Goal: Task Accomplishment & Management: Complete application form

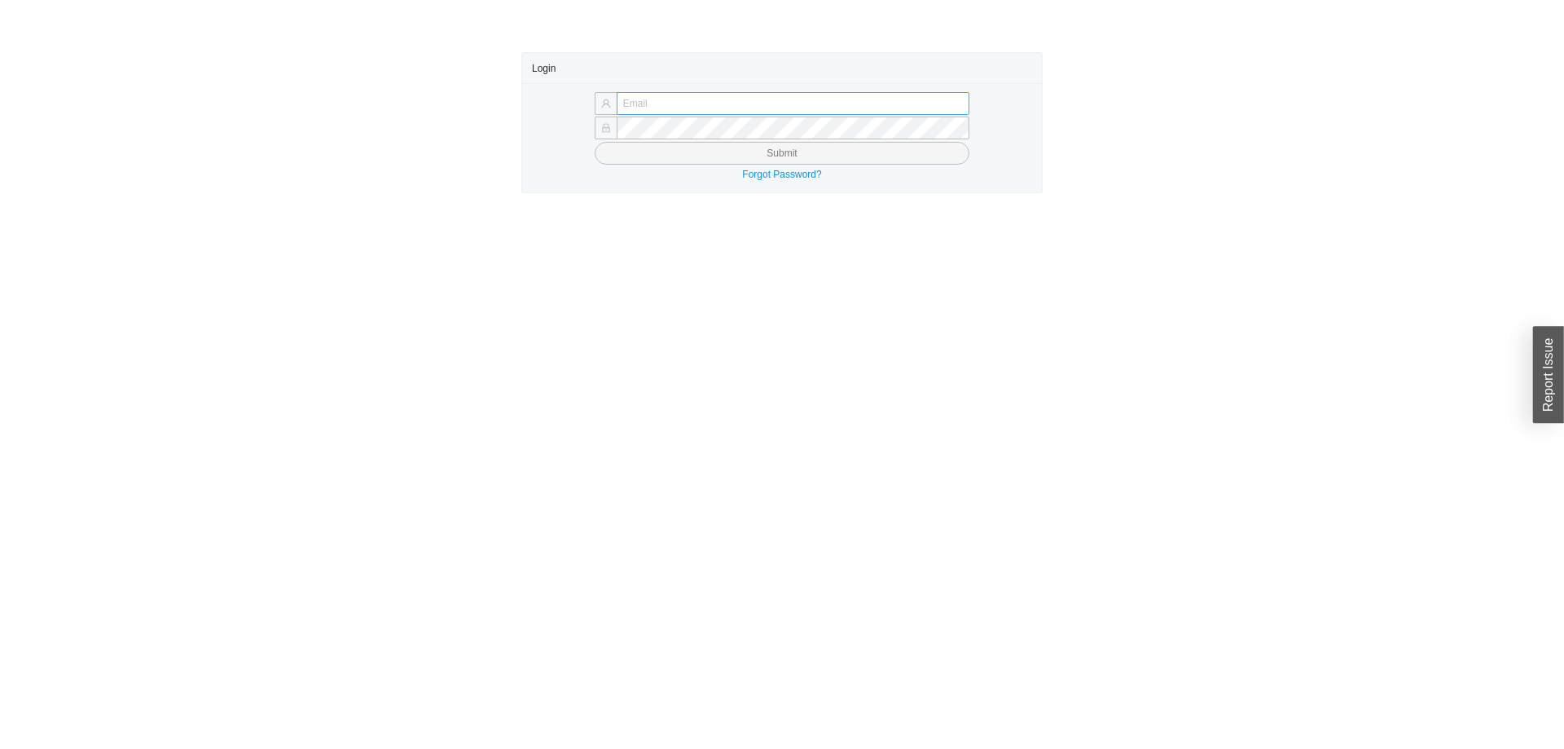
click at [685, 99] on input "text" at bounding box center [793, 103] width 353 height 23
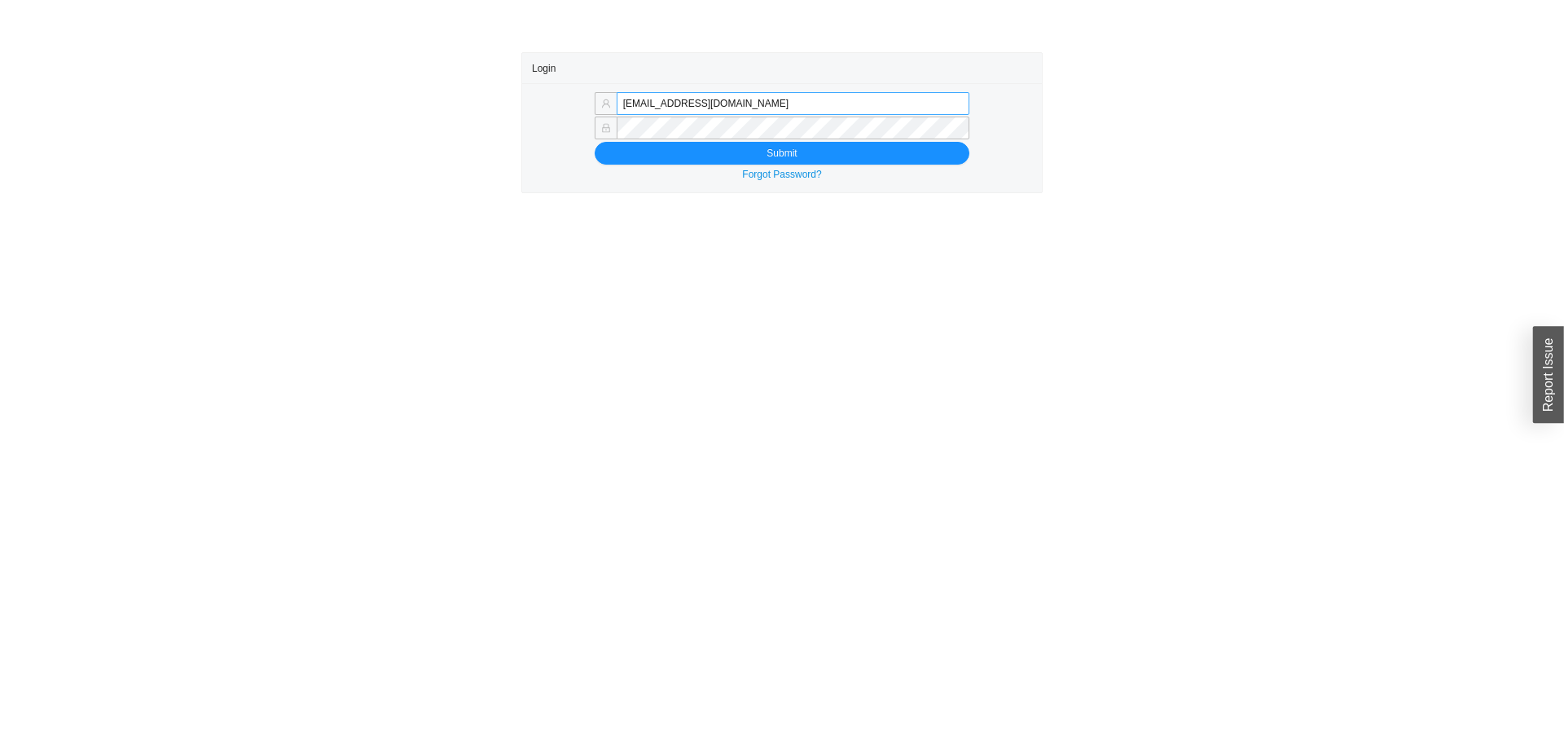
drag, startPoint x: 661, startPoint y: 102, endPoint x: 918, endPoint y: 102, distance: 256.6
click at [918, 102] on input "[EMAIL_ADDRESS][DOMAIN_NAME]" at bounding box center [793, 103] width 353 height 23
type input "[EMAIL_ADDRESS][DOMAIN_NAME]"
click at [674, 160] on button "Submit" at bounding box center [782, 153] width 375 height 23
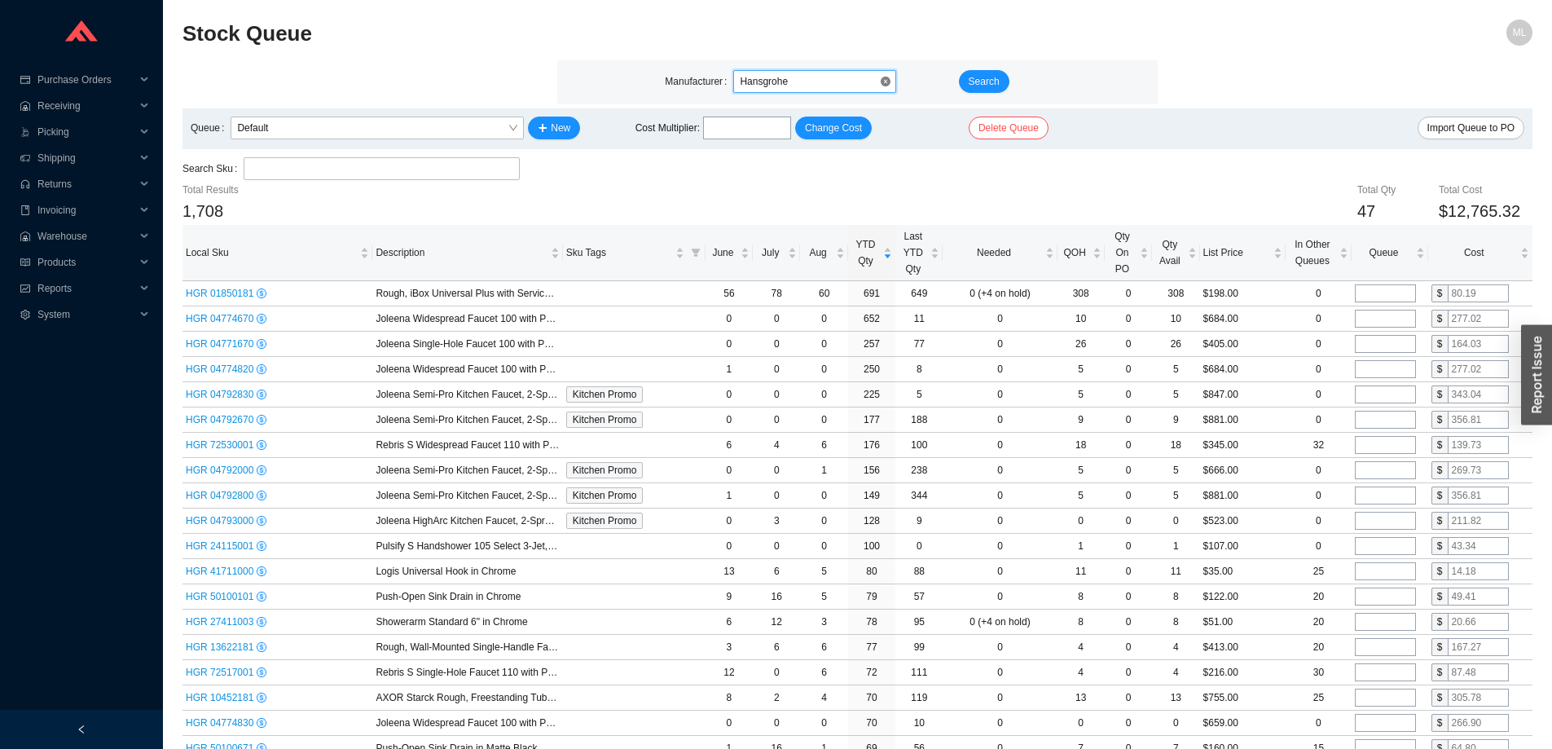
click at [799, 81] on span "Hansgrohe" at bounding box center [815, 81] width 150 height 21
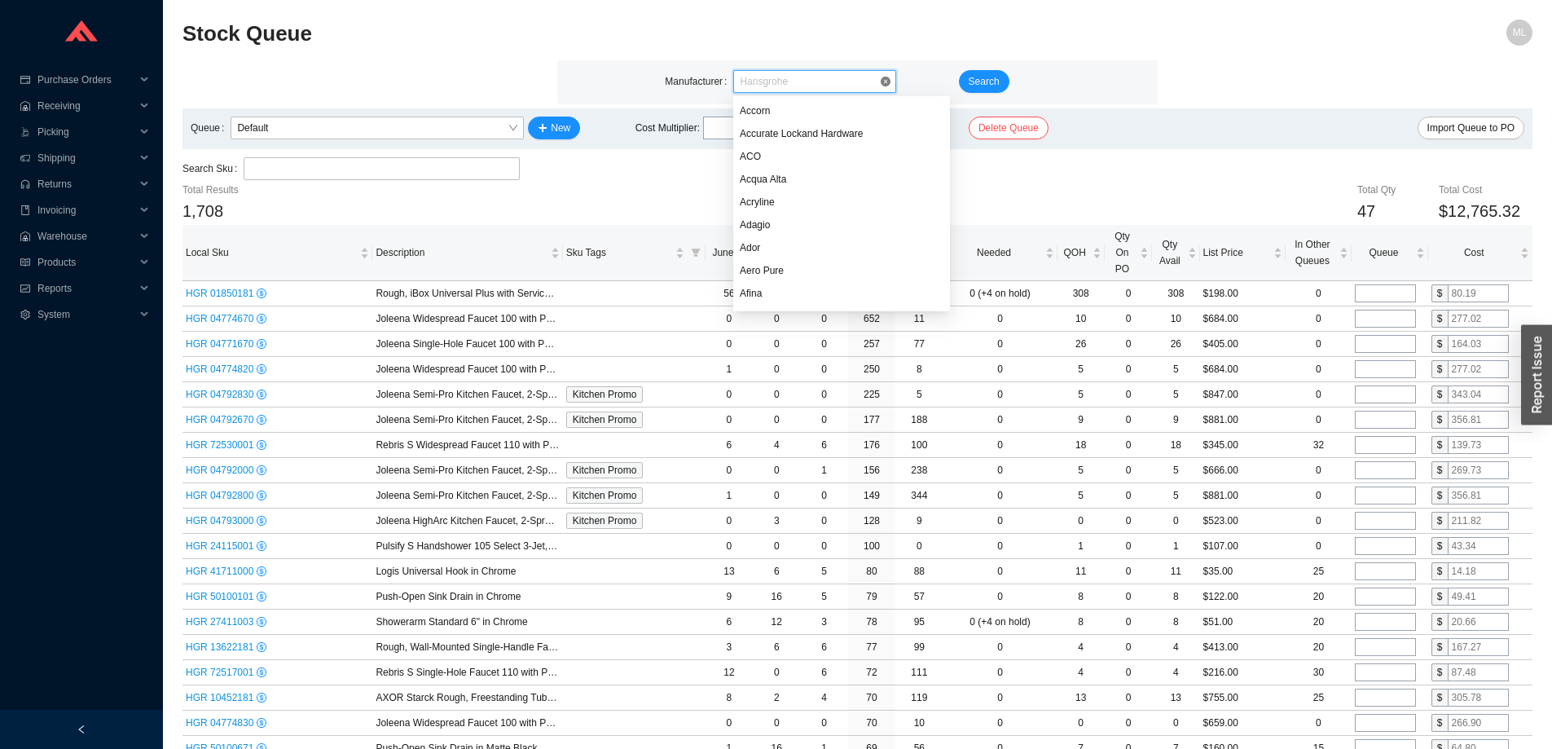
scroll to position [4740, 0]
click at [312, 125] on span "Default" at bounding box center [377, 127] width 280 height 21
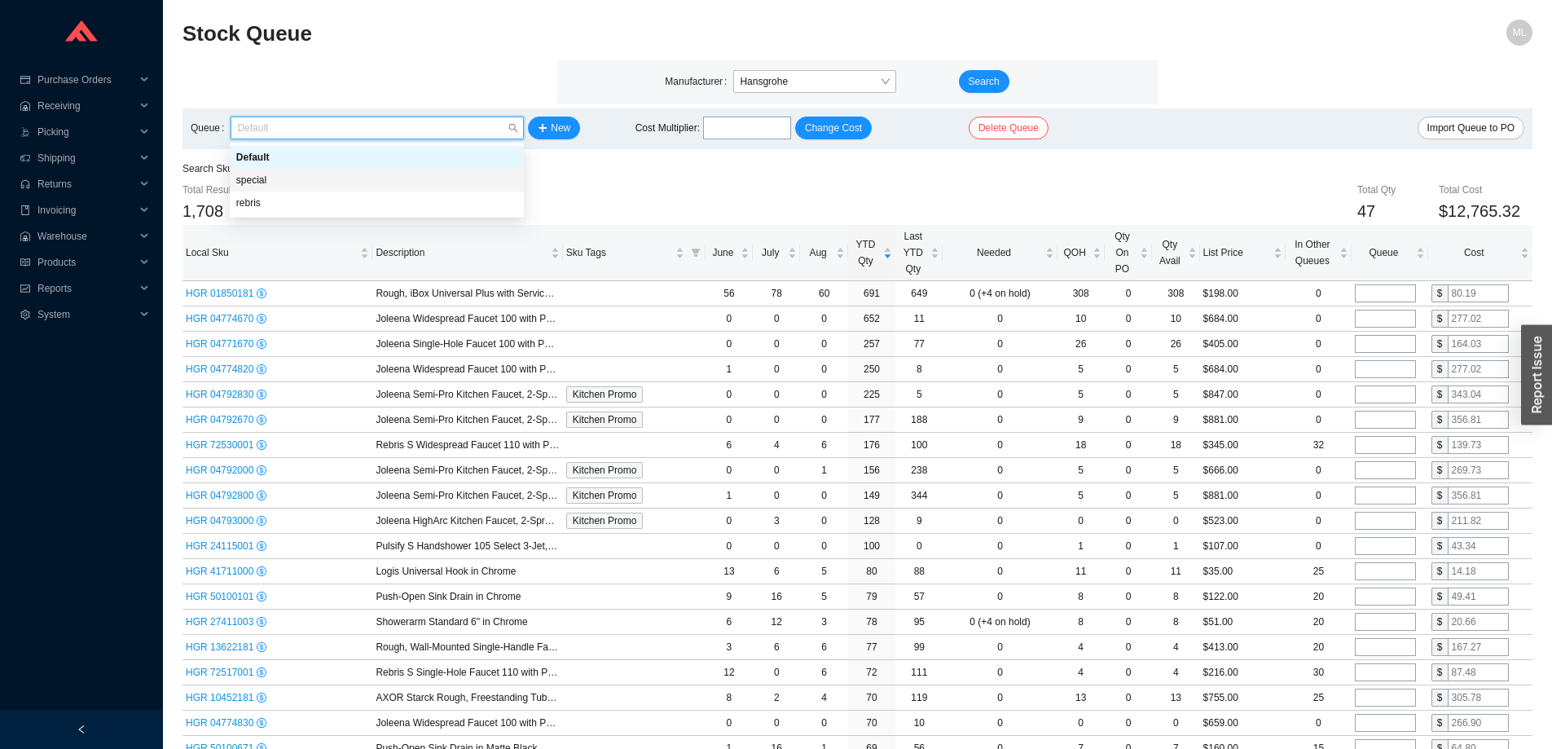
click at [275, 182] on div "special" at bounding box center [376, 180] width 281 height 15
click at [292, 126] on span "special" at bounding box center [377, 127] width 280 height 21
click at [252, 203] on div "rebris" at bounding box center [376, 202] width 281 height 15
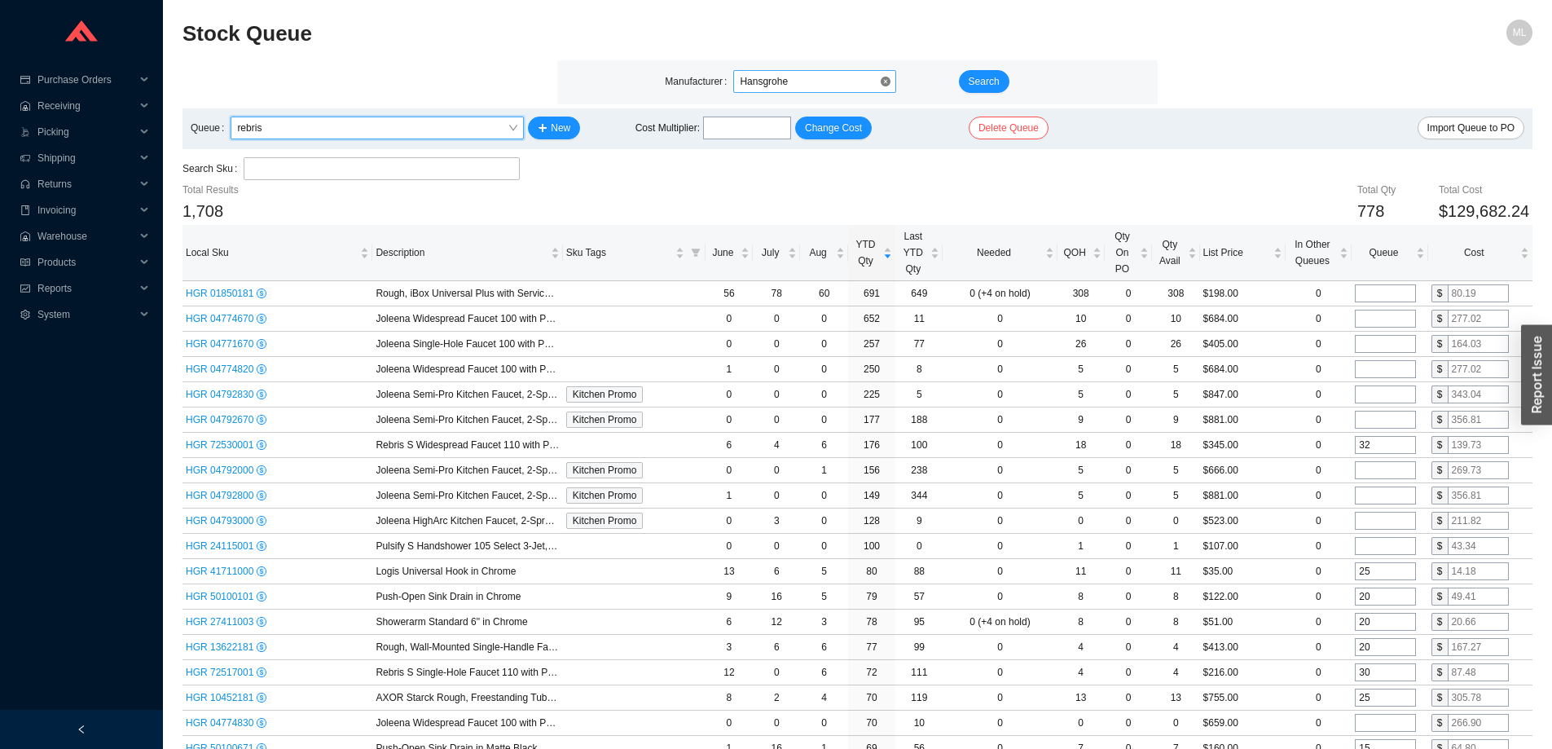
click at [804, 75] on span "Hansgrohe" at bounding box center [815, 81] width 150 height 21
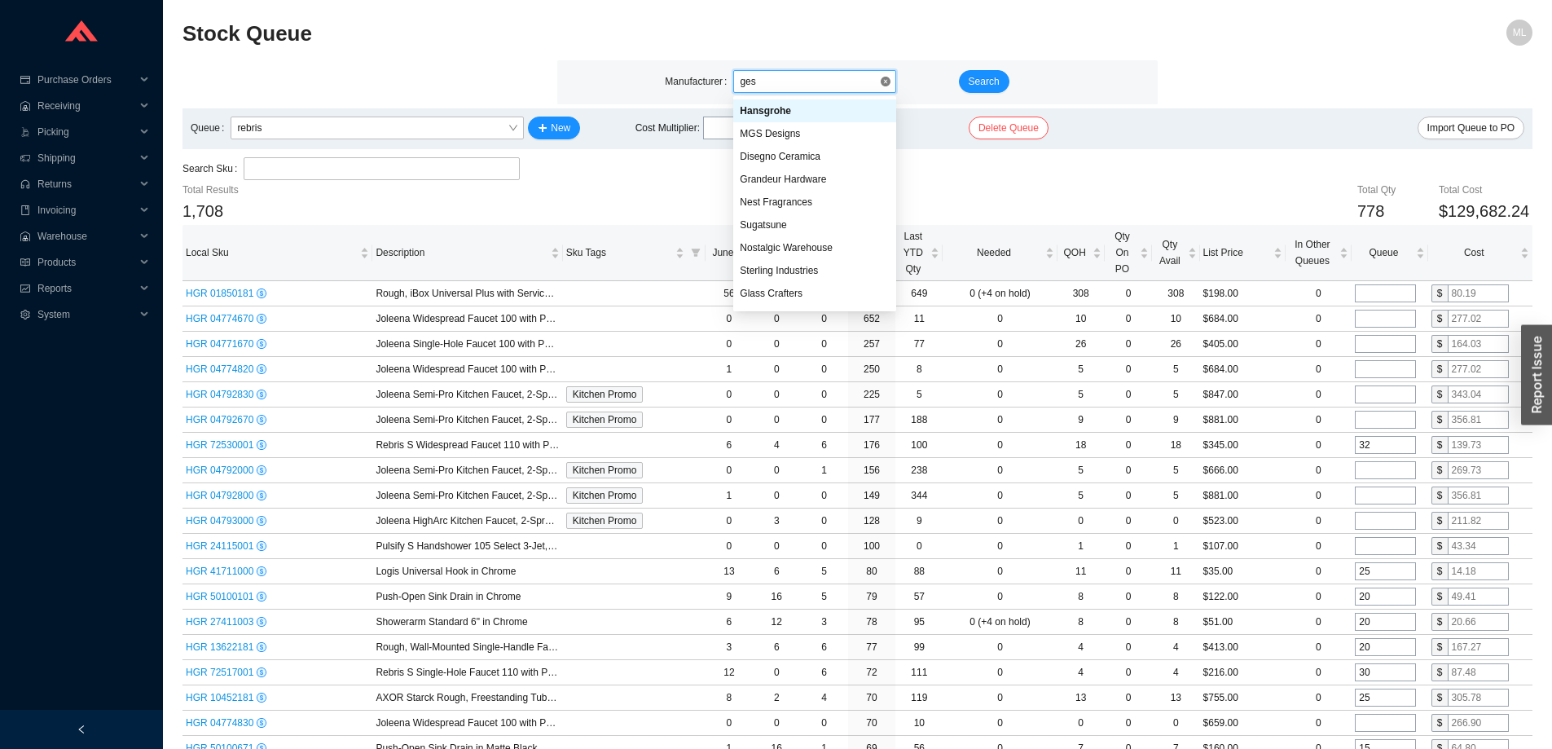
scroll to position [42, 0]
type input "[PERSON_NAME]"
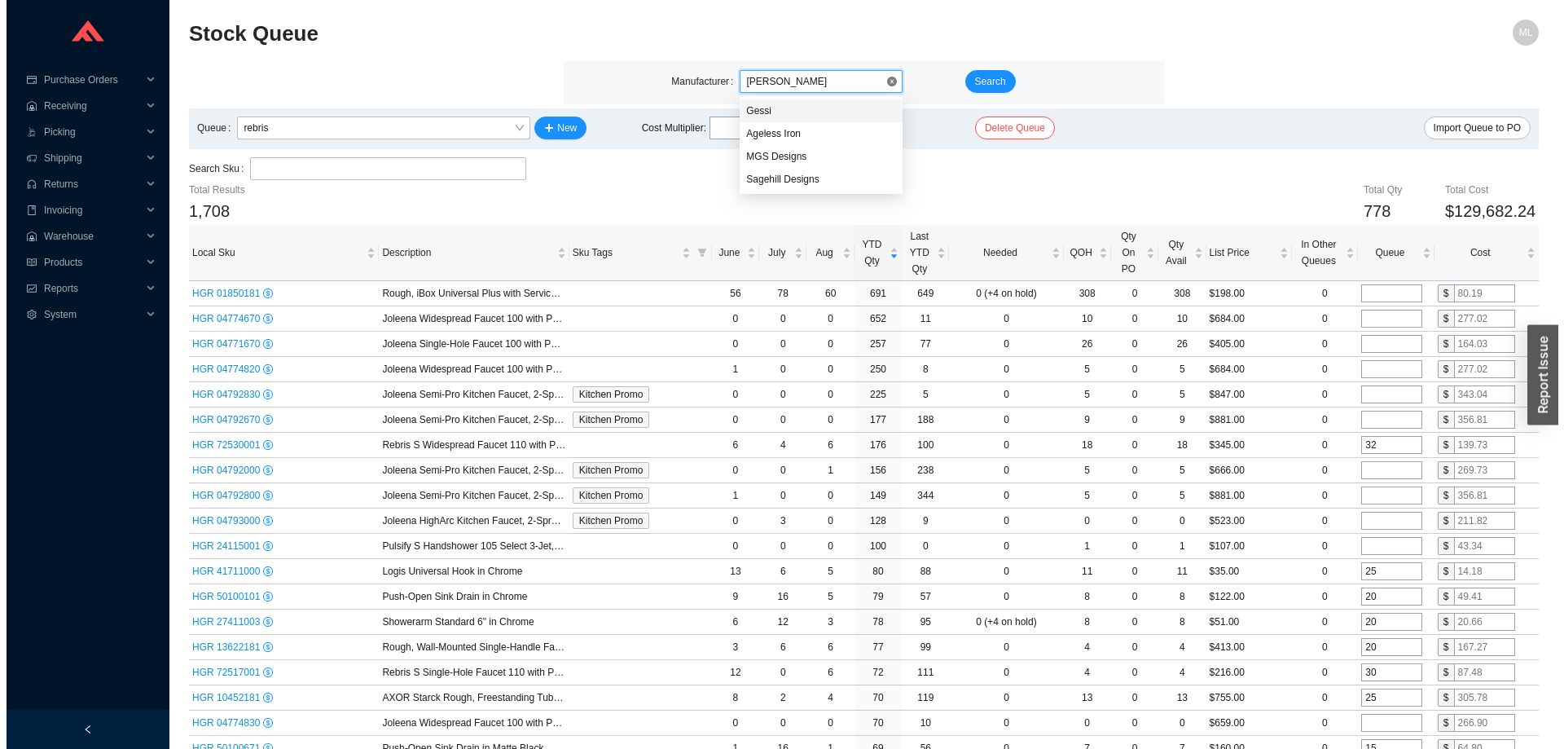
scroll to position [0, 0]
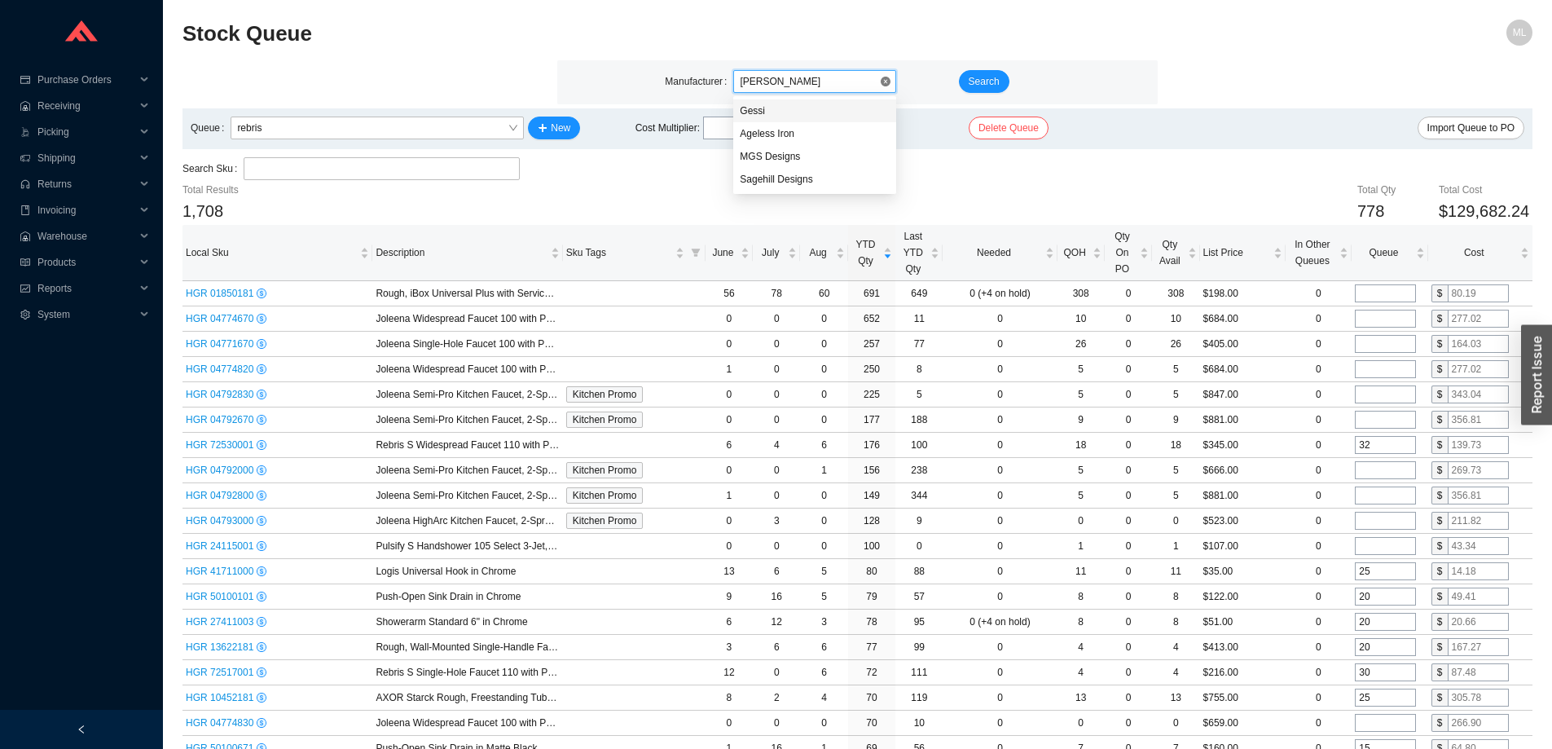
click at [756, 115] on div "Gessi" at bounding box center [815, 110] width 150 height 15
click at [967, 83] on button "Search" at bounding box center [984, 81] width 50 height 23
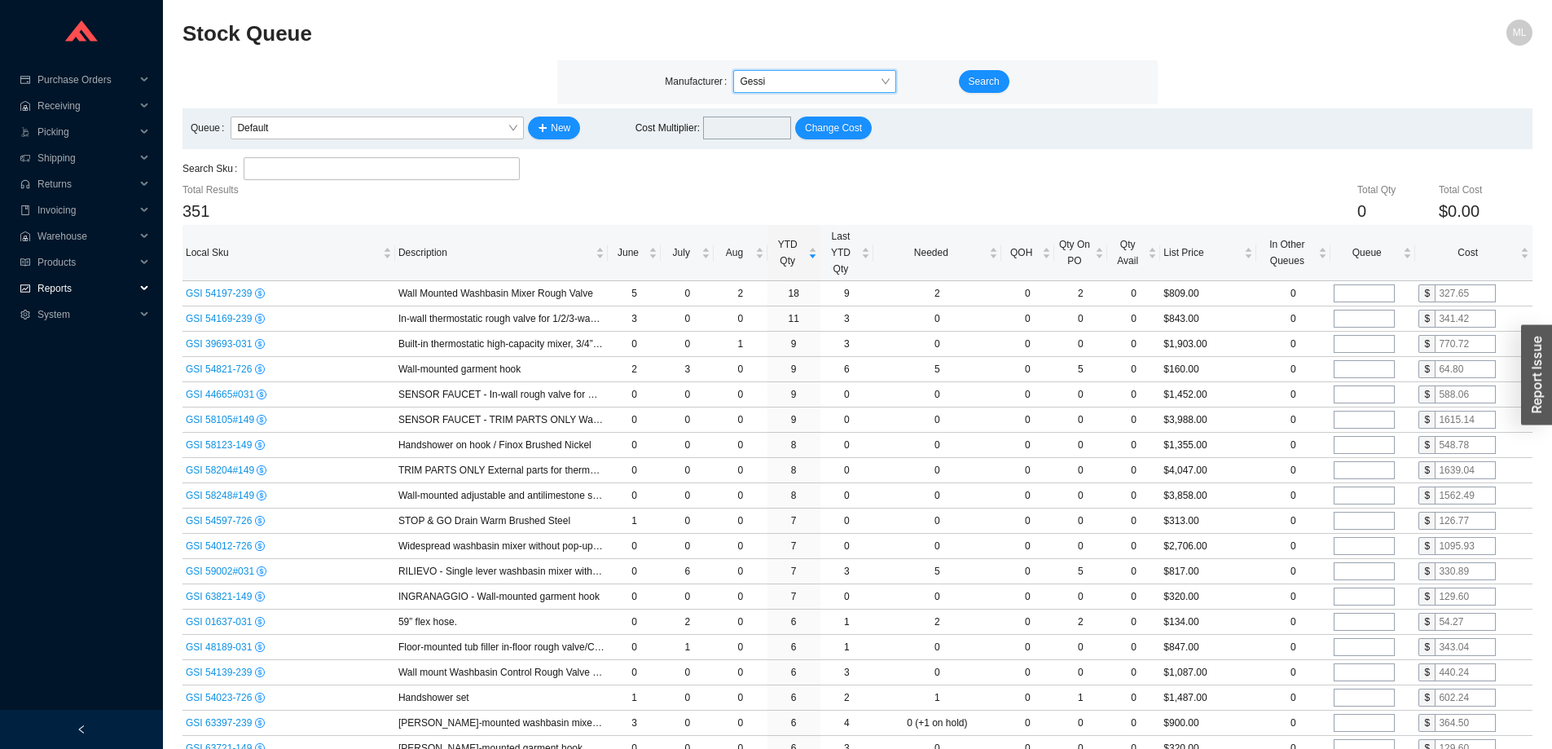
click at [48, 283] on span "Reports" at bounding box center [86, 288] width 98 height 26
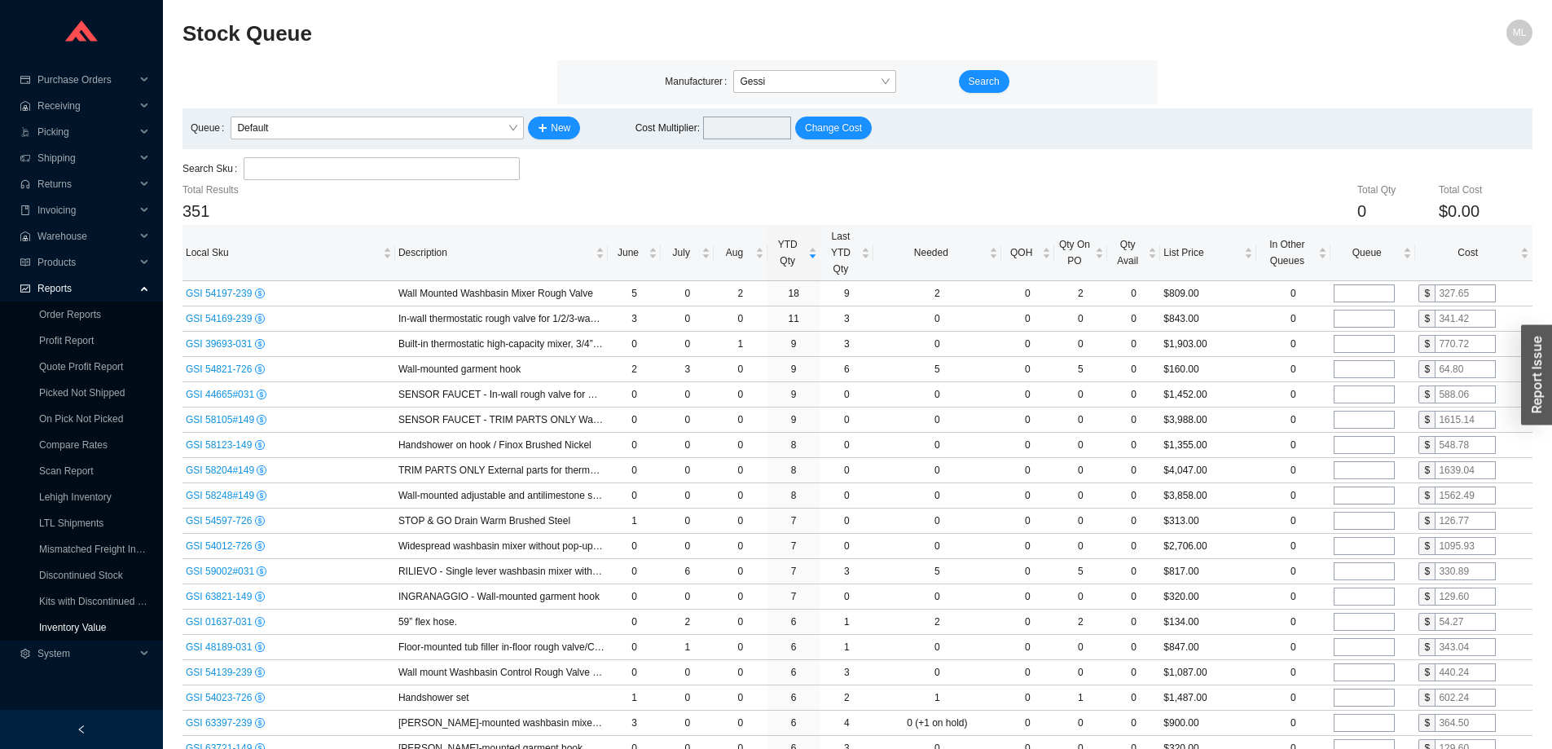
click at [81, 622] on link "Inventory Value" at bounding box center [73, 626] width 68 height 11
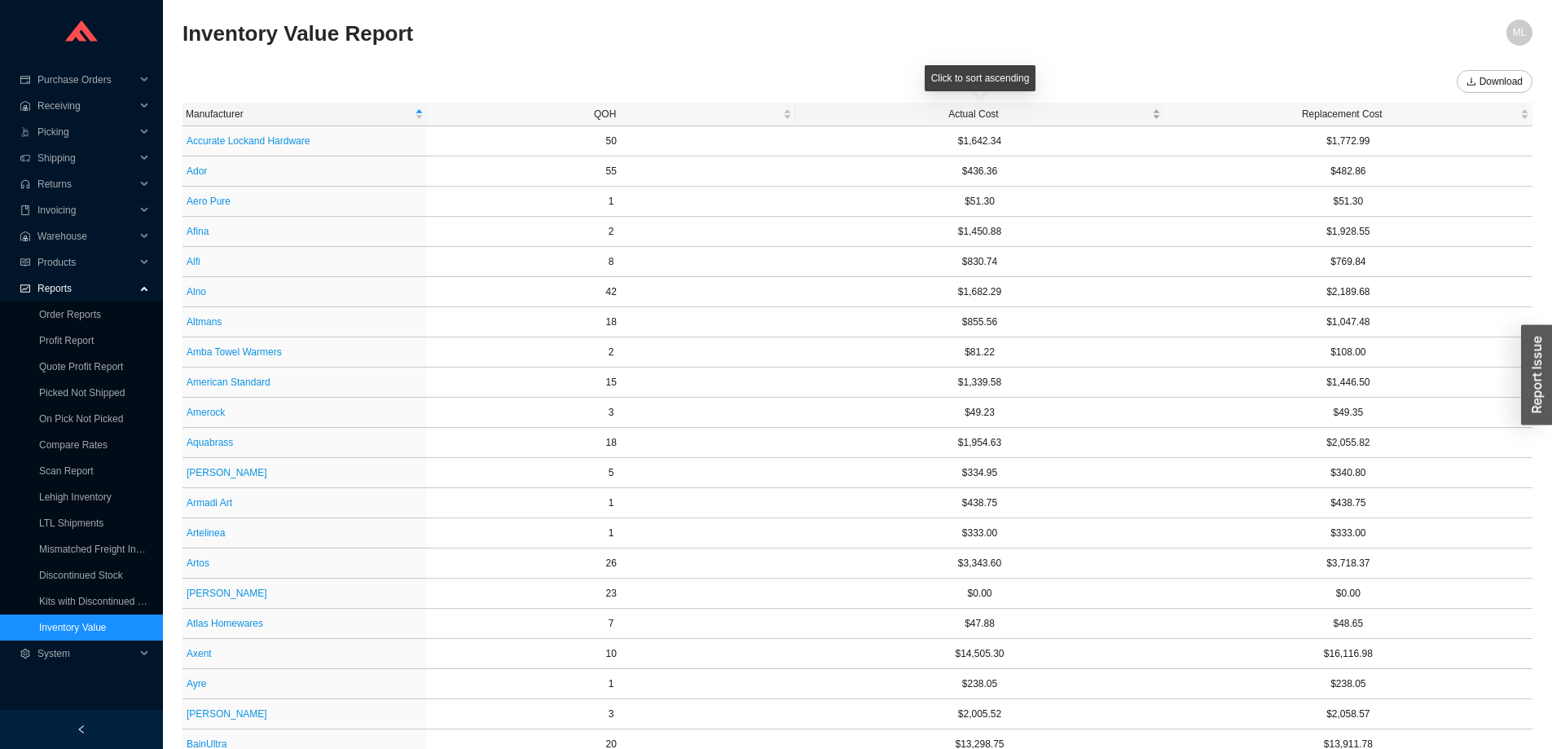
click at [962, 112] on span "Actual Cost" at bounding box center [972, 114] width 349 height 16
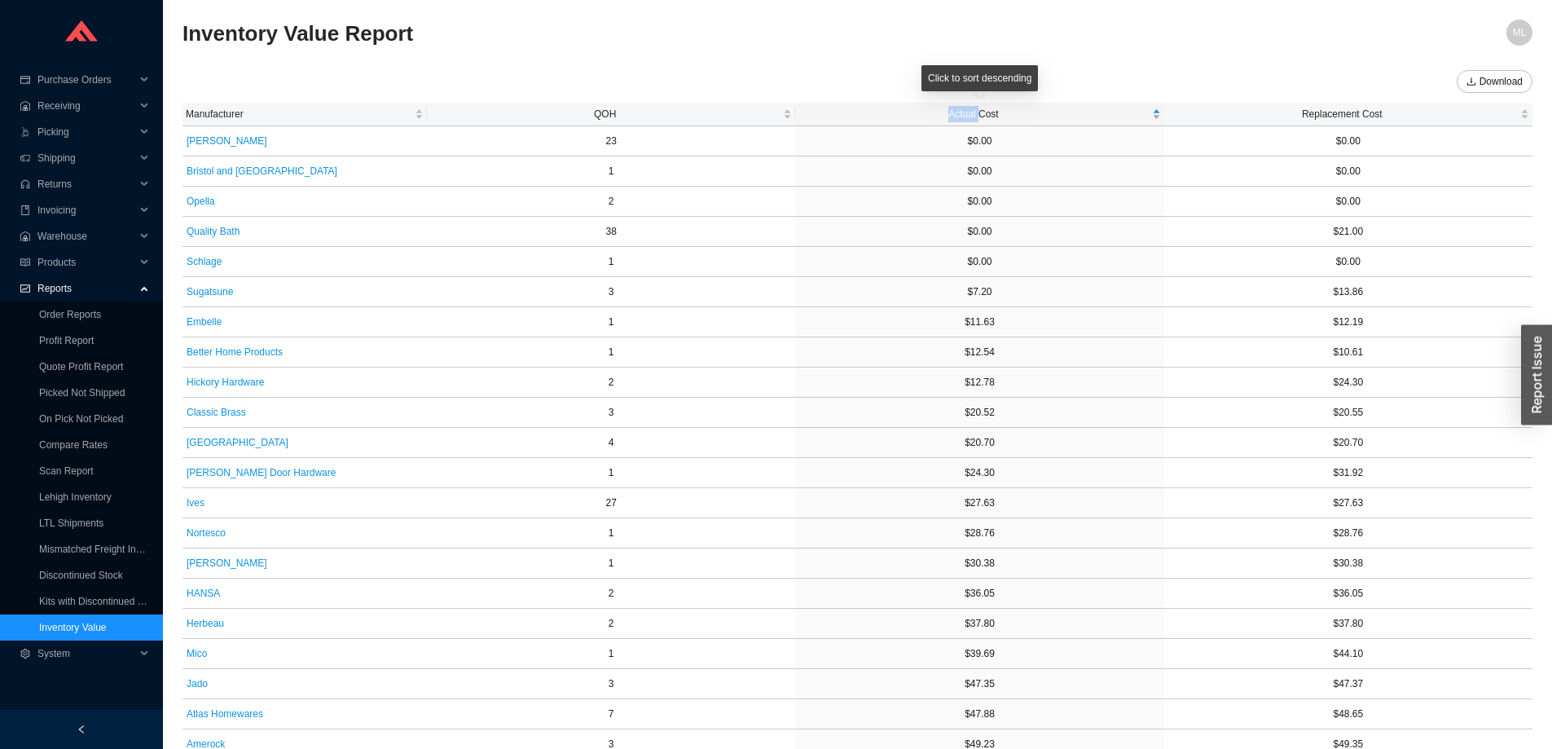
click at [962, 112] on span "Actual Cost" at bounding box center [972, 114] width 349 height 16
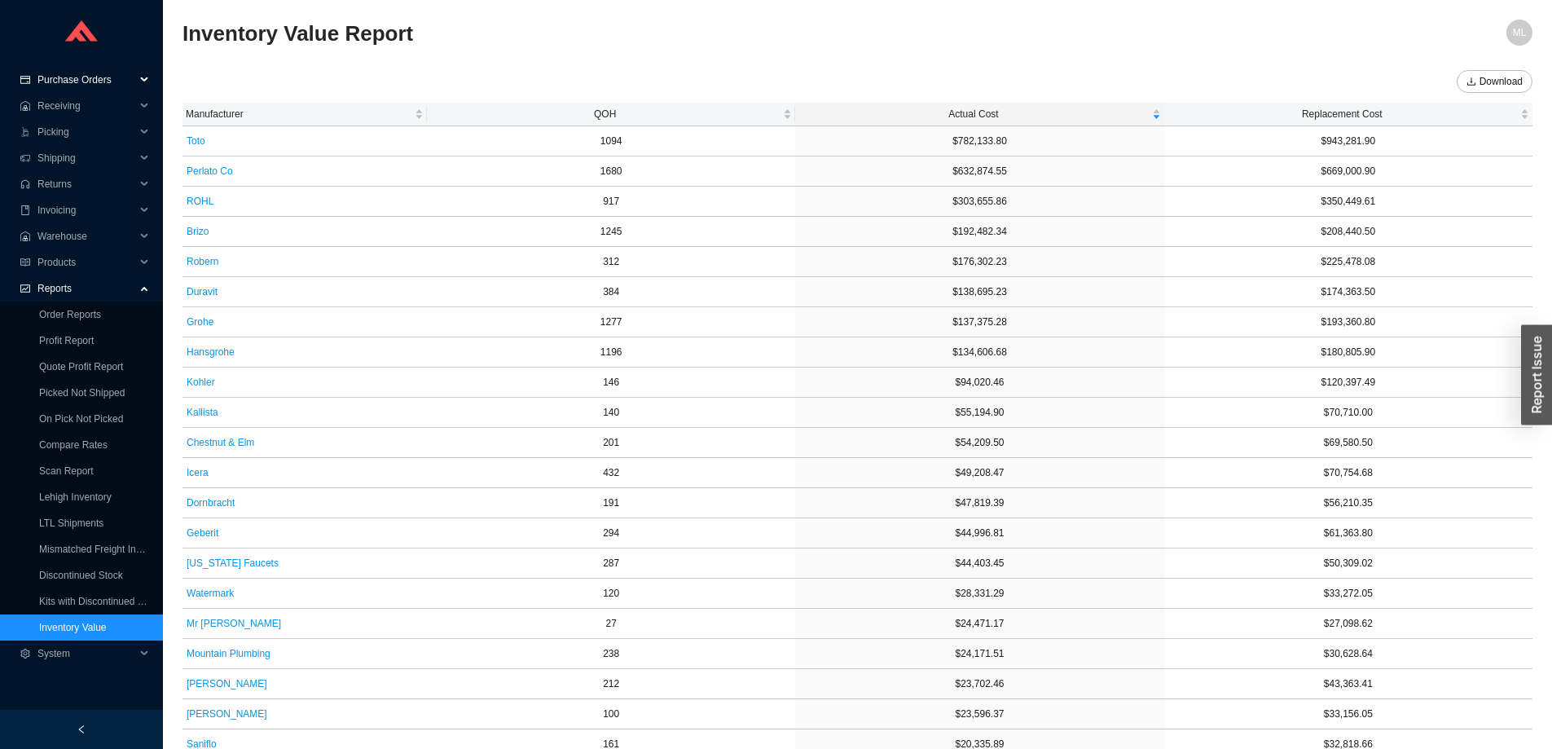
click at [77, 76] on span "Purchase Orders" at bounding box center [86, 80] width 98 height 26
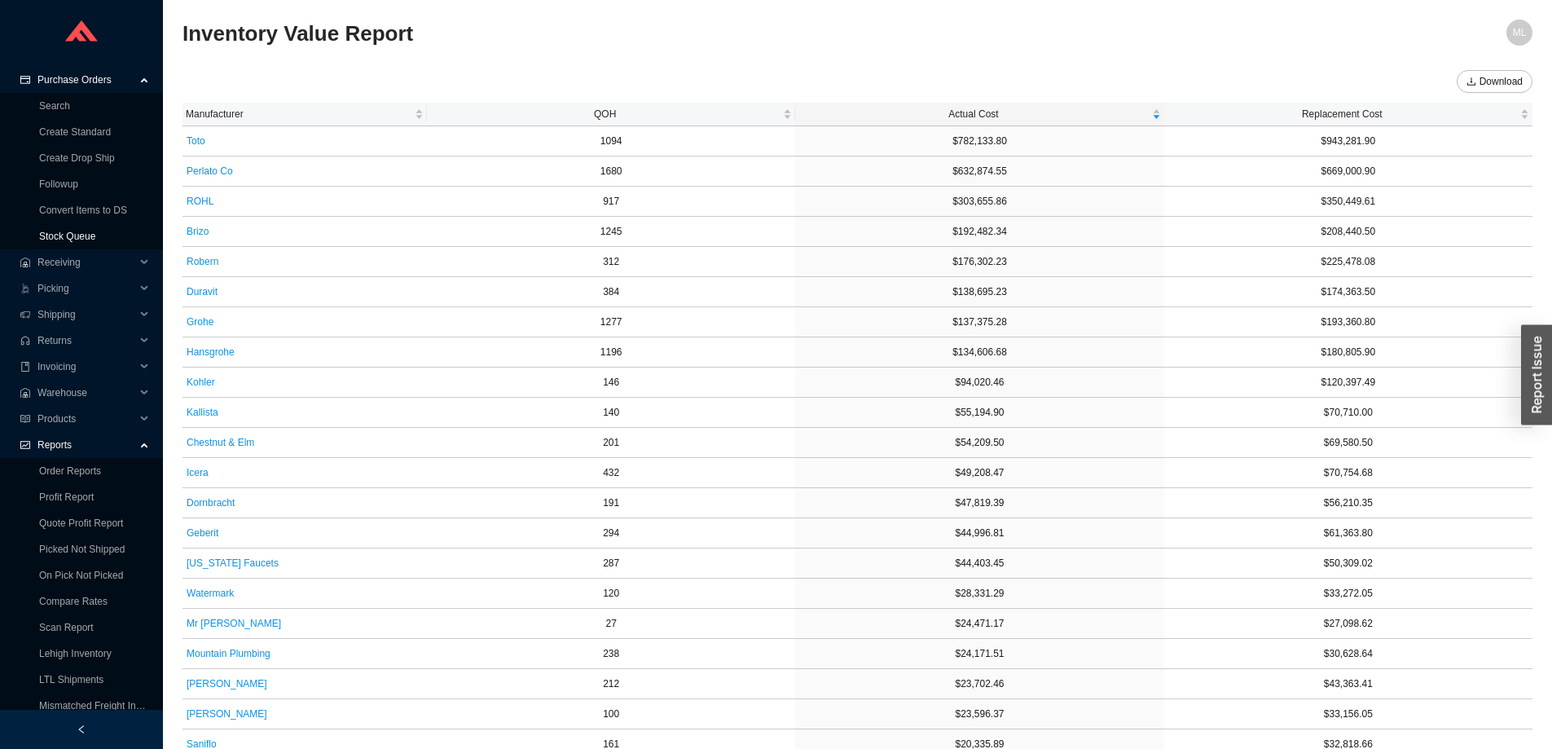
click at [58, 234] on link "Stock Queue" at bounding box center [67, 236] width 56 height 11
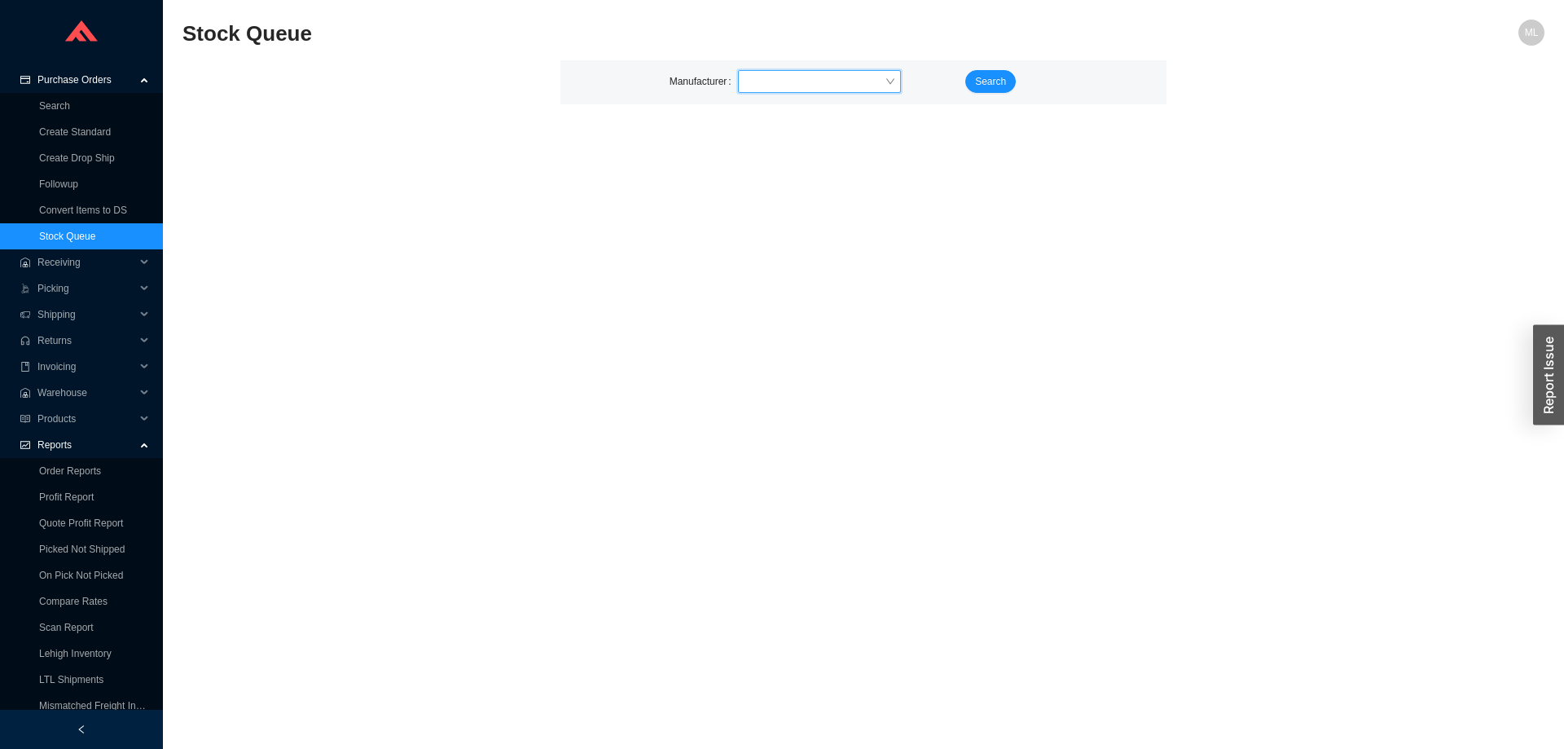
click at [807, 76] on input "search" at bounding box center [814, 81] width 140 height 21
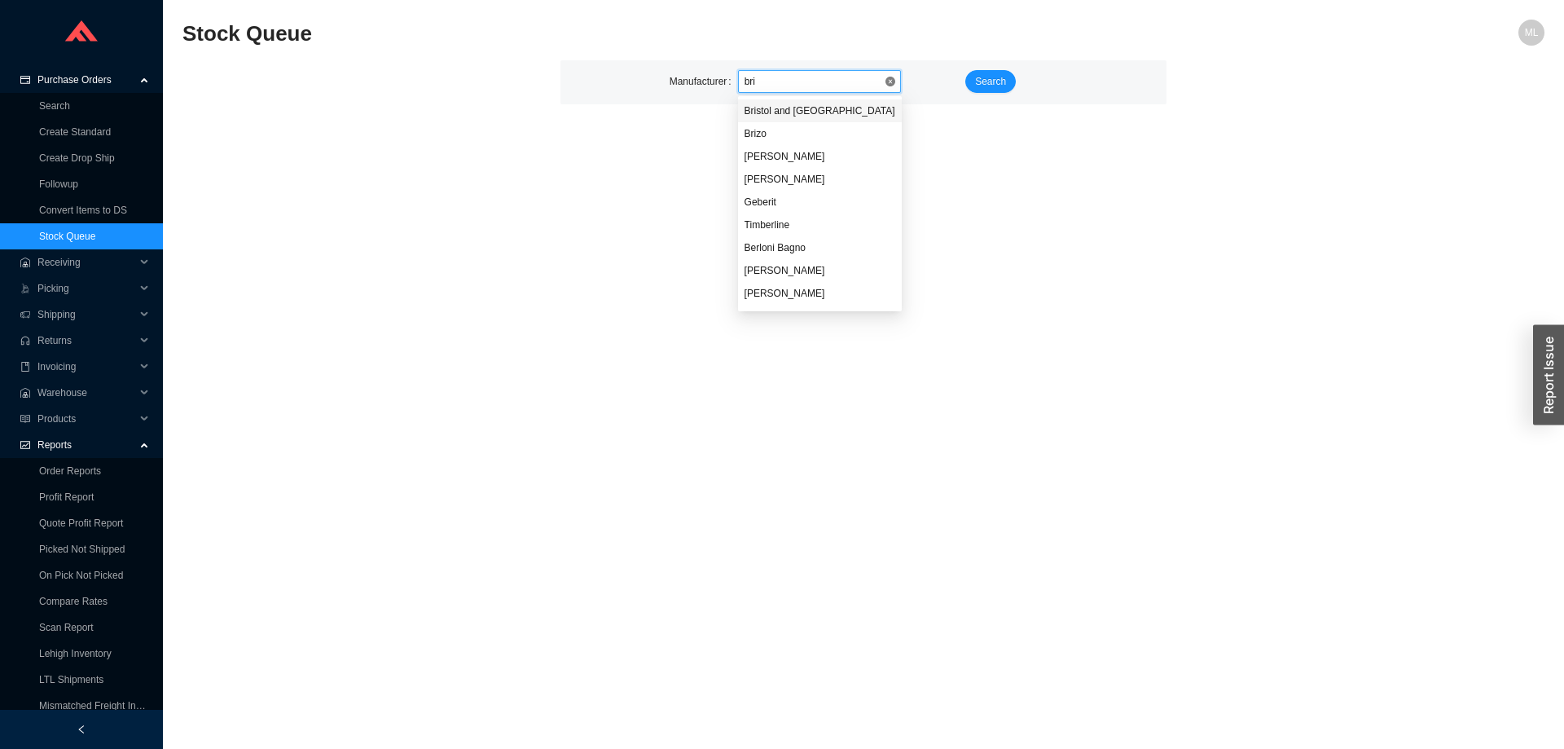
type input "briz"
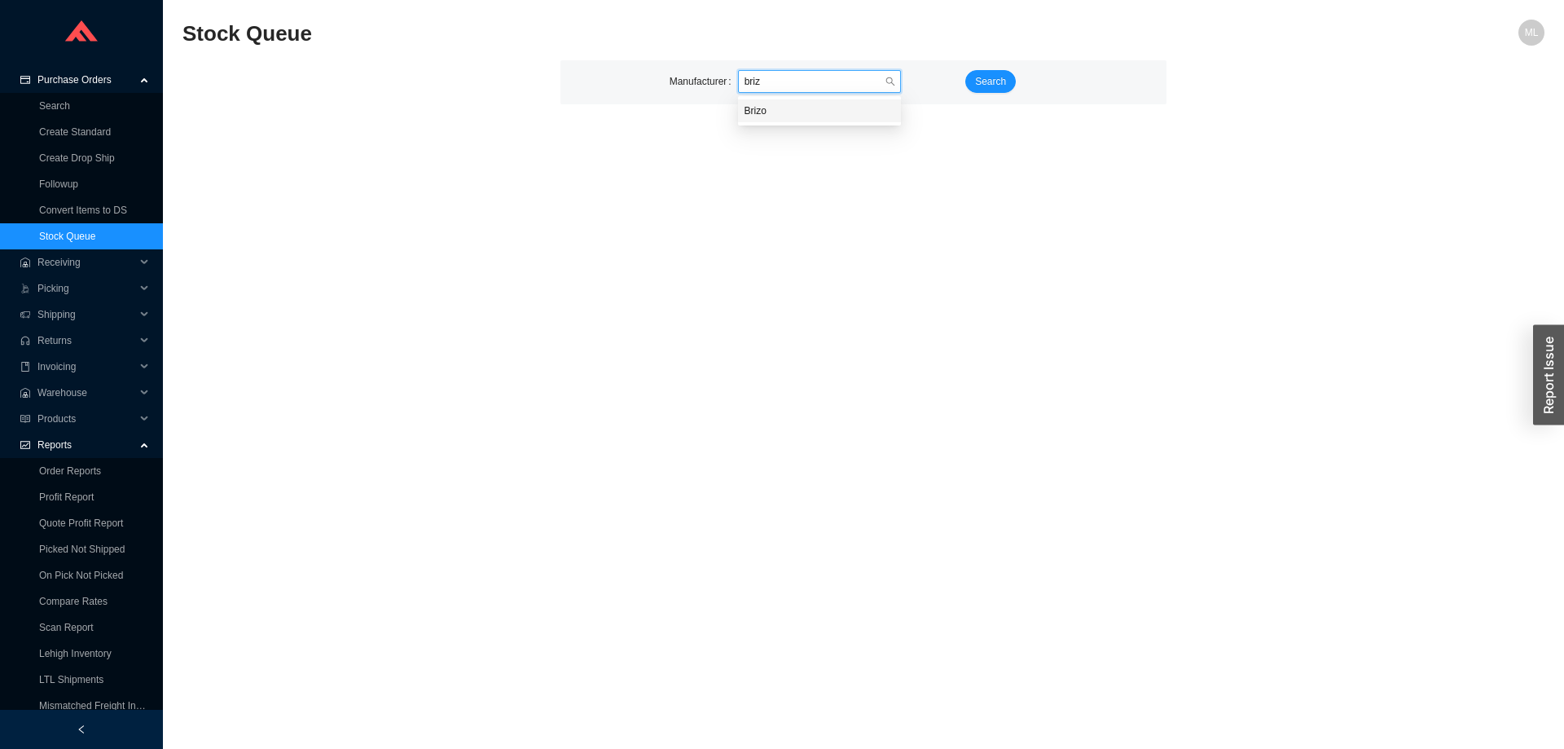
click at [775, 117] on div "Brizo" at bounding box center [819, 110] width 150 height 15
click at [978, 82] on span "Search" at bounding box center [990, 81] width 31 height 16
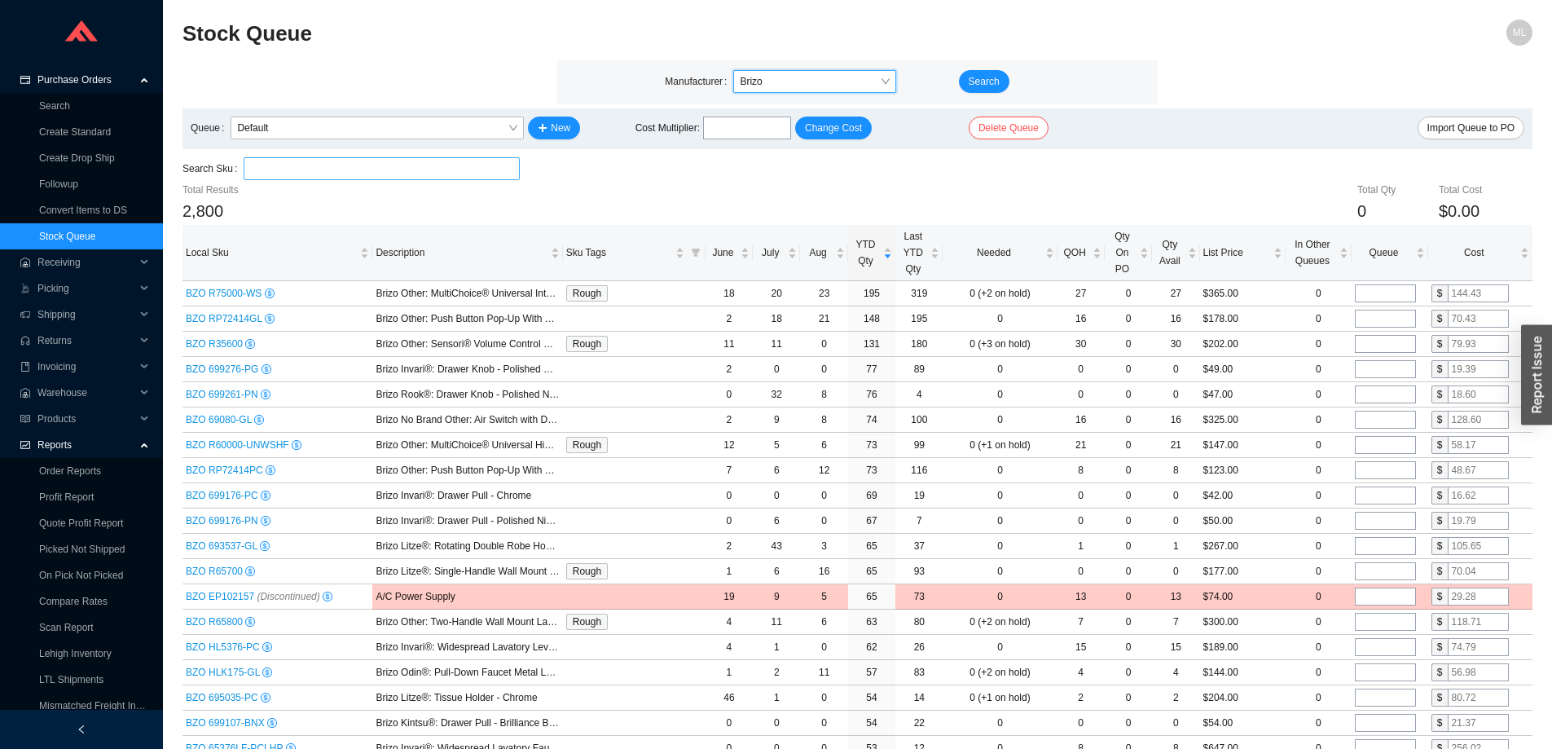
click at [397, 165] on input "search" at bounding box center [381, 168] width 263 height 21
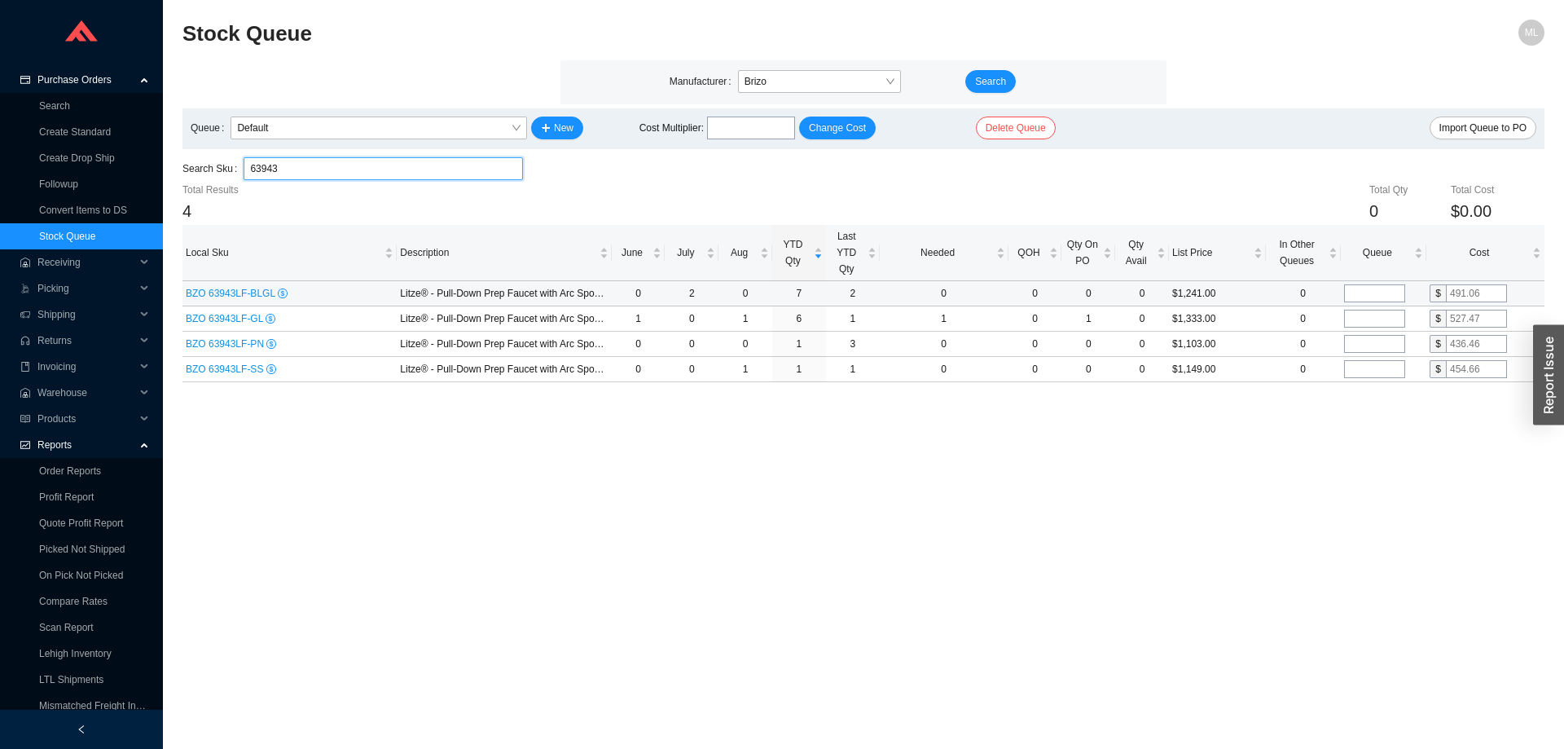
type input "63943"
click at [1348, 293] on input "tel" at bounding box center [1374, 293] width 61 height 18
type input "1"
click at [1357, 318] on input "tel" at bounding box center [1374, 319] width 61 height 18
type input "1"
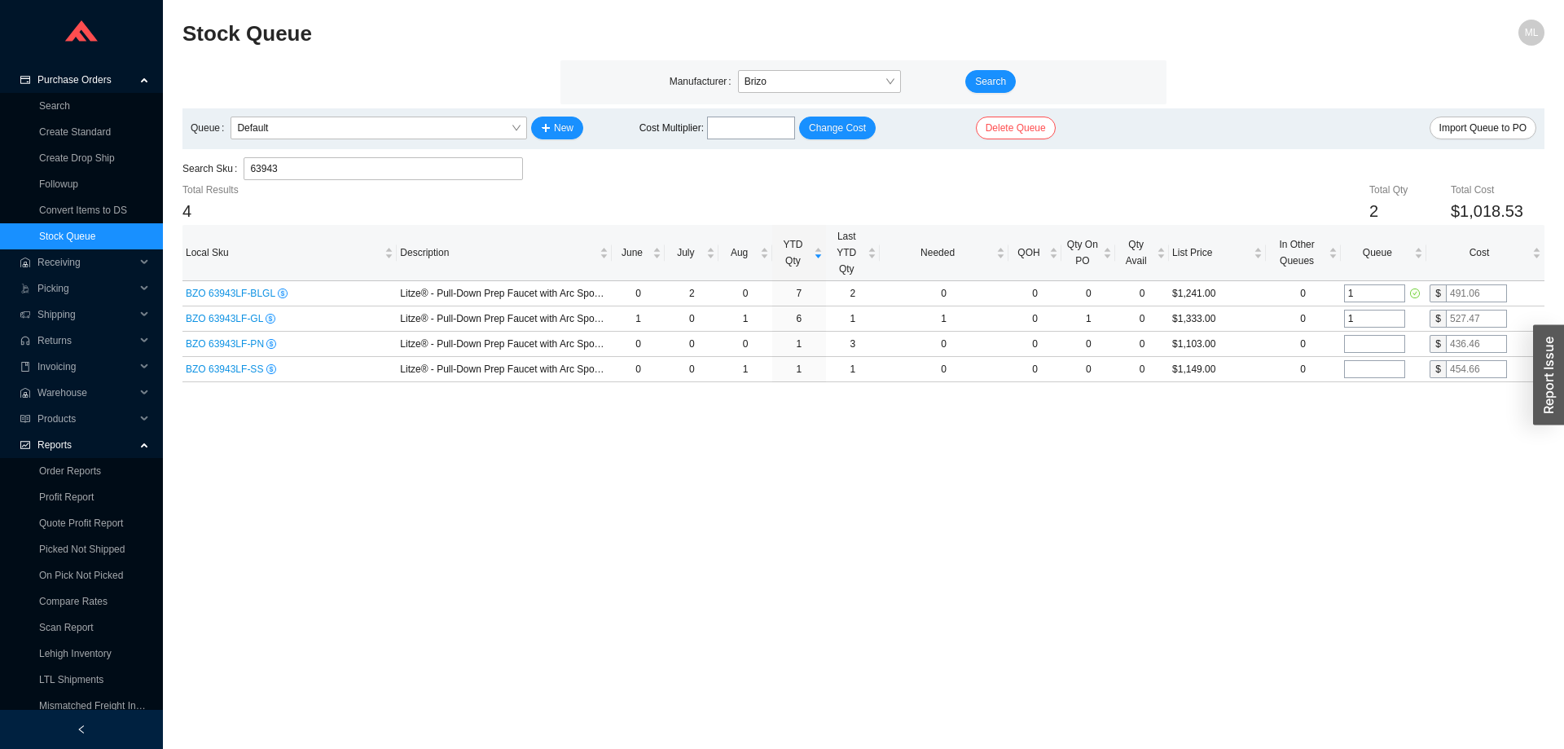
click at [1113, 437] on main "Stock Queue ML Manufacturer Brizo Search Queue Default New Cost Multiplier : Ch…" at bounding box center [863, 384] width 1362 height 729
drag, startPoint x: 340, startPoint y: 169, endPoint x: 139, endPoint y: 168, distance: 201.2
click at [139, 168] on section "Purchase Orders Search Create Standard Create Drop Ship Followup Convert Items …" at bounding box center [782, 374] width 1564 height 749
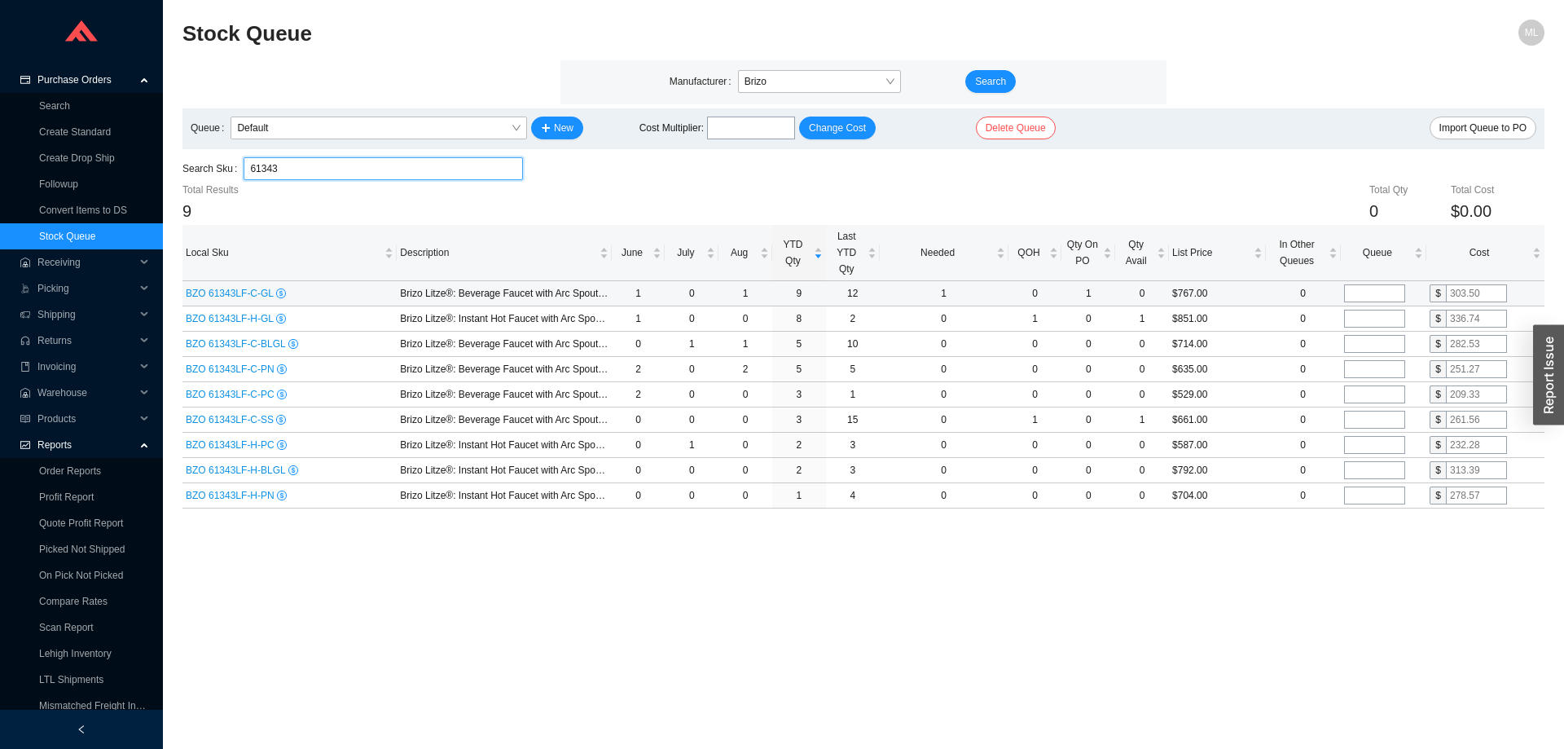
type input "61343"
click at [1368, 294] on input "tel" at bounding box center [1374, 293] width 61 height 18
type input "1"
click at [1360, 341] on input "tel" at bounding box center [1374, 344] width 61 height 18
type input "1"
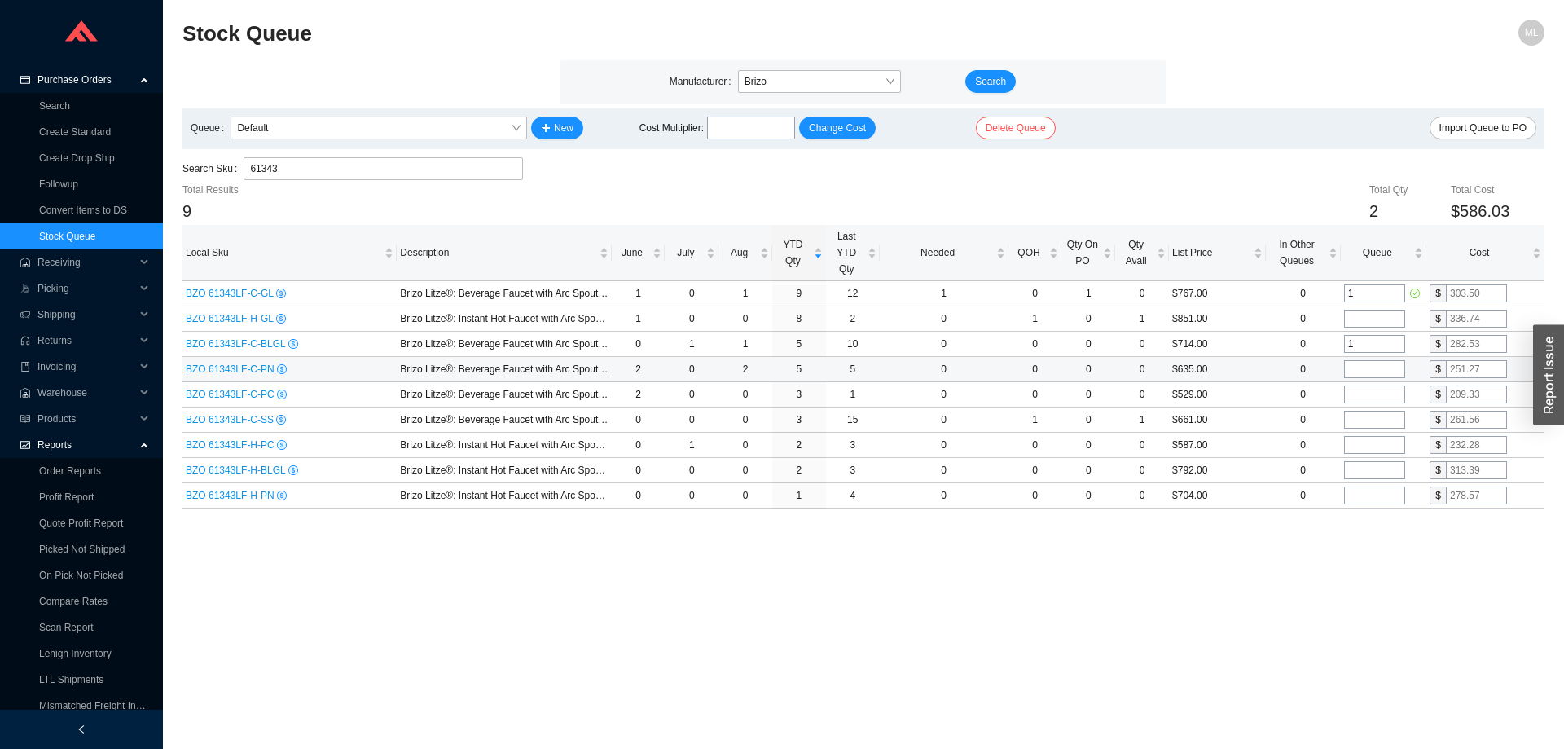
click at [1359, 371] on input "tel" at bounding box center [1374, 369] width 61 height 18
type input "1"
click at [1216, 542] on main "Stock Queue ML Manufacturer Brizo Search Queue Default New Cost Multiplier : Ch…" at bounding box center [863, 384] width 1362 height 729
drag, startPoint x: 195, startPoint y: 173, endPoint x: 144, endPoint y: 157, distance: 53.1
click at [126, 173] on section "Purchase Orders Search Create Standard Create Drop Ship Followup Convert Items …" at bounding box center [782, 374] width 1564 height 749
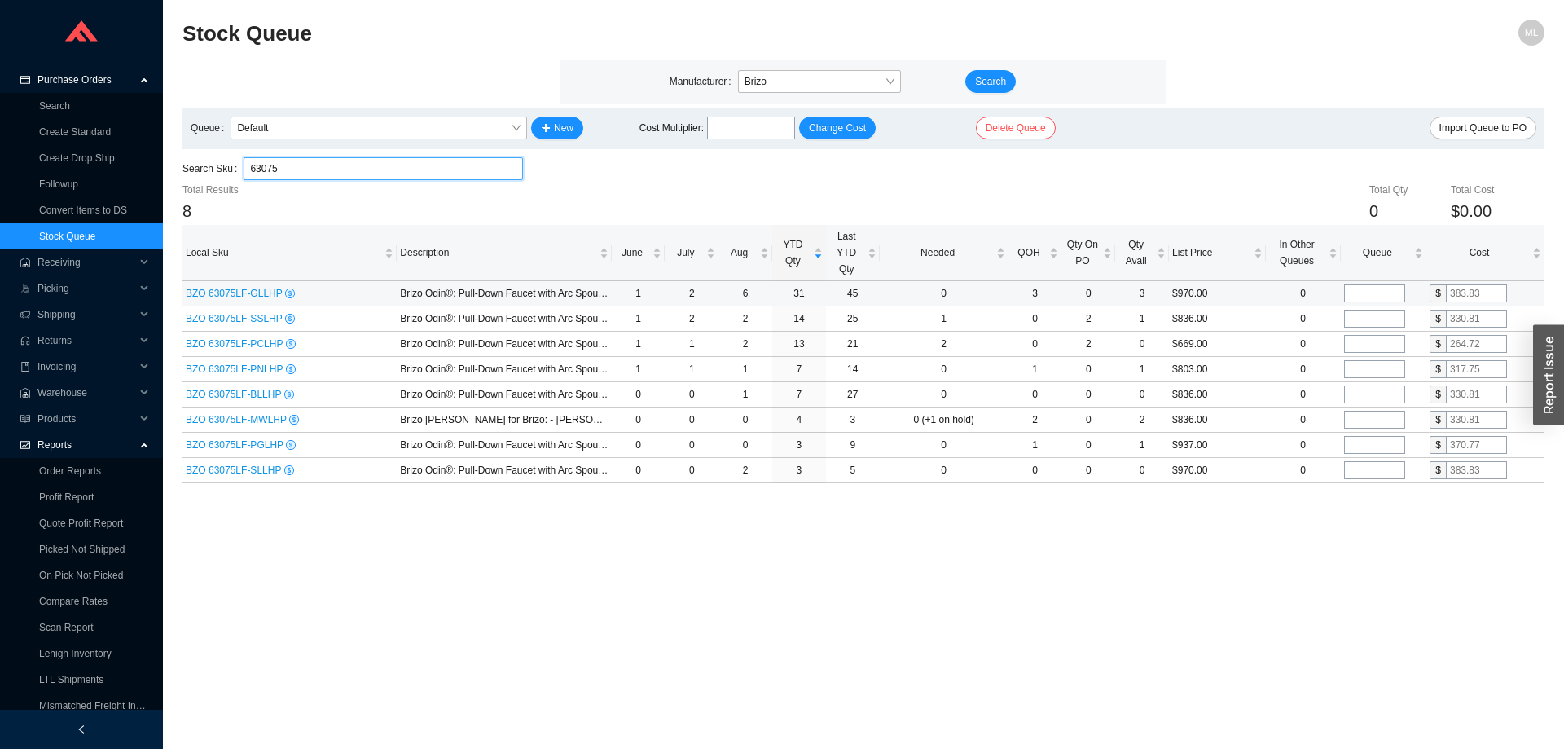
type input "63075"
click at [1371, 292] on input "tel" at bounding box center [1374, 293] width 61 height 18
type input "2"
click at [1365, 315] on input "tel" at bounding box center [1374, 319] width 61 height 18
type input "1"
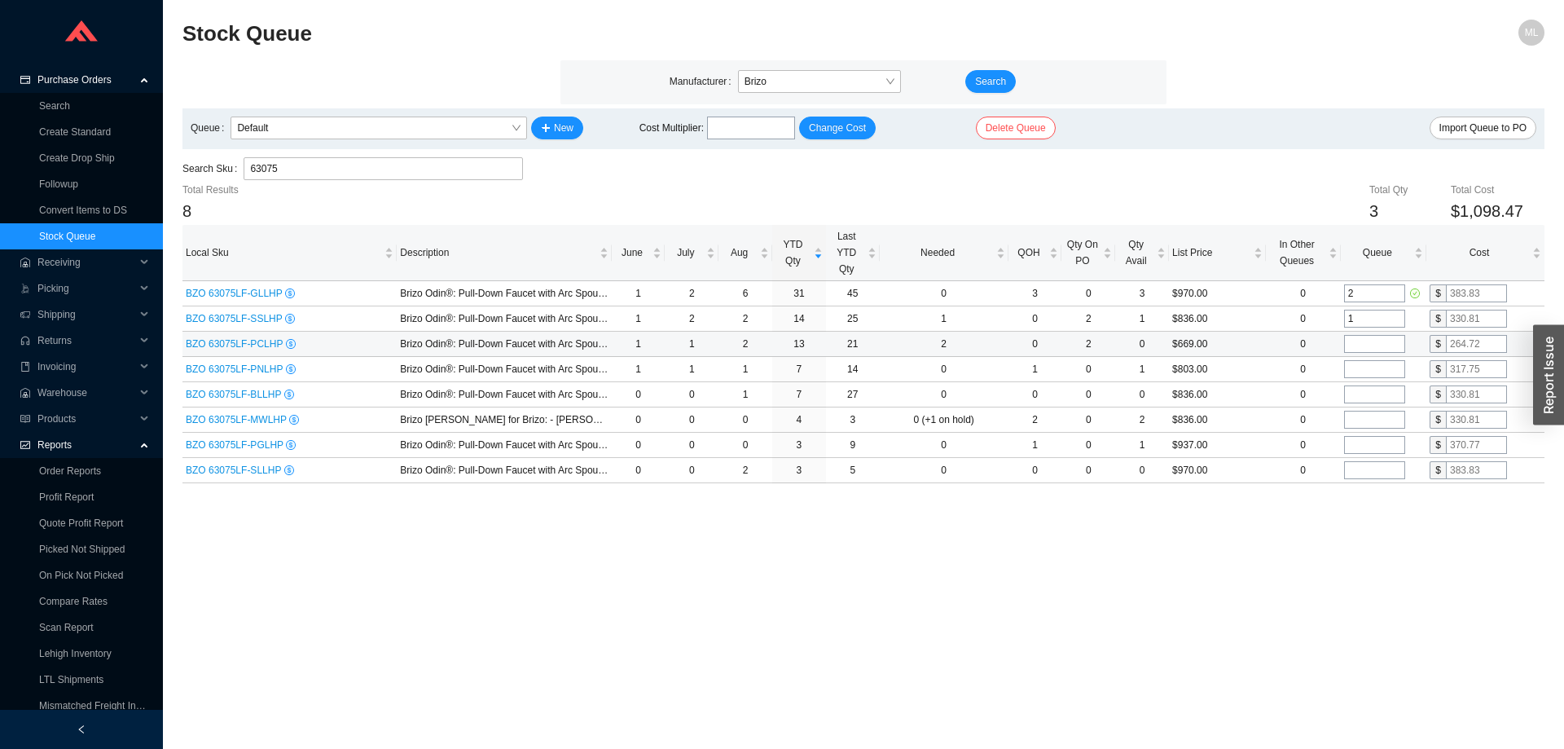
click at [1361, 342] on input "tel" at bounding box center [1374, 344] width 61 height 18
type input "2"
click at [1356, 390] on input "tel" at bounding box center [1374, 394] width 61 height 18
type input "1"
click at [1082, 552] on main "Stock Queue ML Manufacturer Brizo Search Queue Default New Cost Multiplier : Ch…" at bounding box center [863, 384] width 1362 height 729
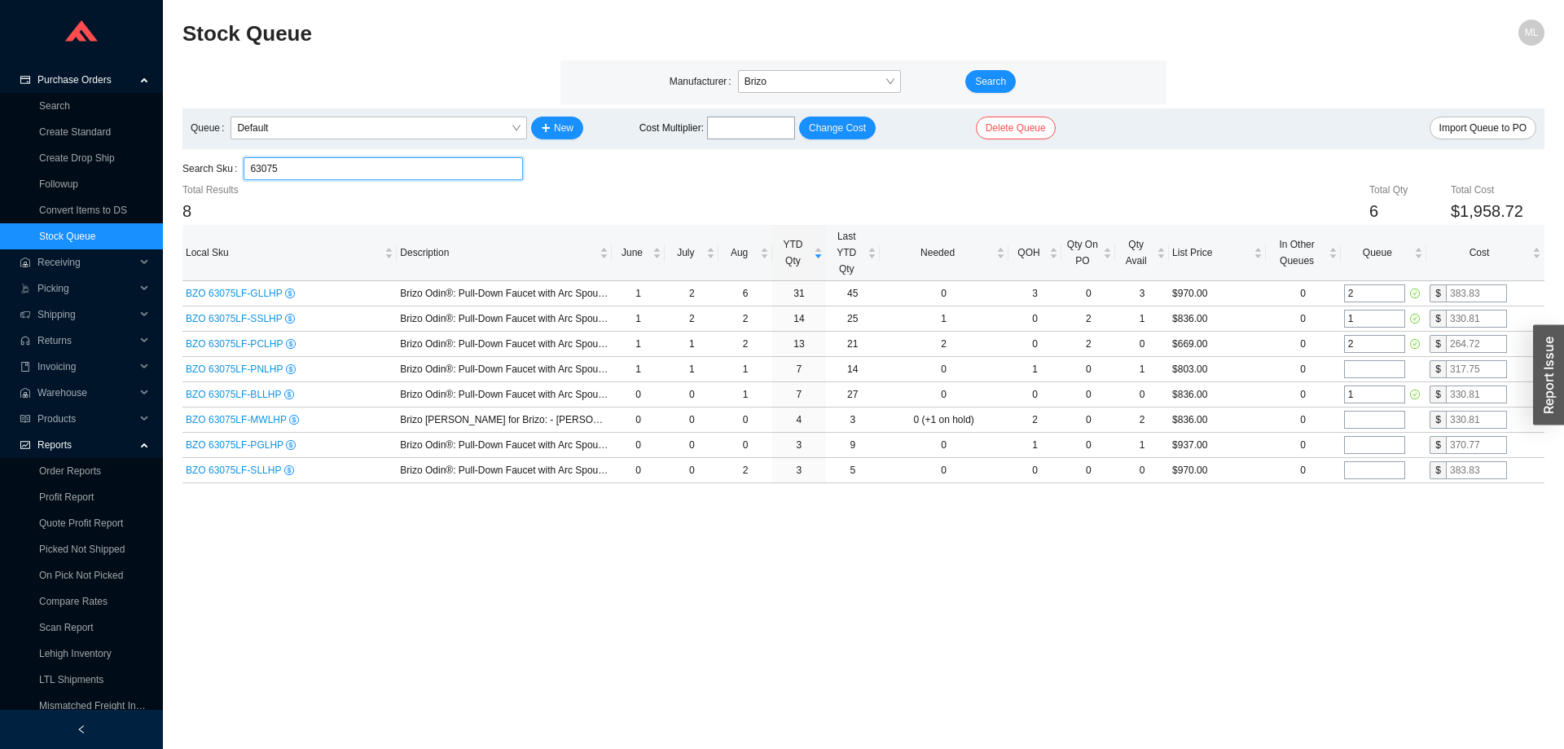
drag, startPoint x: 248, startPoint y: 169, endPoint x: 166, endPoint y: 168, distance: 81.5
click at [167, 169] on section "Stock Queue ML Manufacturer Brizo Search Queue Default New Cost Multiplier : Ch…" at bounding box center [863, 374] width 1401 height 749
type input "65376"
click at [1367, 318] on input "tel" at bounding box center [1374, 319] width 61 height 18
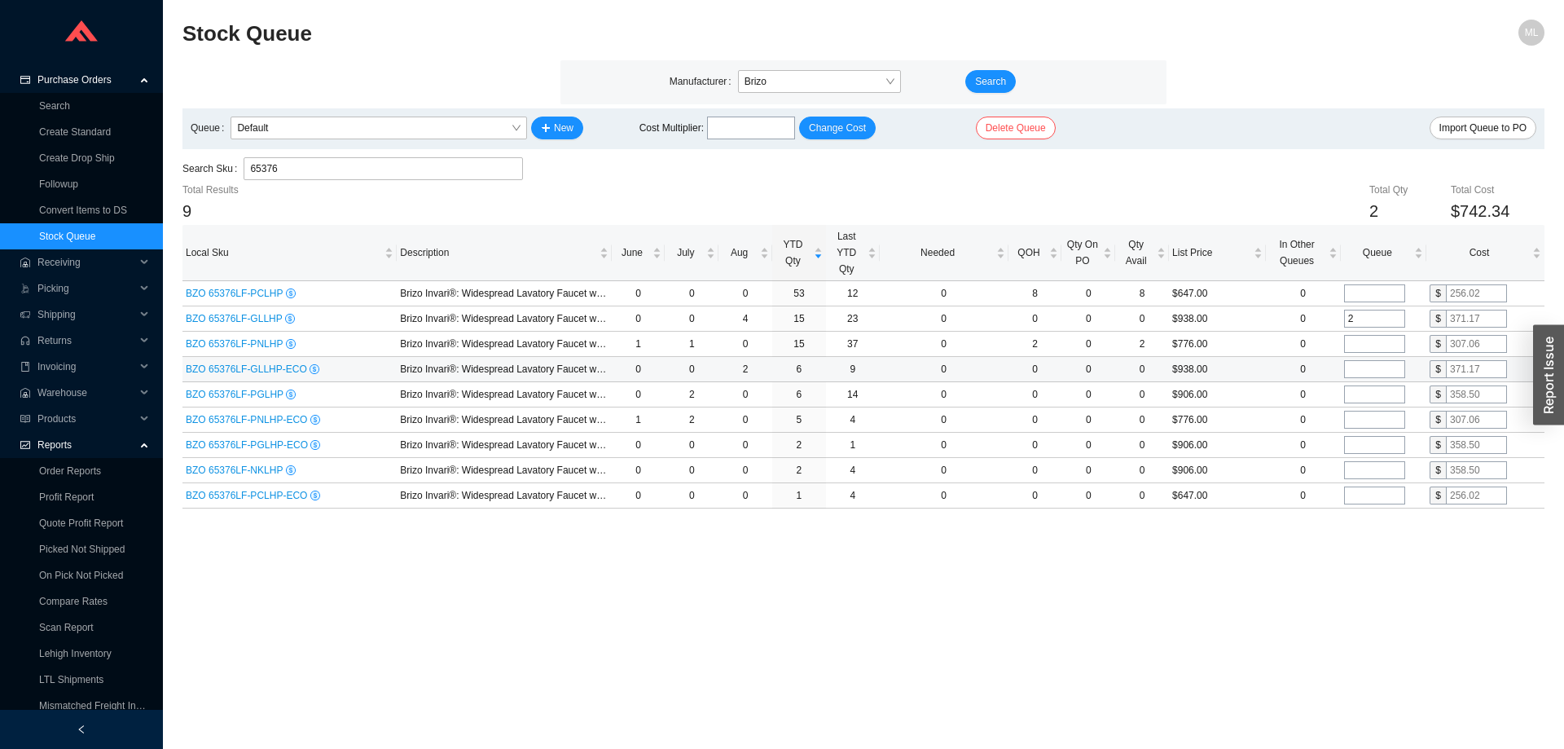
type input "2"
click at [1351, 364] on input "tel" at bounding box center [1374, 369] width 61 height 18
type input "1"
click at [1355, 393] on input "tel" at bounding box center [1374, 394] width 61 height 18
type input "1"
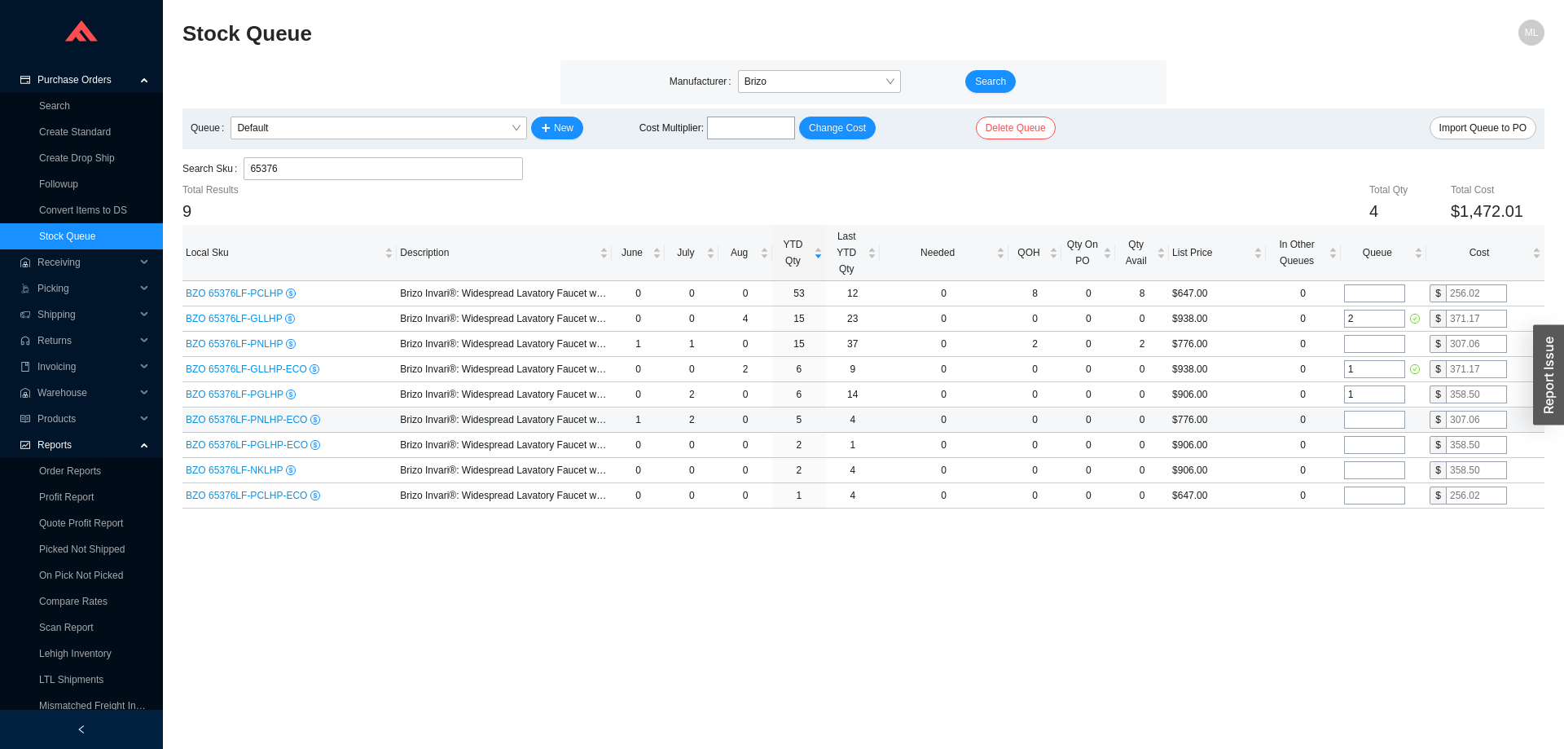
click at [1362, 416] on input "tel" at bounding box center [1374, 420] width 61 height 18
type input "1"
click at [1291, 538] on main "Stock Queue ML Manufacturer Brizo Search Queue Default New Cost Multiplier : Ch…" at bounding box center [863, 384] width 1362 height 729
drag, startPoint x: 307, startPoint y: 169, endPoint x: 125, endPoint y: 160, distance: 182.6
click at [117, 168] on section "Purchase Orders Search Create Standard Create Drop Ship Followup Convert Items …" at bounding box center [782, 374] width 1564 height 749
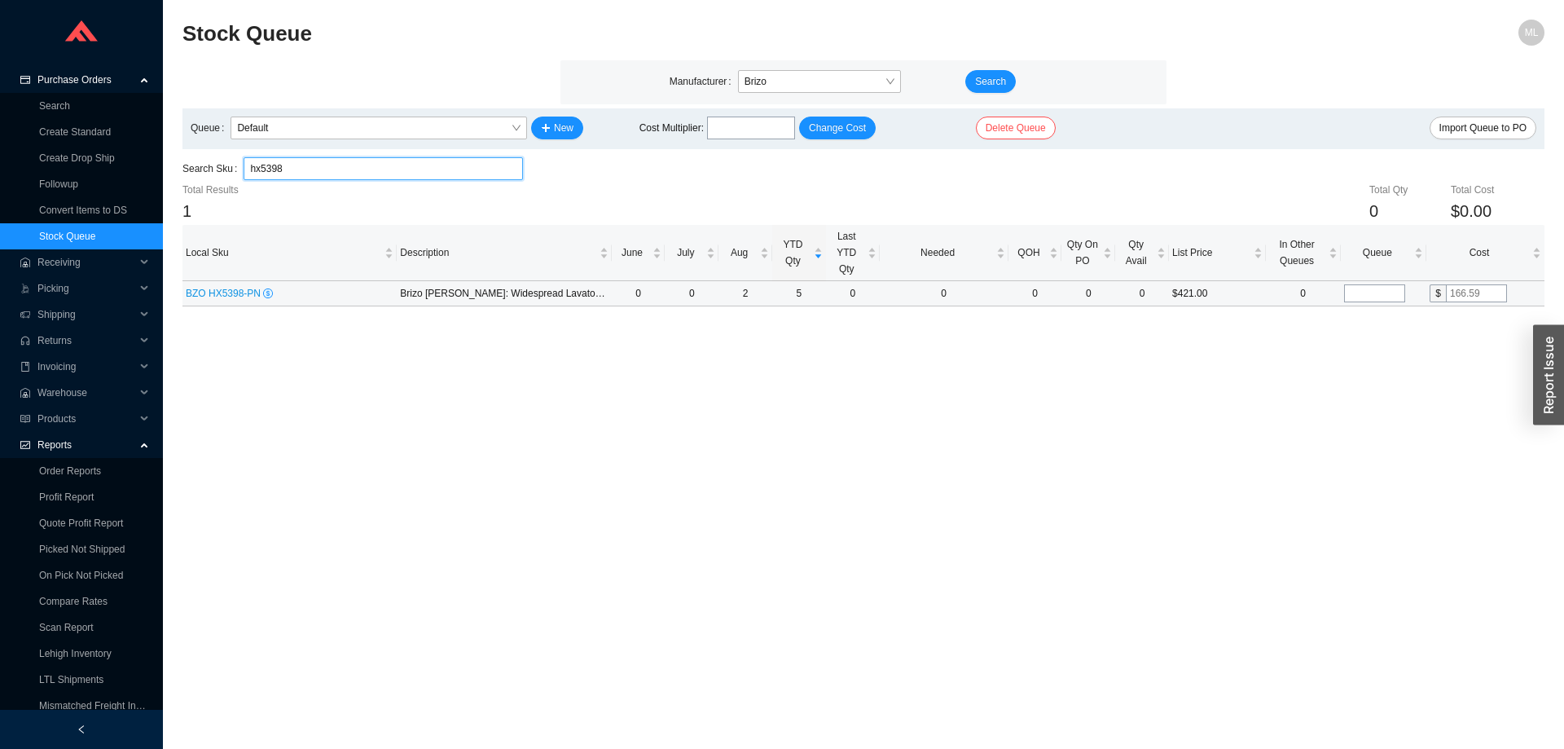
type input "hx5398"
click at [1375, 294] on input "tel" at bounding box center [1374, 293] width 61 height 18
type input "1"
drag, startPoint x: 290, startPoint y: 163, endPoint x: 191, endPoint y: 165, distance: 99.4
click at [190, 169] on div "Search Sku hx5398 hx5398" at bounding box center [352, 168] width 340 height 23
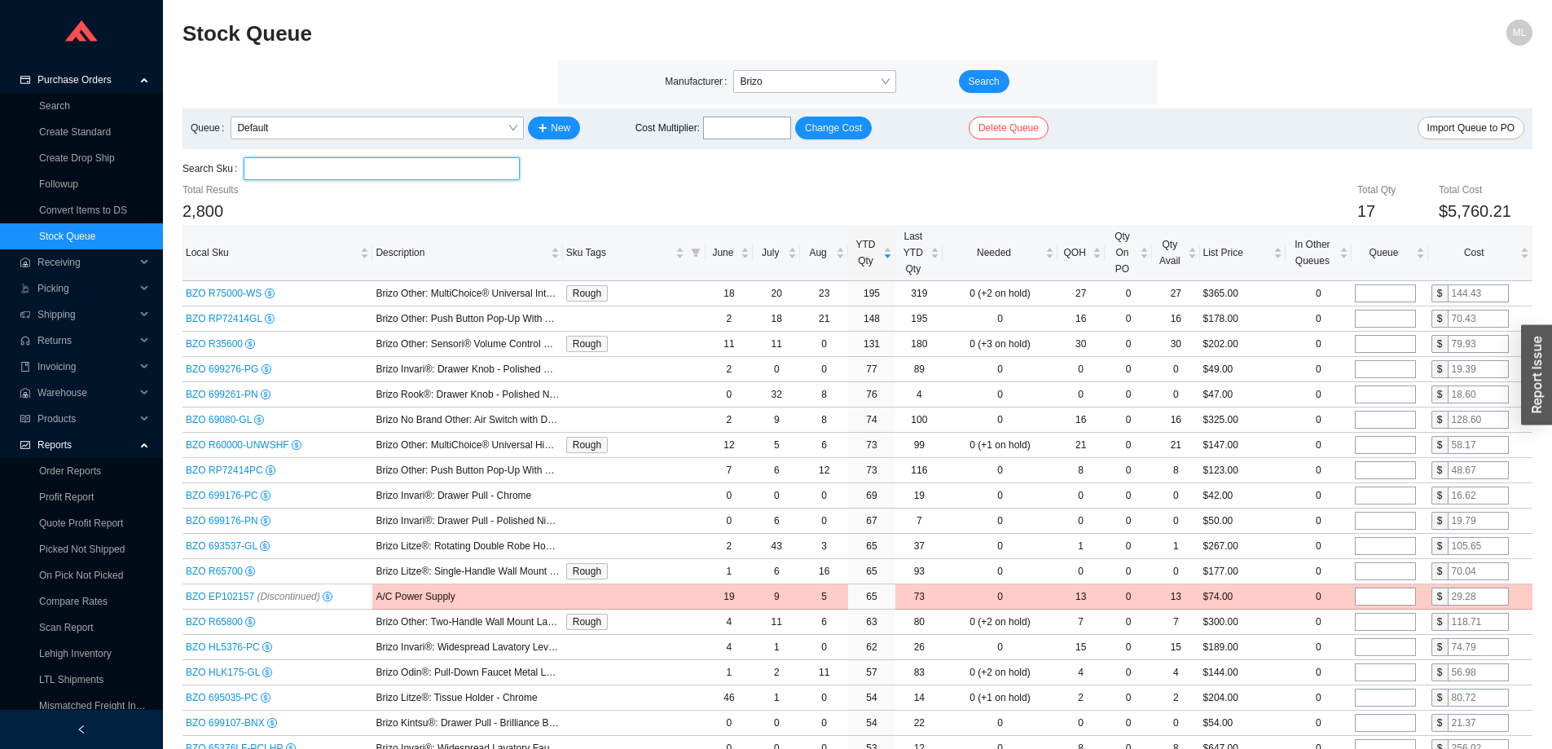
click at [290, 166] on input "search" at bounding box center [381, 168] width 263 height 21
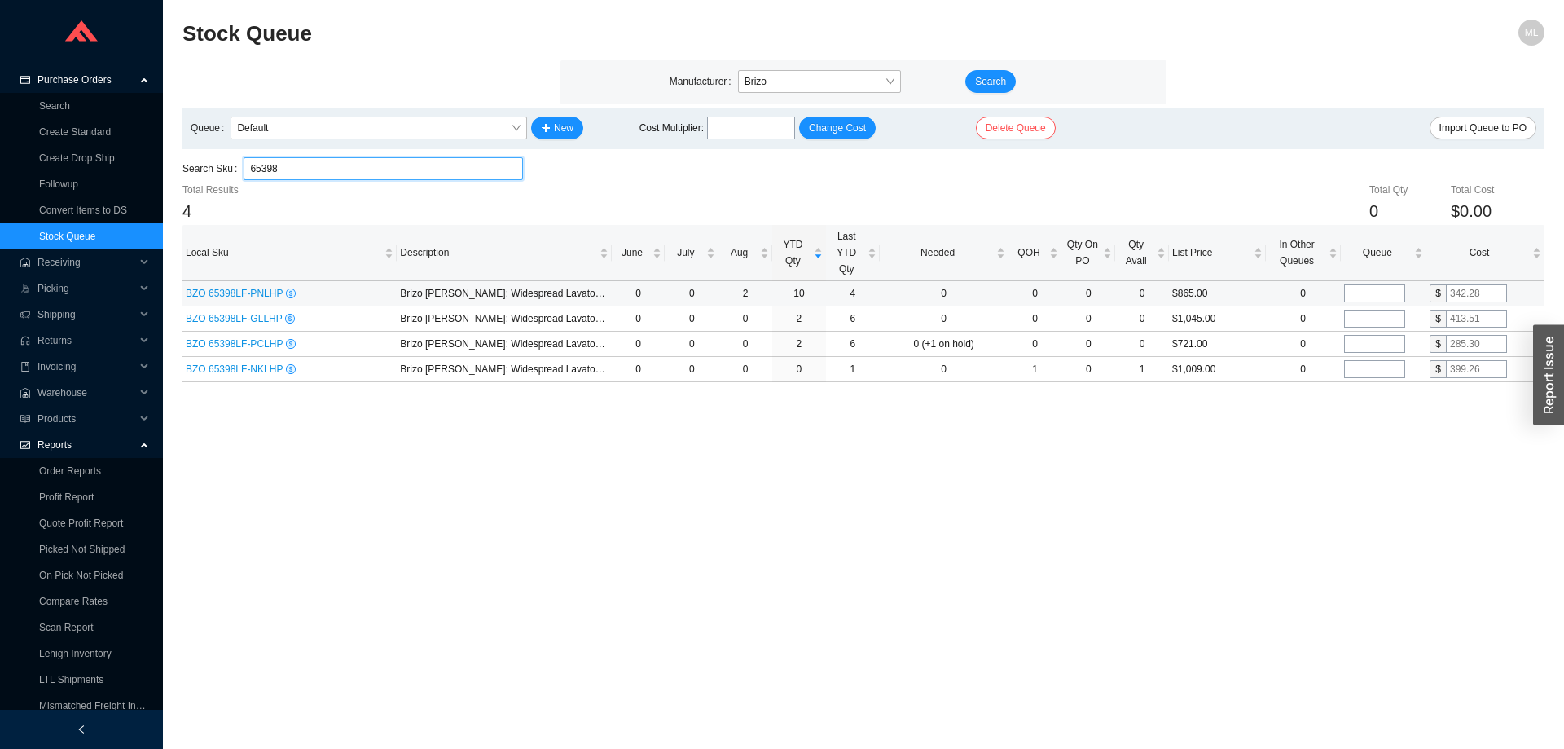
type input "65398"
click at [1362, 289] on input "tel" at bounding box center [1374, 293] width 61 height 18
type input "1"
click at [1207, 433] on main "Stock Queue ML Manufacturer Brizo Search Queue Default New Cost Multiplier : Ch…" at bounding box center [863, 384] width 1362 height 729
drag, startPoint x: 293, startPoint y: 165, endPoint x: 187, endPoint y: 165, distance: 106.7
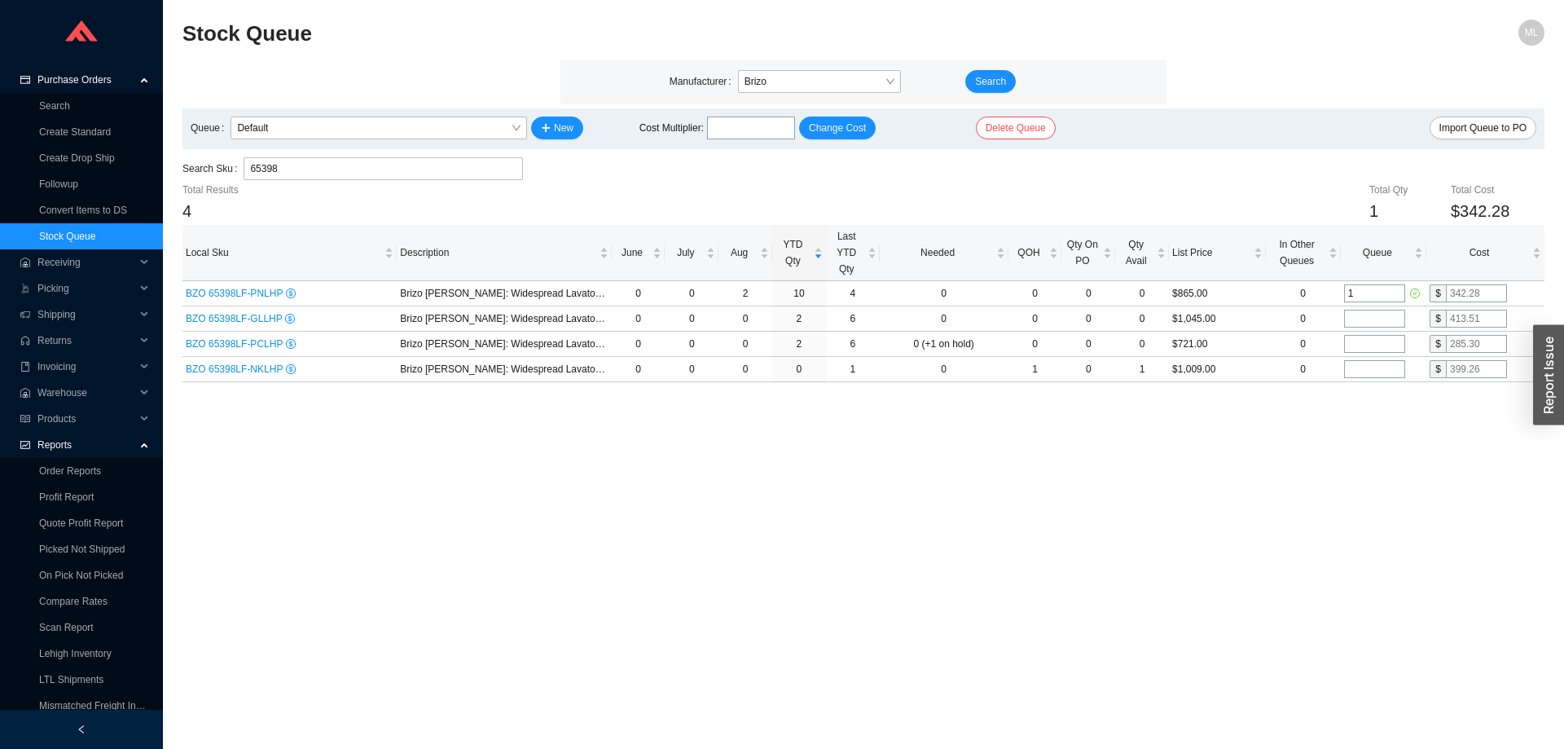
click at [187, 165] on div "Search Sku 65398" at bounding box center [352, 168] width 340 height 23
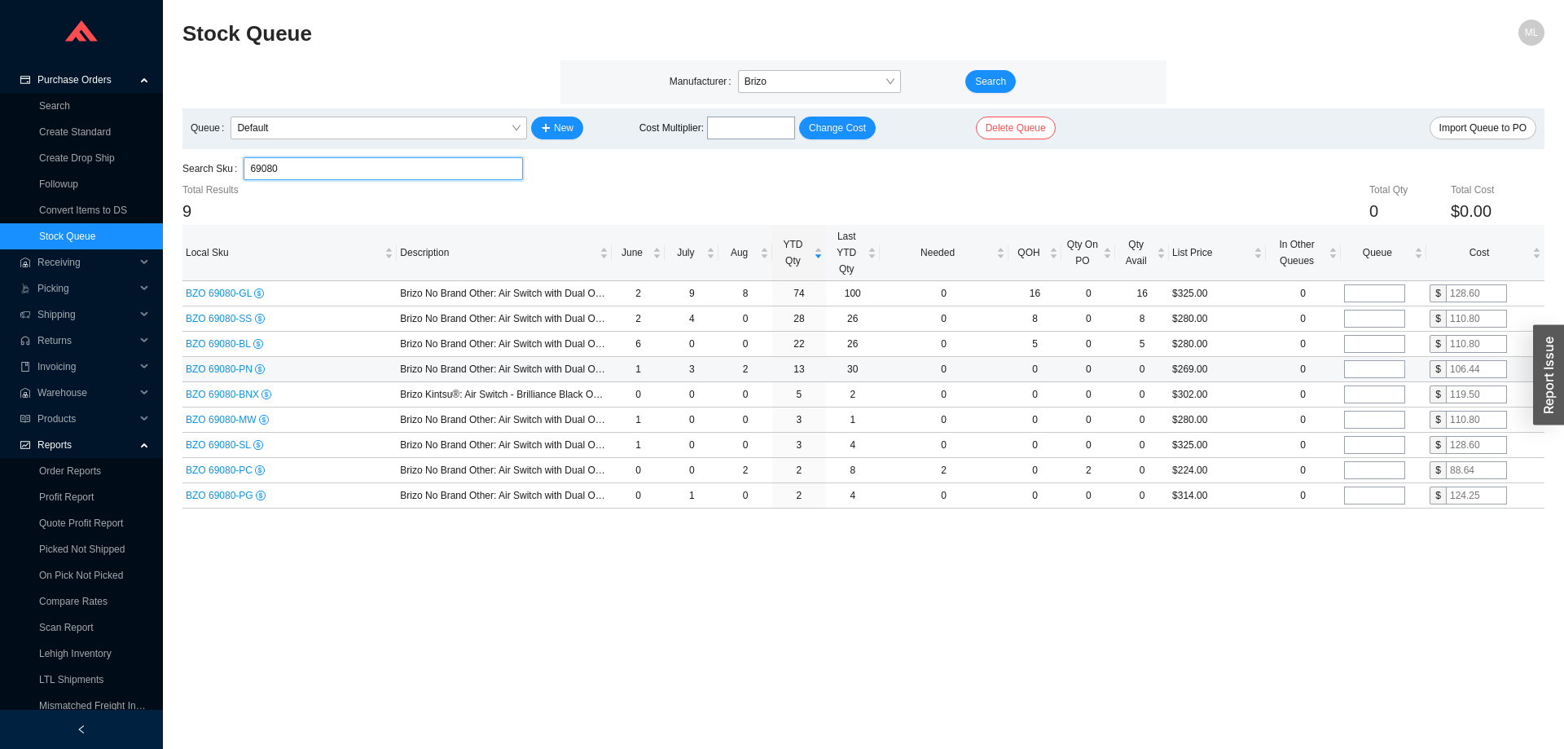
type input "69080"
click at [1359, 366] on input "tel" at bounding box center [1374, 369] width 61 height 18
type input "3"
click at [1205, 549] on main "Stock Queue ML Manufacturer Brizo Search Queue Default New Cost Multiplier : Ch…" at bounding box center [863, 384] width 1362 height 729
click at [1370, 389] on input "tel" at bounding box center [1374, 394] width 61 height 18
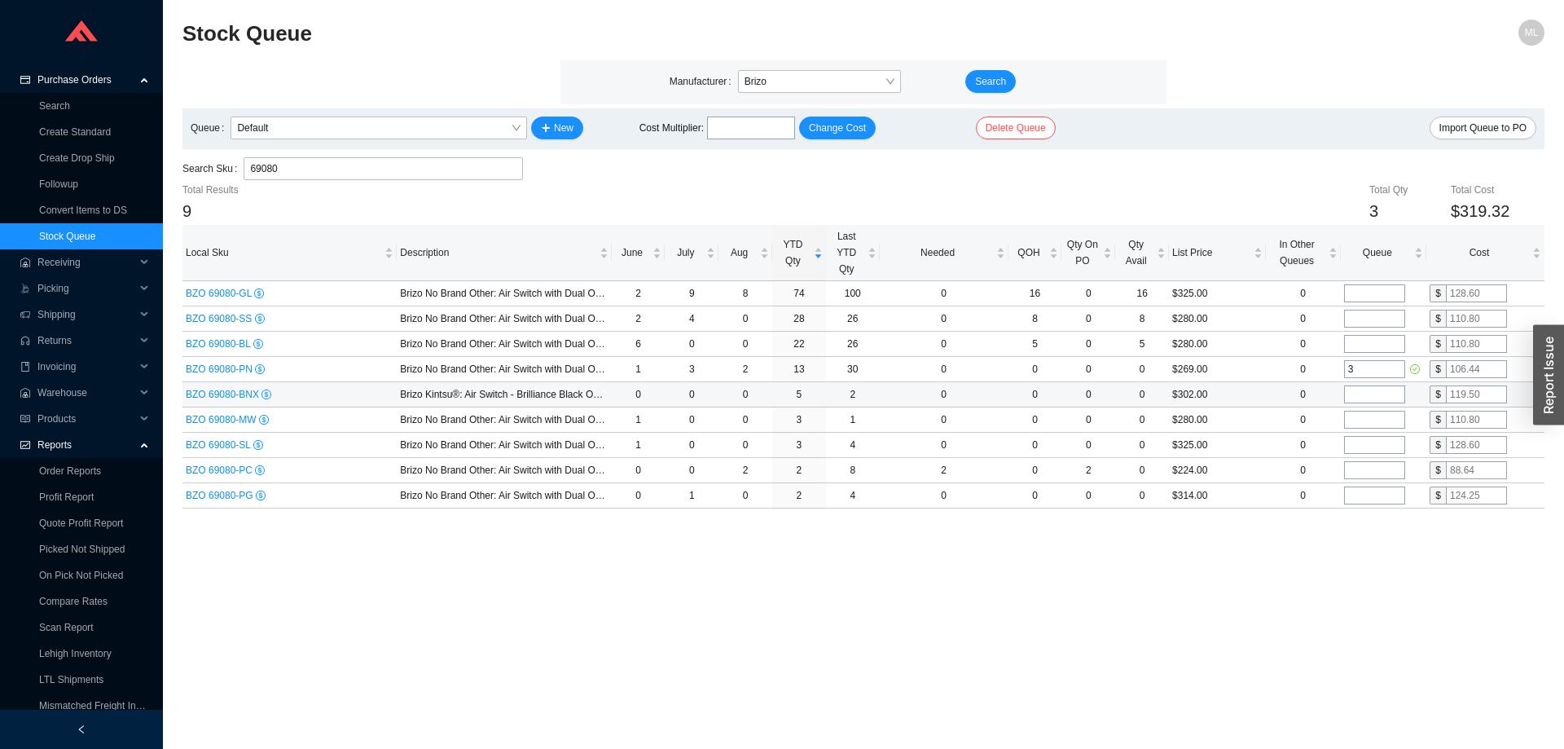
type input "2"
type input "1"
click at [1267, 555] on main "Stock Queue ML Manufacturer Brizo Search Queue Default New Cost Multiplier : Ch…" at bounding box center [863, 384] width 1362 height 729
drag, startPoint x: 316, startPoint y: 171, endPoint x: 124, endPoint y: 171, distance: 192.2
click at [125, 173] on section "Purchase Orders Search Create Standard Create Drop Ship Followup Convert Items …" at bounding box center [782, 374] width 1564 height 749
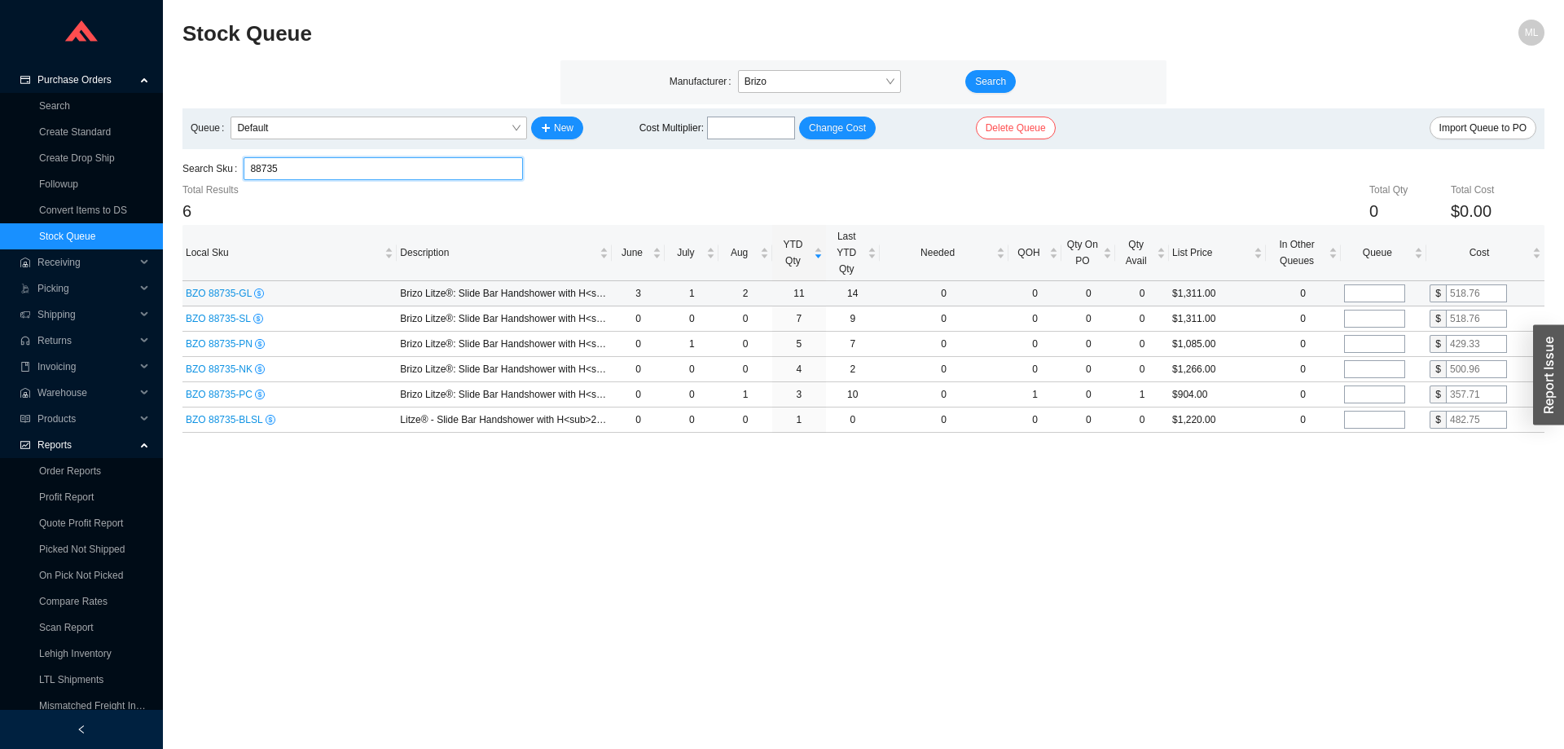
type input "88735"
click at [1365, 291] on input "tel" at bounding box center [1374, 293] width 61 height 18
type input "2"
click at [1365, 313] on input "tel" at bounding box center [1374, 319] width 61 height 18
type input "1"
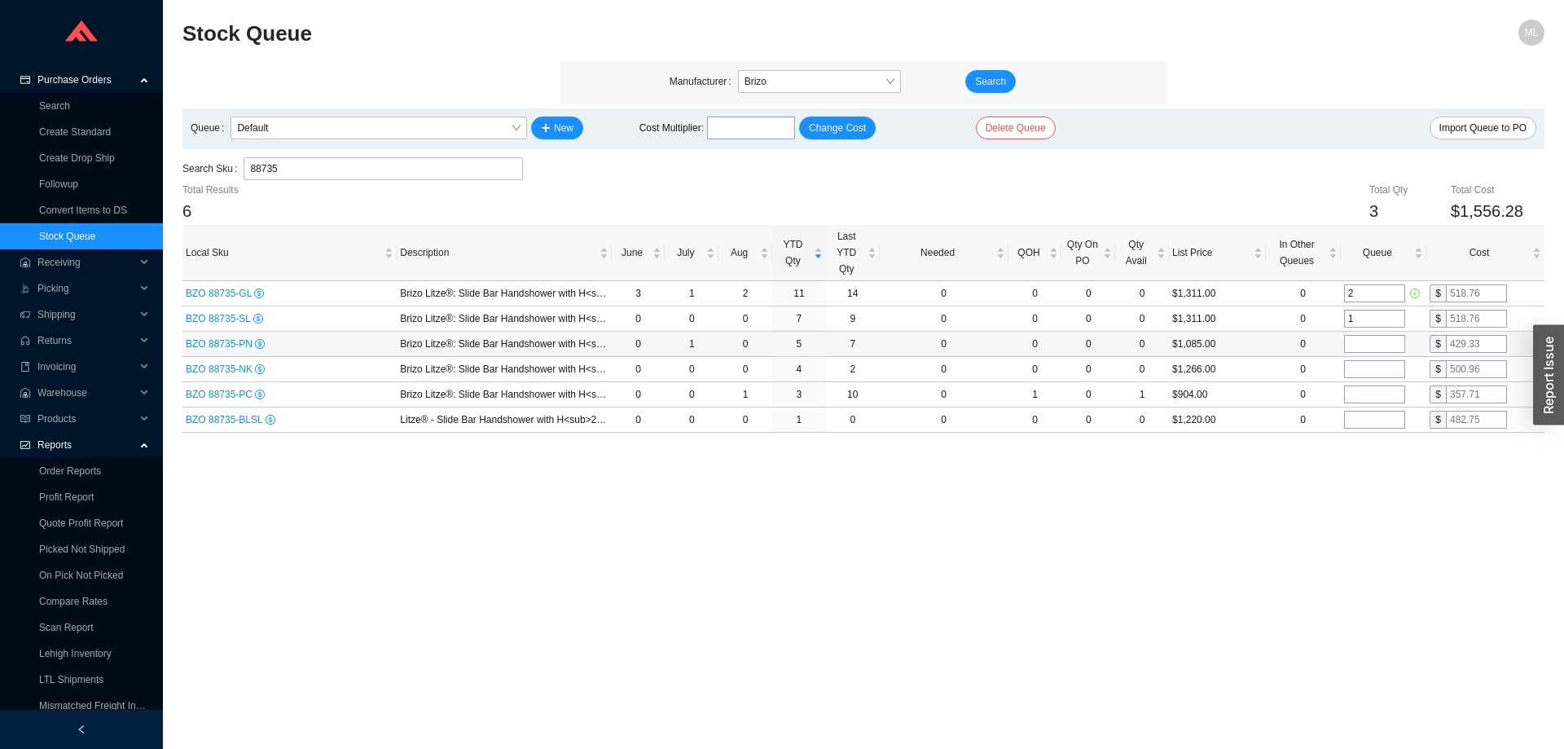
click at [1359, 344] on input "tel" at bounding box center [1374, 344] width 61 height 18
type input "1"
click at [1276, 508] on main "Stock Queue ML Manufacturer Brizo Search Queue Default New Cost Multiplier : Ch…" at bounding box center [863, 384] width 1362 height 729
drag, startPoint x: 310, startPoint y: 169, endPoint x: 145, endPoint y: 169, distance: 165.3
click at [146, 169] on section "Purchase Orders Search Create Standard Create Drop Ship Followup Convert Items …" at bounding box center [782, 374] width 1564 height 749
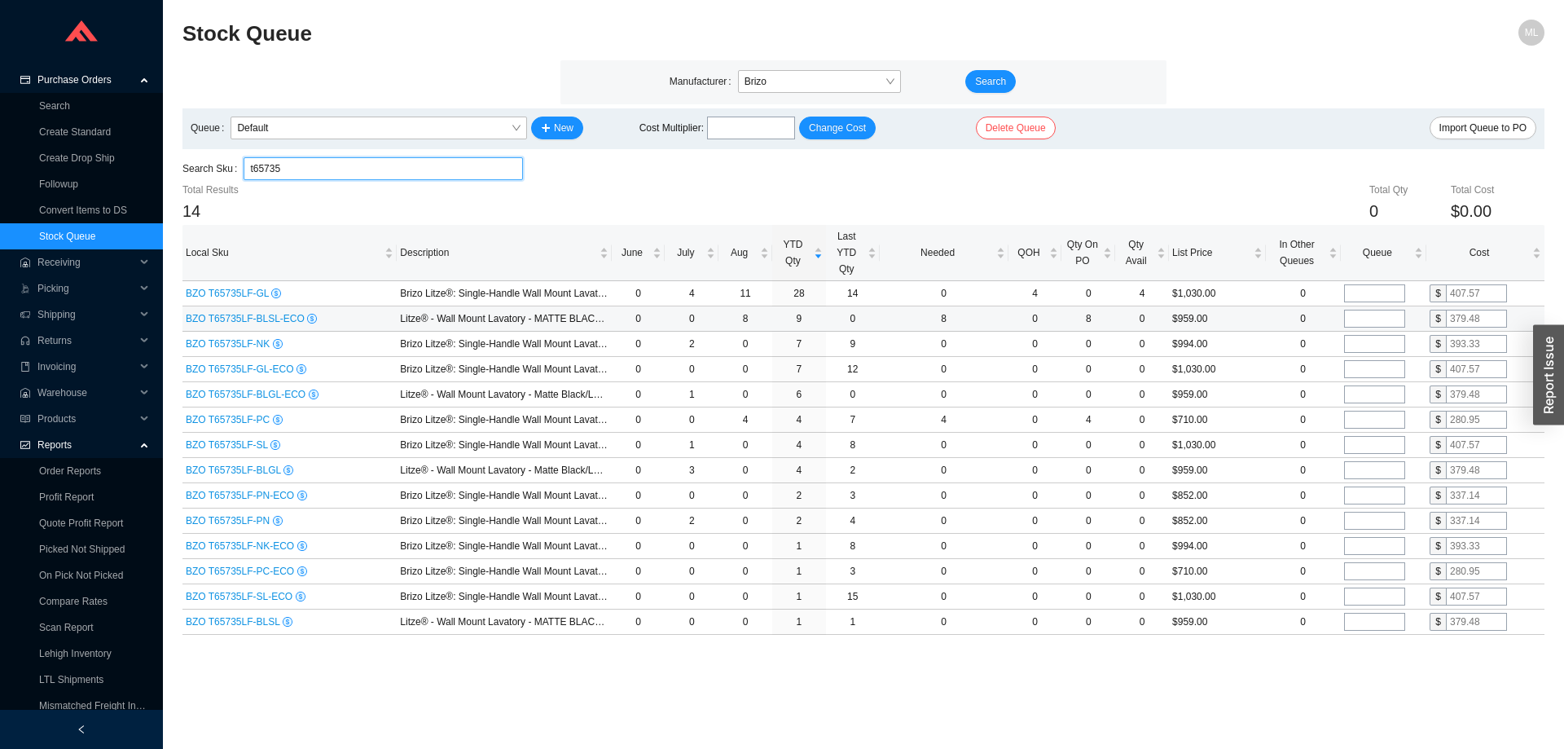
type input "t65735"
click at [1359, 318] on input "tel" at bounding box center [1374, 319] width 61 height 18
type input "1"
click at [1359, 343] on input "tel" at bounding box center [1374, 344] width 61 height 18
type input "1"
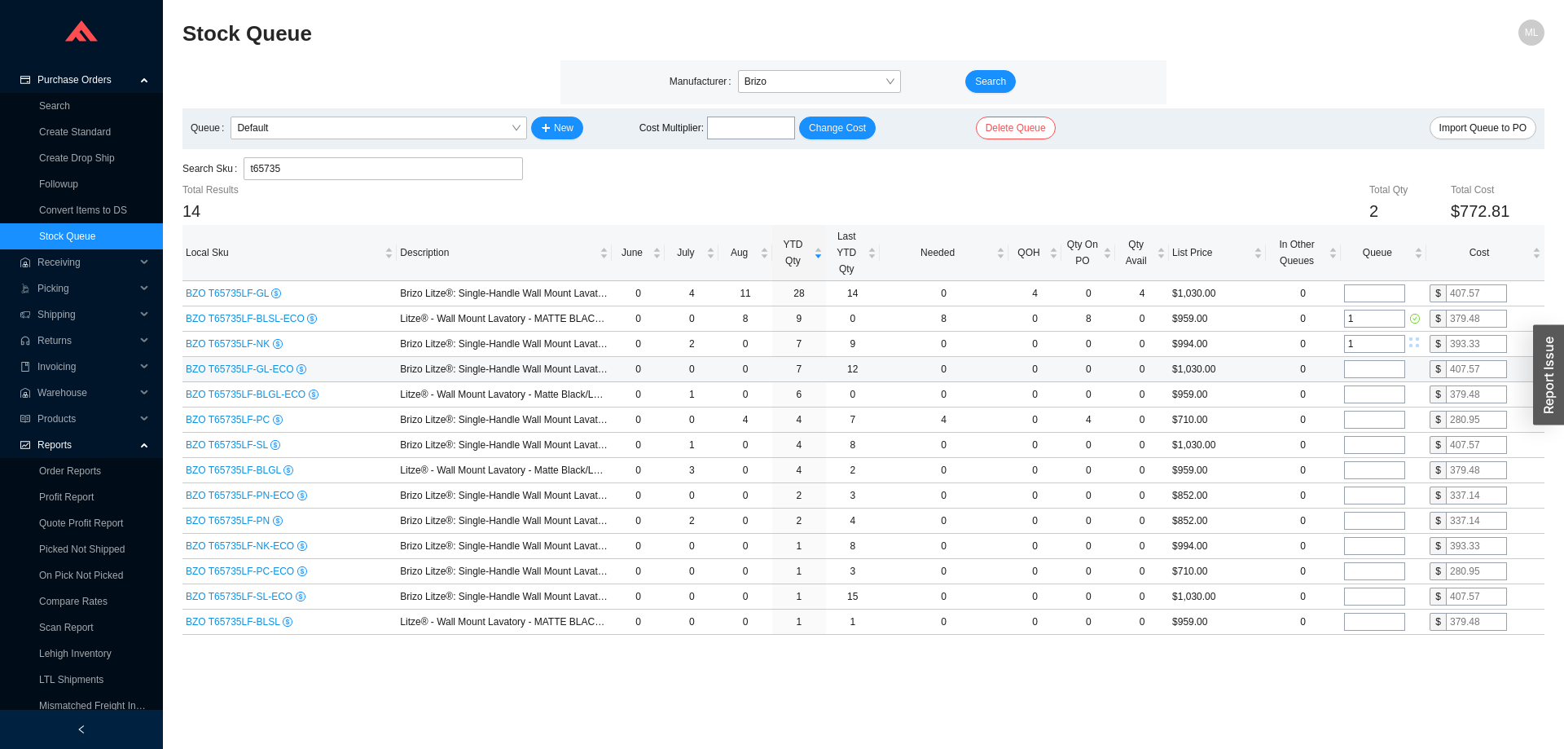
click at [1355, 365] on input "tel" at bounding box center [1374, 369] width 61 height 18
type input "1"
click at [1357, 396] on input "tel" at bounding box center [1374, 394] width 61 height 18
type input "1"
click at [1247, 160] on div "Search Sku t65735" at bounding box center [863, 169] width 1362 height 24
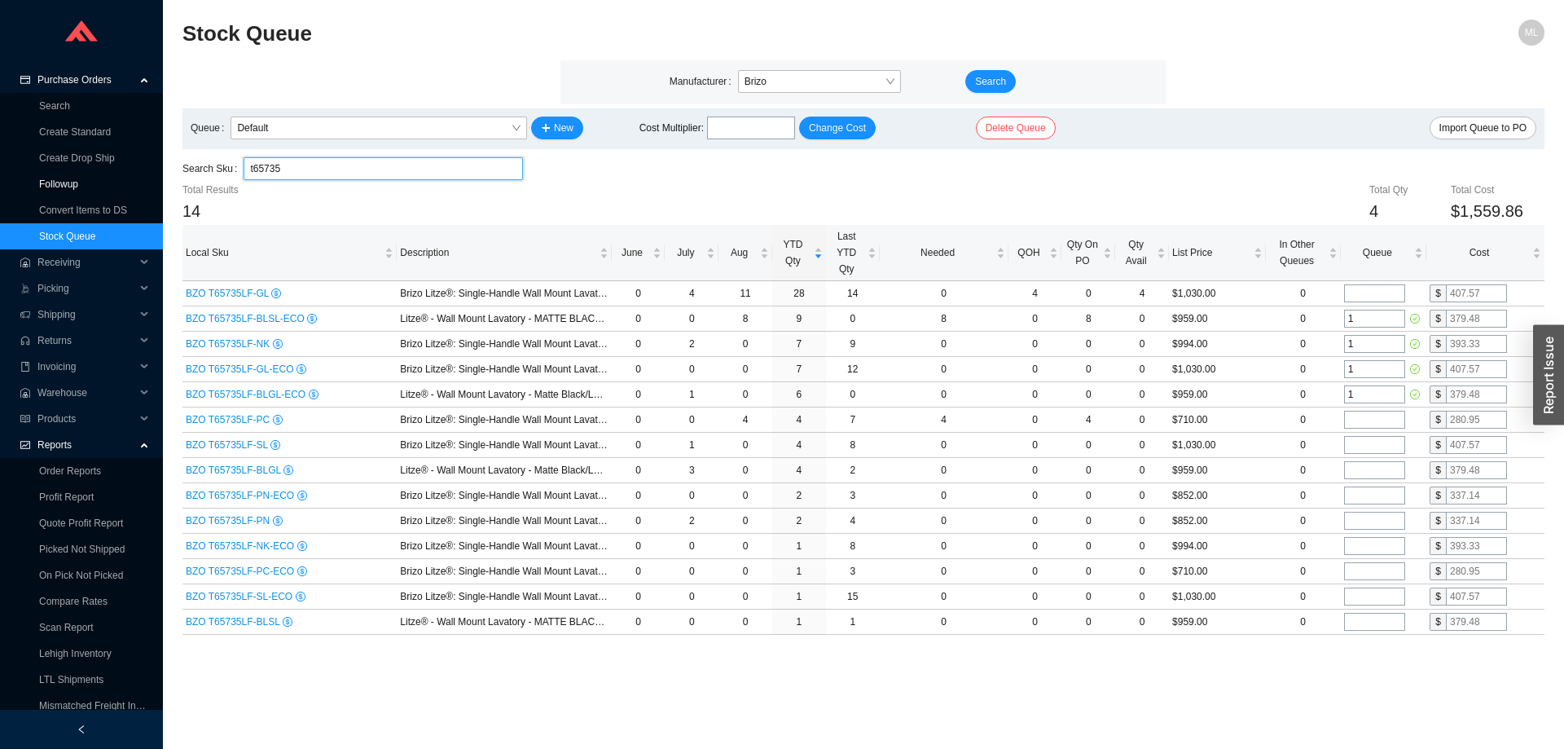
drag, startPoint x: 291, startPoint y: 175, endPoint x: 84, endPoint y: 184, distance: 207.1
click at [84, 184] on section "Purchase Orders Search Create Standard Create Drop Ship Followup Convert Items …" at bounding box center [782, 374] width 1564 height 749
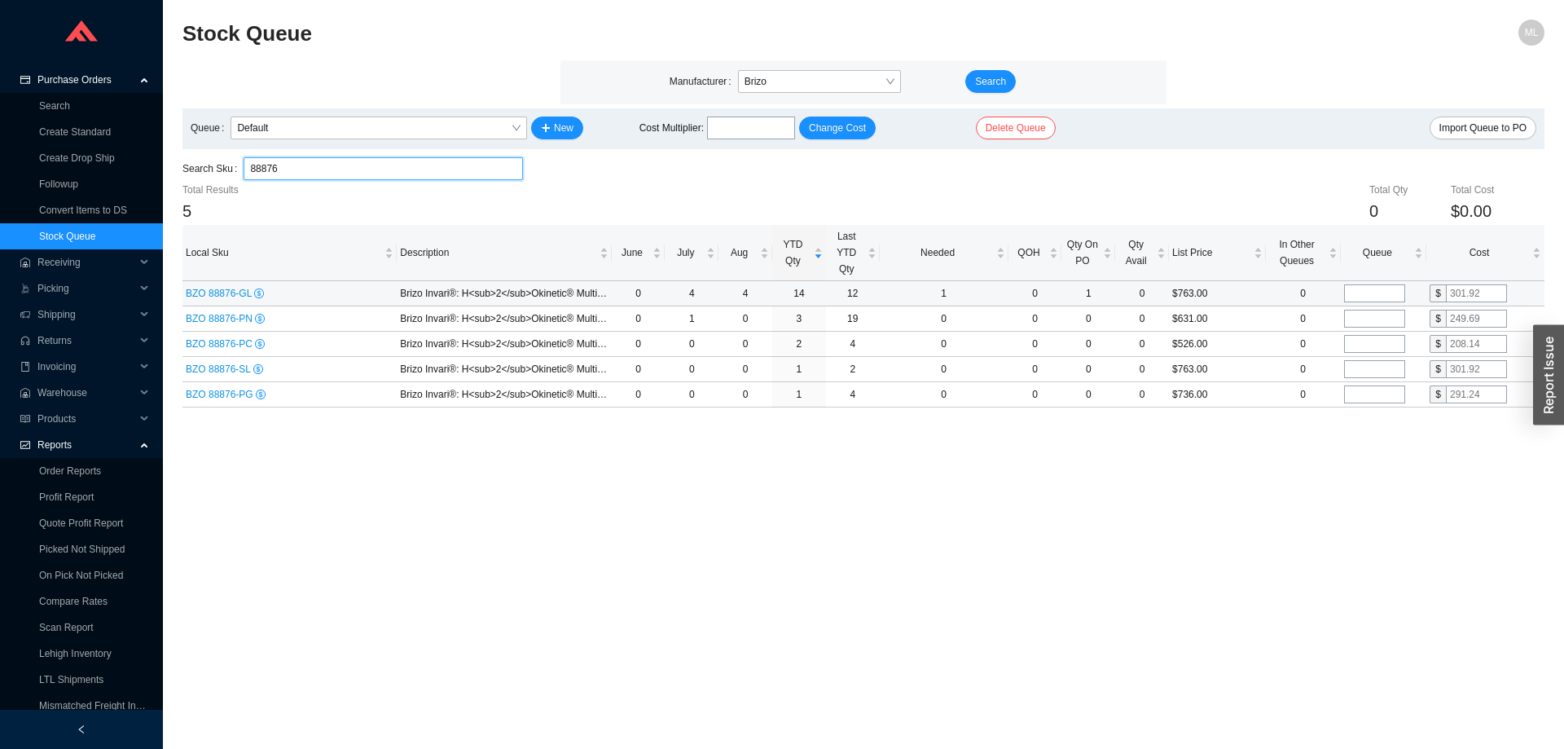
type input "88876"
click at [1372, 292] on input "tel" at bounding box center [1374, 293] width 61 height 18
type input "2"
click at [1311, 478] on main "Stock Queue ML Manufacturer Brizo Search Queue Default New Cost Multiplier : Ch…" at bounding box center [863, 384] width 1362 height 729
click at [75, 129] on link "Create Standard" at bounding box center [75, 131] width 72 height 11
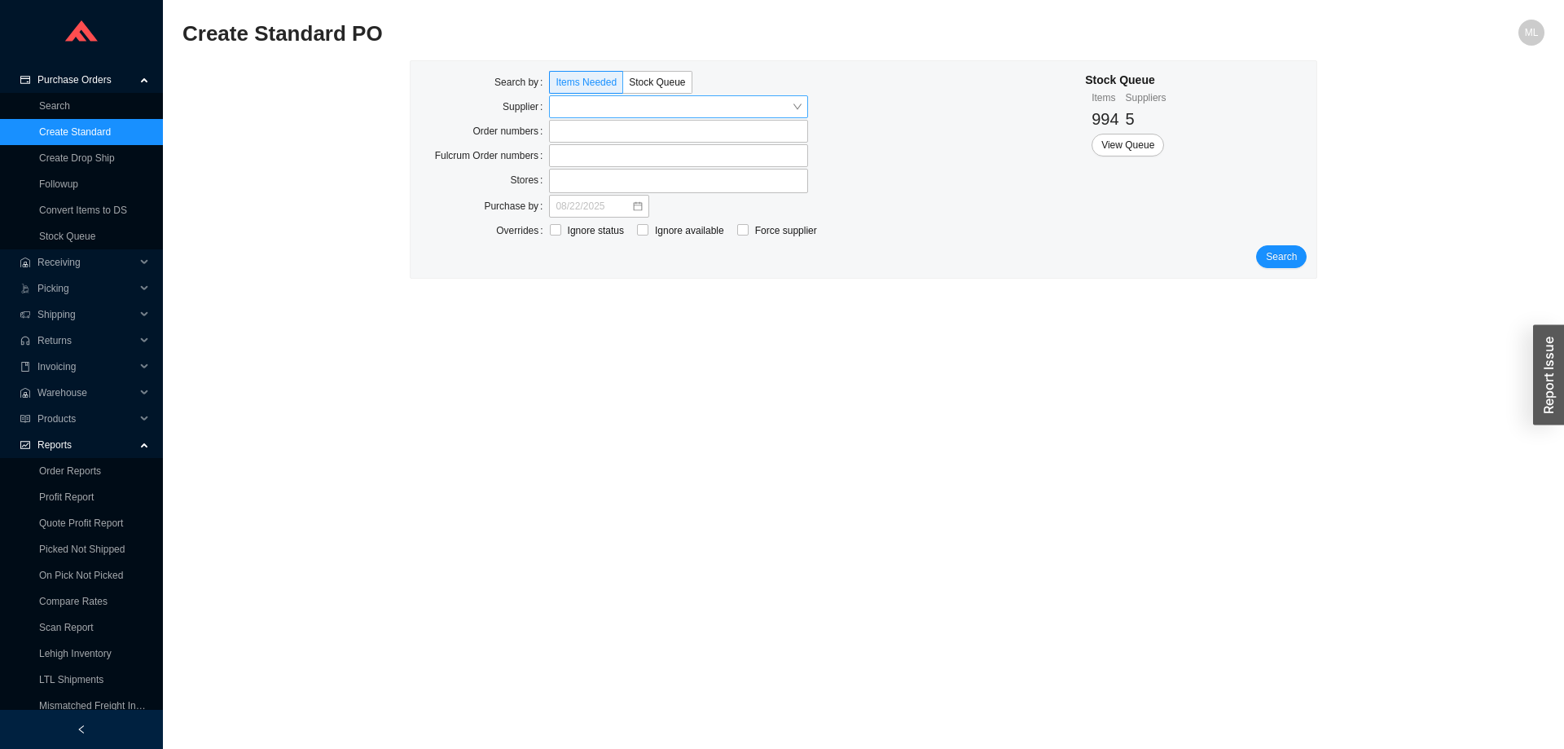
click at [608, 99] on input "search" at bounding box center [673, 106] width 236 height 21
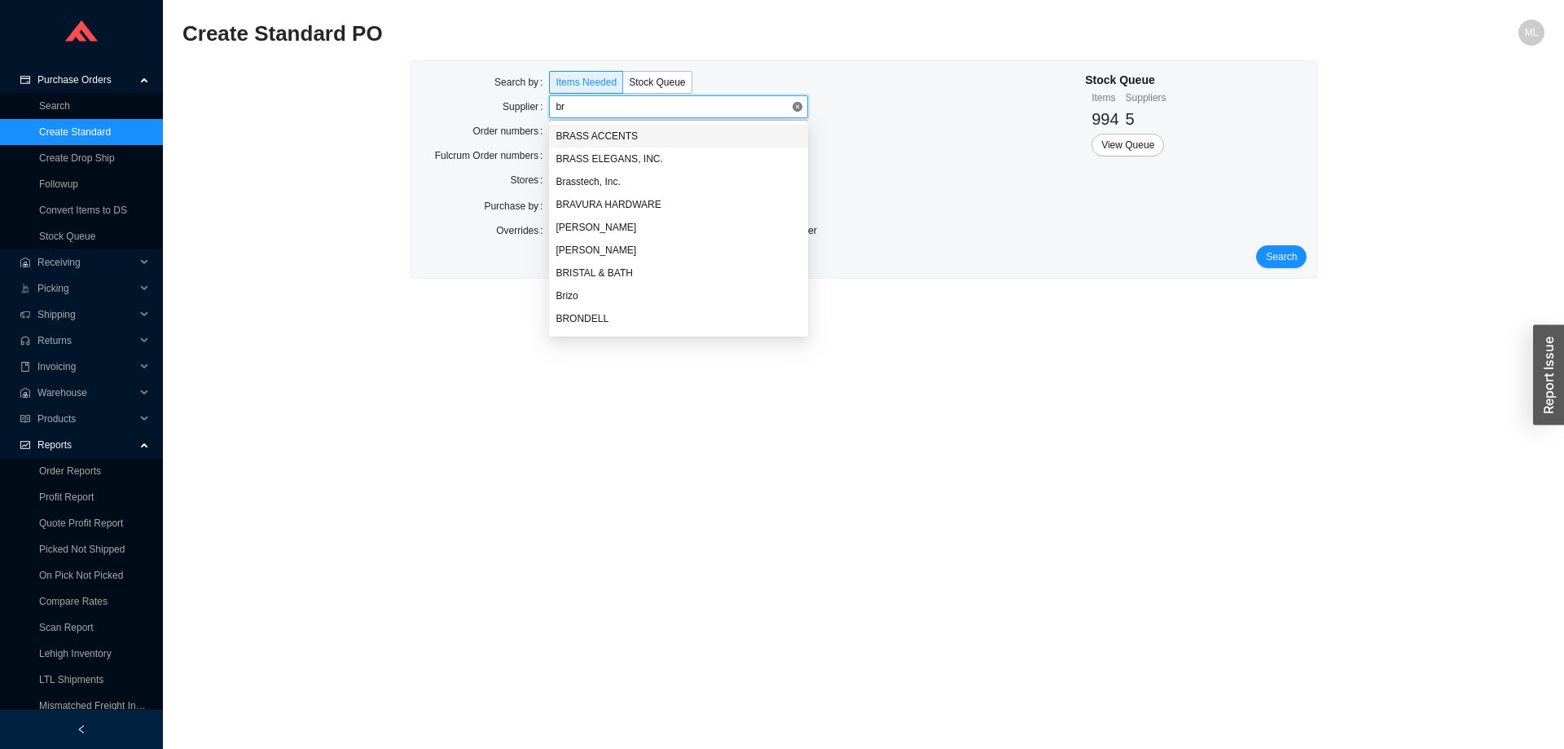
type input "bri"
click at [577, 176] on div "Brizo" at bounding box center [678, 181] width 246 height 15
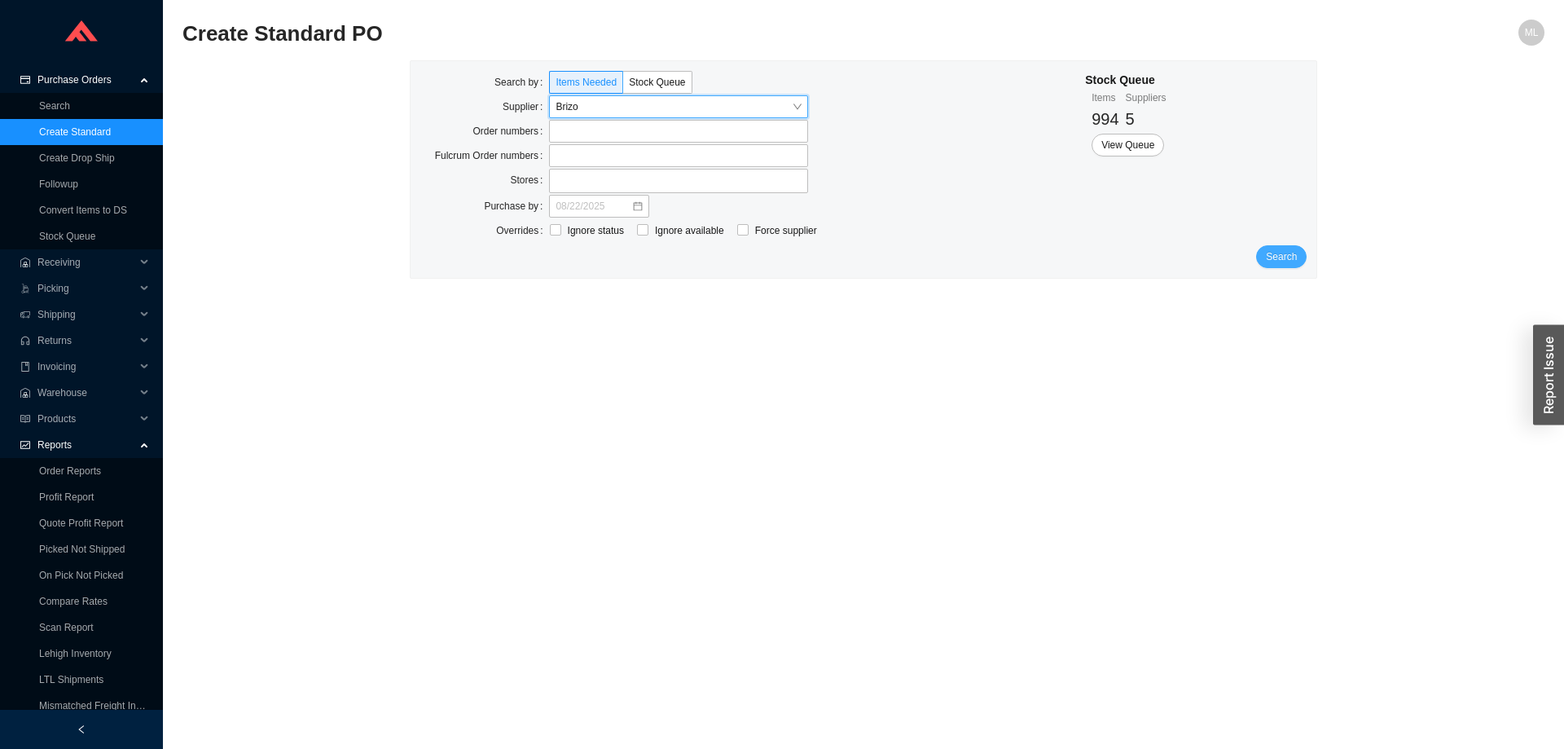
click at [1287, 255] on span "Search" at bounding box center [1281, 256] width 31 height 16
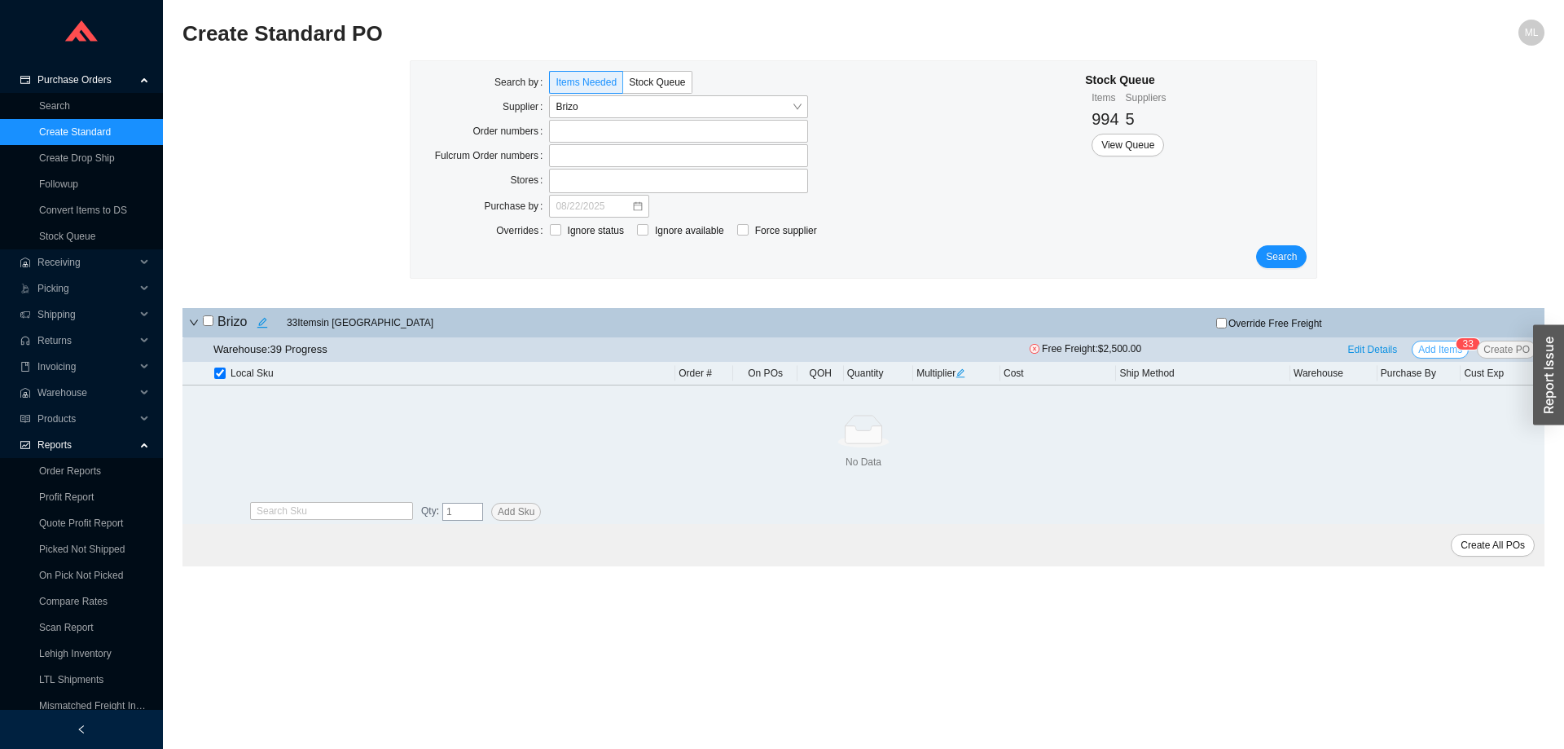
click at [1438, 348] on span "Add Items" at bounding box center [1440, 349] width 44 height 16
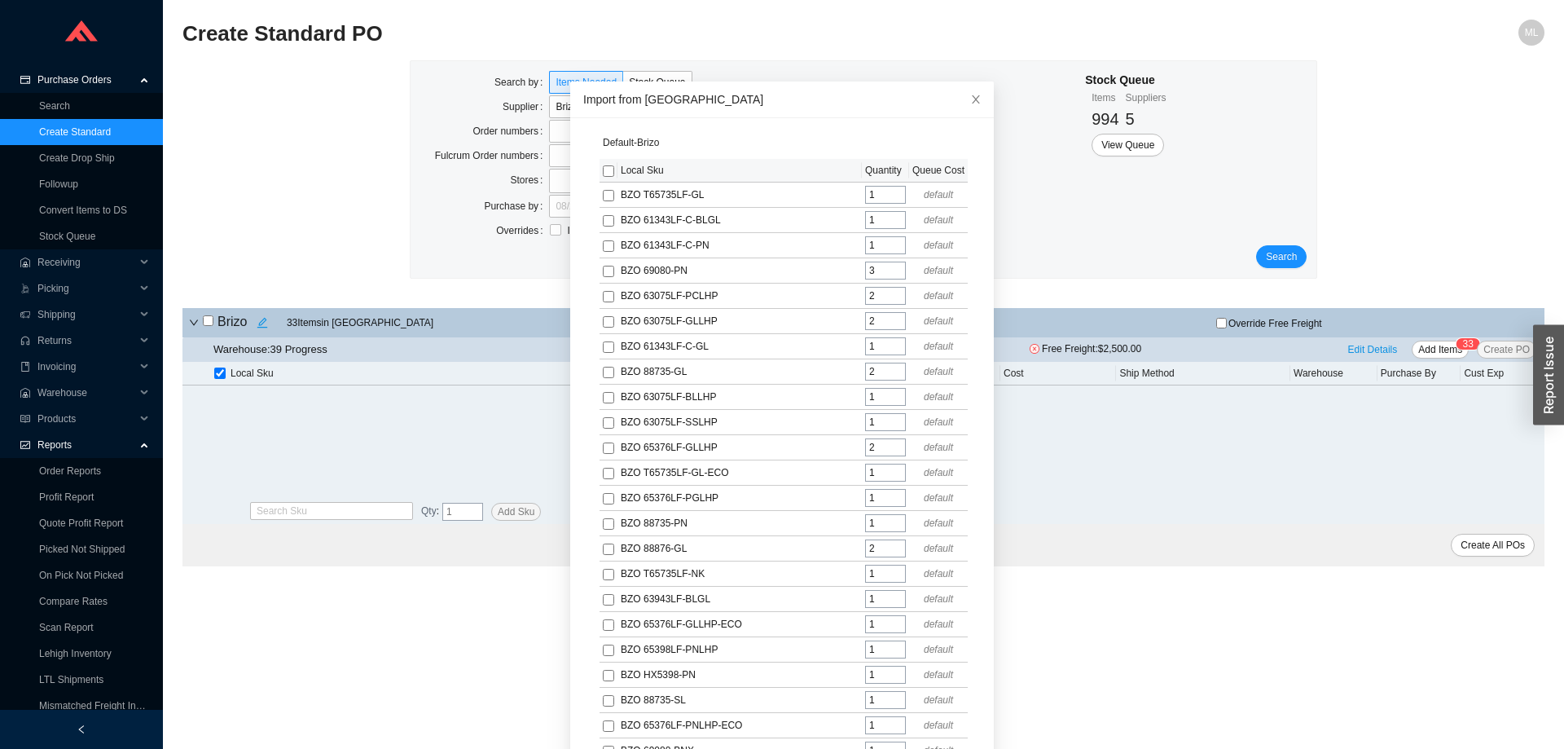
click at [603, 173] on input "checkbox" at bounding box center [608, 170] width 11 height 11
checkbox input "true"
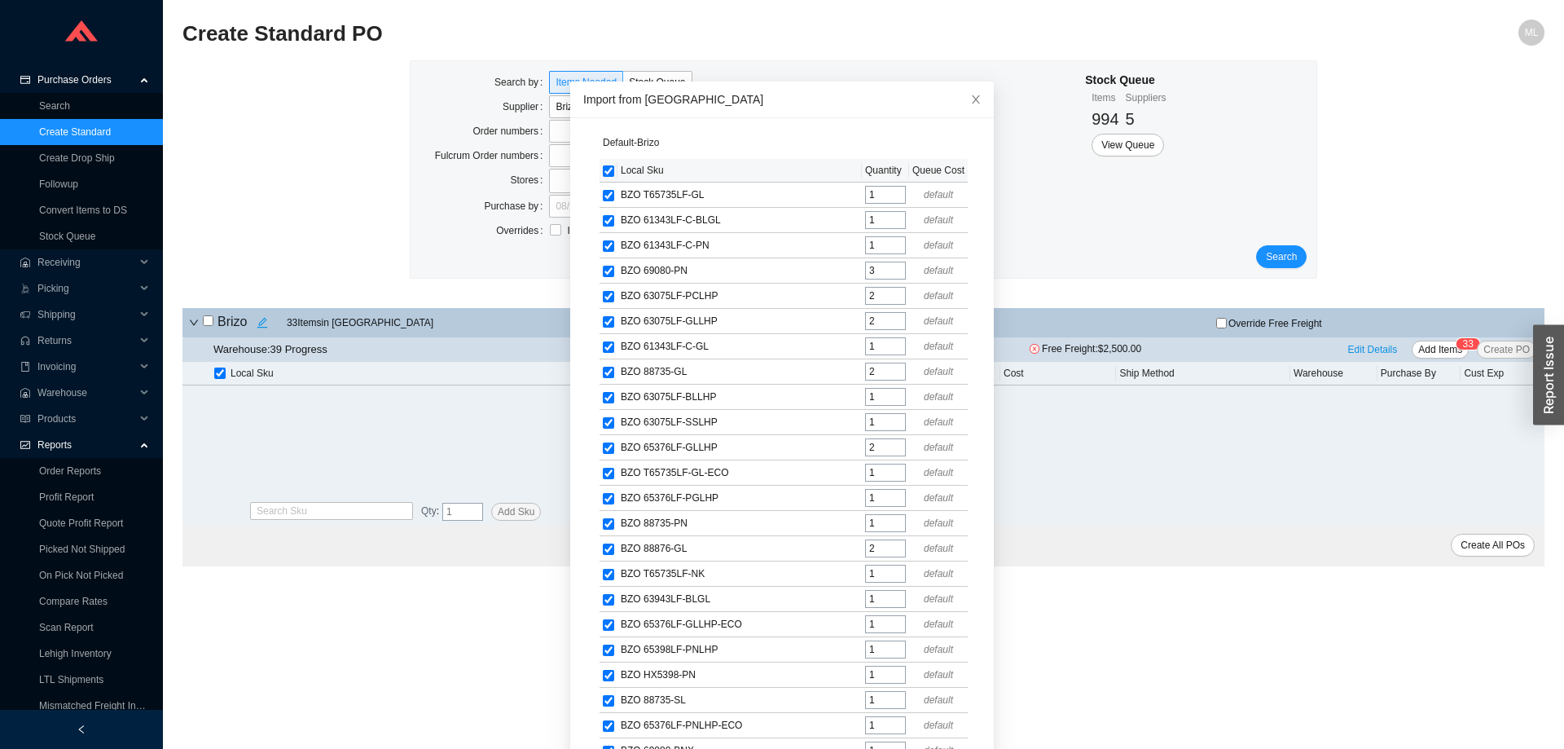
checkbox input "true"
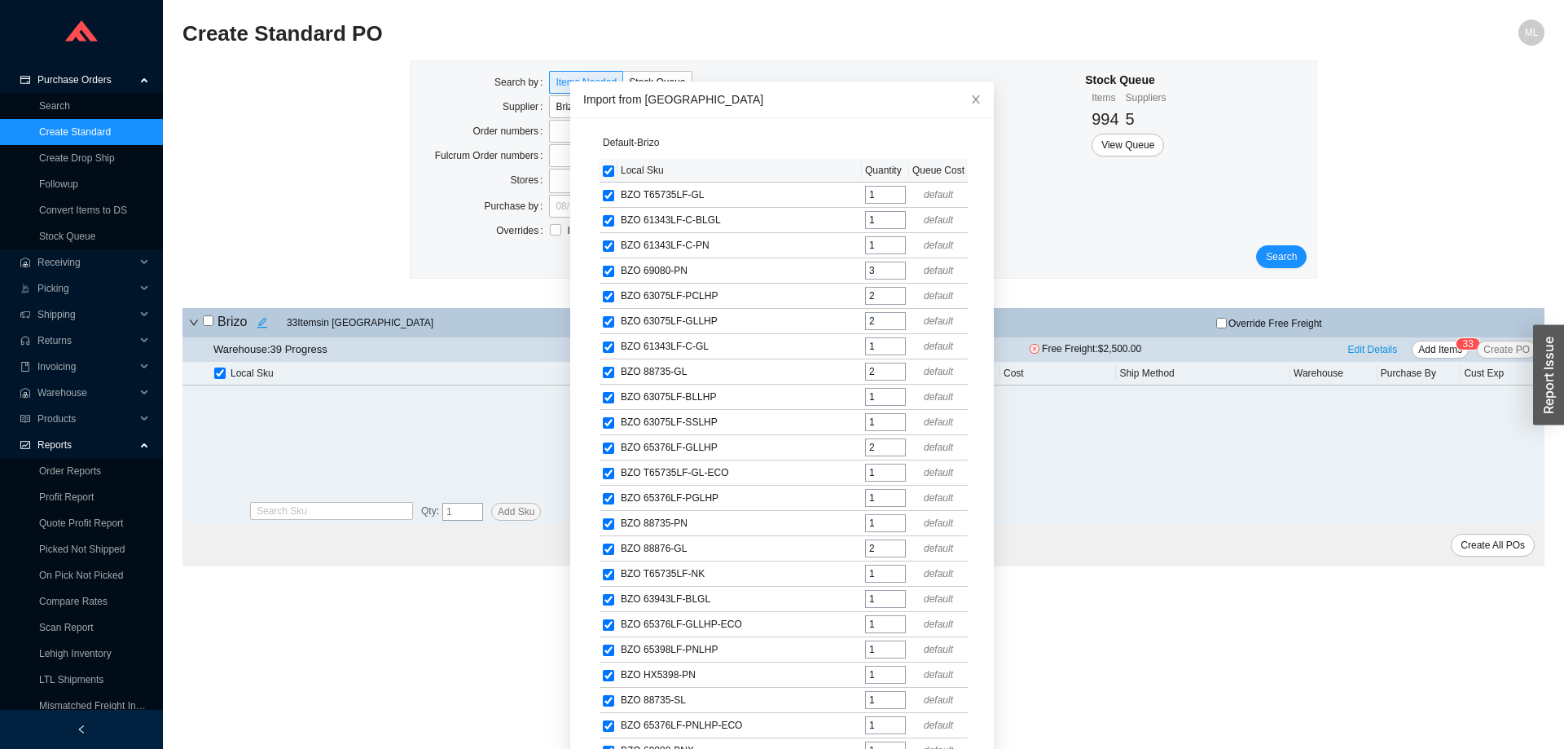
checkbox input "true"
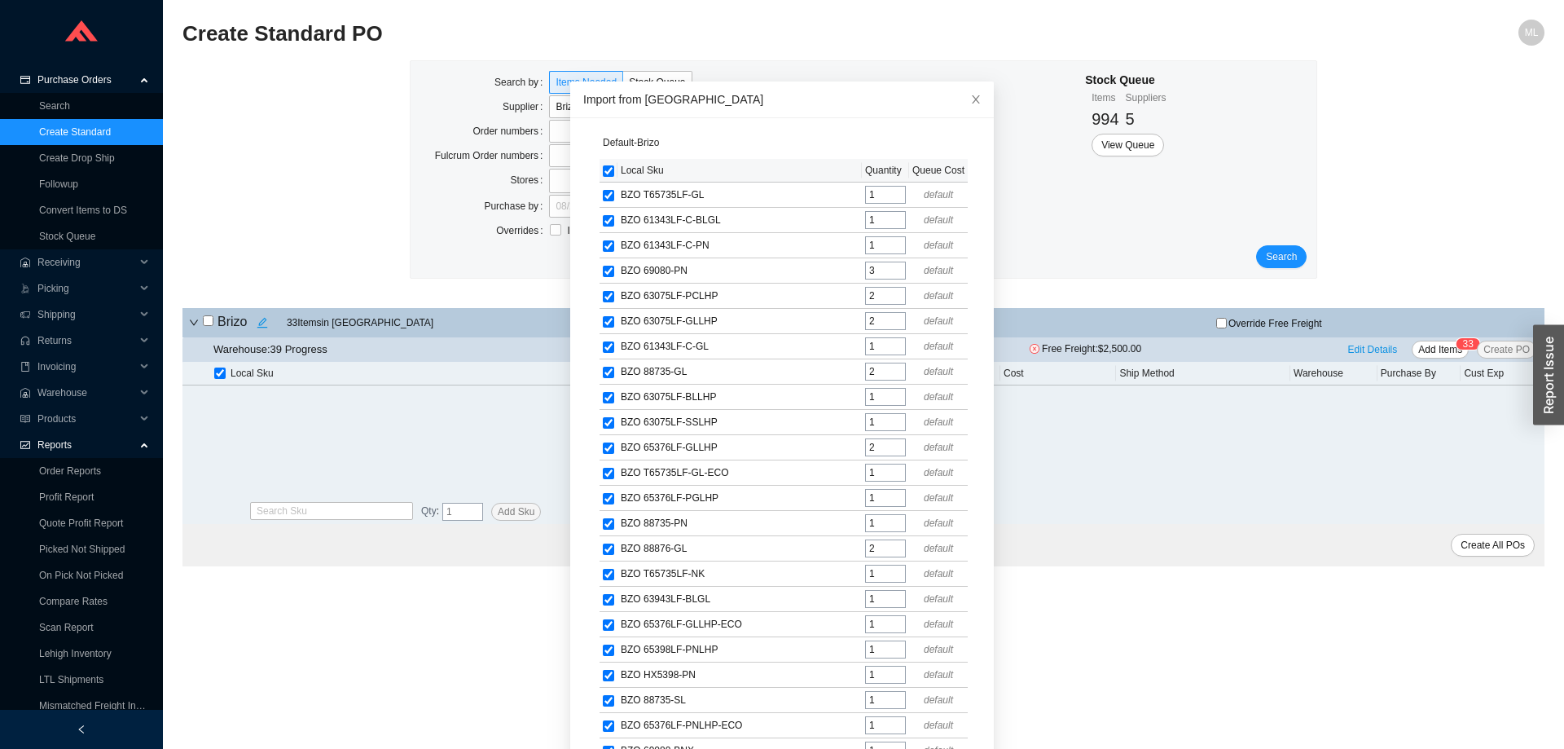
checkbox input "true"
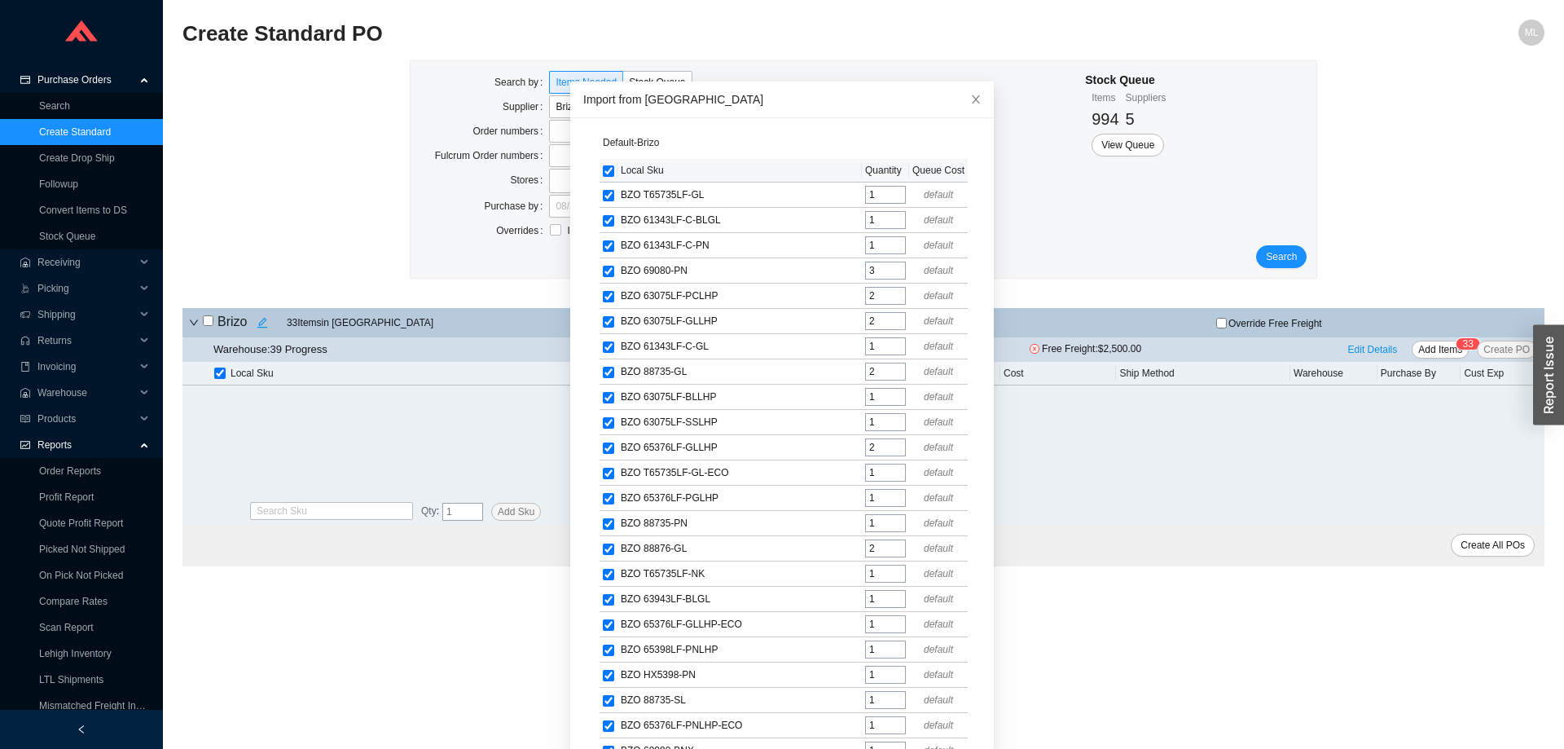
checkbox input "true"
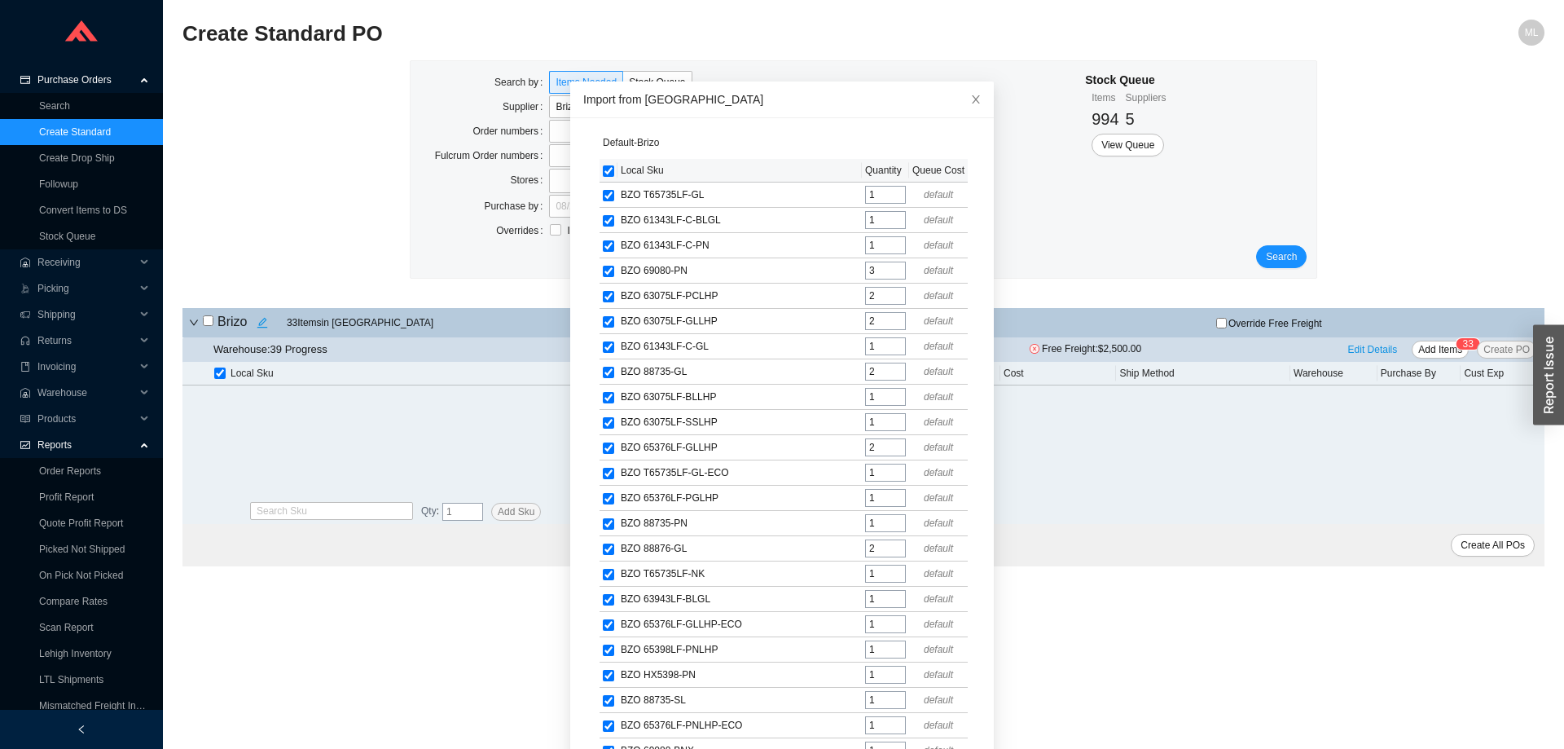
checkbox input "true"
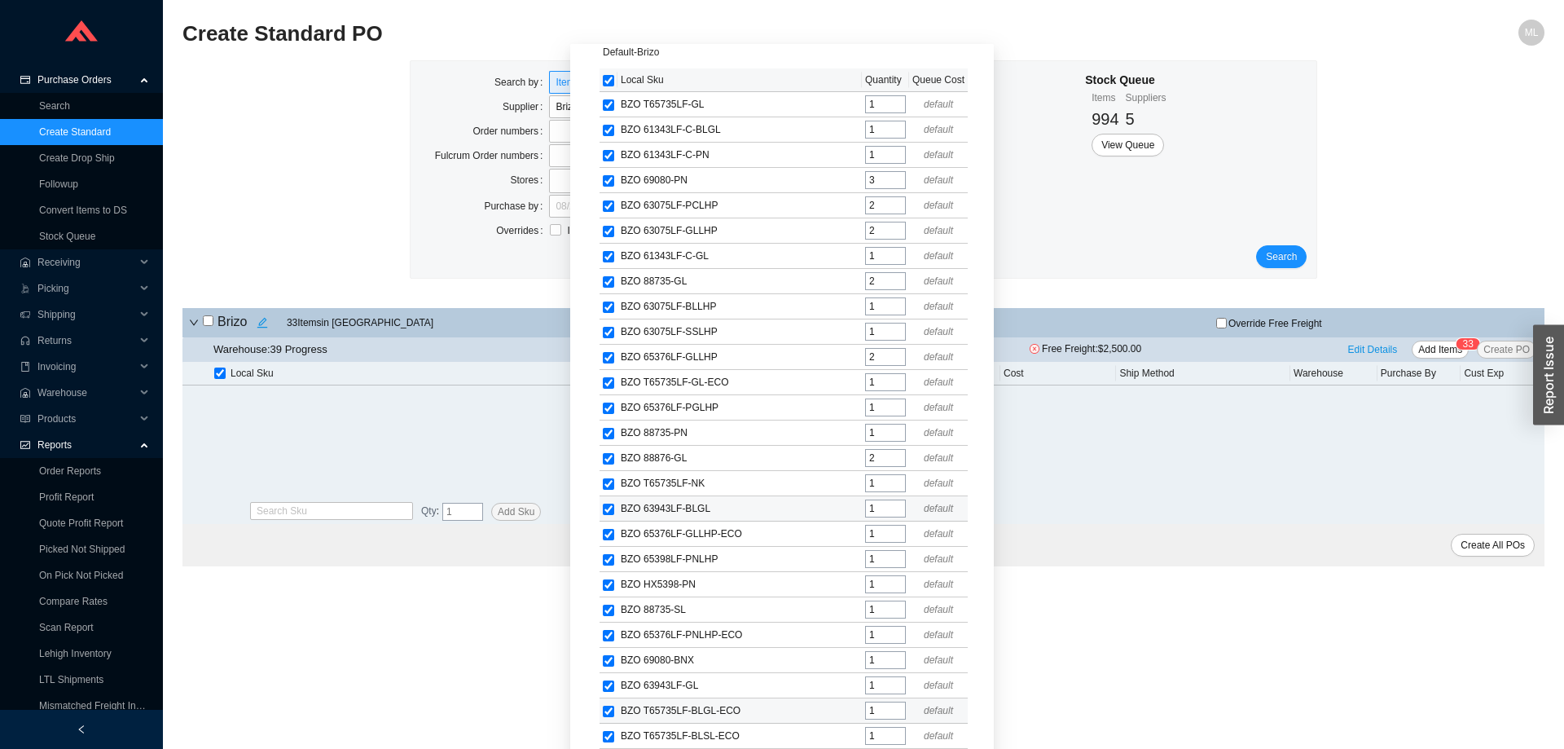
scroll to position [101, 0]
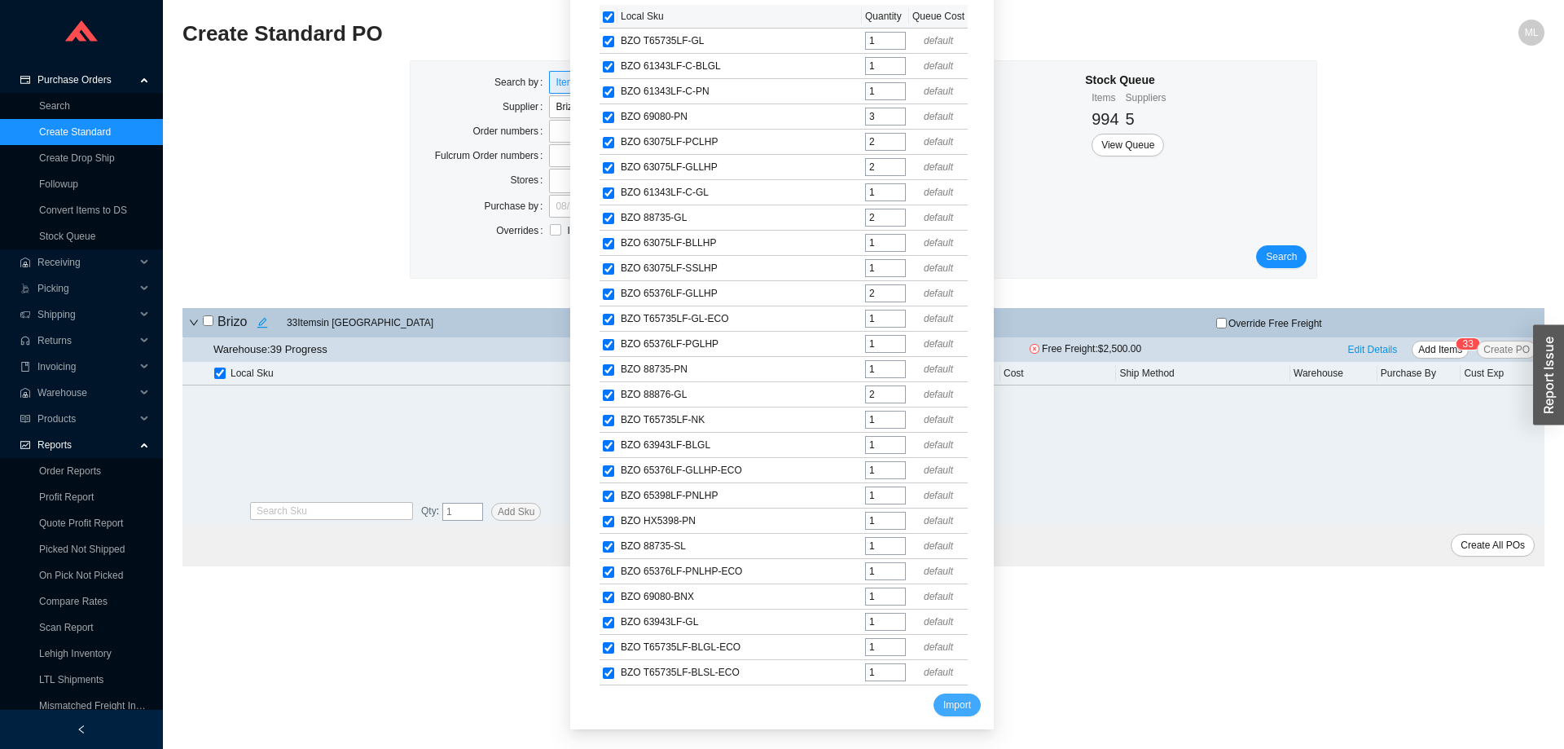
click at [943, 704] on span "Import" at bounding box center [957, 704] width 28 height 16
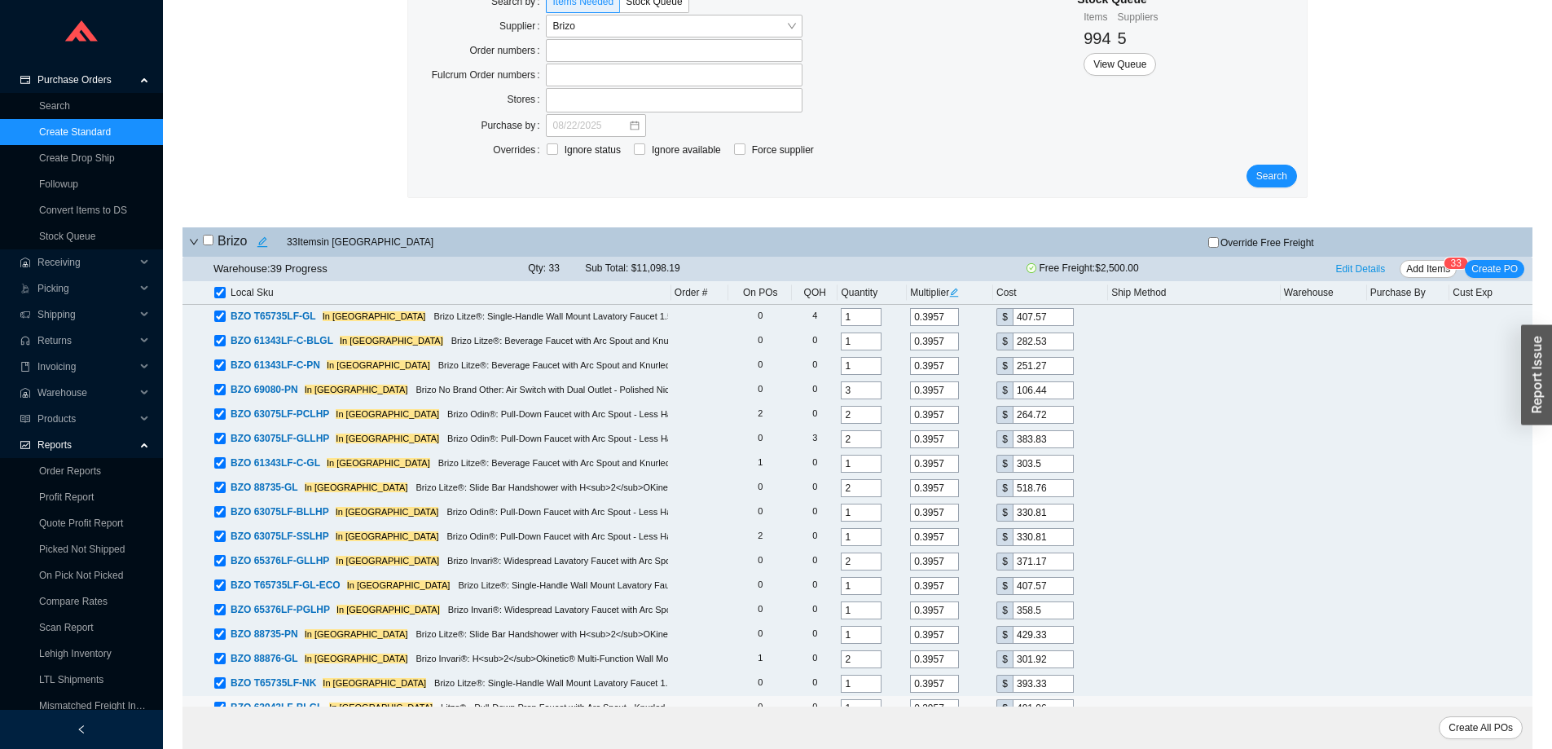
scroll to position [0, 0]
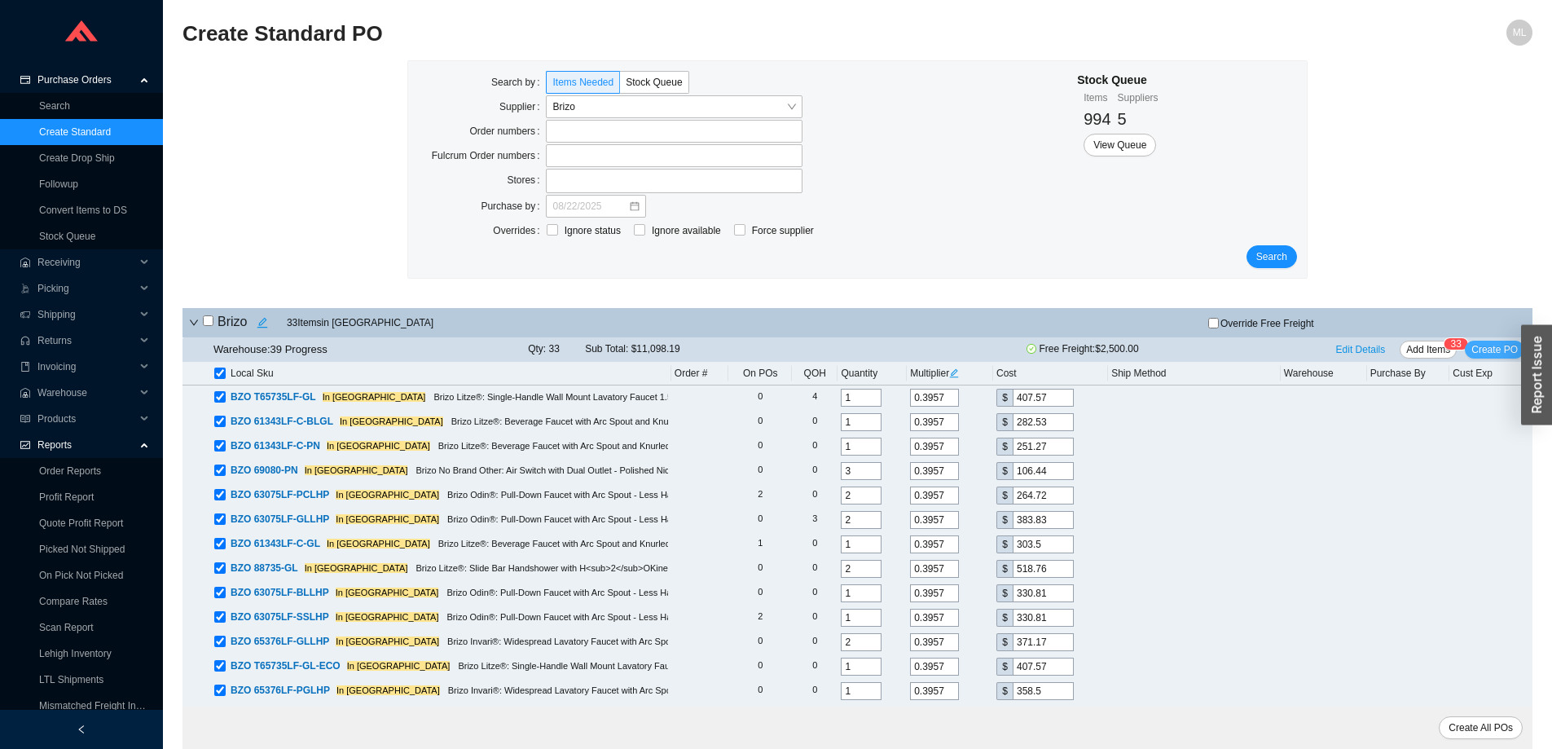
click at [1495, 348] on span "Create PO" at bounding box center [1494, 349] width 46 height 16
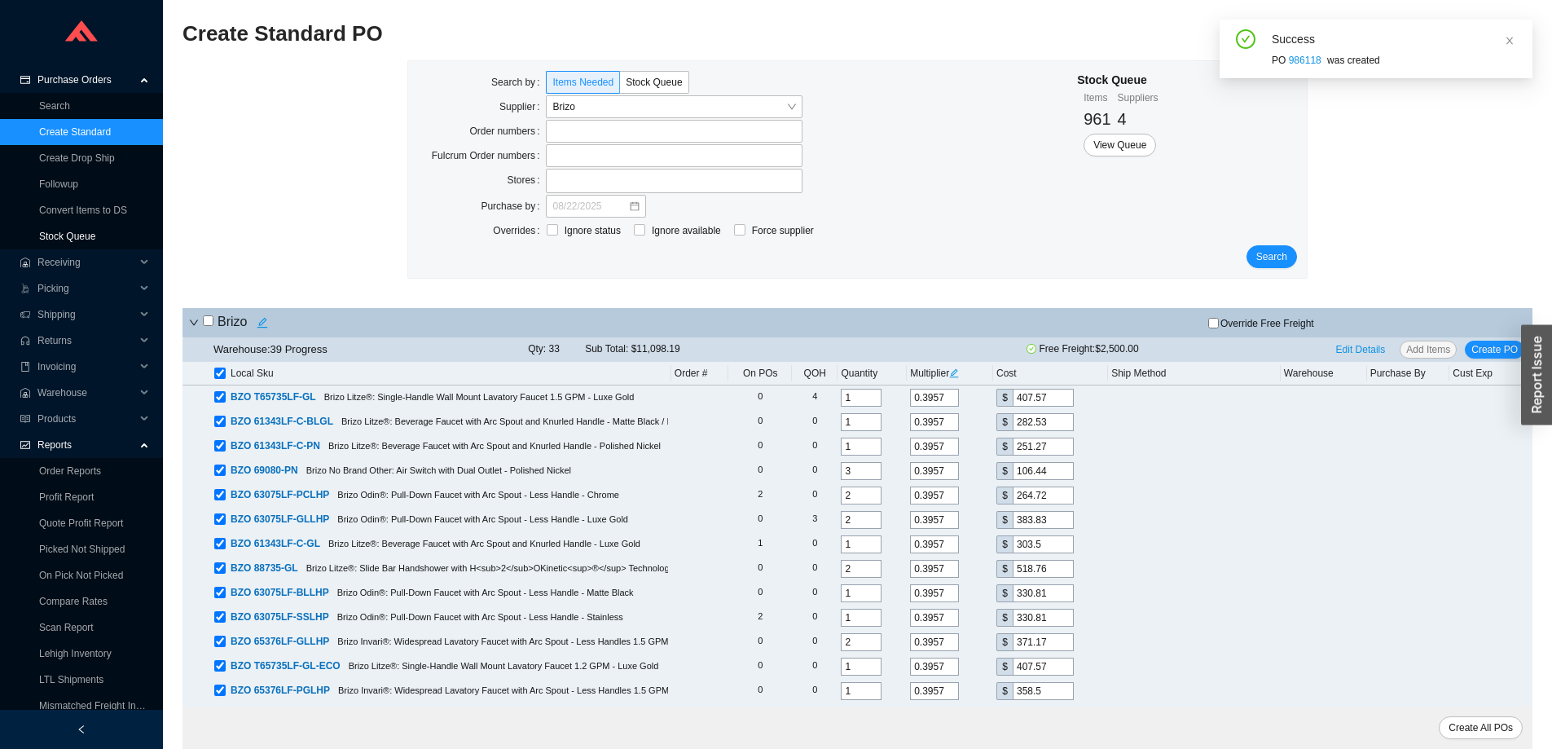
click at [64, 234] on link "Stock Queue" at bounding box center [67, 236] width 56 height 11
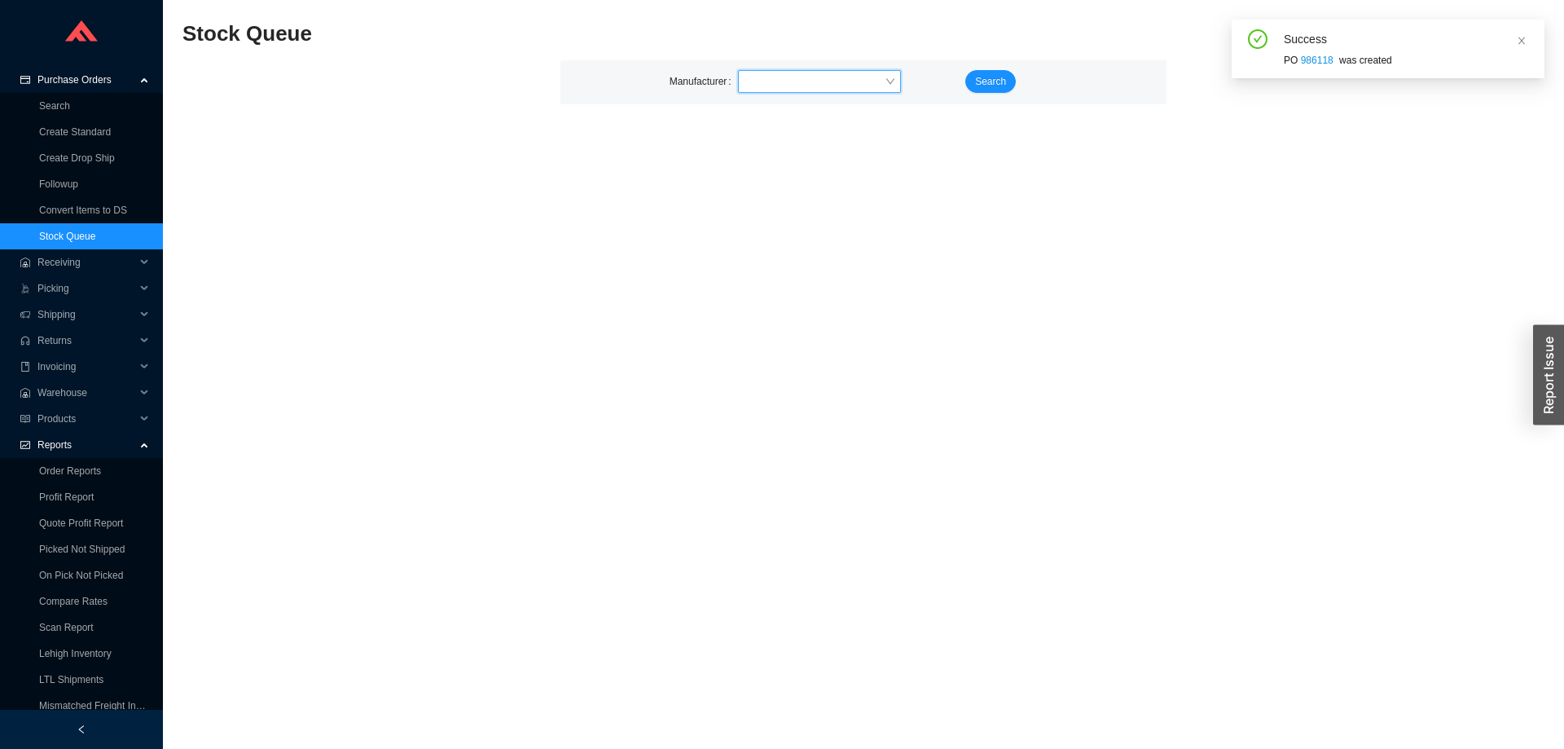
click at [777, 81] on input "search" at bounding box center [814, 81] width 140 height 21
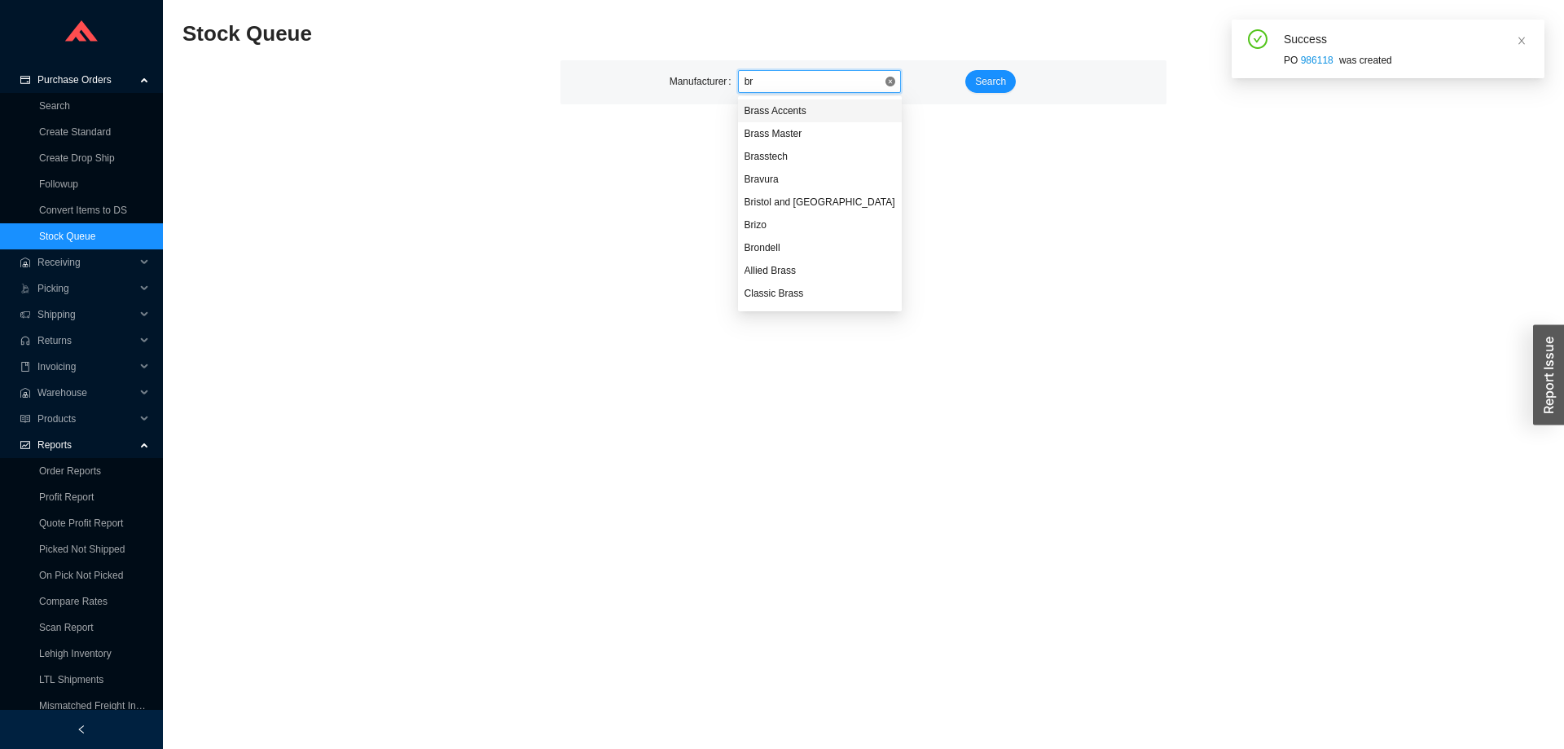
type input "bri"
click at [766, 127] on div "Brizo" at bounding box center [819, 133] width 151 height 15
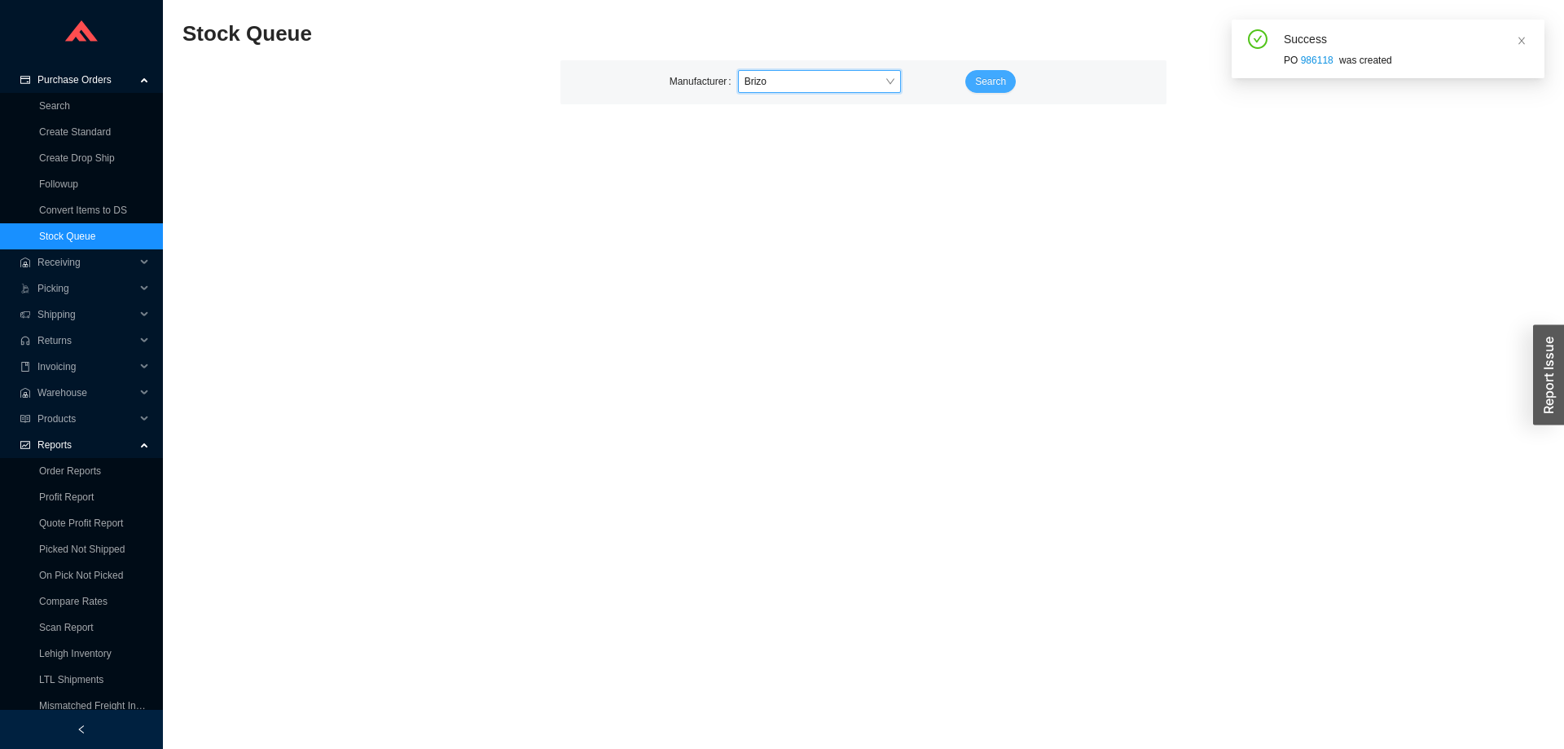
click at [1003, 77] on span "Search" at bounding box center [990, 81] width 31 height 16
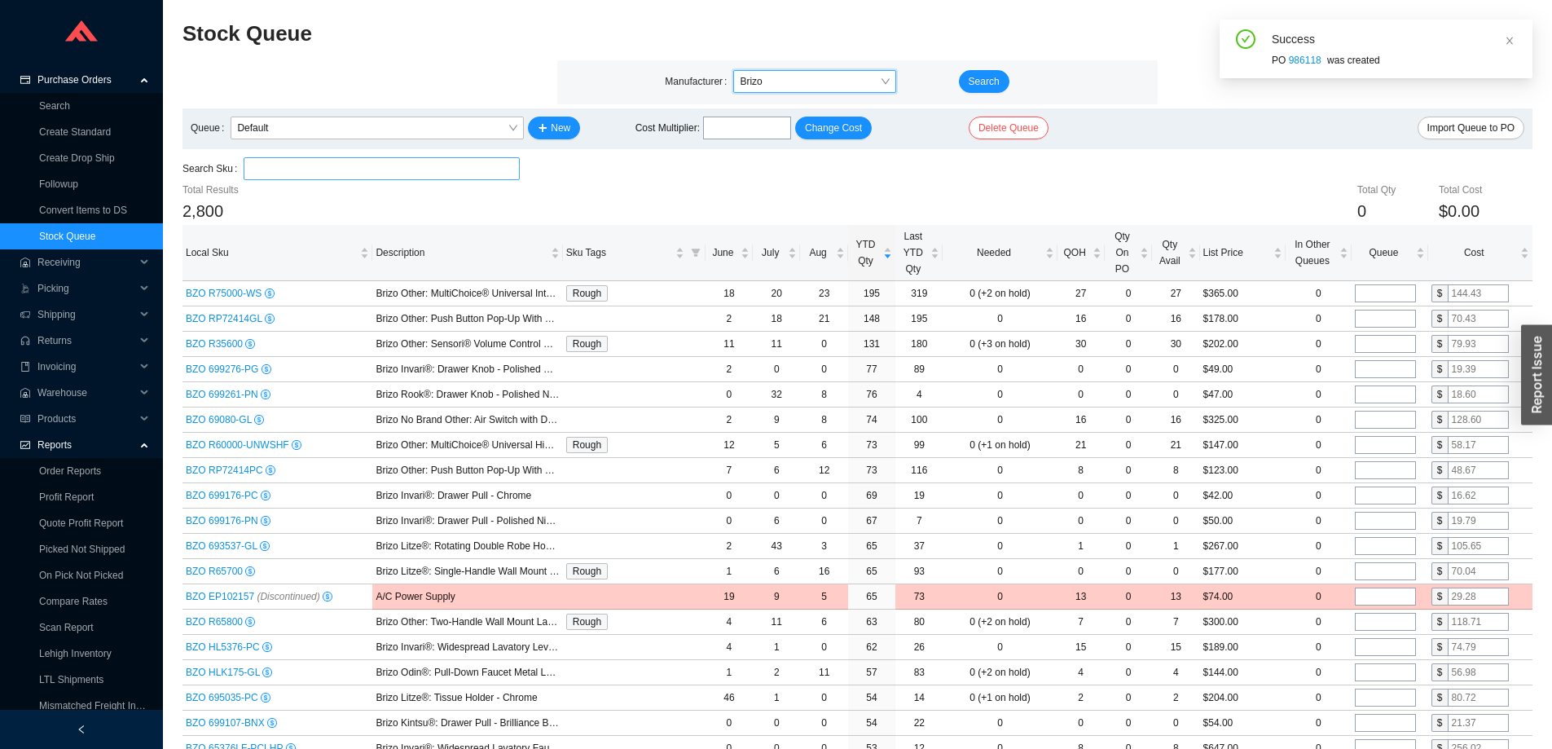
click at [375, 163] on input "search" at bounding box center [381, 168] width 263 height 21
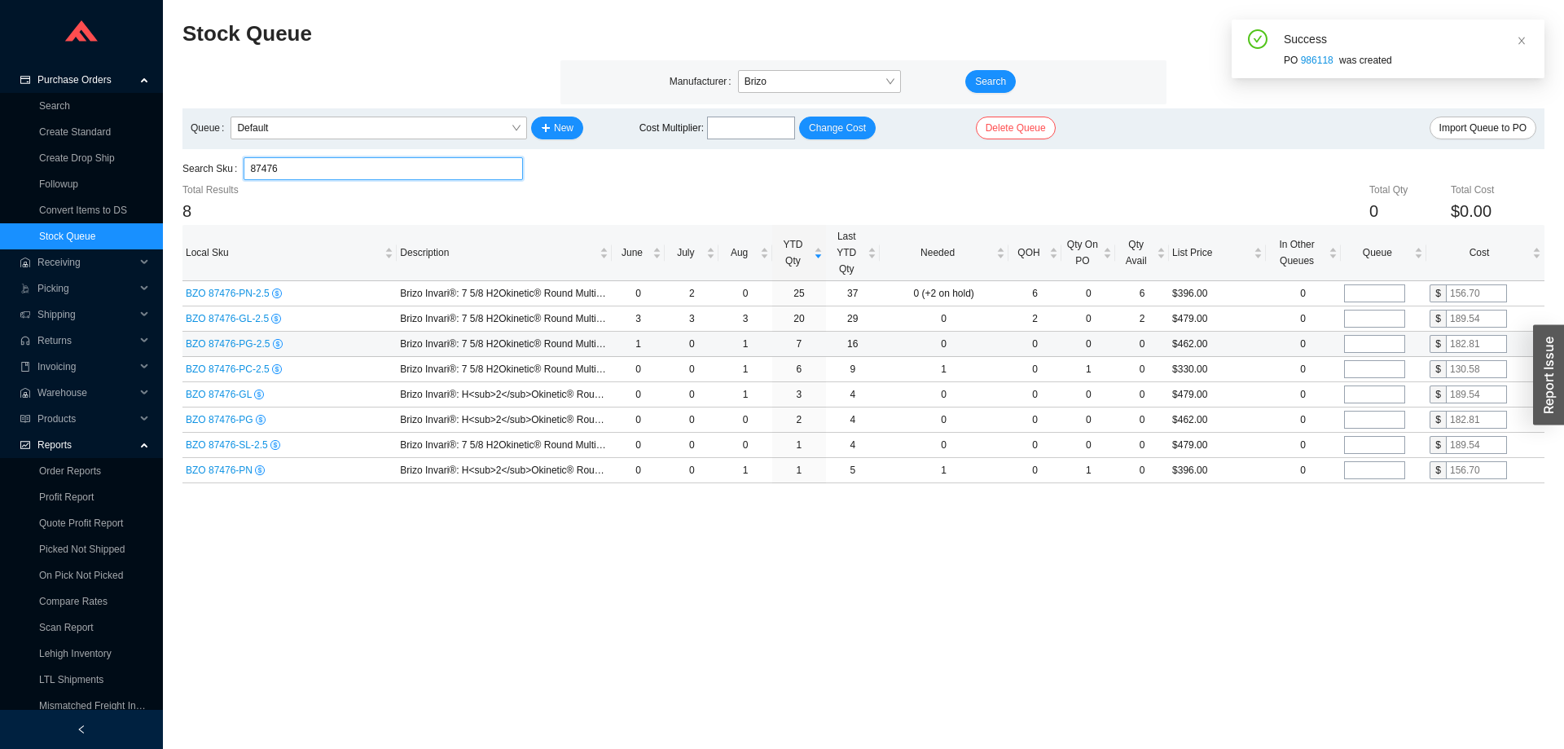
type input "87476"
click at [1370, 340] on input "tel" at bounding box center [1374, 344] width 61 height 18
type input "1"
click at [1371, 366] on input "tel" at bounding box center [1374, 369] width 61 height 18
type input "1"
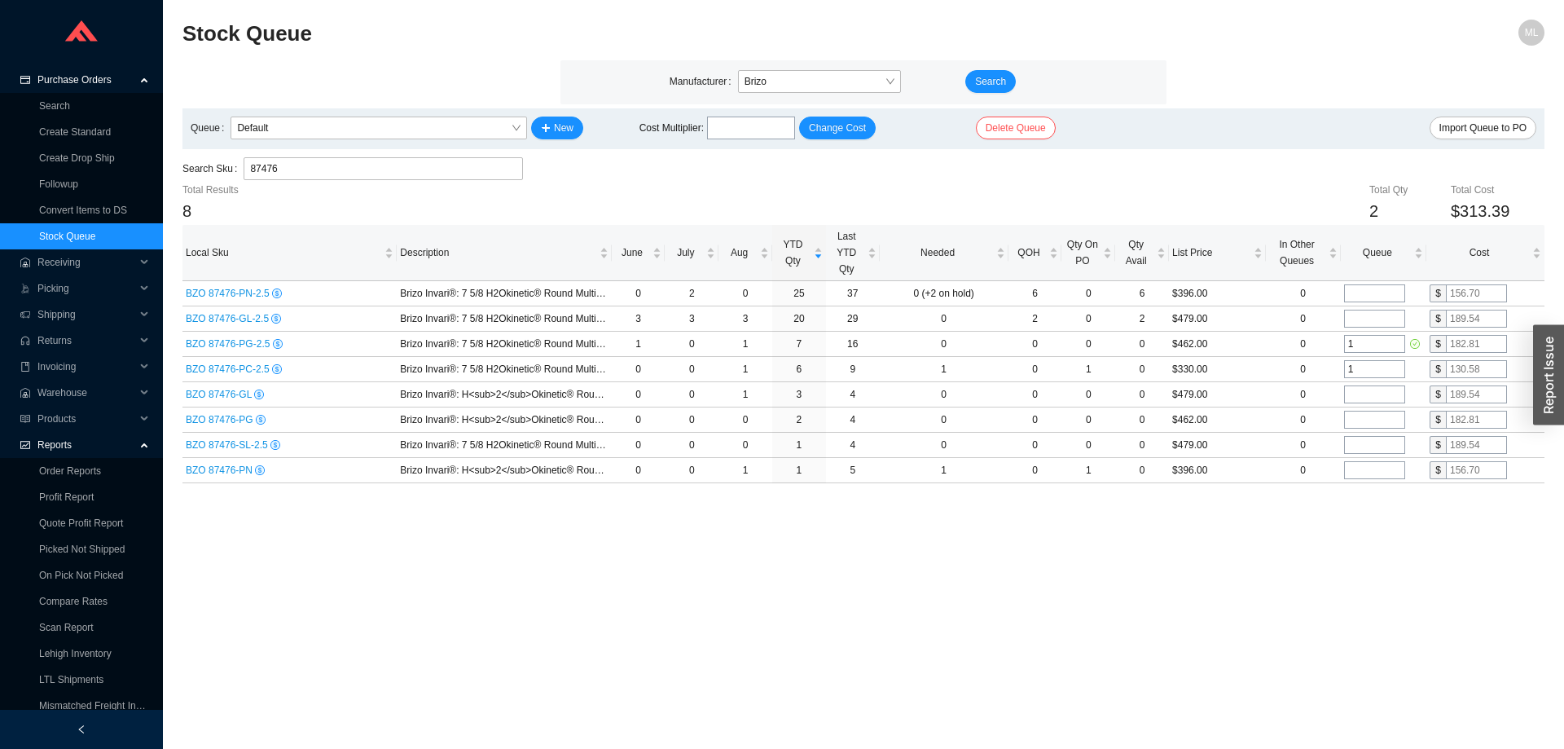
click at [1222, 545] on main "Stock Queue ML Manufacturer Brizo Search Queue Default New Cost Multiplier : Ch…" at bounding box center [863, 384] width 1362 height 729
click at [1363, 318] on input "tel" at bounding box center [1374, 319] width 61 height 18
type input "1"
click at [1223, 522] on main "Stock Queue ML Manufacturer Brizo Search Queue Default New Cost Multiplier : Ch…" at bounding box center [863, 384] width 1362 height 729
drag, startPoint x: 342, startPoint y: 169, endPoint x: 105, endPoint y: 150, distance: 237.8
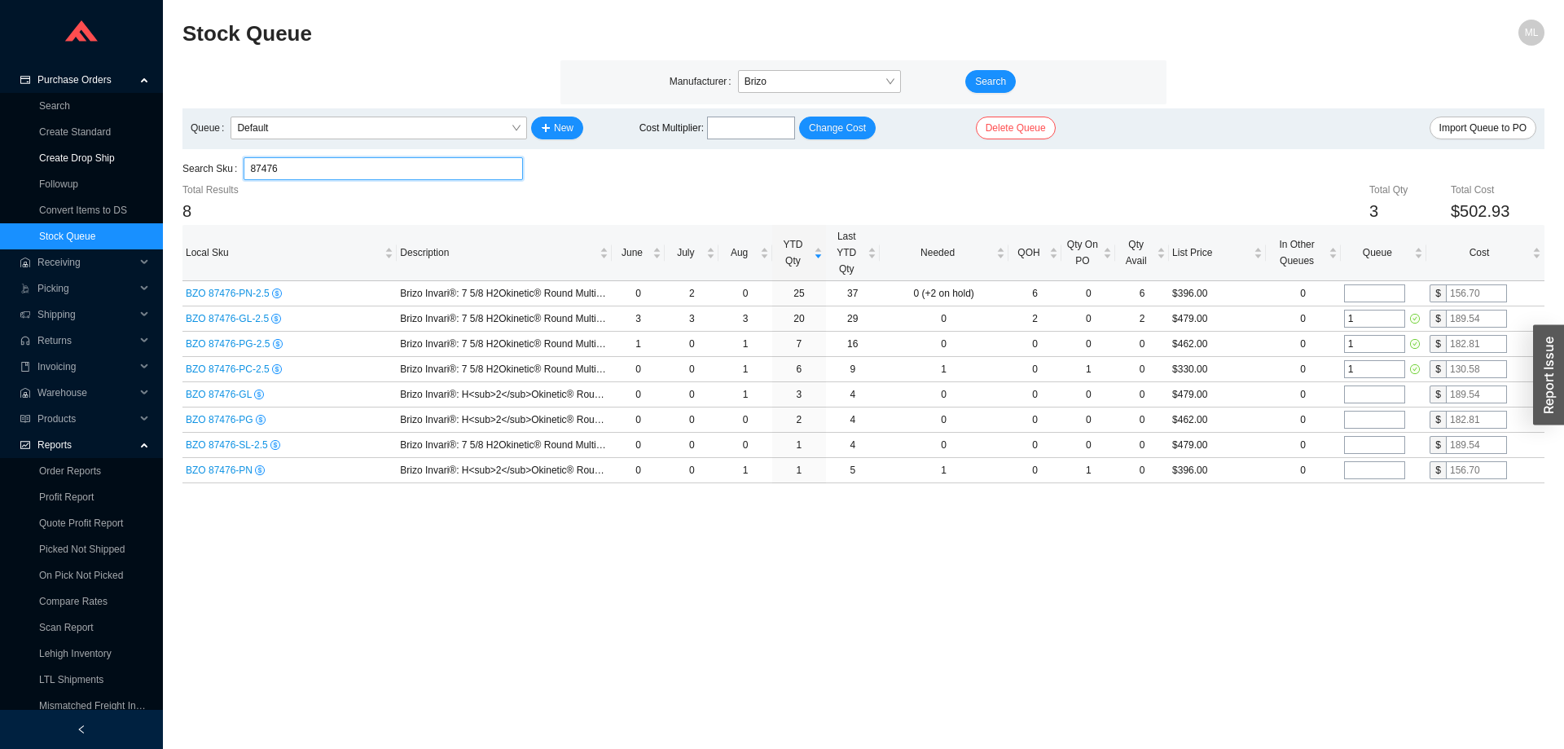
click at [105, 150] on section "Purchase Orders Search Create Standard Create Drop Ship Followup Convert Items …" at bounding box center [782, 374] width 1564 height 749
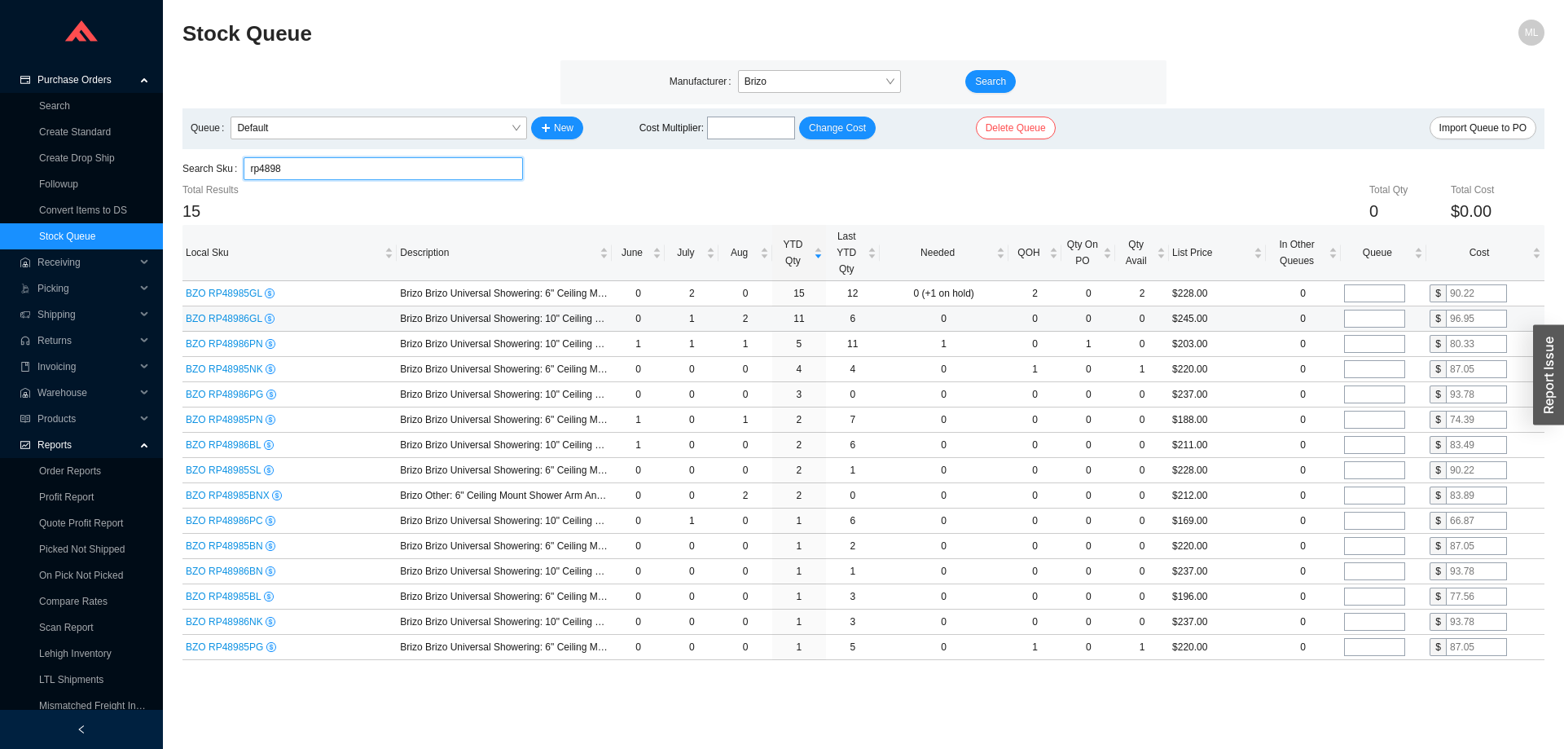
type input "rp4898"
click at [1361, 317] on input "tel" at bounding box center [1374, 319] width 61 height 18
type input "2"
click at [1363, 345] on input "tel" at bounding box center [1374, 344] width 61 height 18
type input "1"
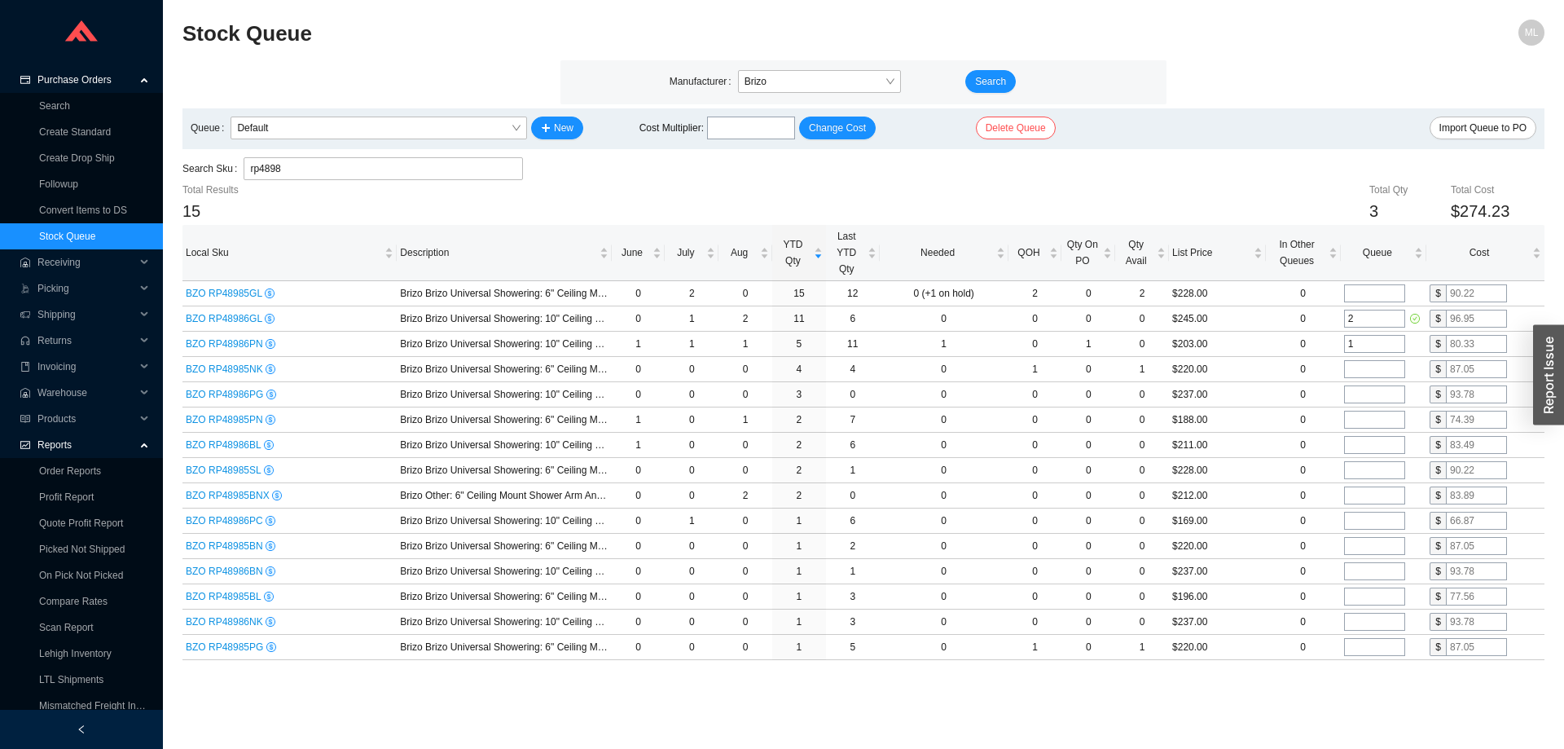
click at [1247, 700] on main "Stock Queue ML Manufacturer Brizo Search Queue Default New Cost Multiplier : Ch…" at bounding box center [863, 384] width 1362 height 729
drag, startPoint x: 333, startPoint y: 172, endPoint x: 165, endPoint y: 173, distance: 168.6
click at [165, 173] on section "Stock Queue ML Manufacturer Brizo Search Queue Default New Cost Multiplier : Ch…" at bounding box center [863, 374] width 1401 height 749
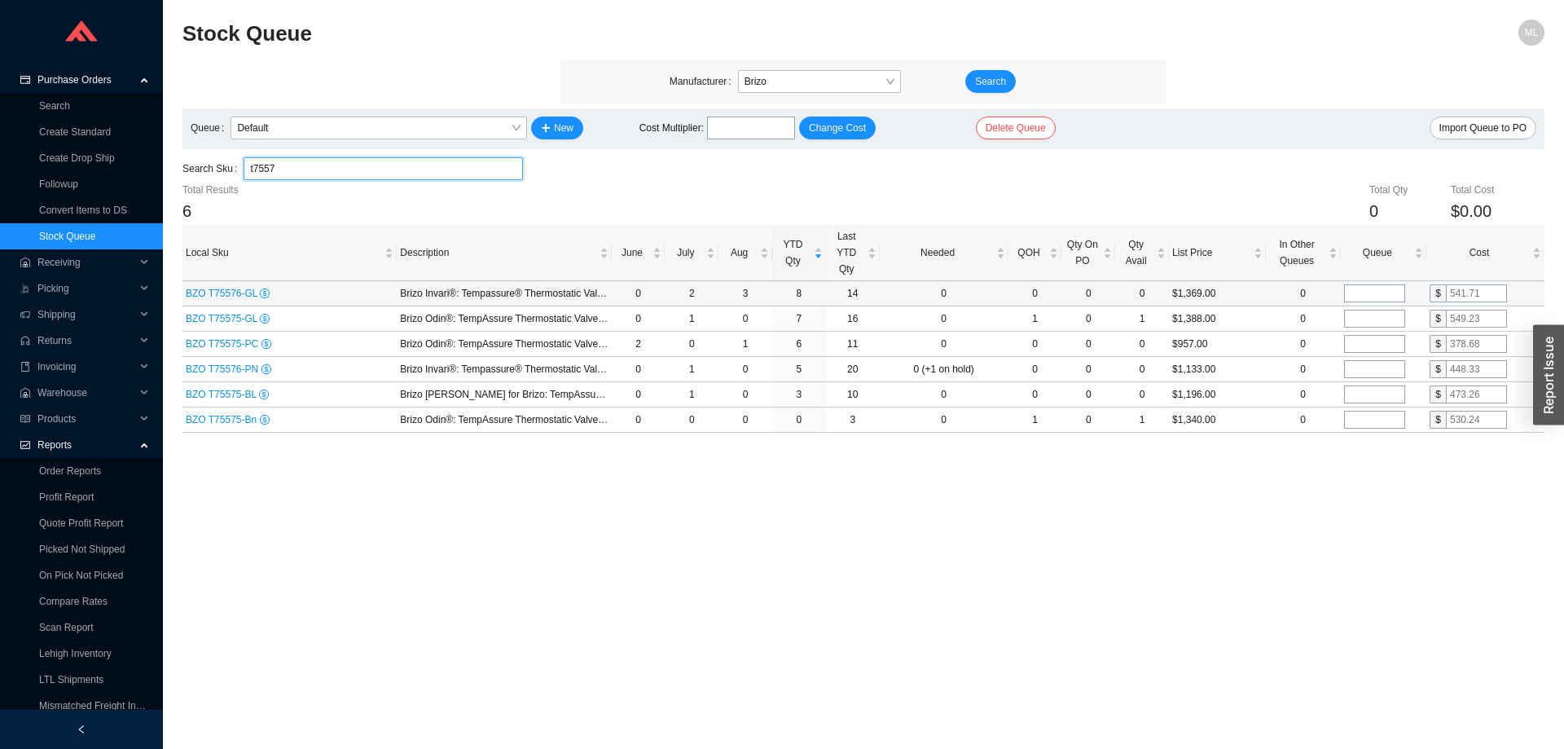
type input "t7557"
click at [1361, 292] on input "tel" at bounding box center [1374, 293] width 61 height 18
type input "1"
click at [1365, 344] on input "tel" at bounding box center [1374, 344] width 61 height 18
type input "1"
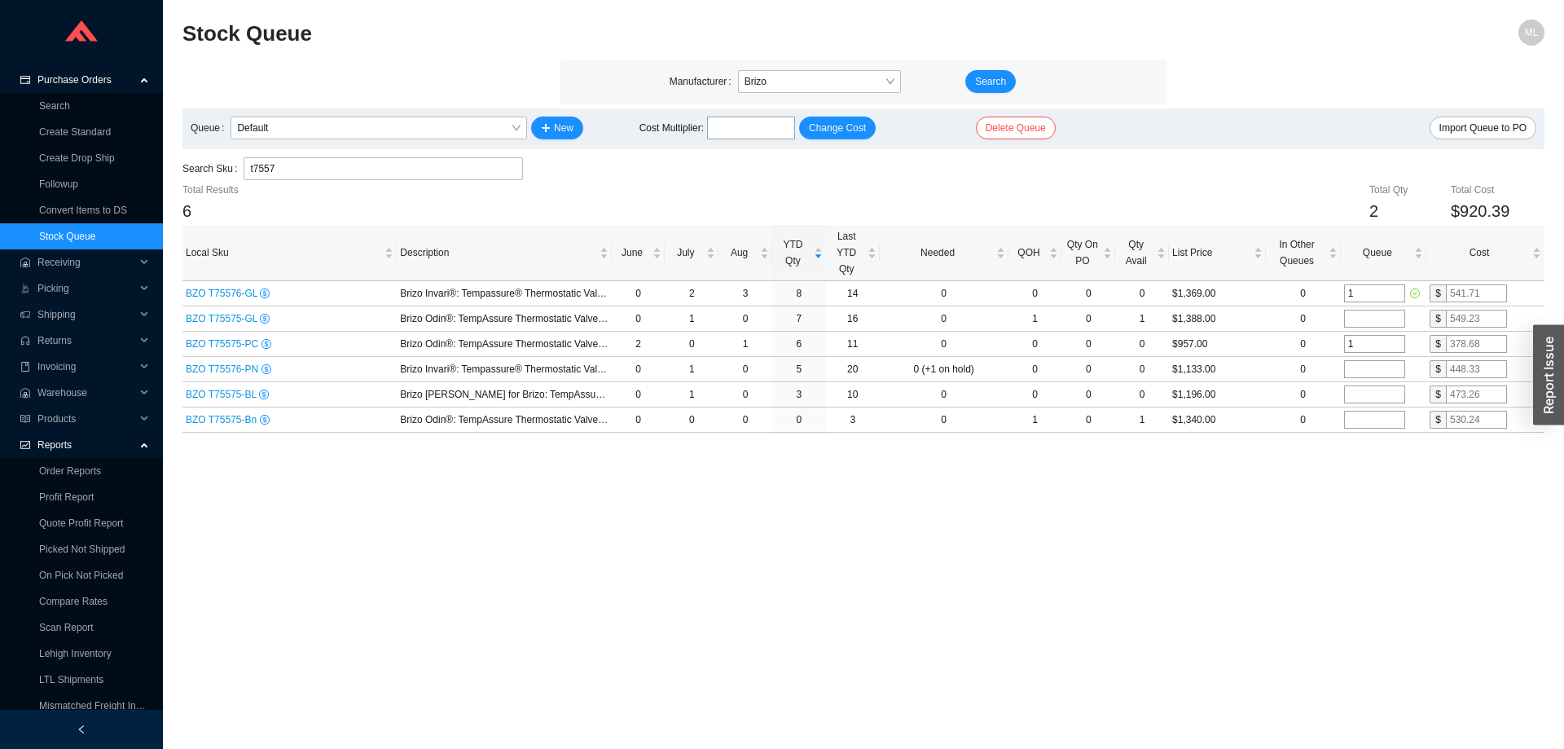
click at [1185, 499] on main "Stock Queue ML Manufacturer Brizo Search Queue Default New Cost Multiplier : Ch…" at bounding box center [863, 384] width 1362 height 729
click at [1358, 368] on input "tel" at bounding box center [1374, 369] width 61 height 18
type input "1"
click at [1284, 481] on main "Stock Queue ML Manufacturer Brizo Search Queue Default New Cost Multiplier : Ch…" at bounding box center [863, 384] width 1362 height 729
drag, startPoint x: 340, startPoint y: 169, endPoint x: 163, endPoint y: 169, distance: 177.6
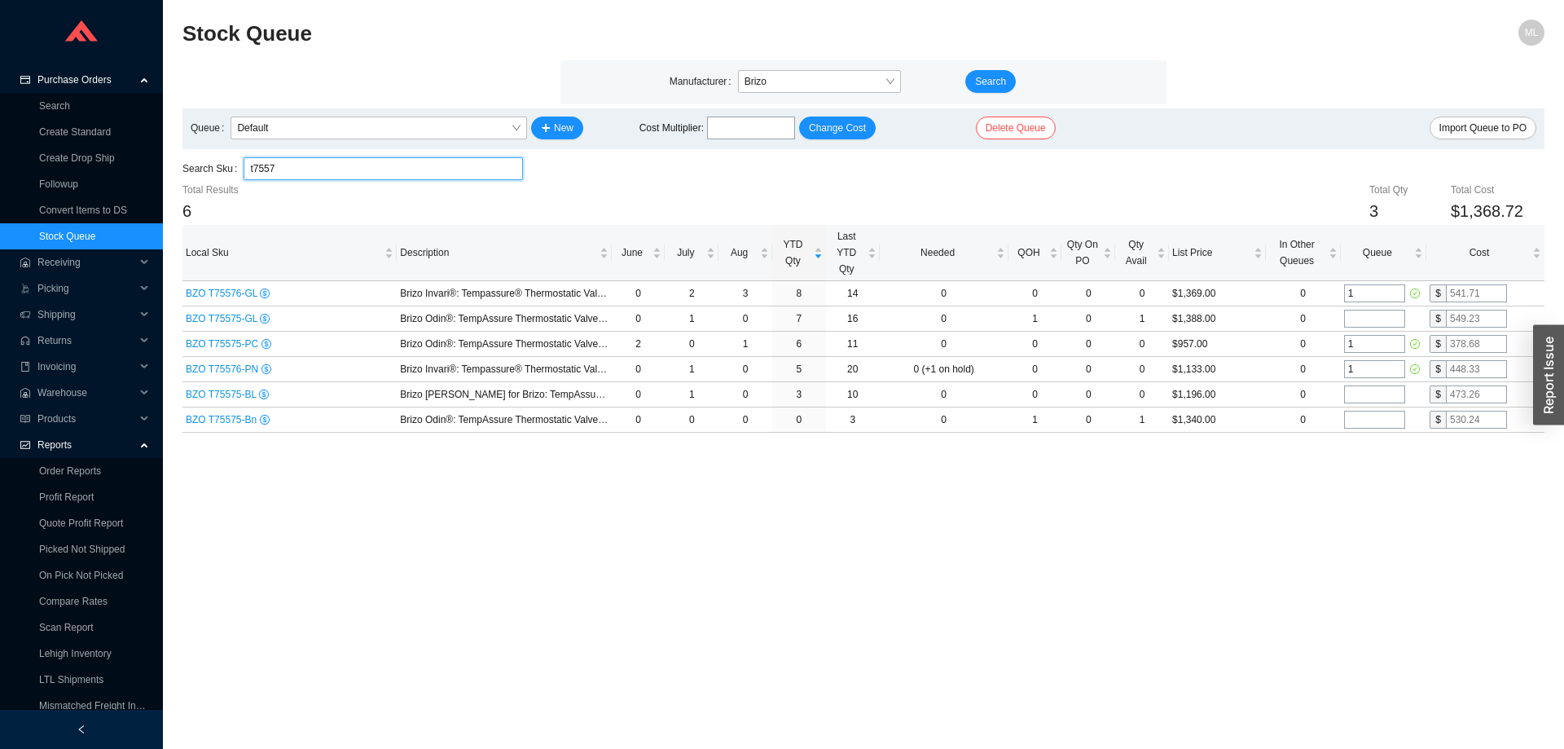
click at [165, 169] on section "Stock Queue ML Manufacturer Brizo Search Queue Default New Cost Multiplier : Ch…" at bounding box center [863, 374] width 1401 height 749
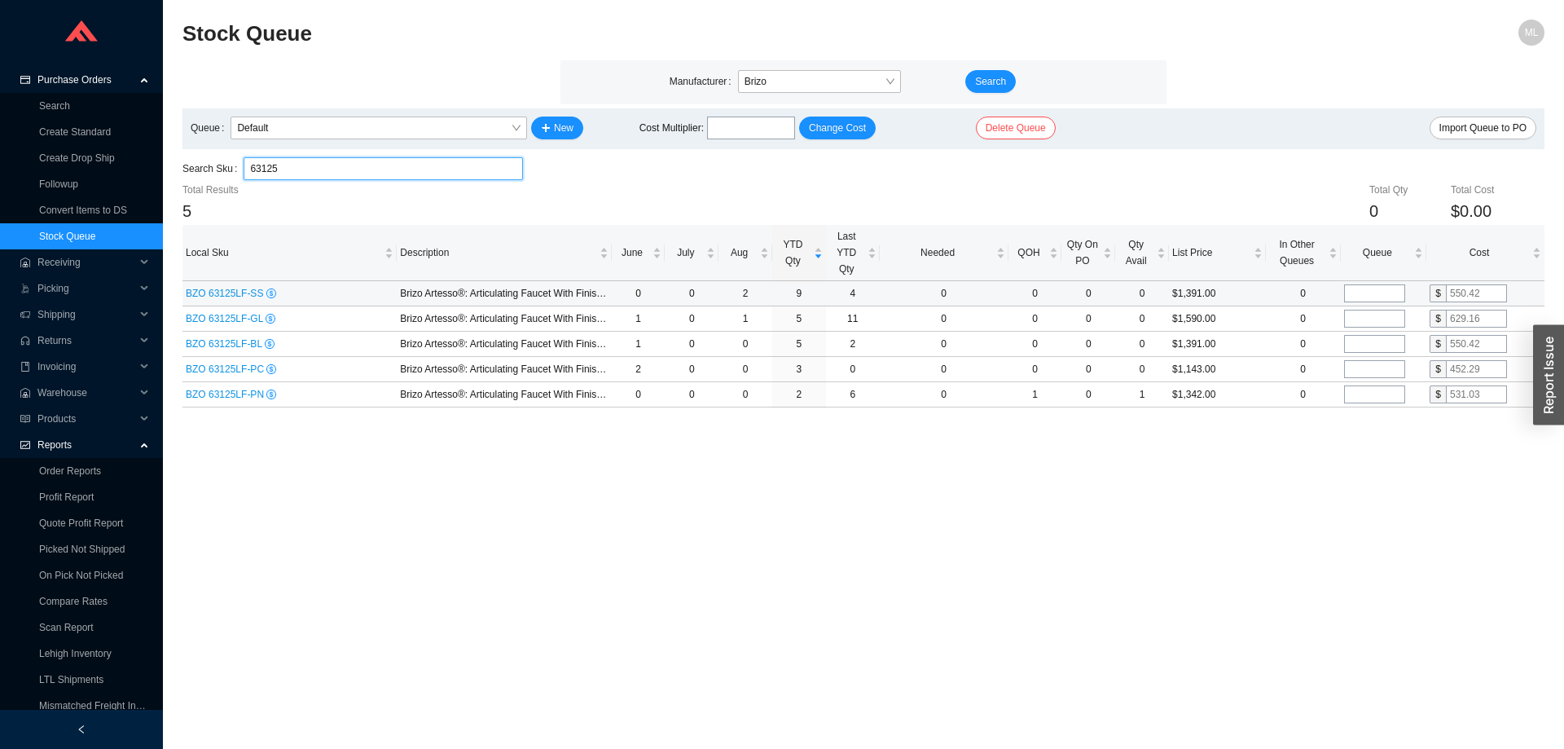
type input "63125"
click at [1370, 290] on input "tel" at bounding box center [1374, 293] width 61 height 18
type input "1"
click at [1371, 318] on input "tel" at bounding box center [1374, 319] width 61 height 18
type input "1"
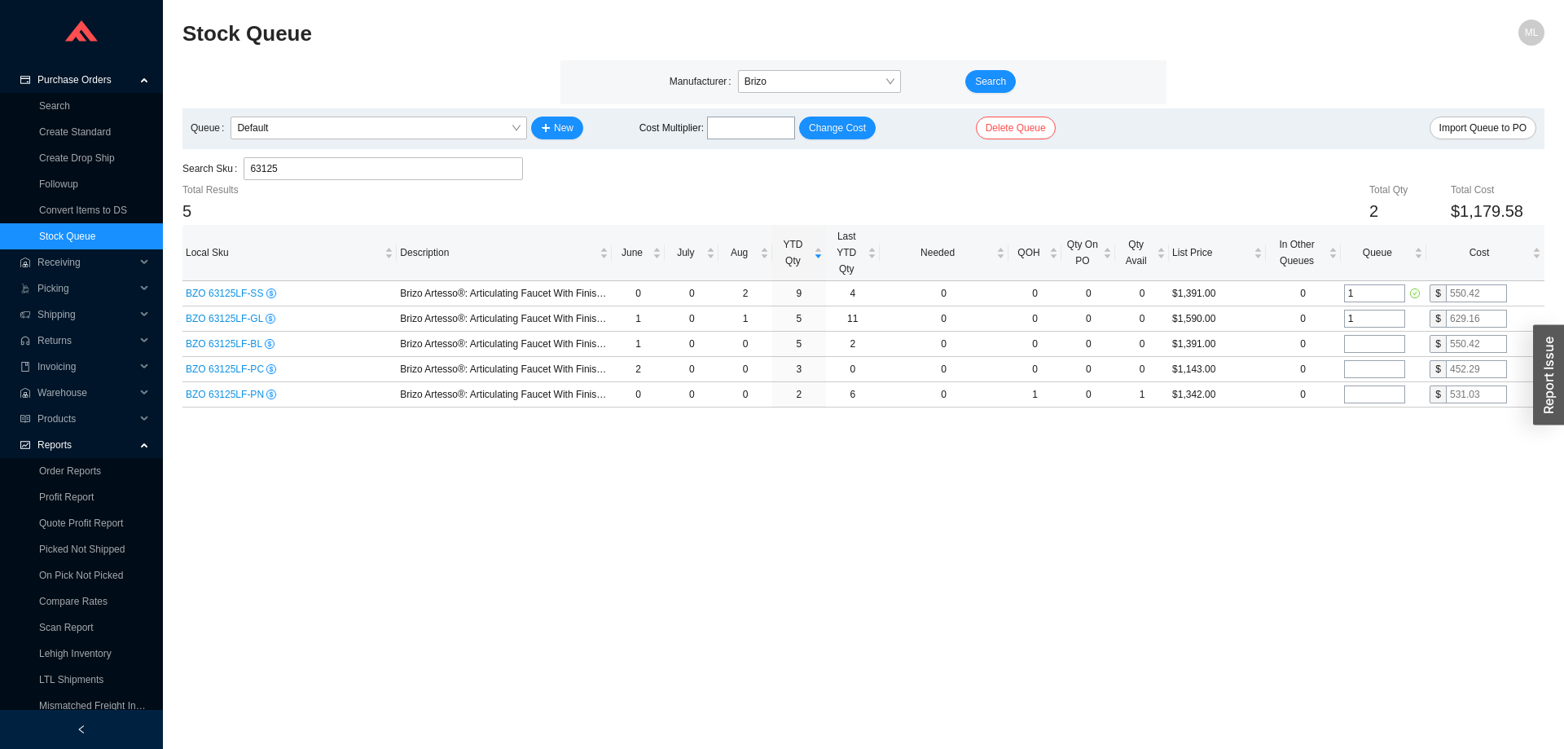
click at [1244, 461] on main "Stock Queue ML Manufacturer Brizo Search Queue Default New Cost Multiplier : Ch…" at bounding box center [863, 384] width 1362 height 729
drag, startPoint x: 314, startPoint y: 178, endPoint x: 199, endPoint y: 171, distance: 115.8
click at [199, 171] on div "Search Sku 63125 63125" at bounding box center [352, 168] width 340 height 23
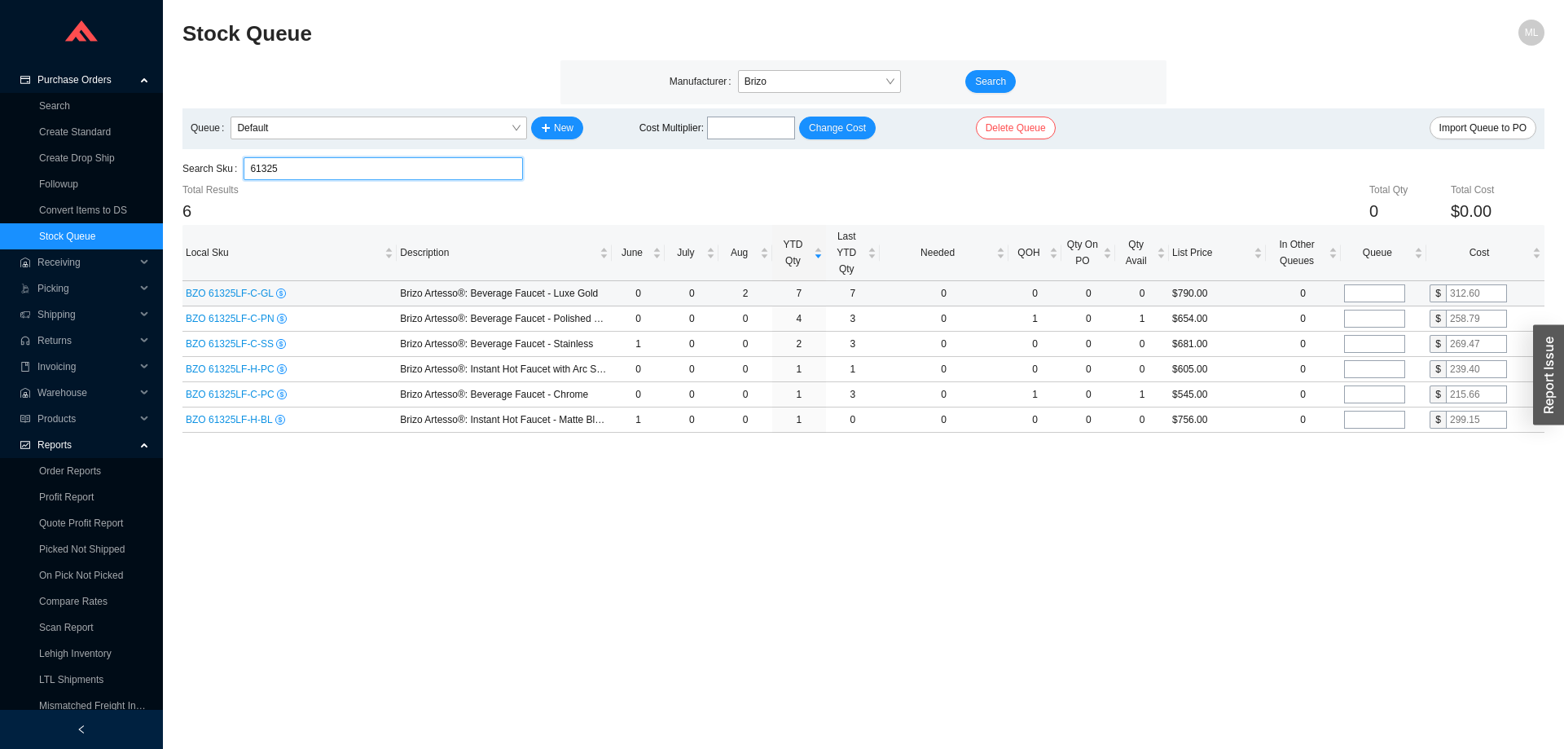
type input "61325"
click at [1354, 286] on input "tel" at bounding box center [1374, 293] width 61 height 18
type input "1"
click at [1287, 503] on main "Stock Queue ML Manufacturer Brizo Search Queue Default New Cost Multiplier : Ch…" at bounding box center [863, 384] width 1362 height 729
drag, startPoint x: 329, startPoint y: 168, endPoint x: 121, endPoint y: 165, distance: 207.7
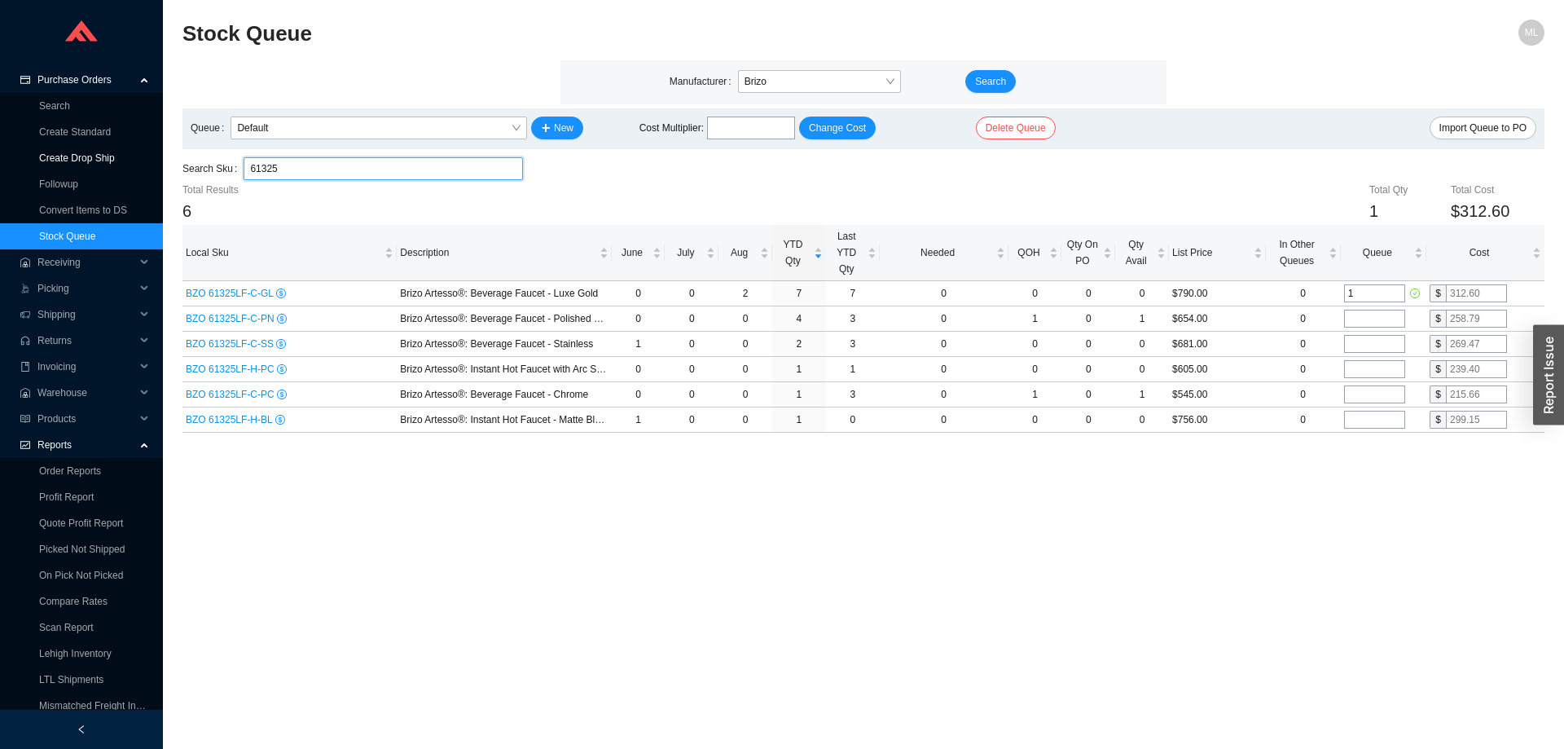
click at [128, 167] on section "Purchase Orders Search Create Standard Create Drop Ship Followup Convert Items …" at bounding box center [782, 374] width 1564 height 749
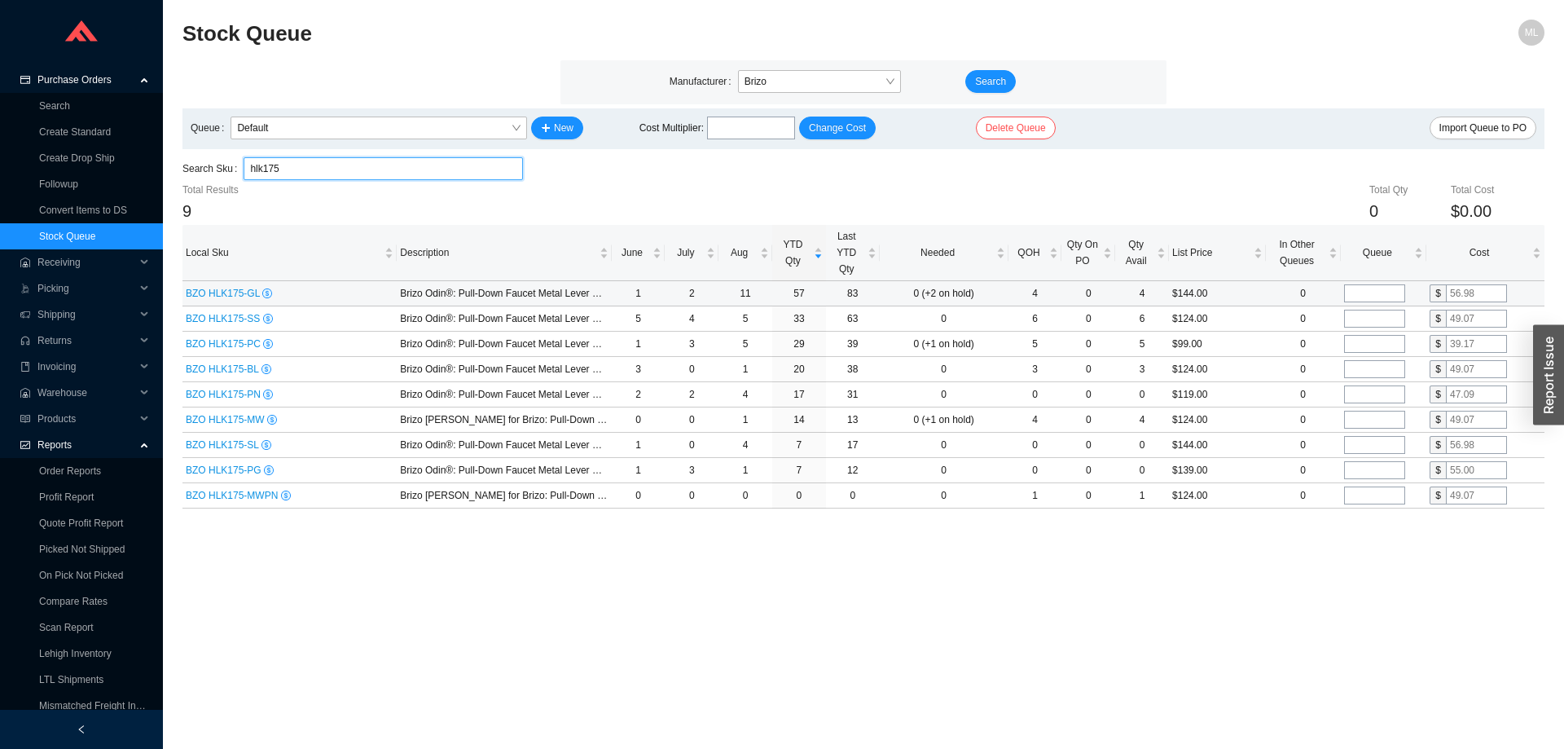
type input "hlk175"
click at [1364, 291] on input "tel" at bounding box center [1374, 293] width 61 height 18
type input "3"
click at [1350, 394] on input "tel" at bounding box center [1374, 394] width 61 height 18
type input "3"
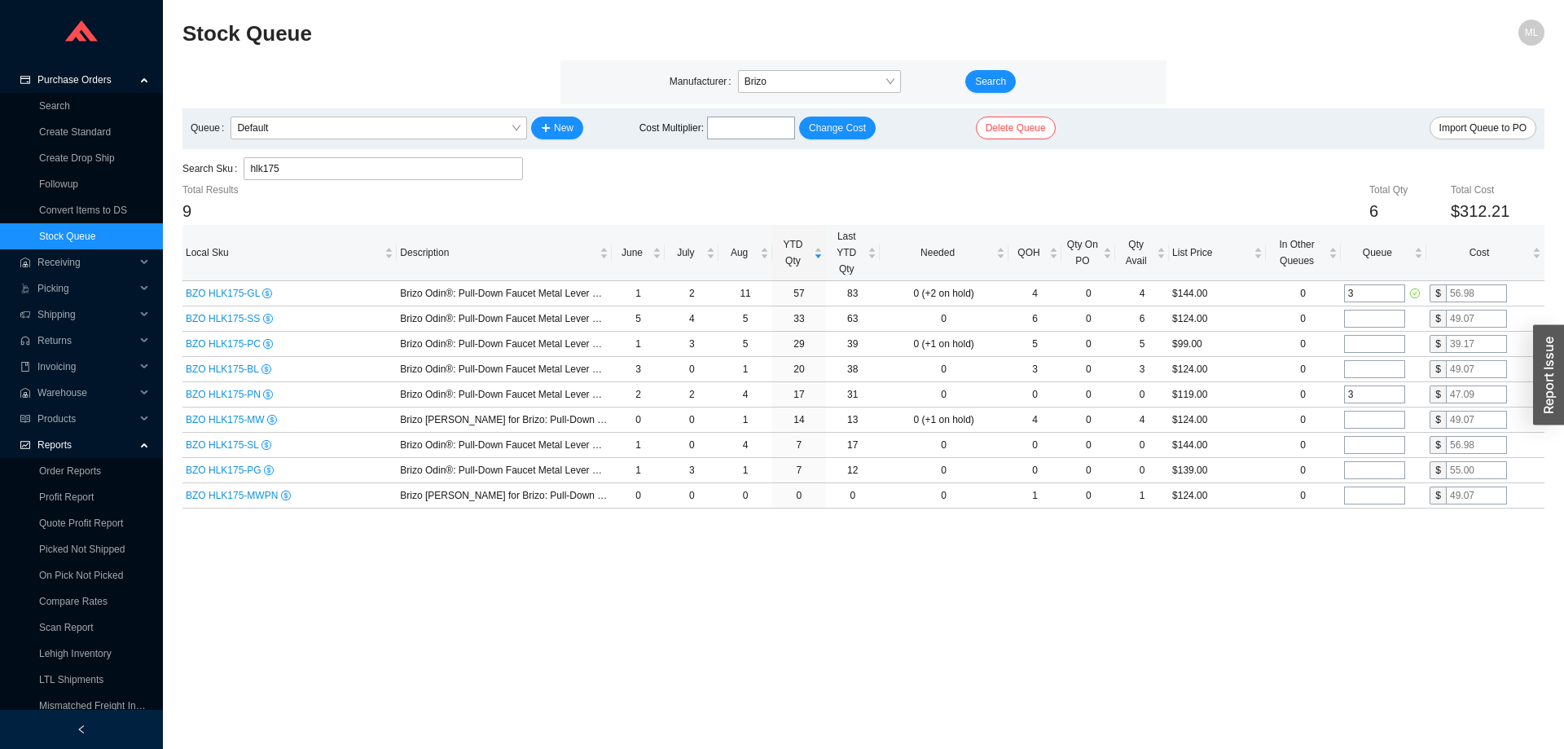
click at [1301, 526] on main "Stock Queue ML Manufacturer Brizo Search Queue Default New Cost Multiplier : Ch…" at bounding box center [863, 384] width 1362 height 729
click at [1361, 446] on input "tel" at bounding box center [1374, 445] width 61 height 18
type input "1"
click at [1358, 469] on input "tel" at bounding box center [1374, 470] width 61 height 18
type input "1"
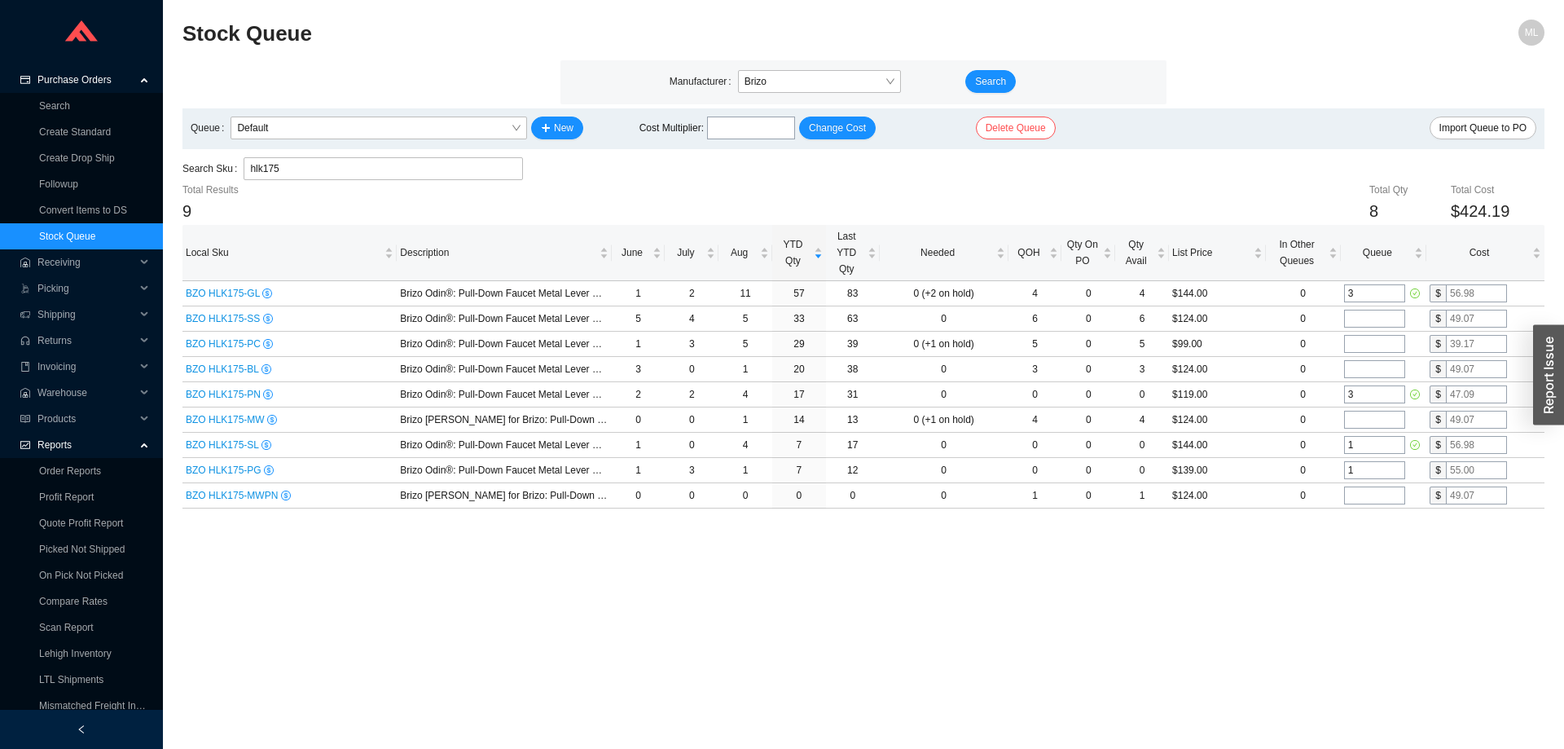
click at [1241, 564] on main "Stock Queue ML Manufacturer Brizo Search Queue Default New Cost Multiplier : Ch…" at bounding box center [863, 384] width 1362 height 729
drag, startPoint x: 333, startPoint y: 173, endPoint x: 190, endPoint y: 173, distance: 143.4
click at [190, 173] on div "Search Sku hlk175 hlk175" at bounding box center [352, 168] width 340 height 23
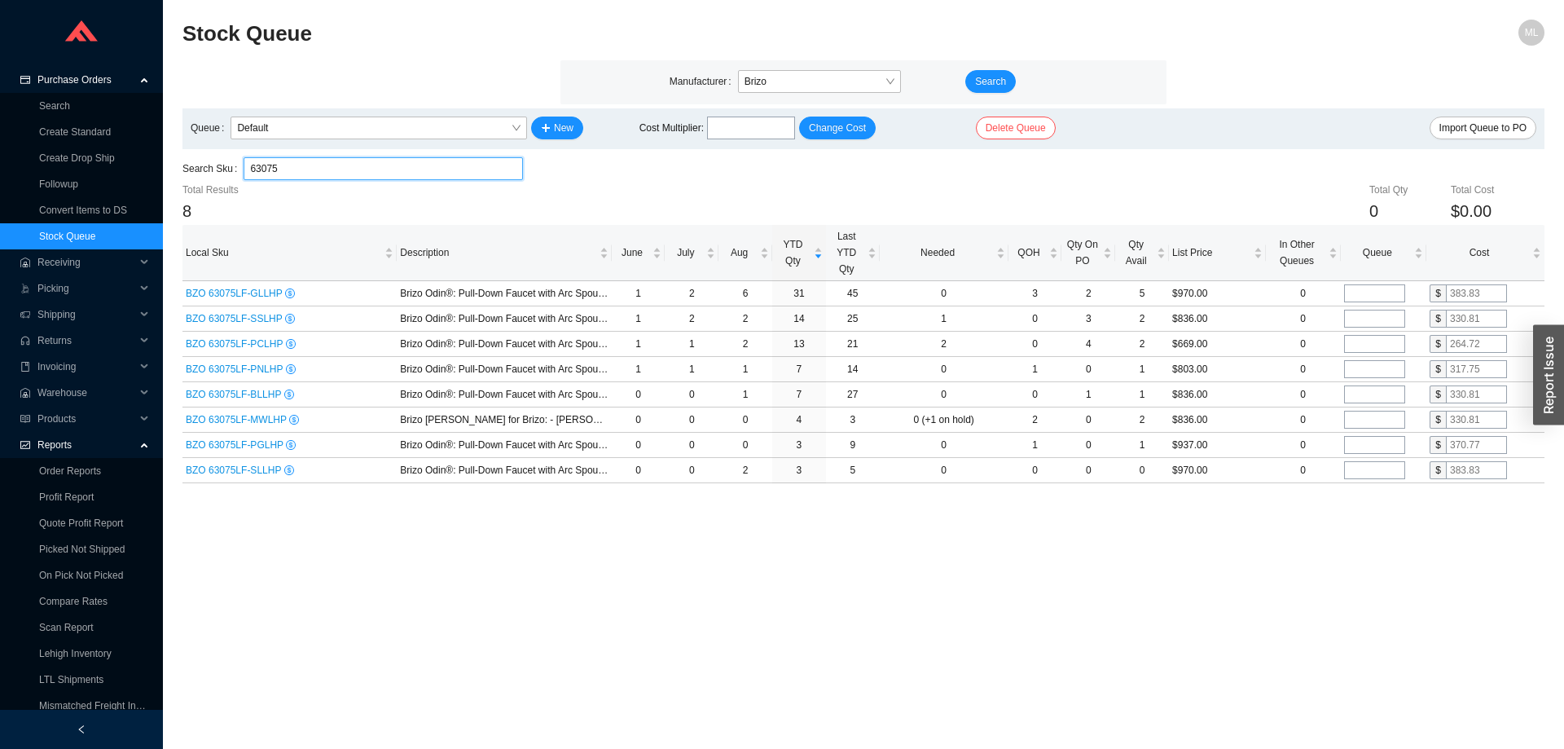
drag, startPoint x: 326, startPoint y: 166, endPoint x: 177, endPoint y: 143, distance: 150.8
click at [157, 167] on section "Purchase Orders Search Create Standard Create Drop Ship Followup Convert Items …" at bounding box center [782, 374] width 1564 height 749
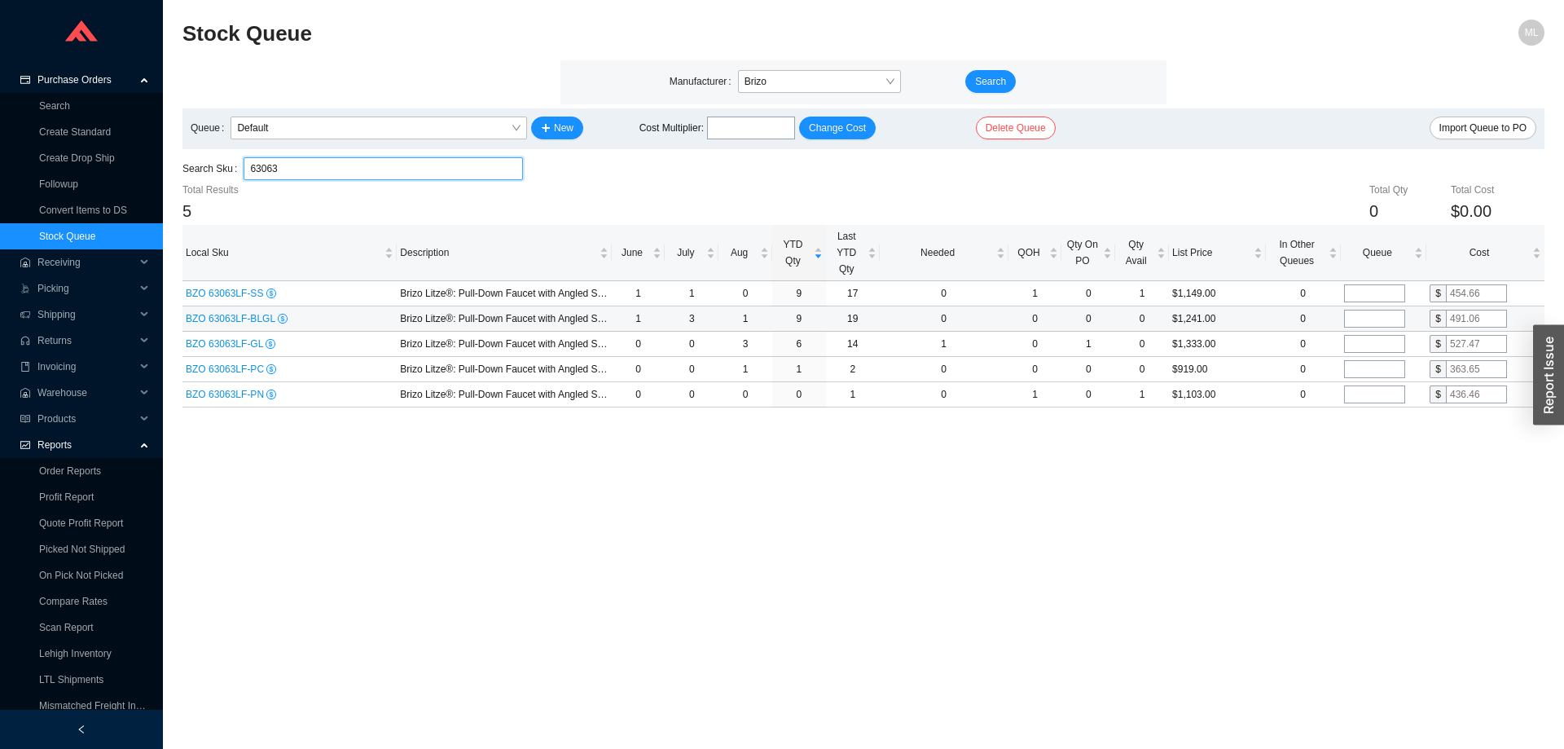
type input "63063"
click at [1358, 315] on input "tel" at bounding box center [1374, 319] width 61 height 18
type input "1"
click at [1358, 343] on input "tel" at bounding box center [1374, 344] width 61 height 18
type input "1"
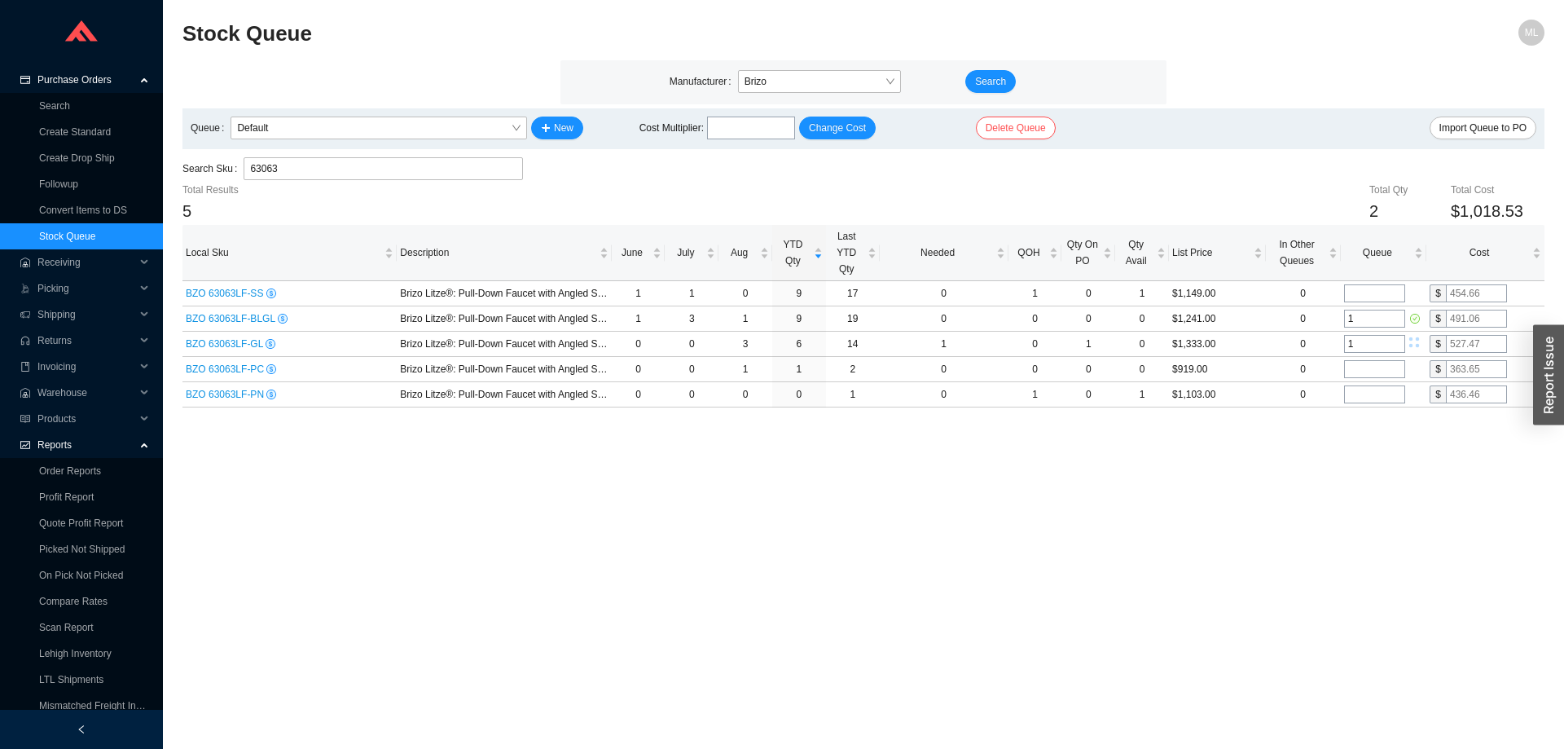
click at [1267, 461] on main "Stock Queue ML Manufacturer Brizo Search Queue Default New Cost Multiplier : Ch…" at bounding box center [863, 384] width 1362 height 729
drag, startPoint x: 300, startPoint y: 176, endPoint x: 143, endPoint y: 172, distance: 156.4
click at [143, 172] on section "Purchase Orders Search Create Standard Create Drop Ship Followup Convert Items …" at bounding box center [782, 374] width 1564 height 749
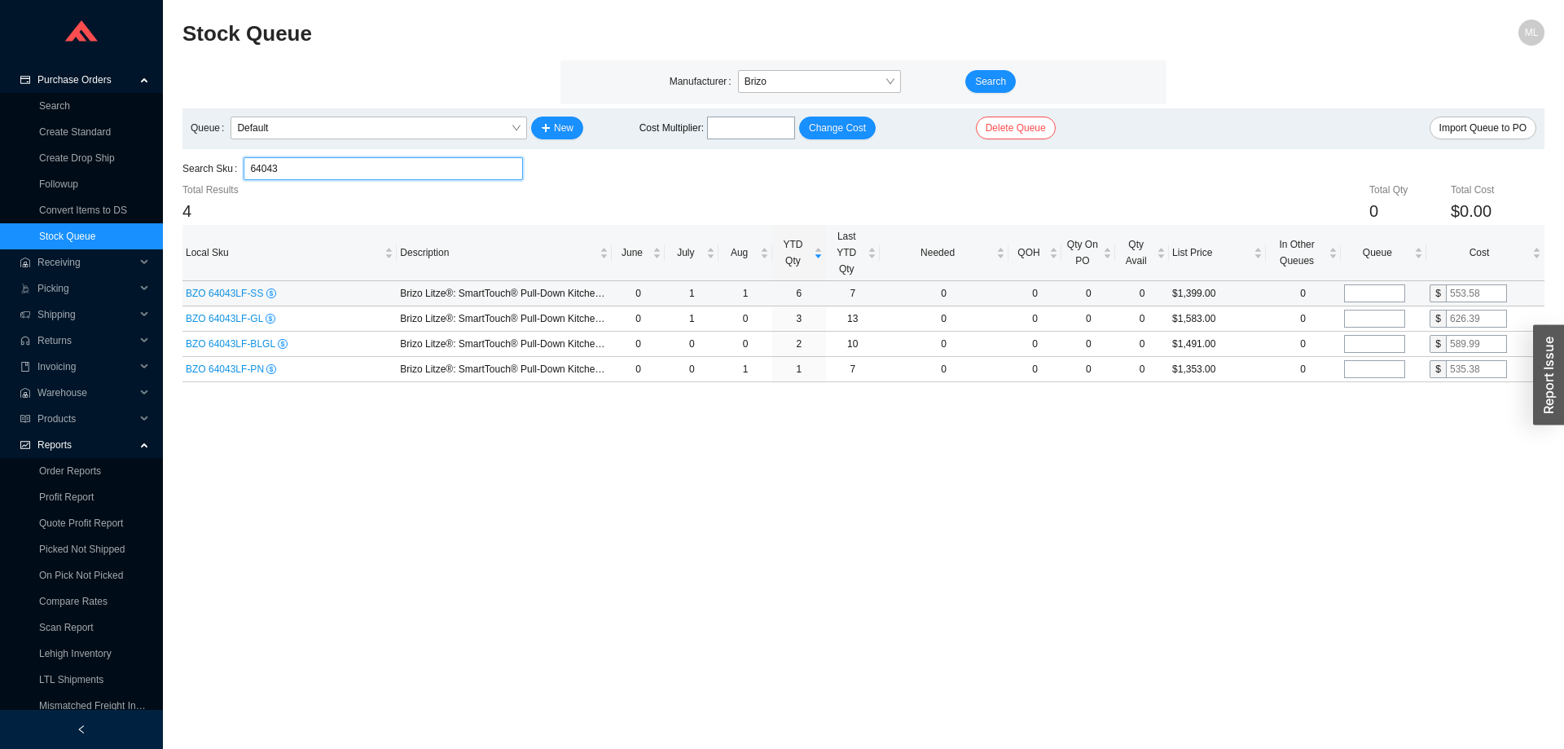
type input "64043"
click at [1360, 295] on input "tel" at bounding box center [1374, 293] width 61 height 18
type input "1"
click at [1182, 460] on main "Stock Queue ML Manufacturer Brizo Search Queue Default New Cost Multiplier : Ch…" at bounding box center [863, 384] width 1362 height 729
drag, startPoint x: 283, startPoint y: 164, endPoint x: 178, endPoint y: 167, distance: 105.1
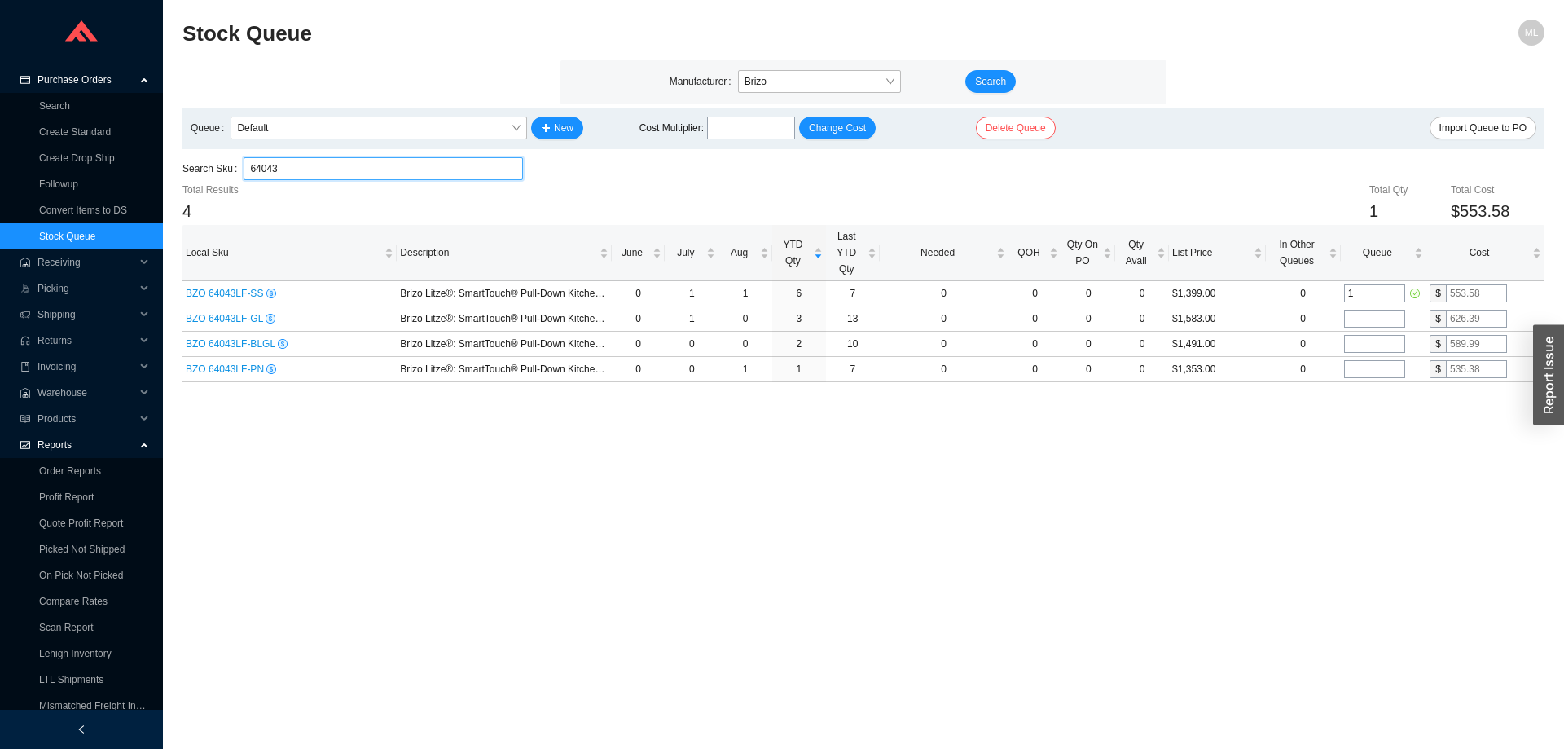
click at [178, 167] on section "Stock Queue ML Manufacturer Brizo Search Queue Default New Cost Multiplier : Ch…" at bounding box center [863, 374] width 1401 height 749
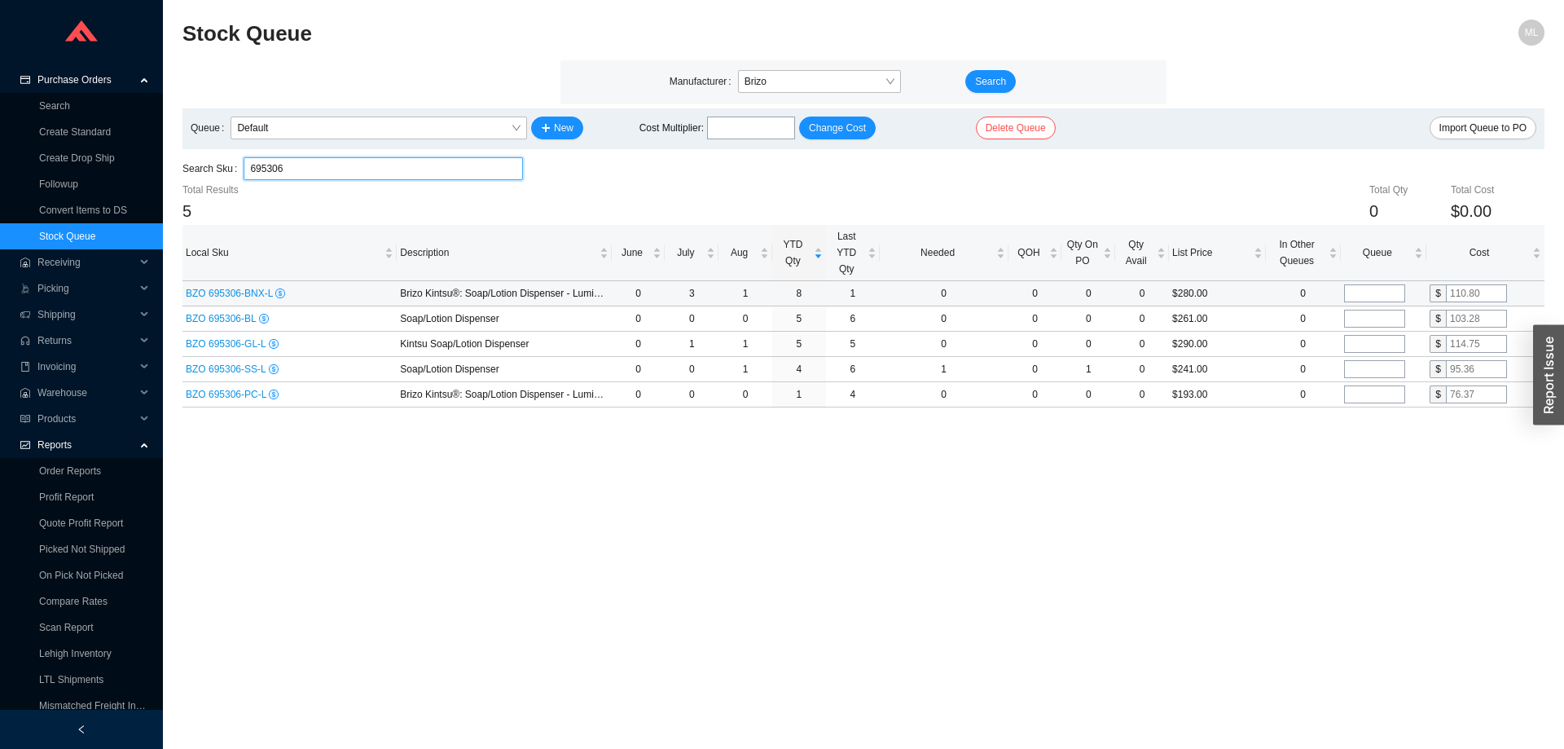
type input "695306"
click at [1368, 292] on input "tel" at bounding box center [1374, 293] width 61 height 18
type input "1"
click at [1375, 315] on input "tel" at bounding box center [1374, 319] width 61 height 18
type input "1"
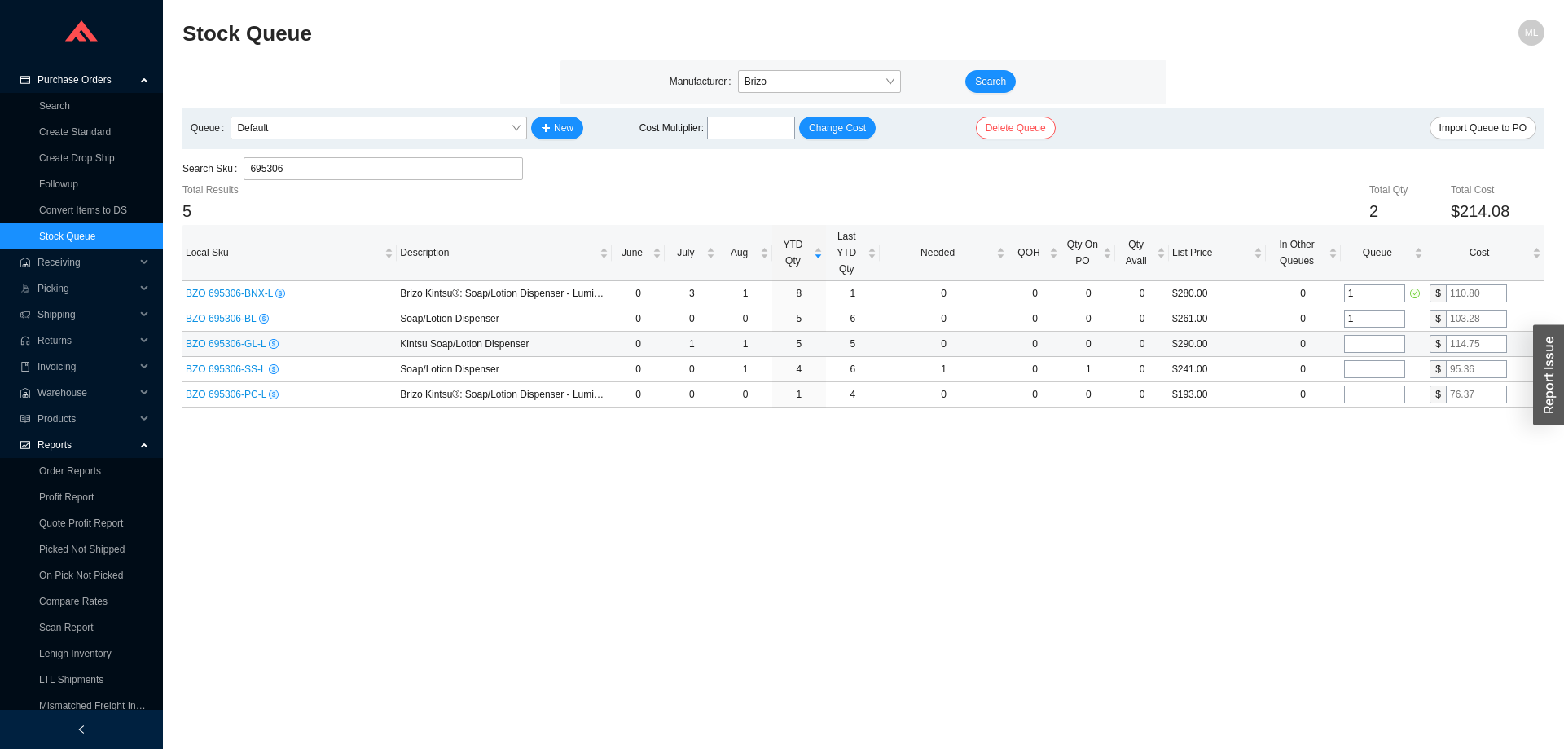
click at [1376, 345] on input "tel" at bounding box center [1374, 344] width 61 height 18
type input "1"
click at [1307, 476] on main "Stock Queue ML Manufacturer Brizo Search Queue Default New Cost Multiplier : Ch…" at bounding box center [863, 384] width 1362 height 729
drag, startPoint x: 191, startPoint y: 167, endPoint x: 136, endPoint y: 166, distance: 55.4
click at [141, 167] on section "Purchase Orders Search Create Standard Create Drop Ship Followup Convert Items …" at bounding box center [782, 374] width 1564 height 749
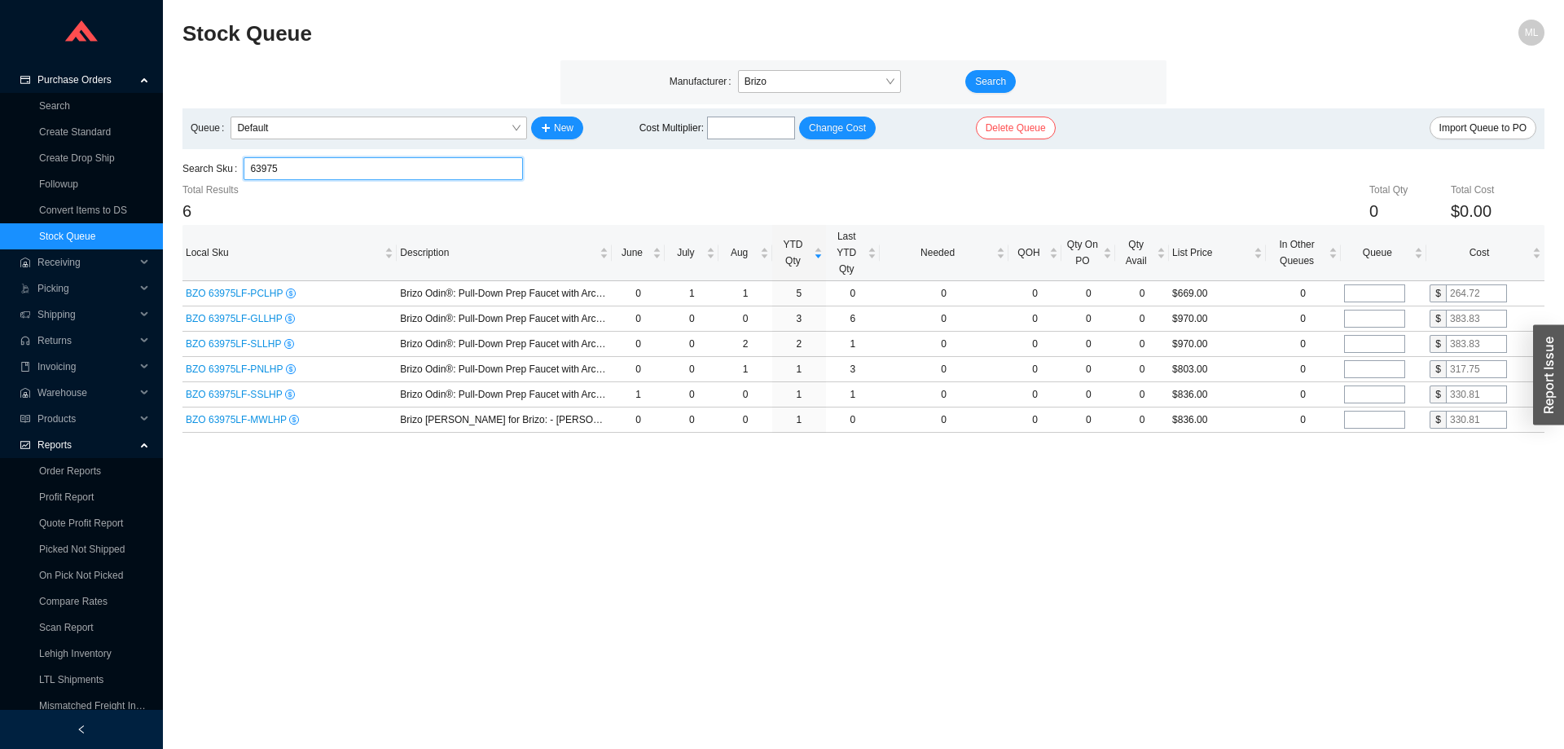
drag, startPoint x: 309, startPoint y: 167, endPoint x: 158, endPoint y: 171, distance: 150.7
click at [160, 171] on section "Purchase Orders Search Create Standard Create Drop Ship Followup Convert Items …" at bounding box center [782, 374] width 1564 height 749
type input "65378"
click at [1368, 289] on input "tel" at bounding box center [1374, 293] width 61 height 18
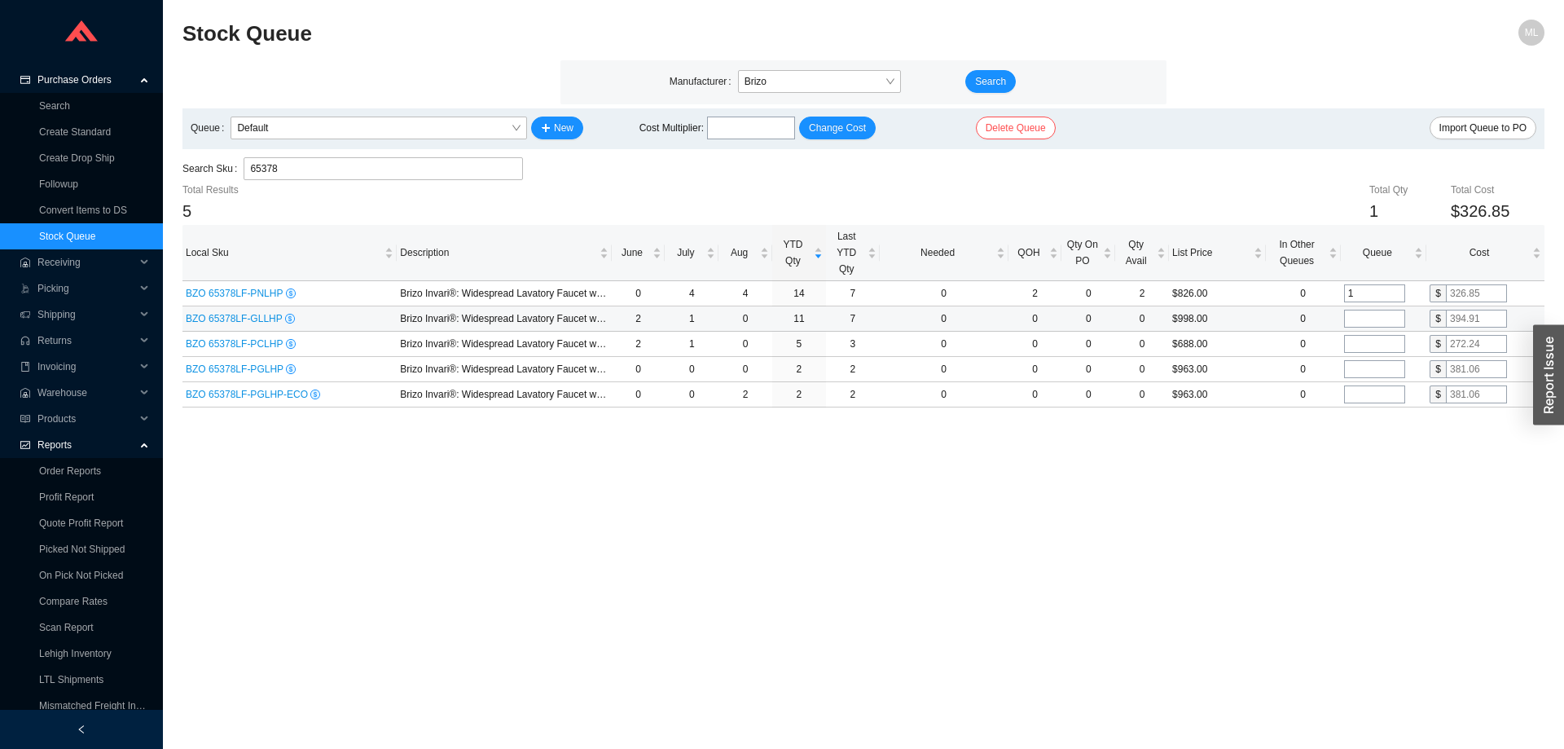
type input "1"
click at [1371, 319] on input "tel" at bounding box center [1374, 319] width 61 height 18
type input "2"
click at [1363, 343] on input "tel" at bounding box center [1374, 344] width 61 height 18
type input "1"
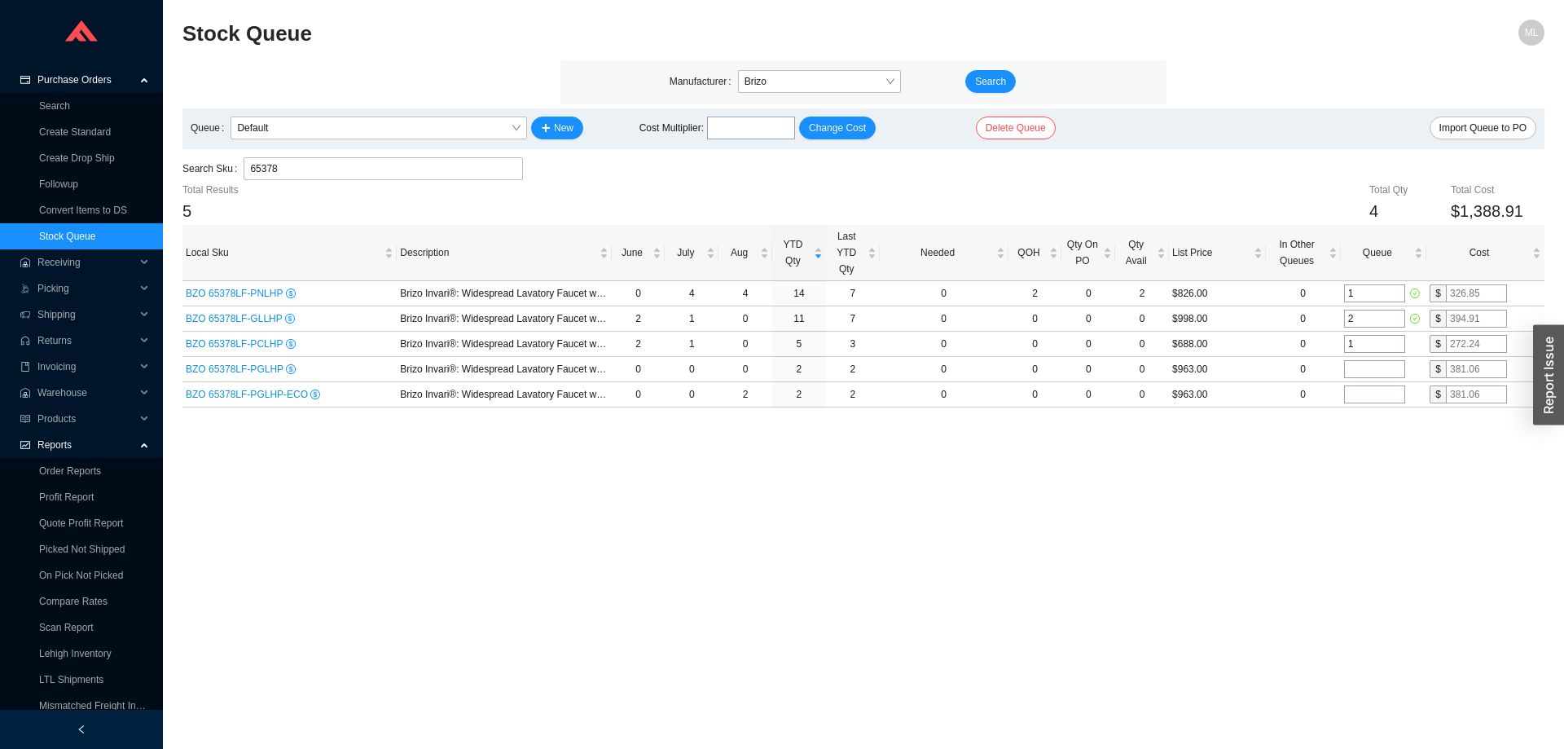
click at [1183, 525] on main "Stock Queue ML Manufacturer Brizo Search Queue Default New Cost Multiplier : Ch…" at bounding box center [863, 384] width 1362 height 729
drag, startPoint x: 326, startPoint y: 167, endPoint x: 164, endPoint y: 169, distance: 162.1
click at [165, 169] on section "Stock Queue ML Manufacturer Brizo Search Queue Default New Cost Multiplier : Ch…" at bounding box center [863, 374] width 1401 height 749
drag, startPoint x: 214, startPoint y: 169, endPoint x: 162, endPoint y: 160, distance: 52.9
click at [160, 167] on section "Purchase Orders Search Create Standard Create Drop Ship Followup Convert Items …" at bounding box center [782, 374] width 1564 height 749
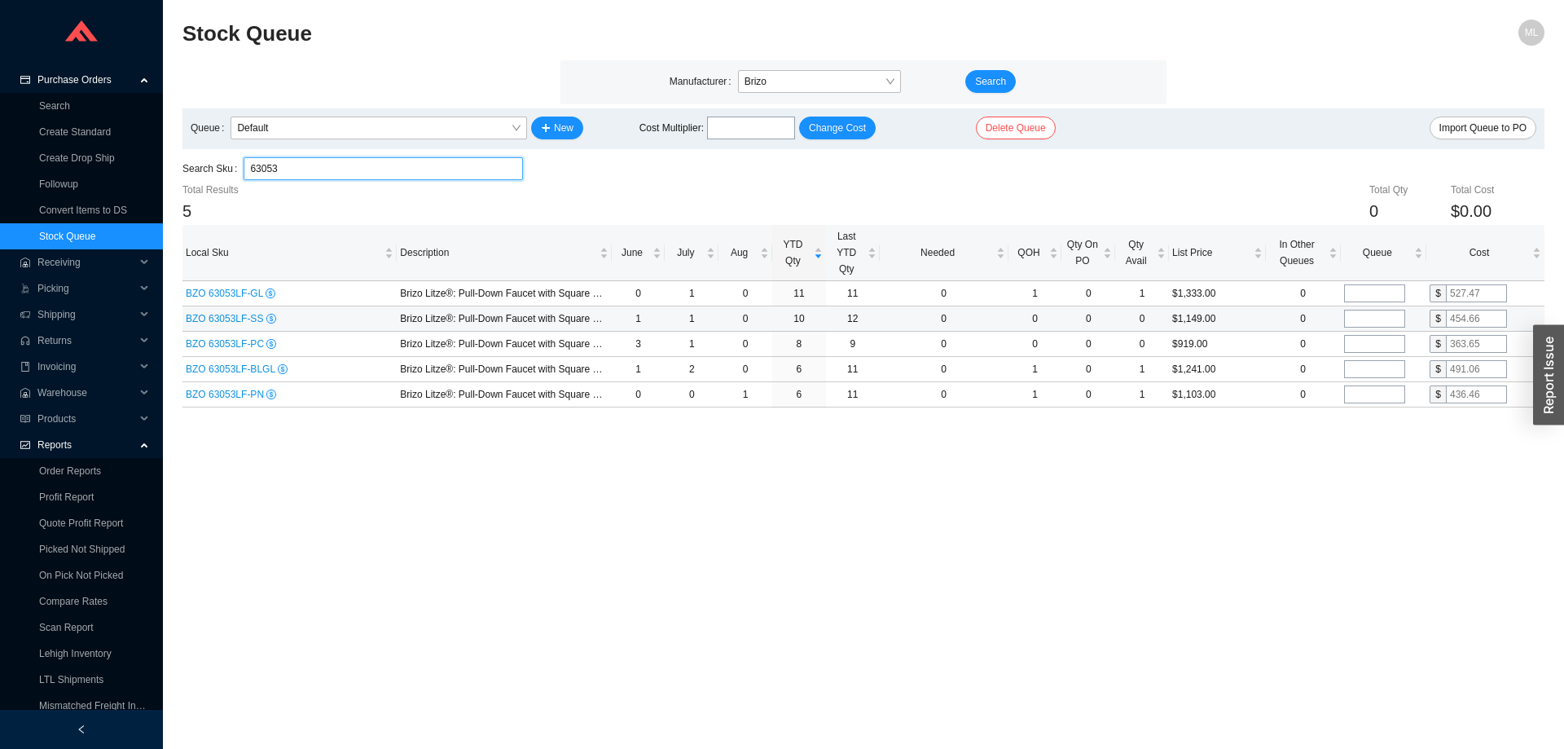
type input "63053"
click at [1363, 314] on input "tel" at bounding box center [1374, 319] width 61 height 18
type input "1"
click at [1298, 462] on main "Stock Queue ML Manufacturer Brizo Search Queue Default New Cost Multiplier : Ch…" at bounding box center [863, 384] width 1362 height 729
click at [1357, 344] on input "tel" at bounding box center [1374, 344] width 61 height 18
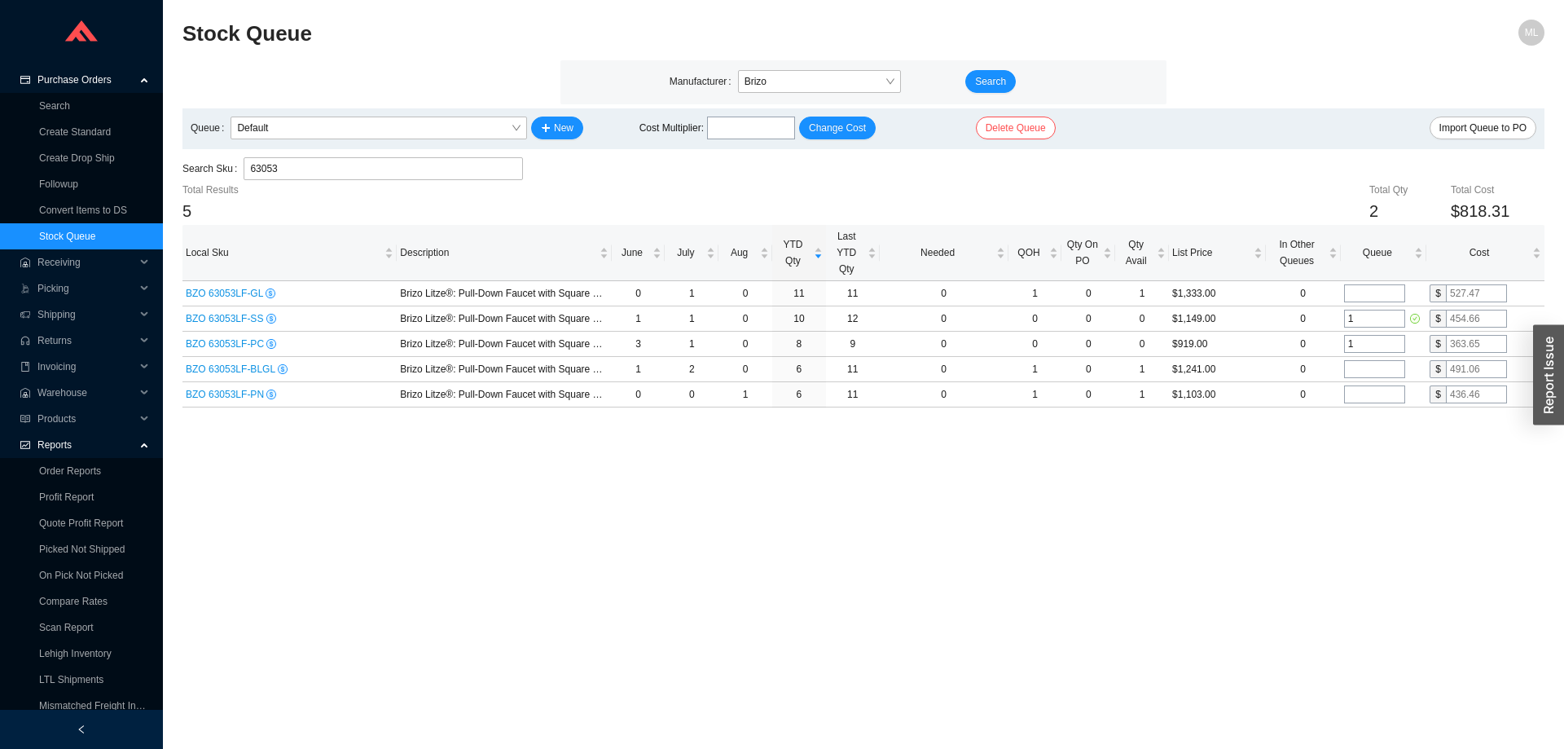
type input "1"
click at [1302, 438] on main "Stock Queue ML Manufacturer Brizo Search Queue Default New Cost Multiplier : Ch…" at bounding box center [863, 384] width 1362 height 729
drag, startPoint x: 297, startPoint y: 165, endPoint x: 152, endPoint y: 168, distance: 145.0
click at [152, 168] on section "Purchase Orders Search Create Standard Create Drop Ship Followup Convert Items …" at bounding box center [782, 374] width 1564 height 749
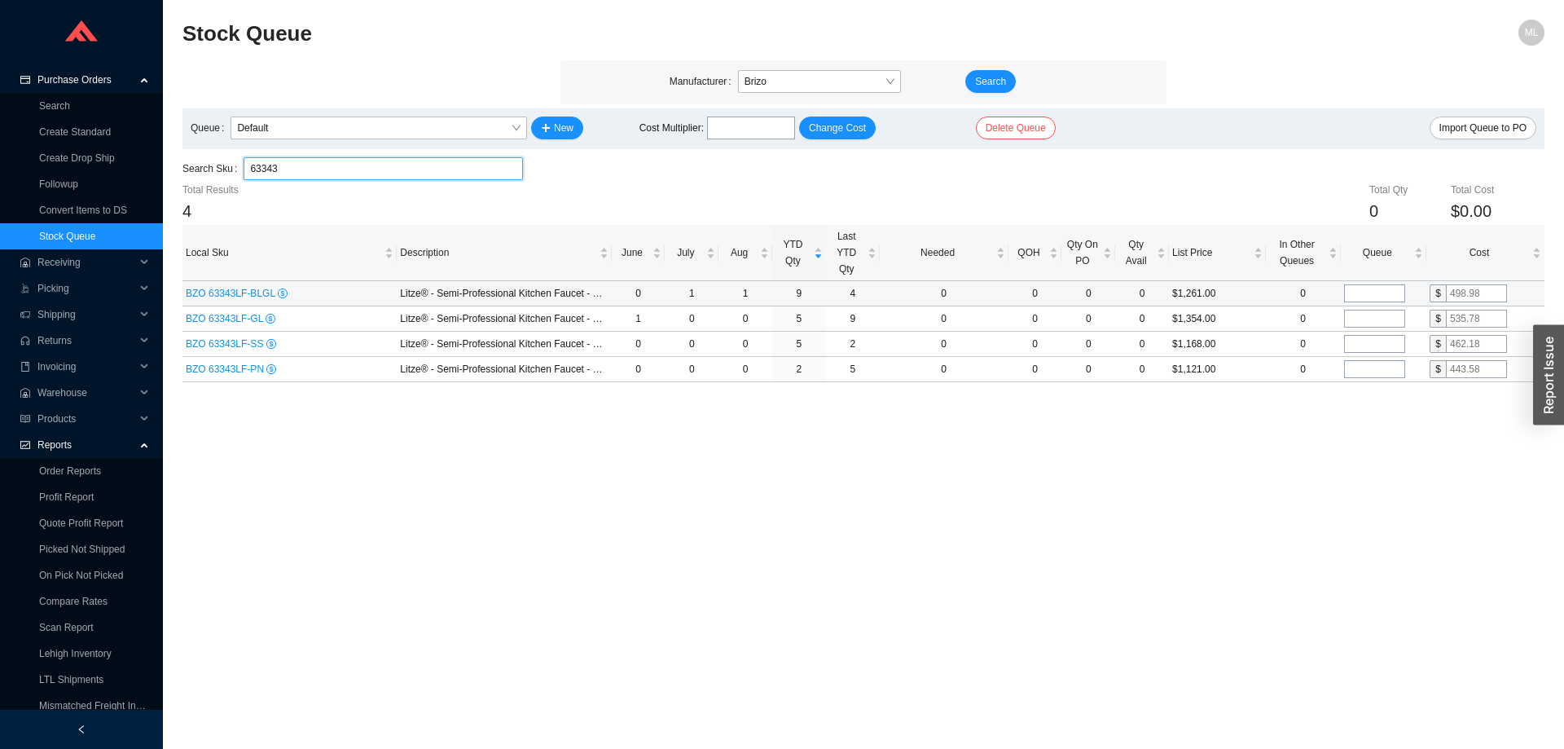
type input "63343"
click at [1372, 292] on input "tel" at bounding box center [1374, 293] width 61 height 18
type input "1"
click at [1368, 319] on input "tel" at bounding box center [1374, 319] width 61 height 18
type input "1"
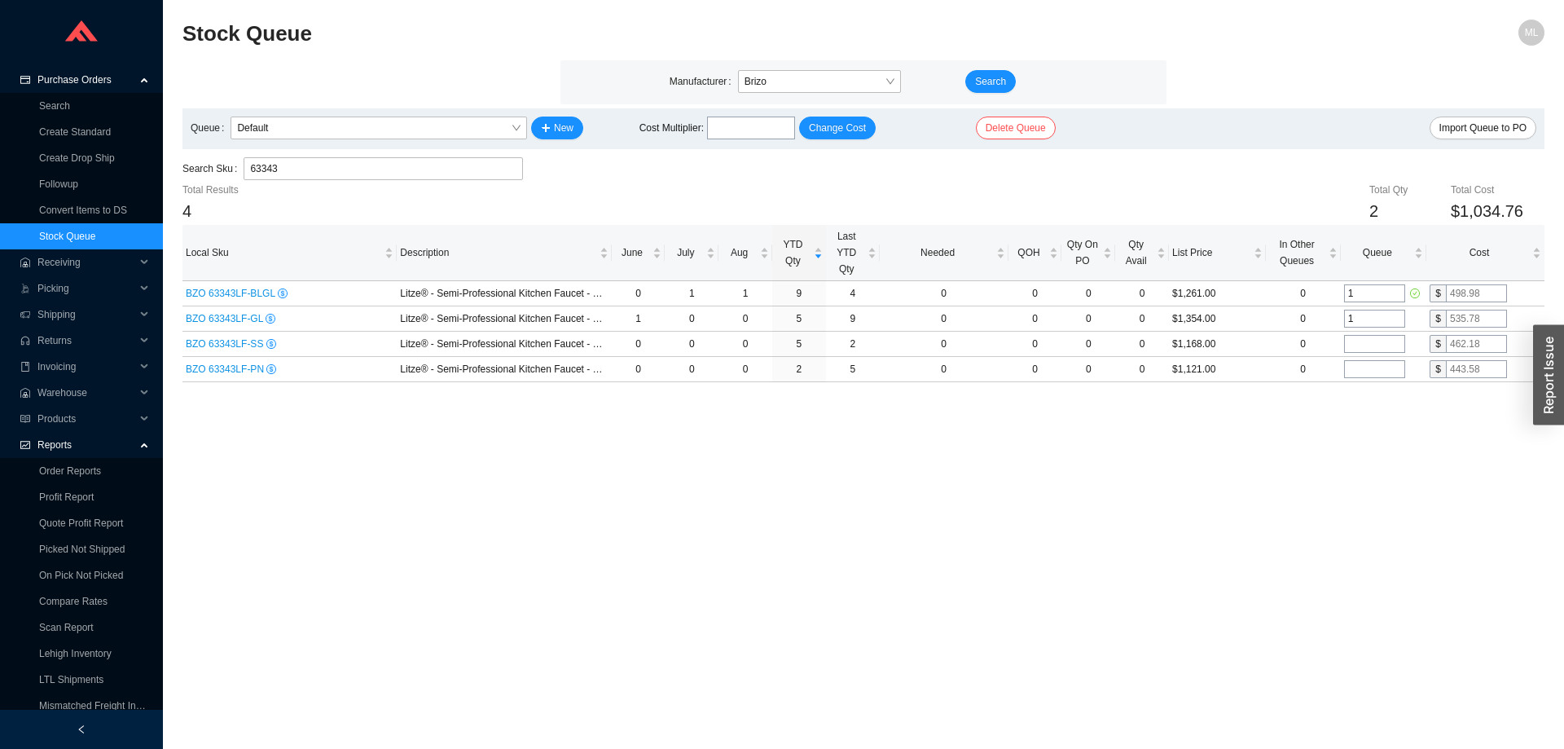
click at [1298, 503] on main "Stock Queue ML Manufacturer Brizo Search Queue Default New Cost Multiplier : Ch…" at bounding box center [863, 384] width 1362 height 729
drag, startPoint x: 281, startPoint y: 170, endPoint x: 190, endPoint y: 160, distance: 91.8
click at [190, 160] on div "Search Sku 63343 63343" at bounding box center [352, 168] width 340 height 23
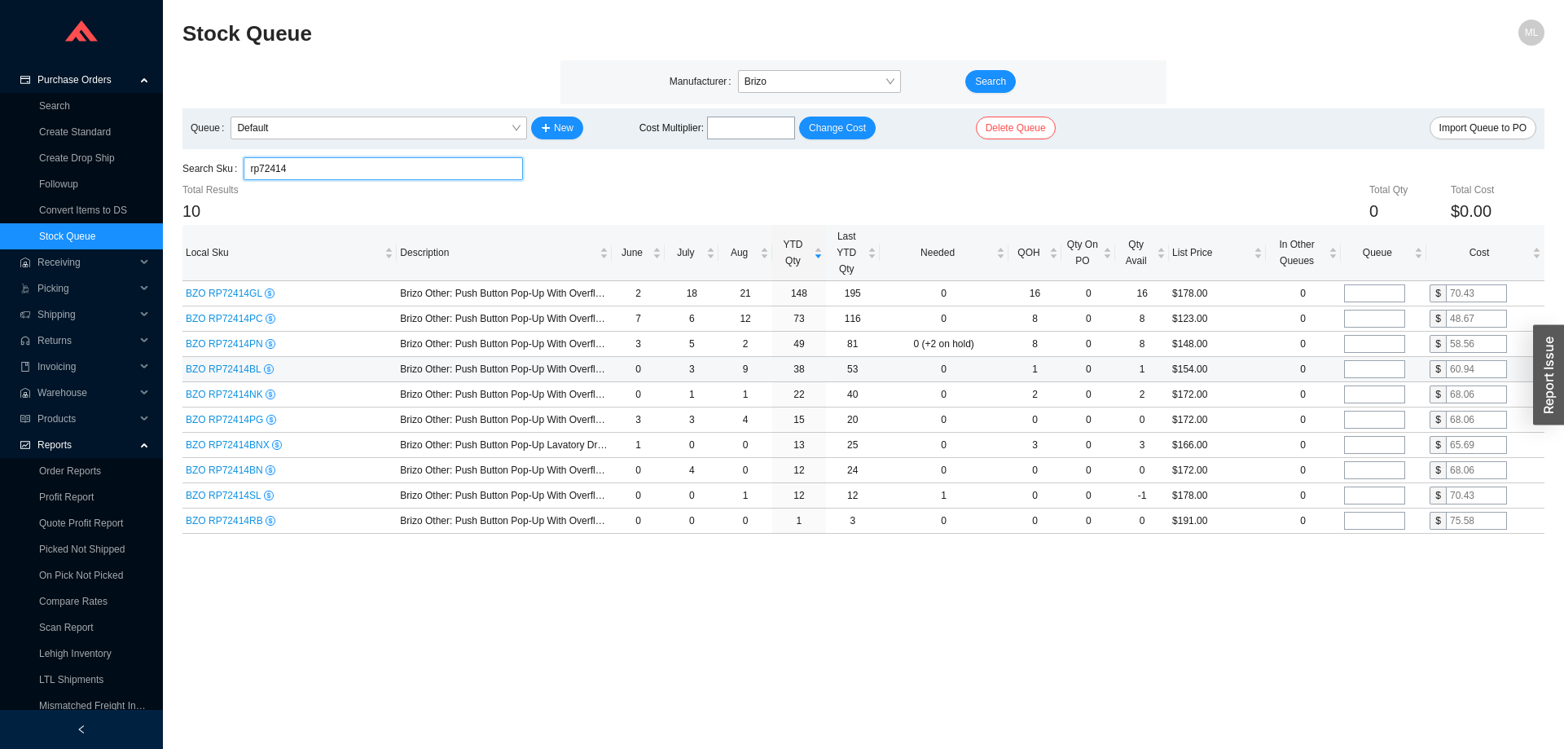
type input "rp72414"
click at [1363, 368] on input "tel" at bounding box center [1374, 369] width 61 height 18
type input "5"
click at [1363, 393] on input "tel" at bounding box center [1374, 394] width 61 height 18
type input "2"
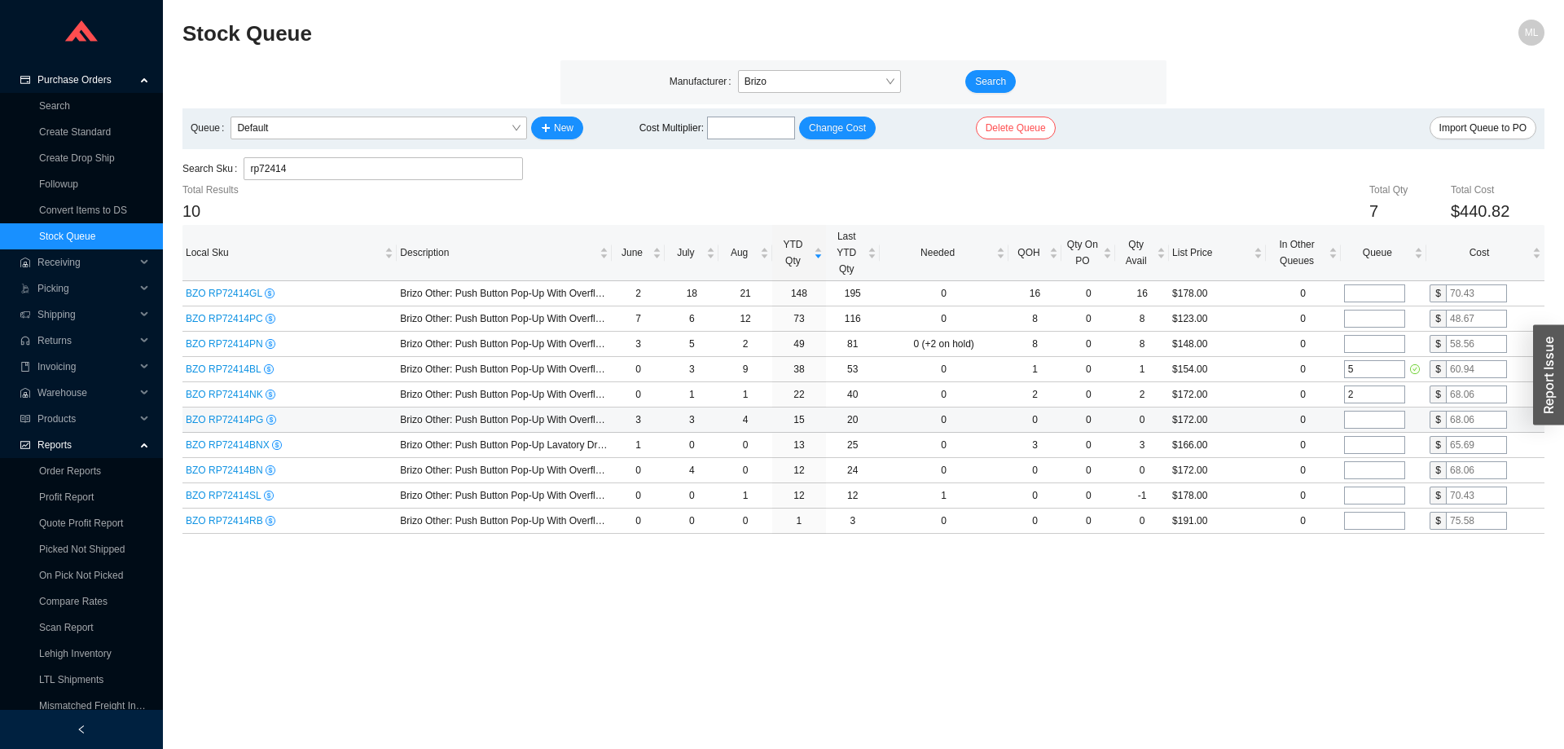
click at [1360, 414] on input "tel" at bounding box center [1374, 420] width 61 height 18
type input "3"
click at [1360, 469] on input "tel" at bounding box center [1374, 470] width 61 height 18
type input "2"
click at [1366, 494] on input "tel" at bounding box center [1374, 495] width 61 height 18
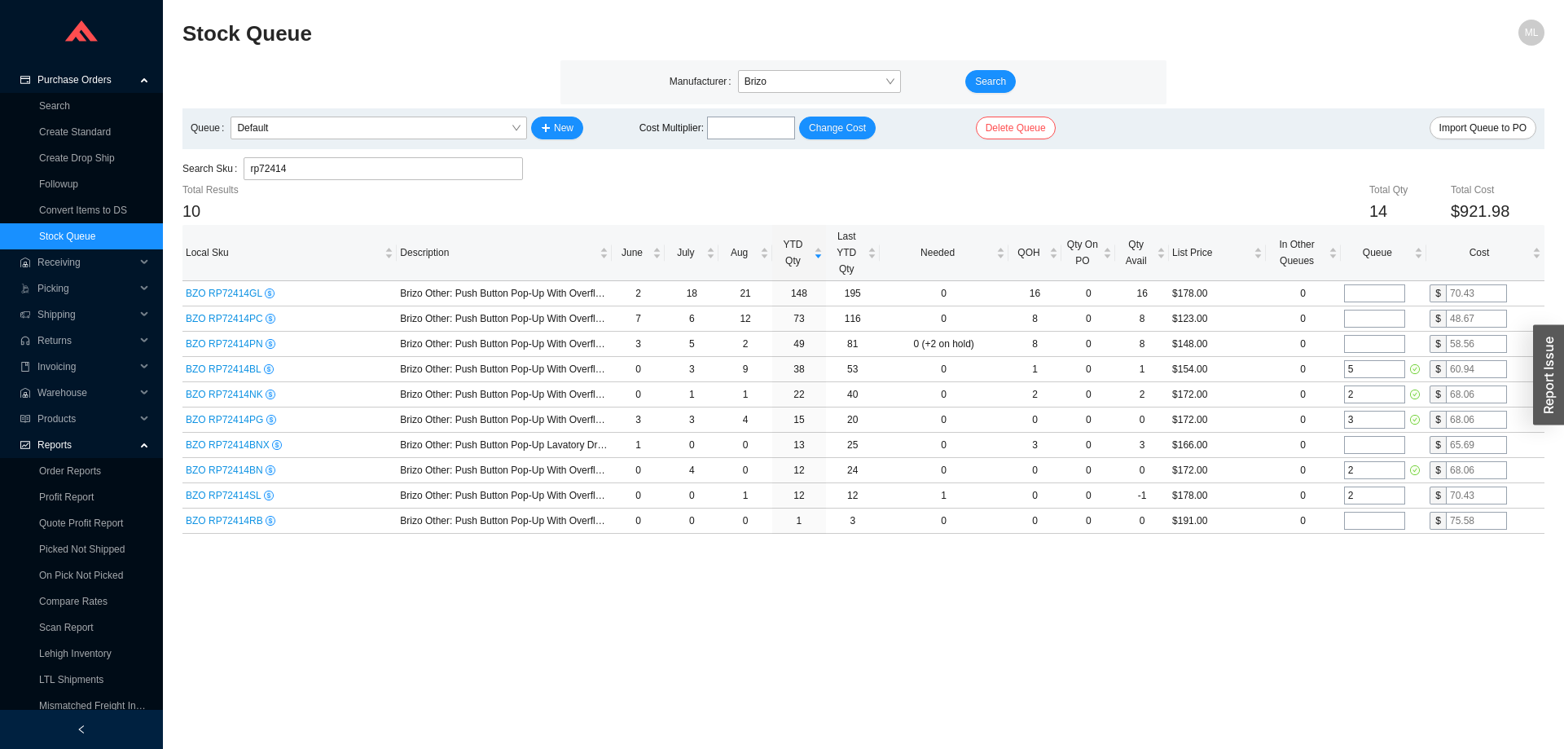
type input "2"
click at [1332, 571] on main "Stock Queue ML Manufacturer Brizo Search Queue Default New Cost Multiplier : Ch…" at bounding box center [863, 384] width 1362 height 729
click at [1365, 316] on input "tel" at bounding box center [1374, 319] width 61 height 18
type input "2"
click at [1284, 568] on main "Stock Queue ML Manufacturer Brizo Search Queue Default New Cost Multiplier : Ch…" at bounding box center [863, 384] width 1362 height 729
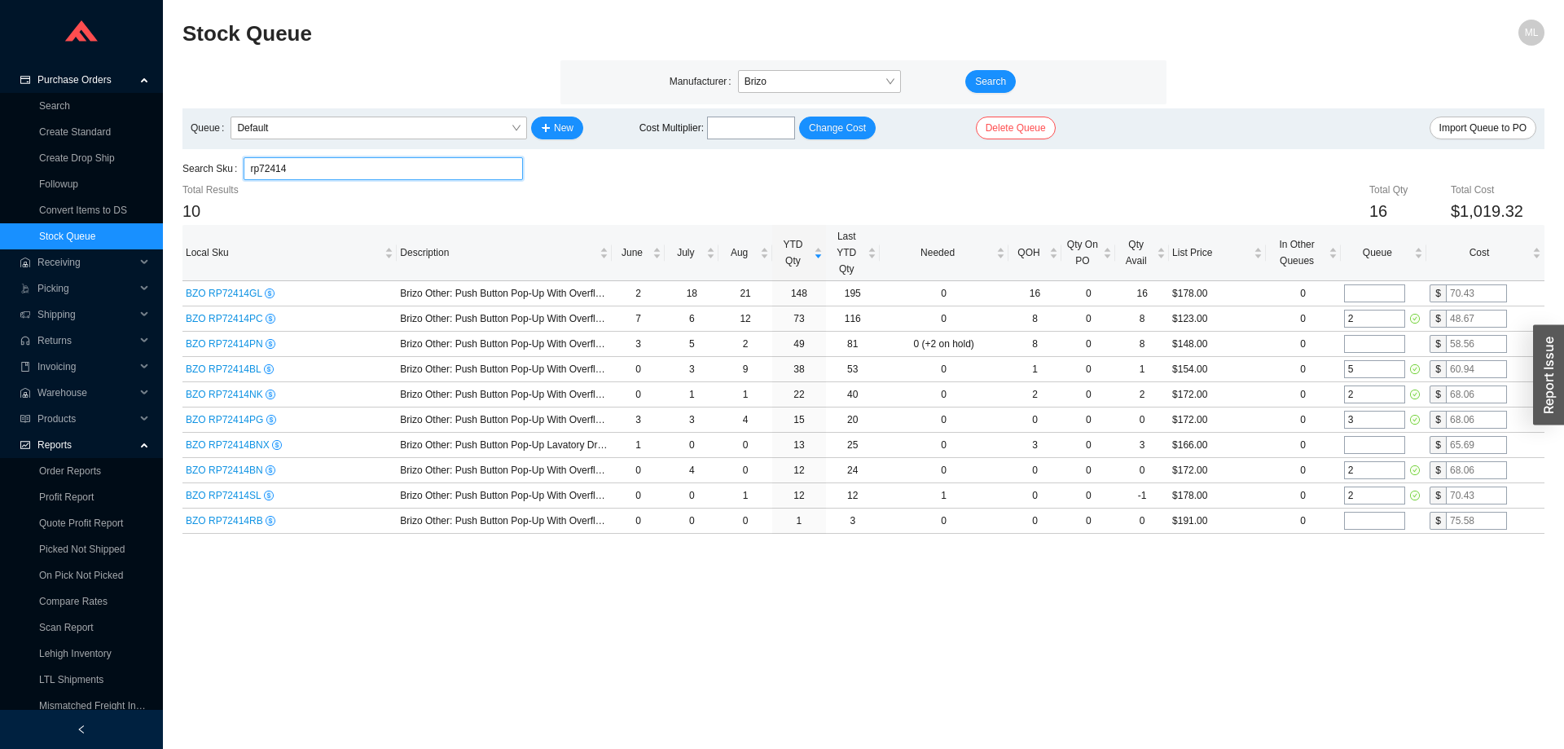
drag, startPoint x: 296, startPoint y: 164, endPoint x: 210, endPoint y: 169, distance: 86.5
click at [210, 169] on div "Search Sku rp72414 rp72414" at bounding box center [352, 168] width 340 height 23
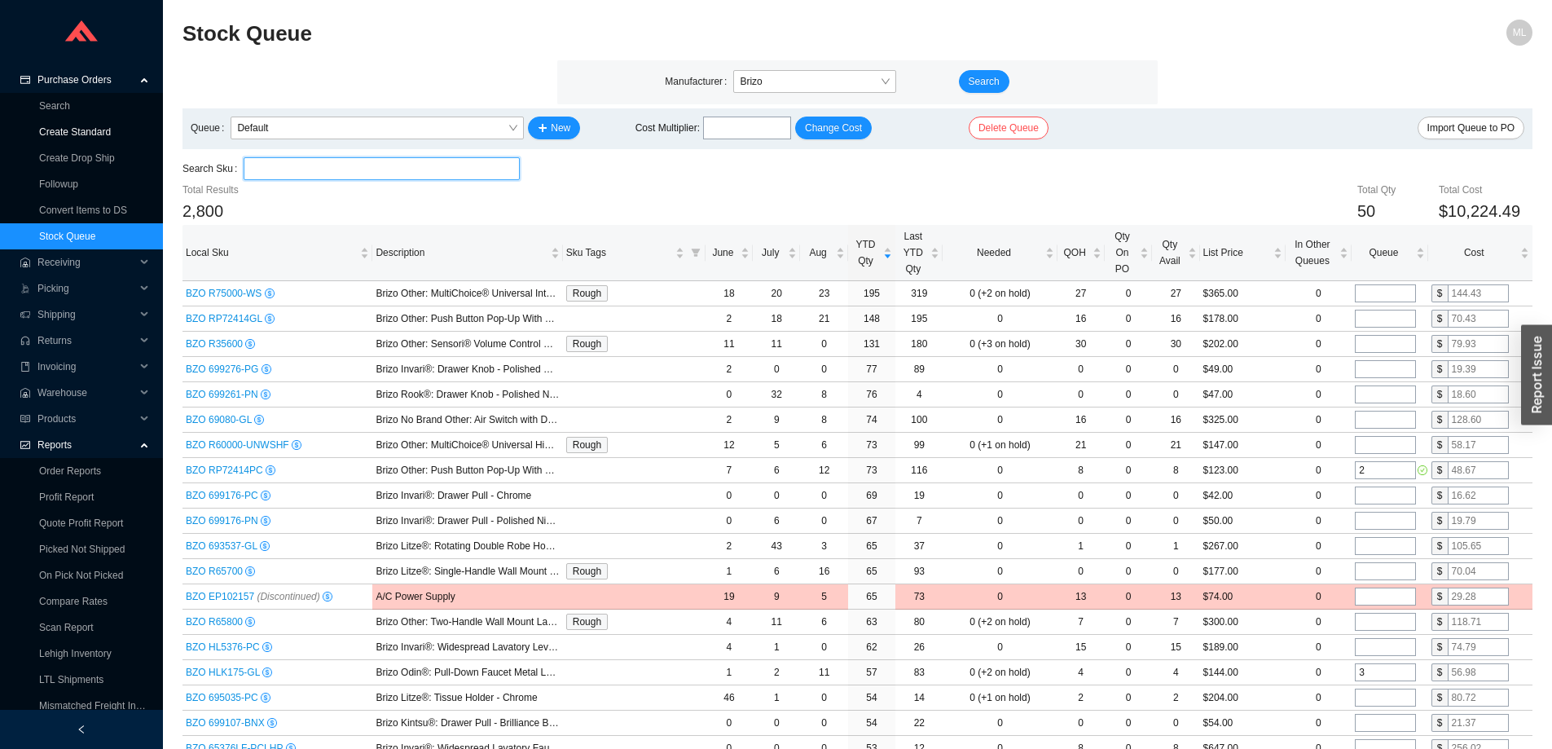
click at [72, 131] on link "Create Standard" at bounding box center [75, 131] width 72 height 11
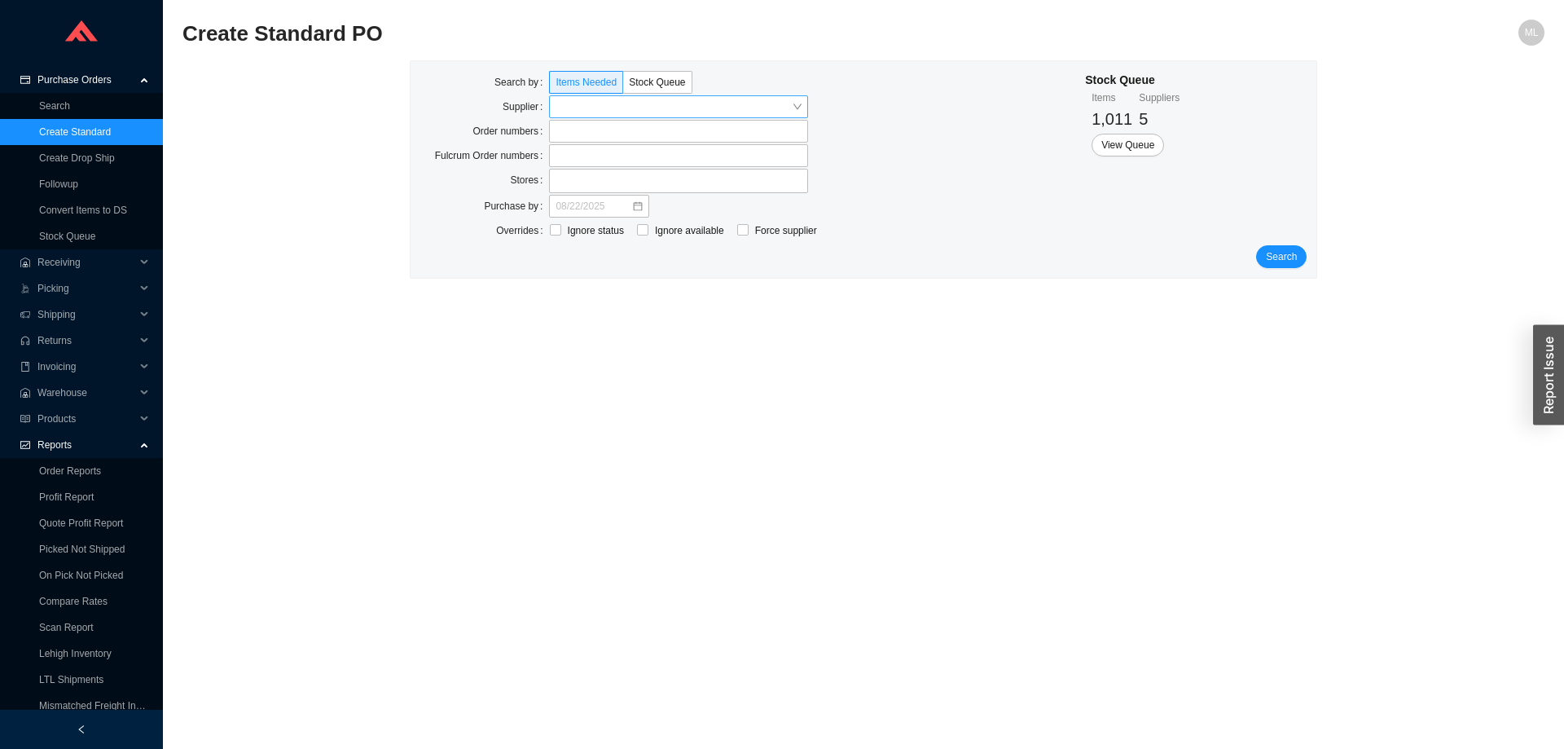
click at [599, 109] on input "search" at bounding box center [673, 106] width 236 height 21
type input "brizo"
click at [591, 133] on div "Brizo" at bounding box center [678, 136] width 246 height 15
click at [1283, 255] on span "Search" at bounding box center [1281, 256] width 31 height 16
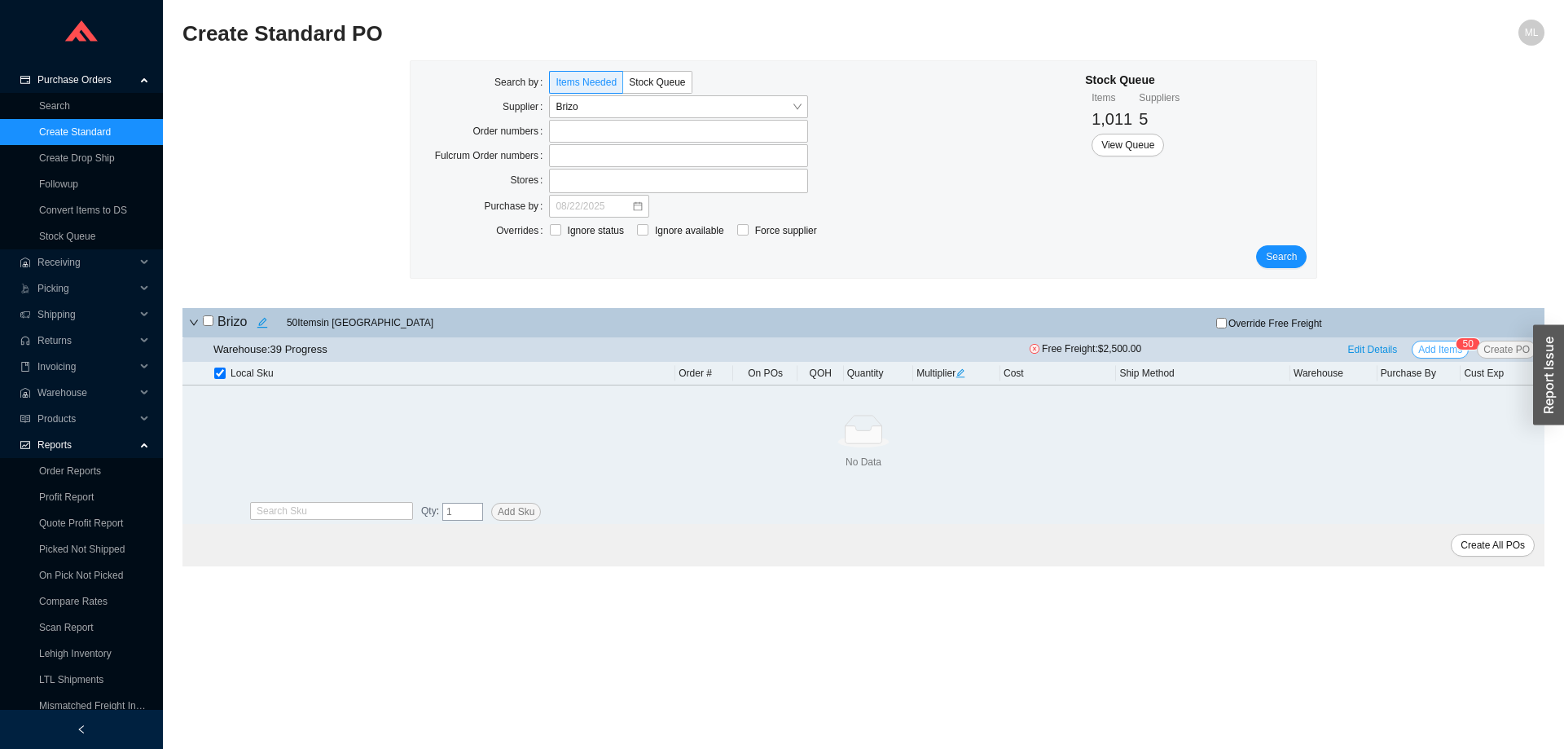
click at [1436, 345] on span "Add Items" at bounding box center [1440, 349] width 44 height 16
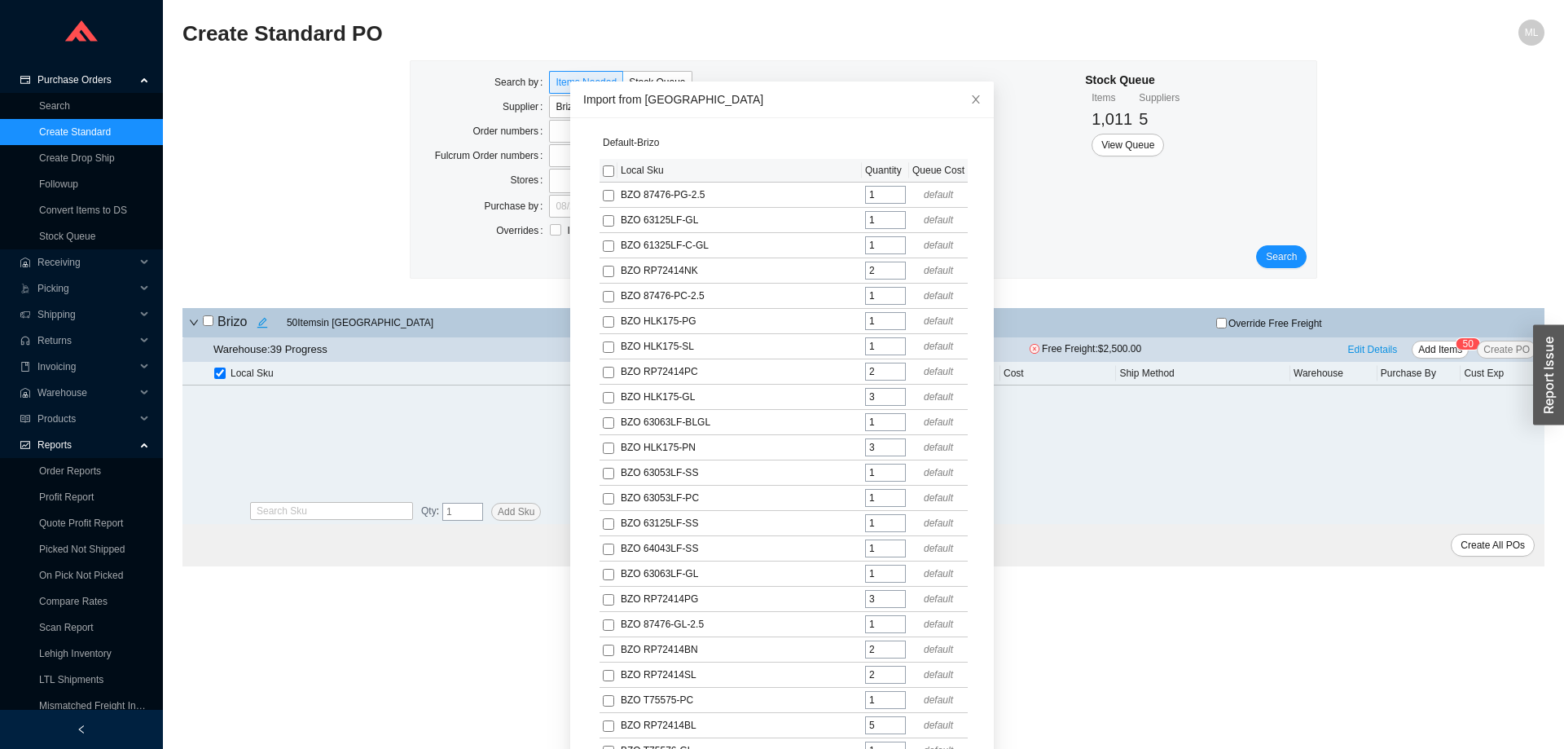
click at [603, 172] on input "checkbox" at bounding box center [608, 170] width 11 height 11
checkbox input "true"
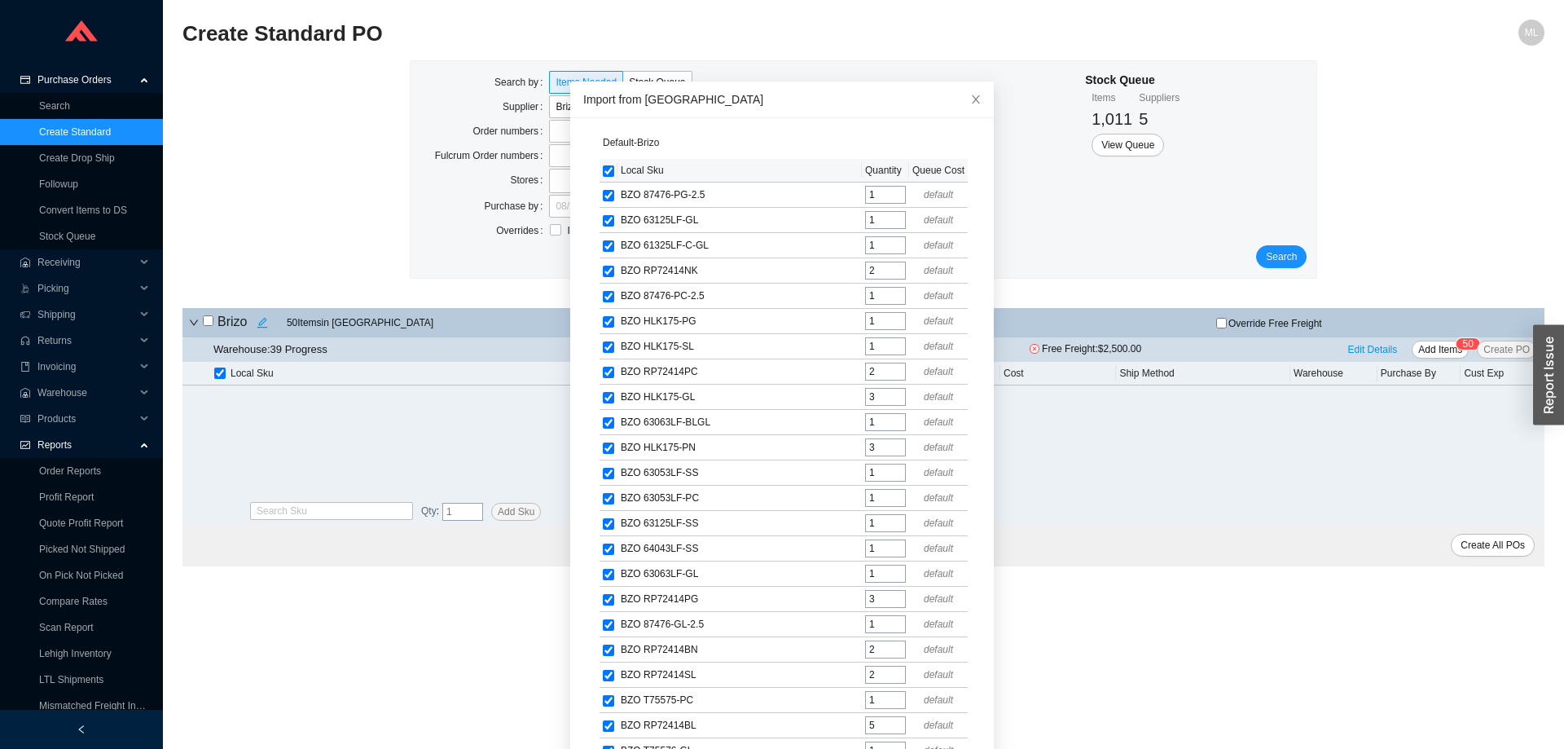
checkbox input "true"
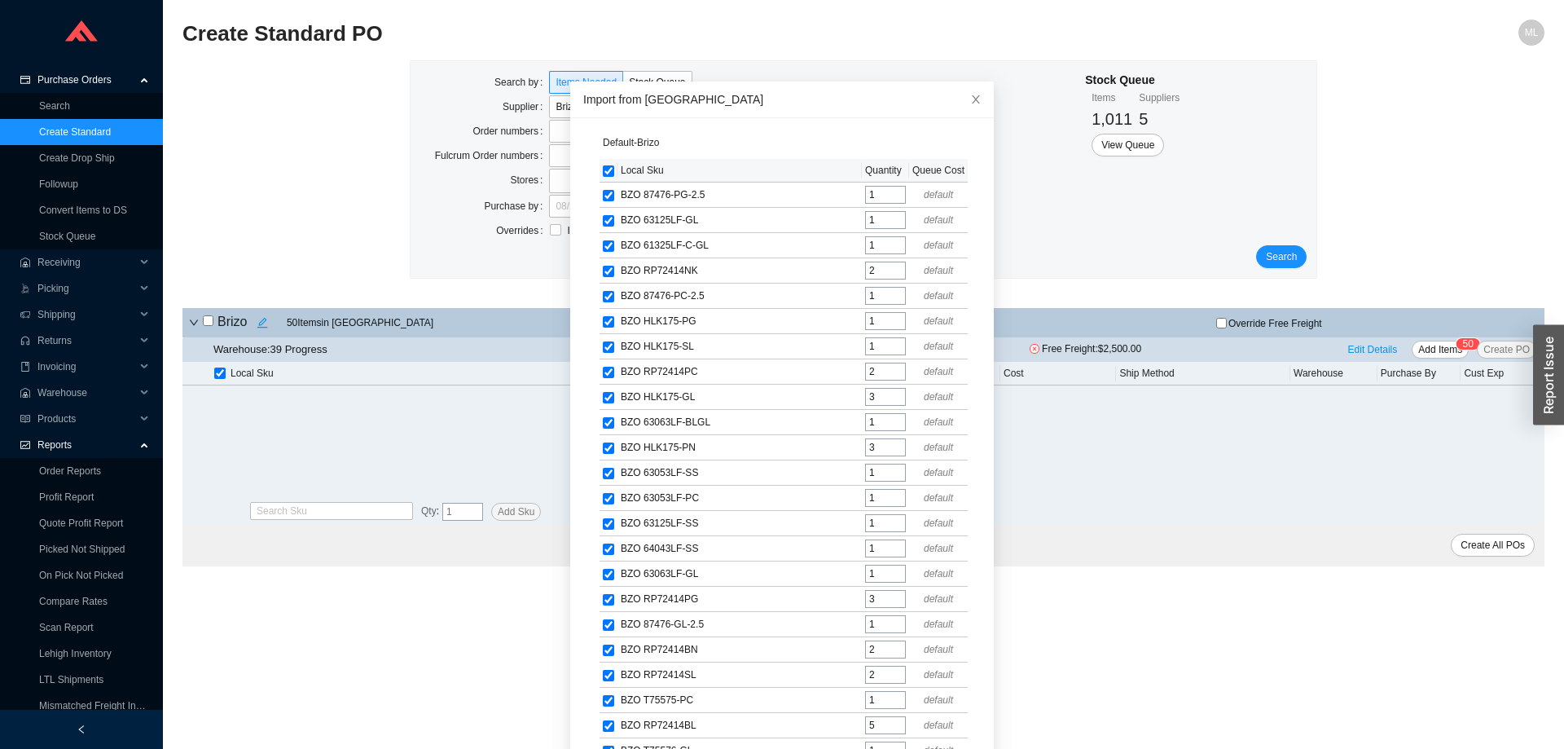
checkbox input "true"
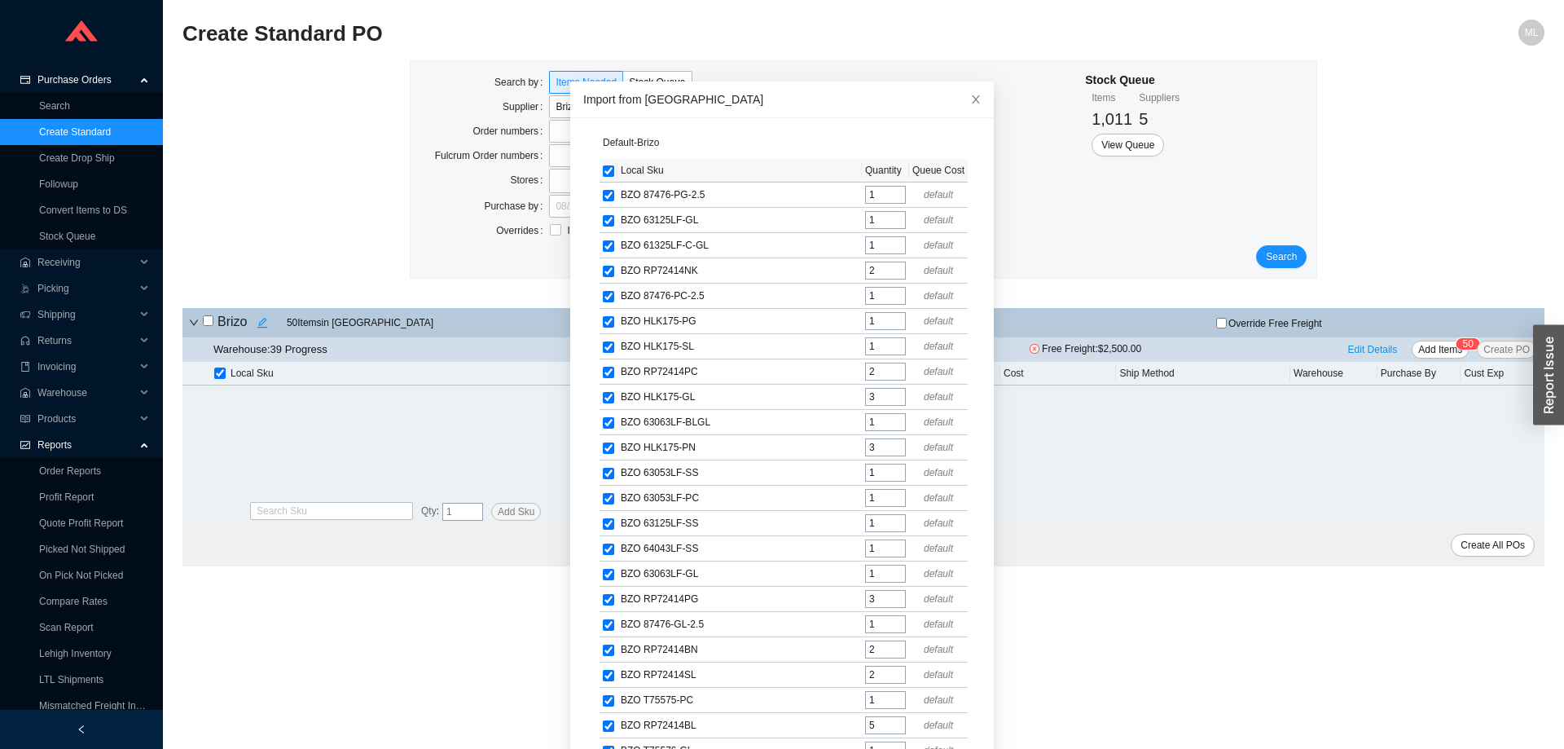
checkbox input "true"
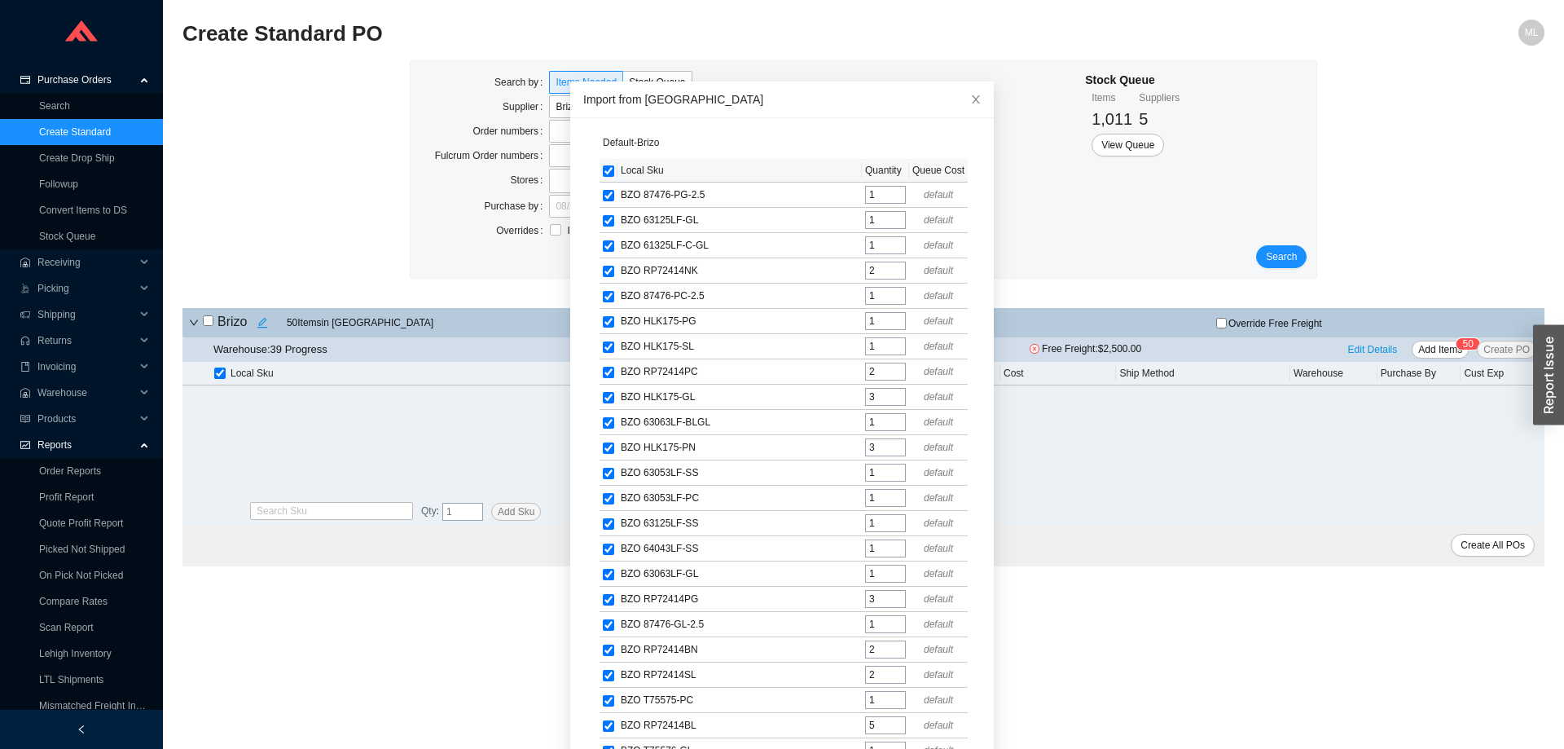
checkbox input "true"
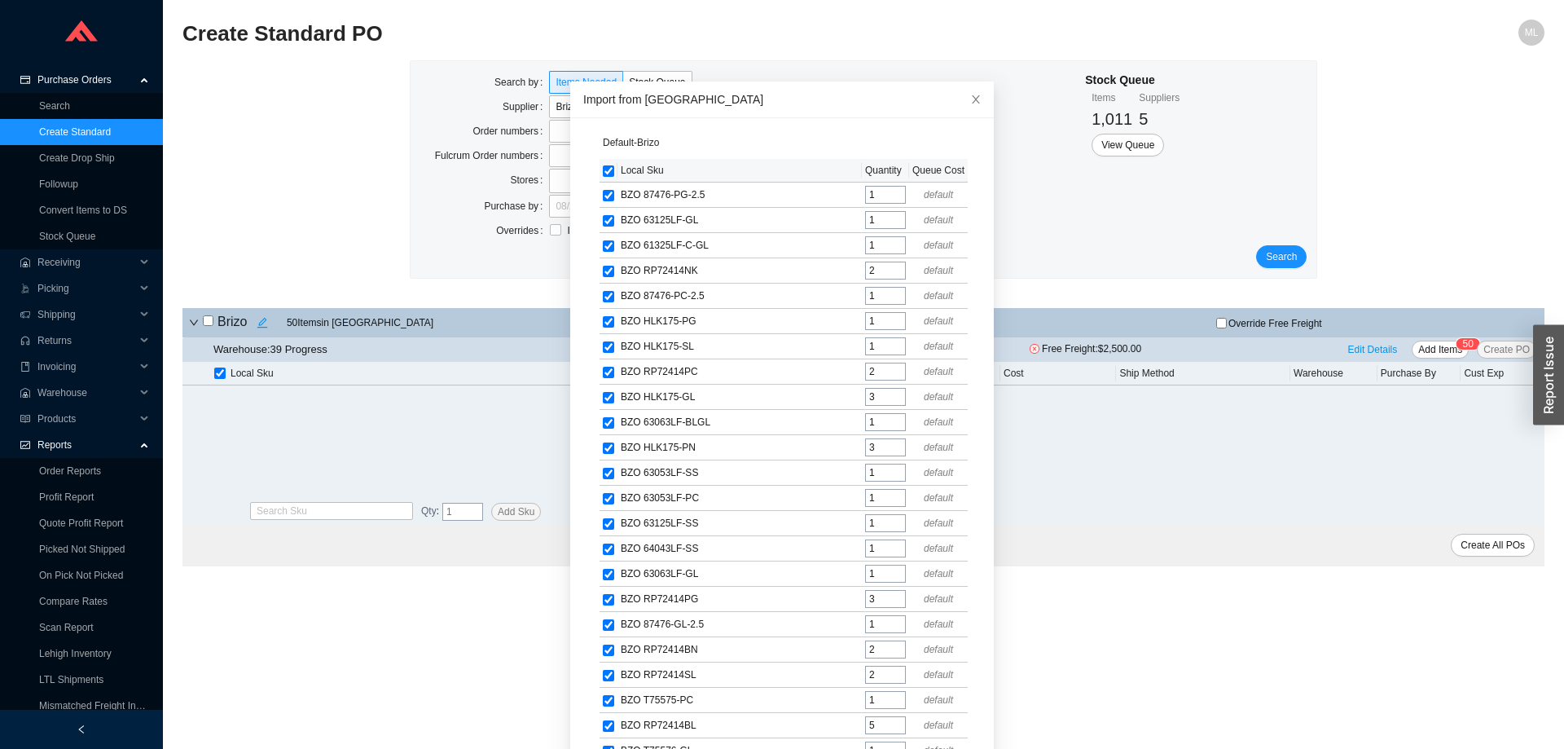
checkbox input "true"
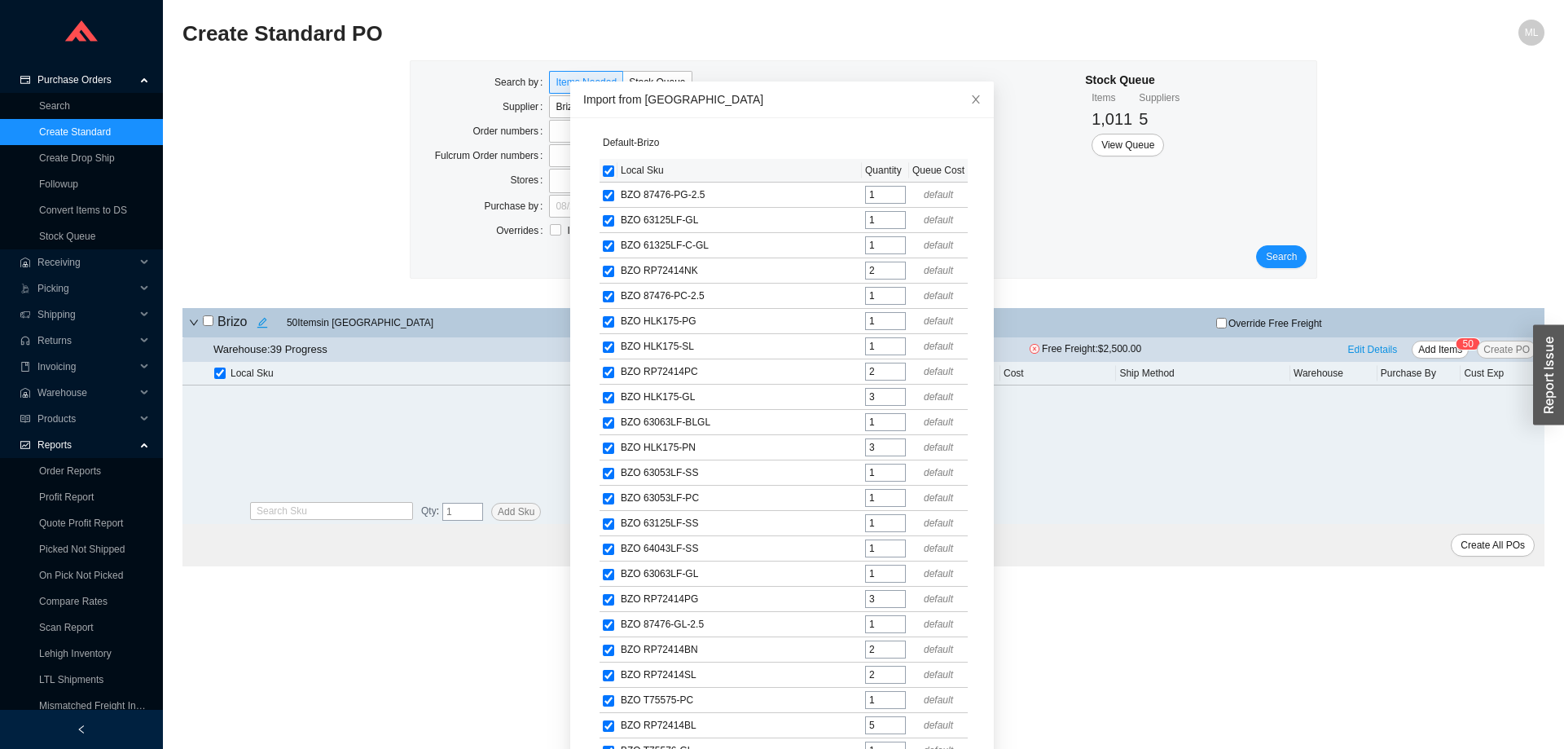
checkbox input "true"
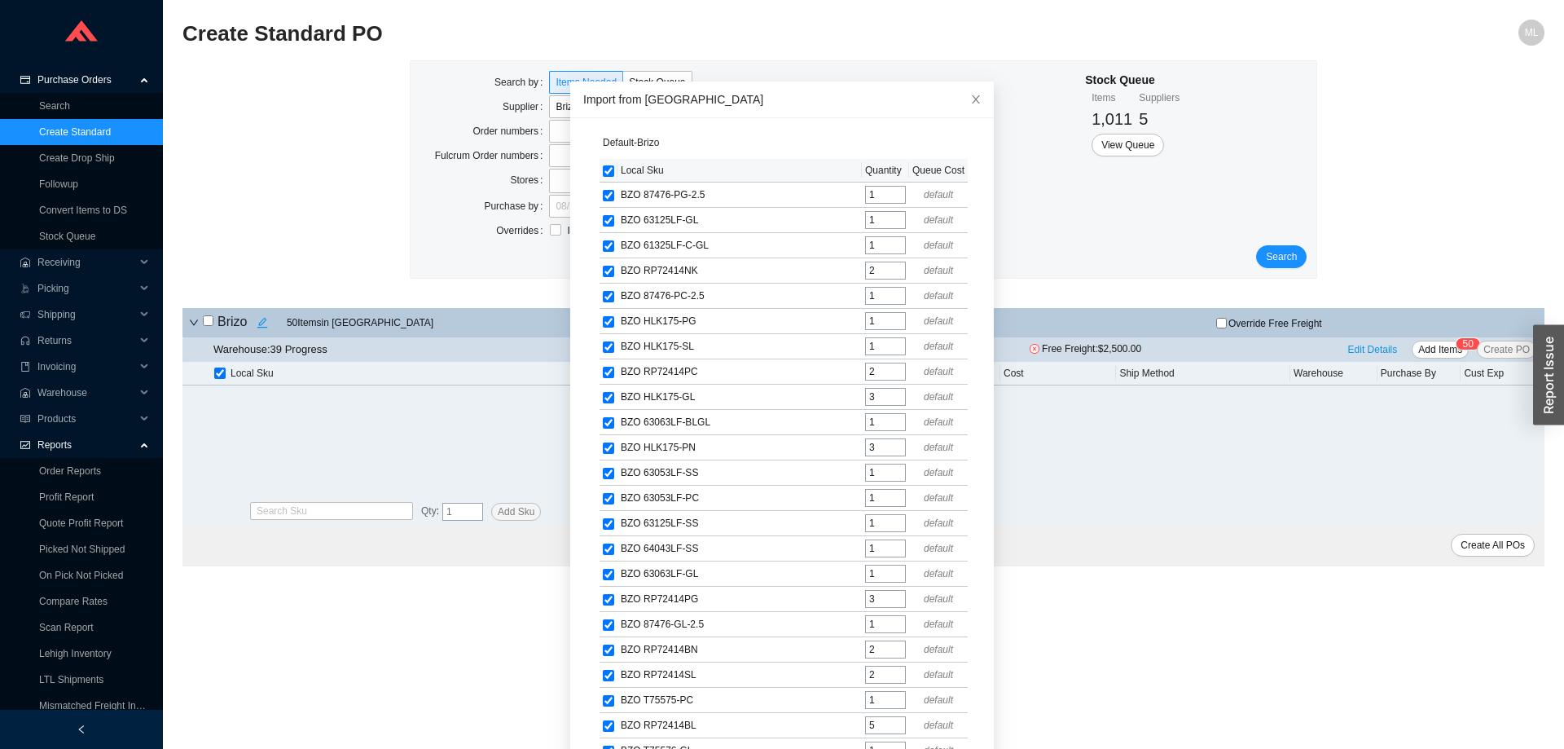
checkbox input "true"
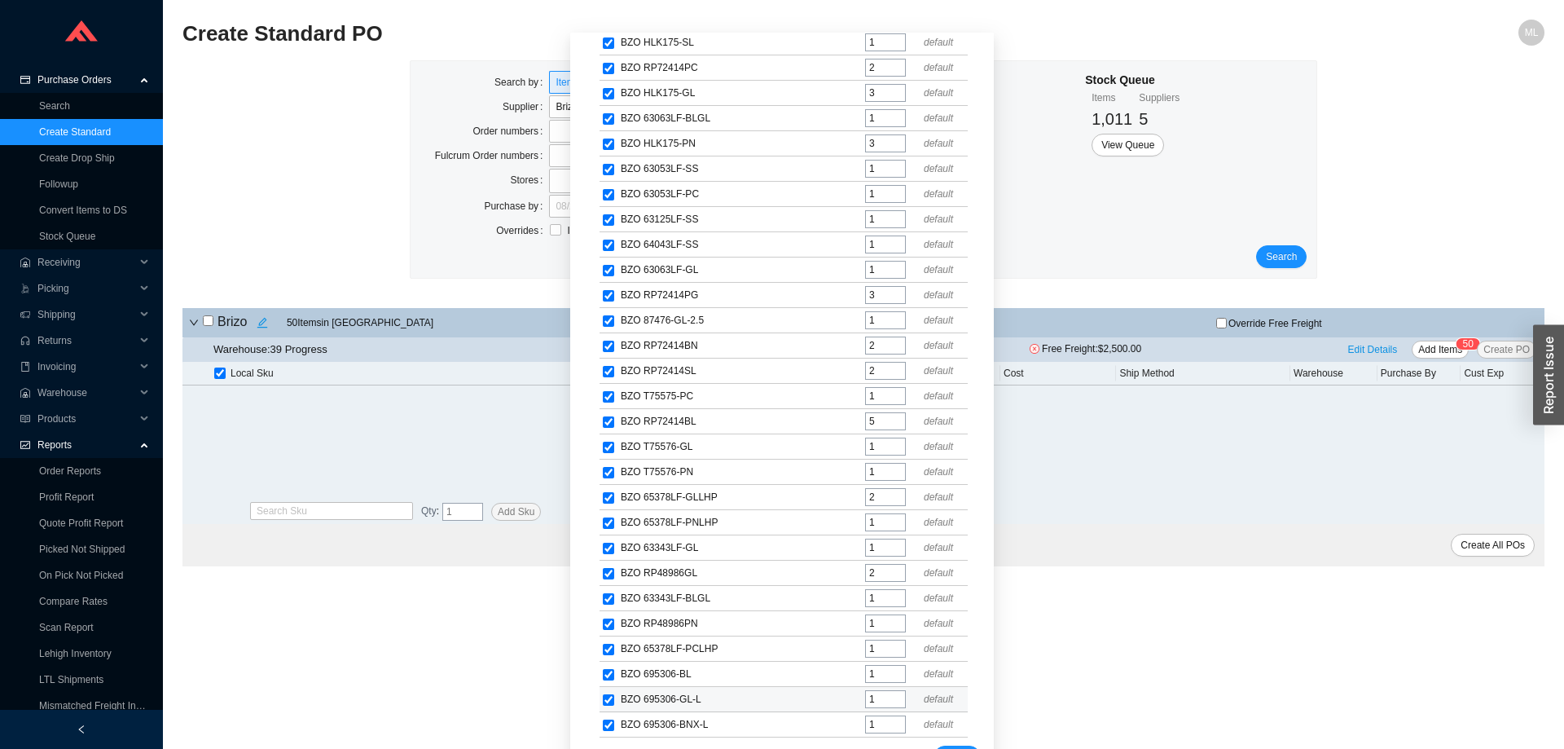
scroll to position [101, 0]
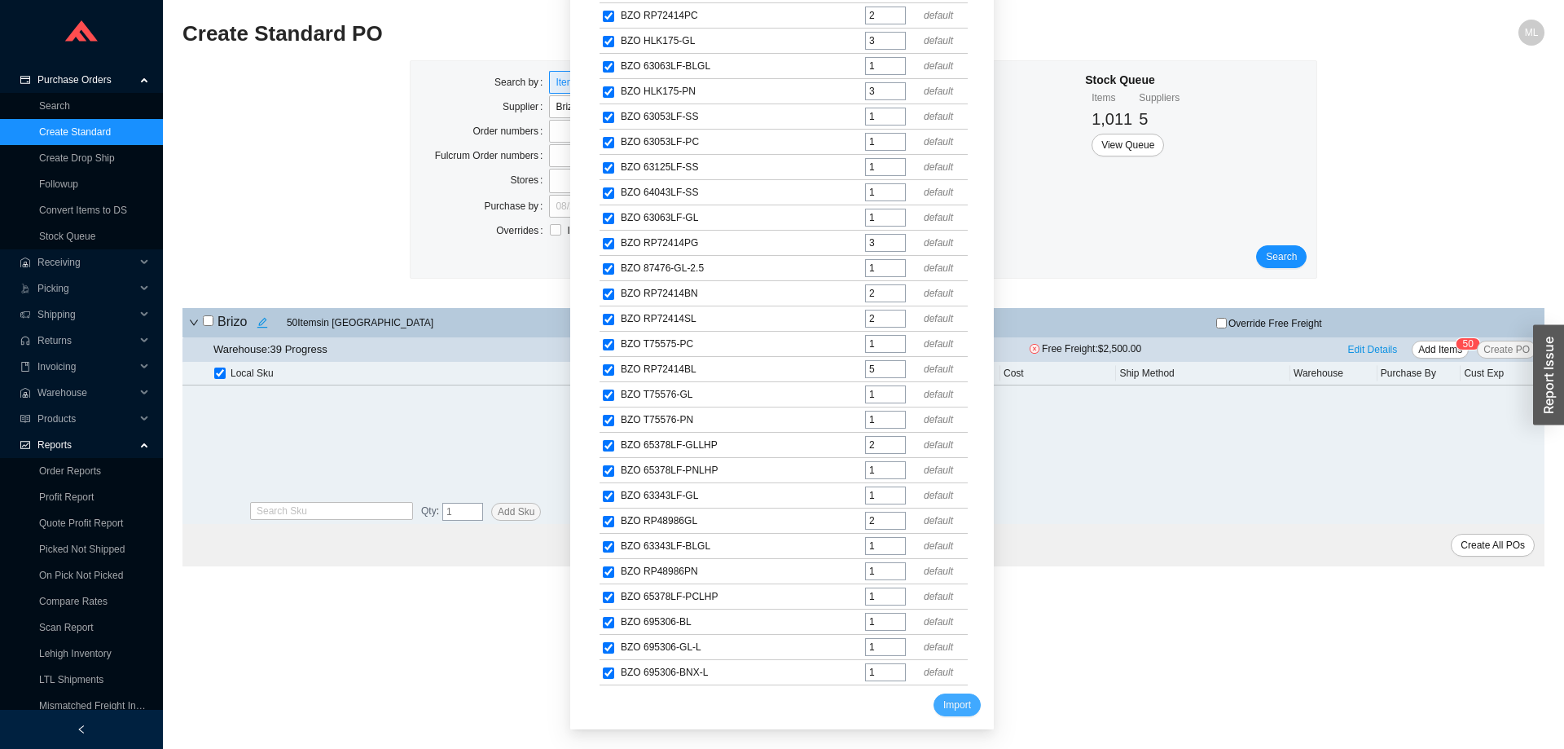
click at [943, 700] on span "Import" at bounding box center [957, 704] width 28 height 16
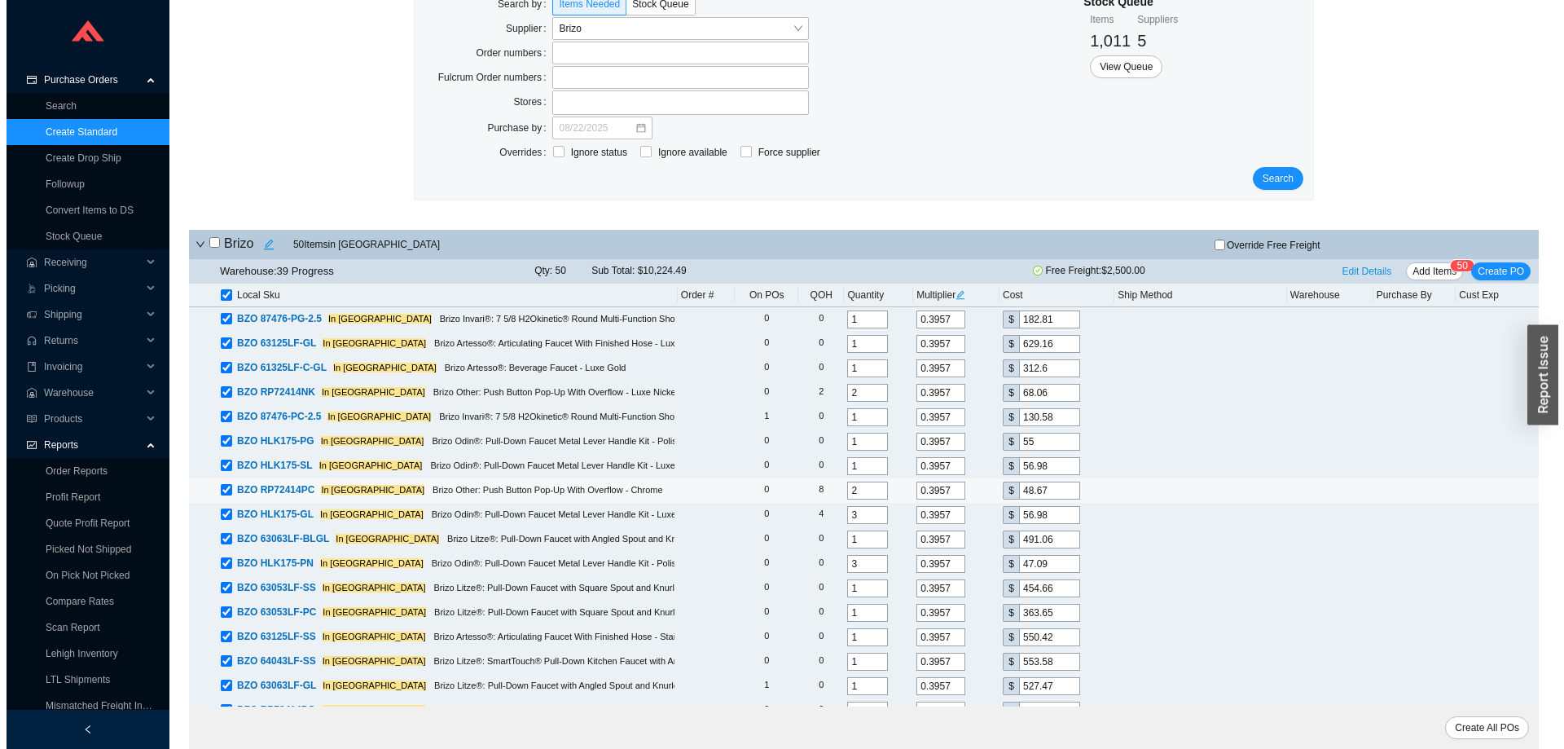
scroll to position [0, 0]
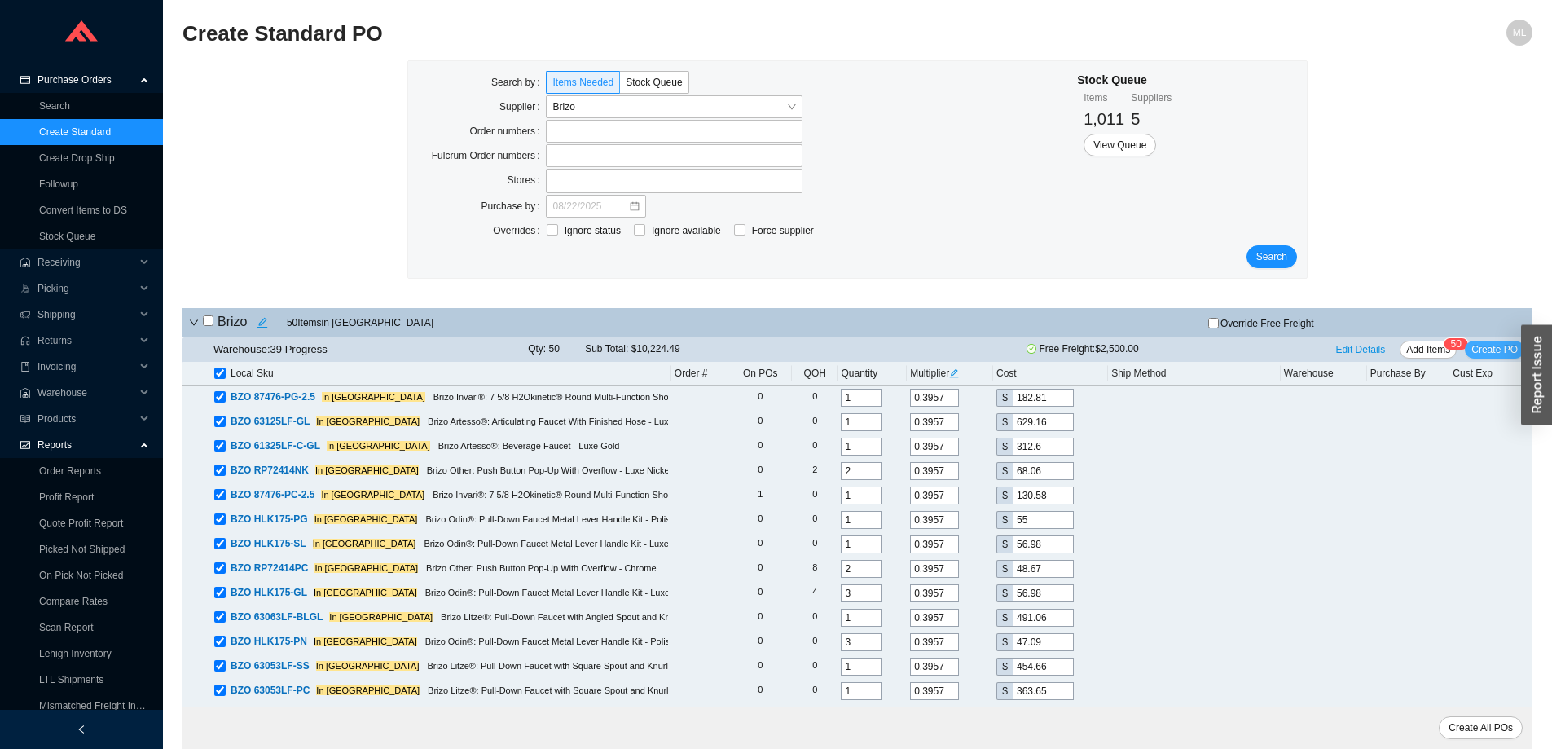
click at [1499, 351] on span "Create PO" at bounding box center [1494, 349] width 46 height 16
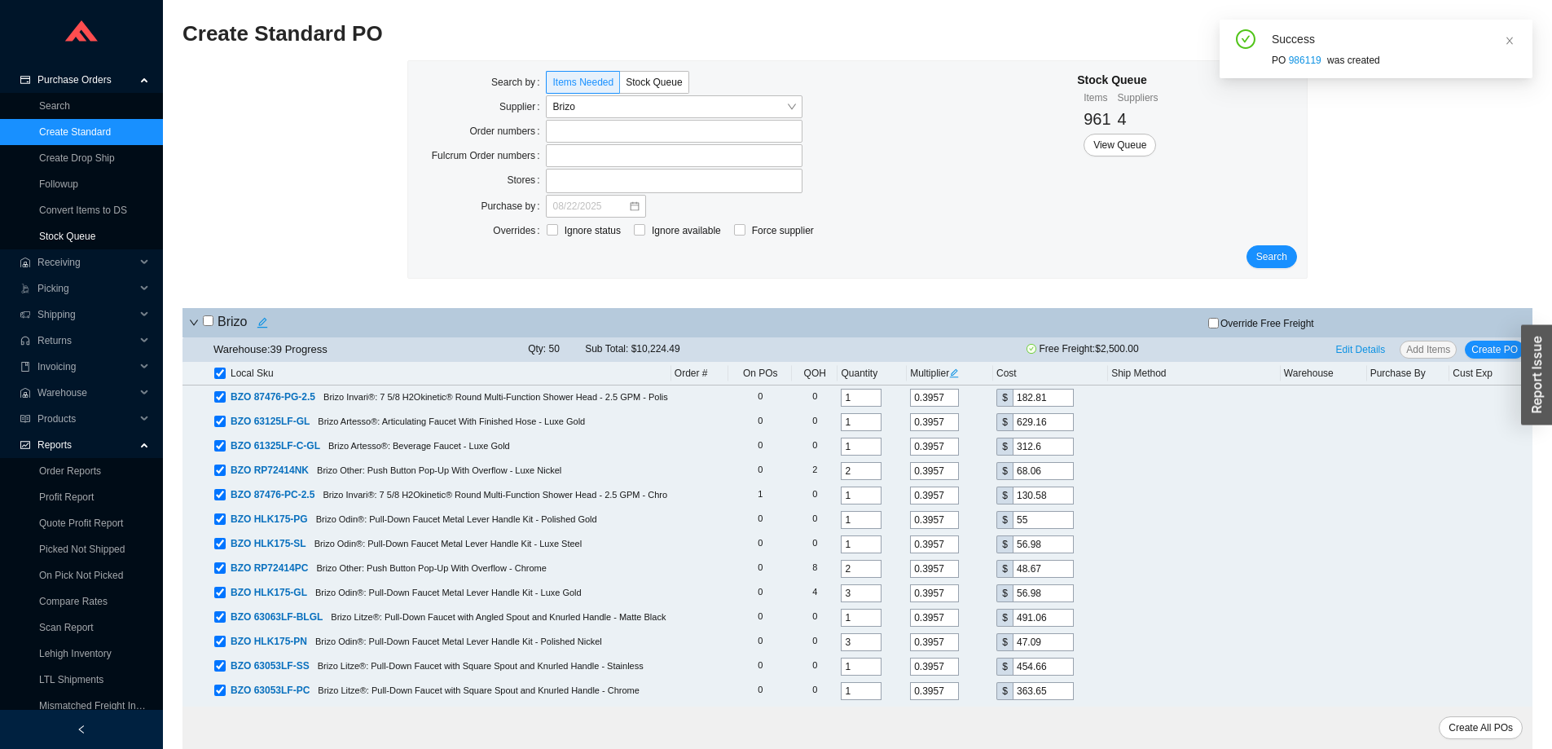
click at [56, 235] on link "Stock Queue" at bounding box center [67, 236] width 56 height 11
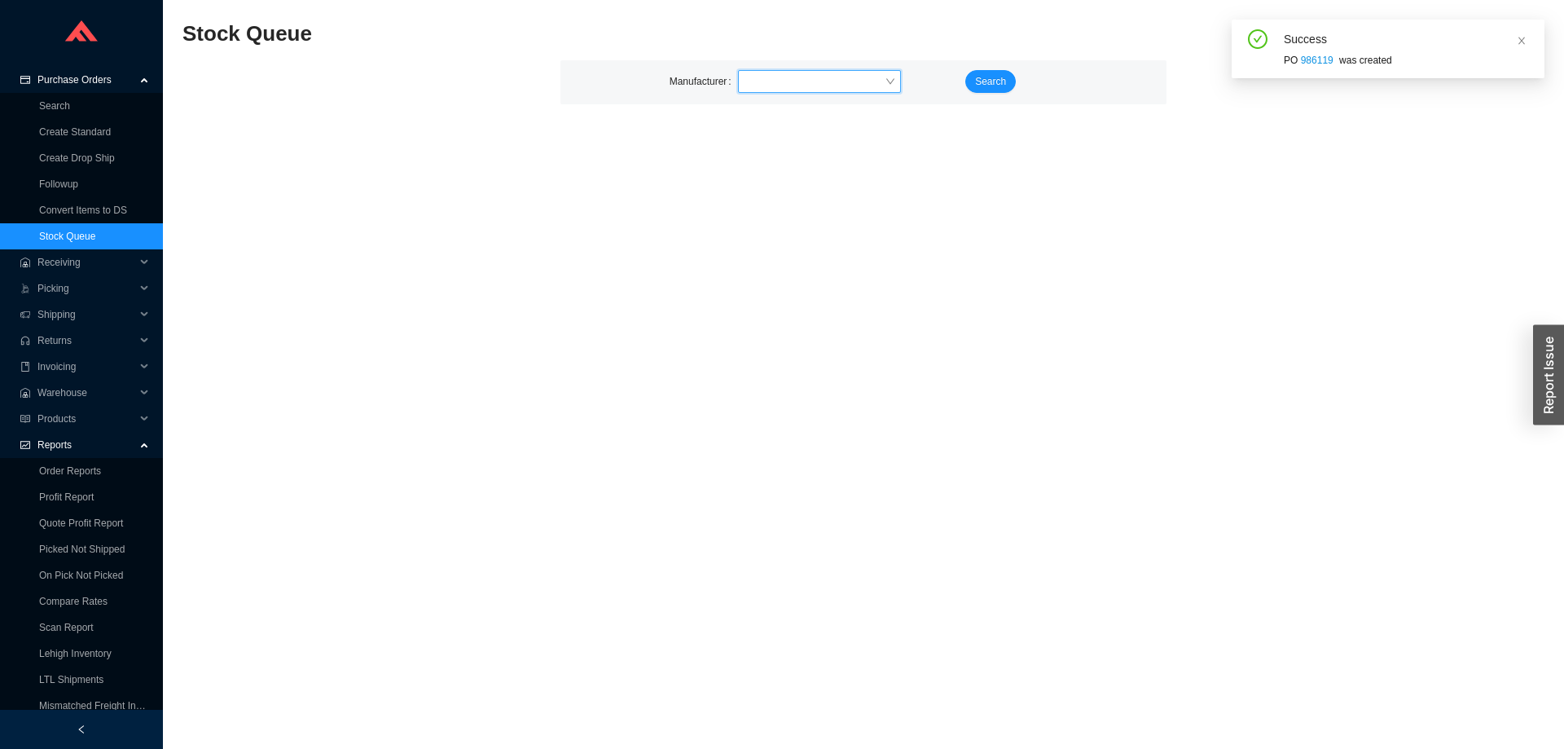
click at [773, 74] on input "search" at bounding box center [814, 81] width 140 height 21
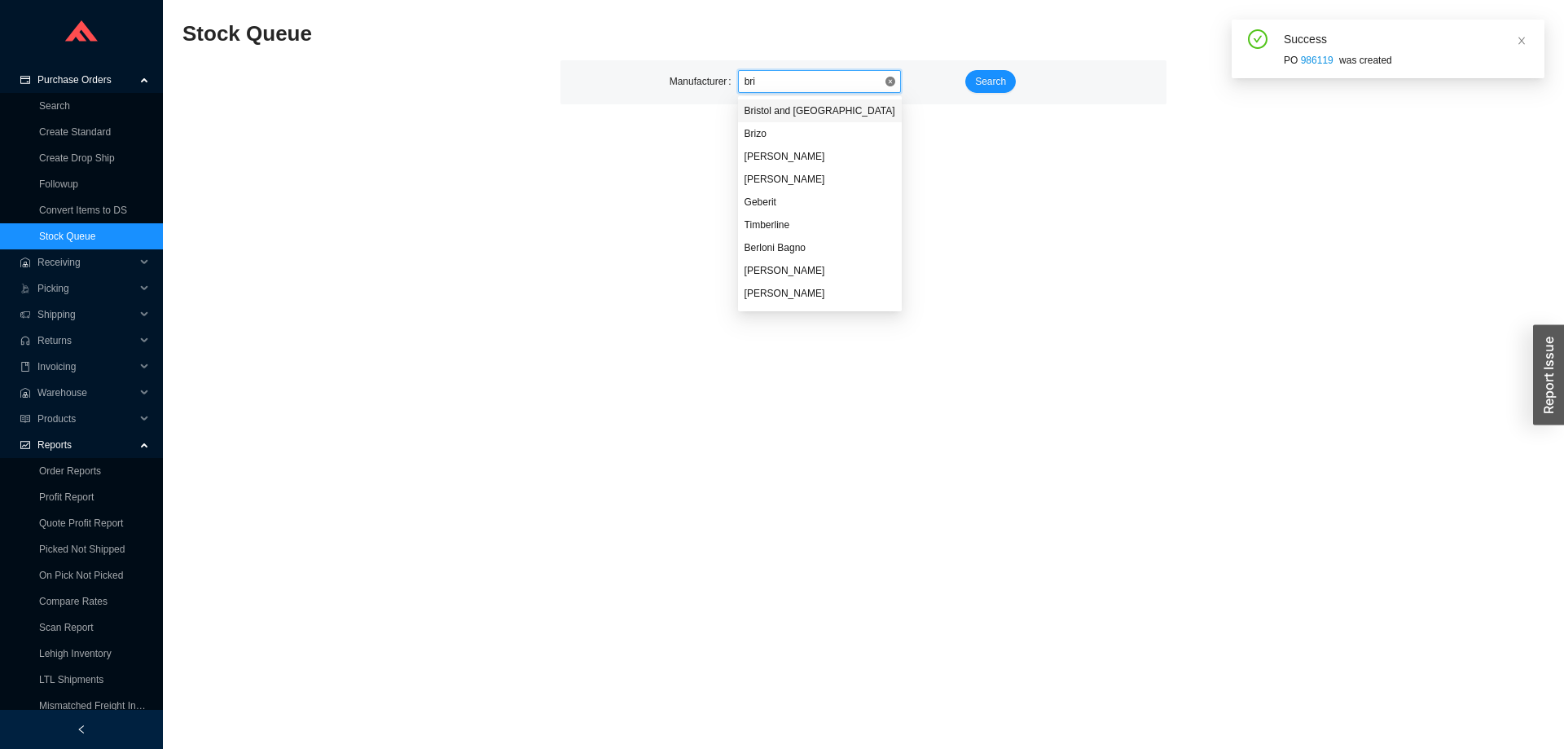
type input "briz"
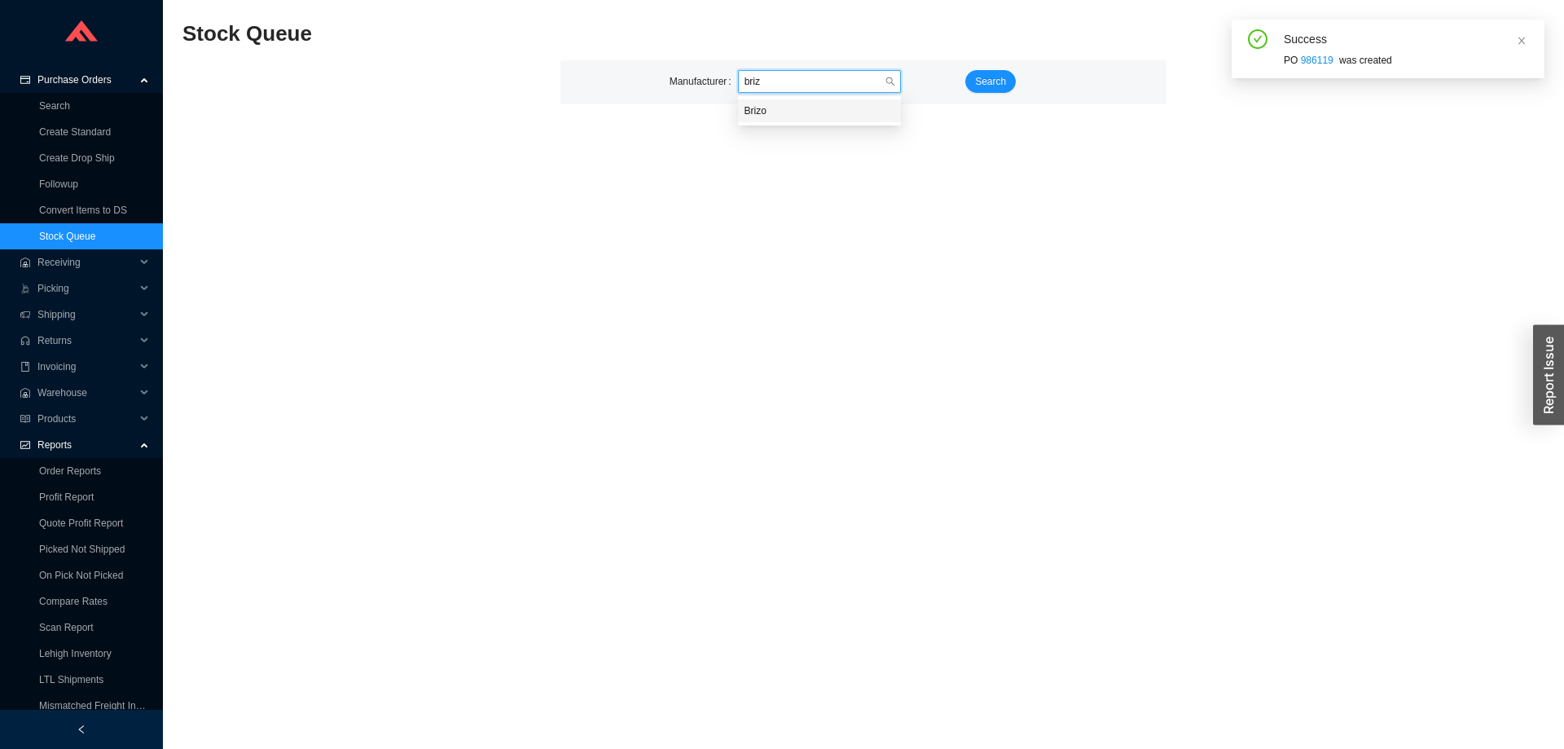
click at [764, 114] on div "Brizo" at bounding box center [819, 110] width 150 height 15
click at [982, 79] on span "Search" at bounding box center [990, 81] width 31 height 16
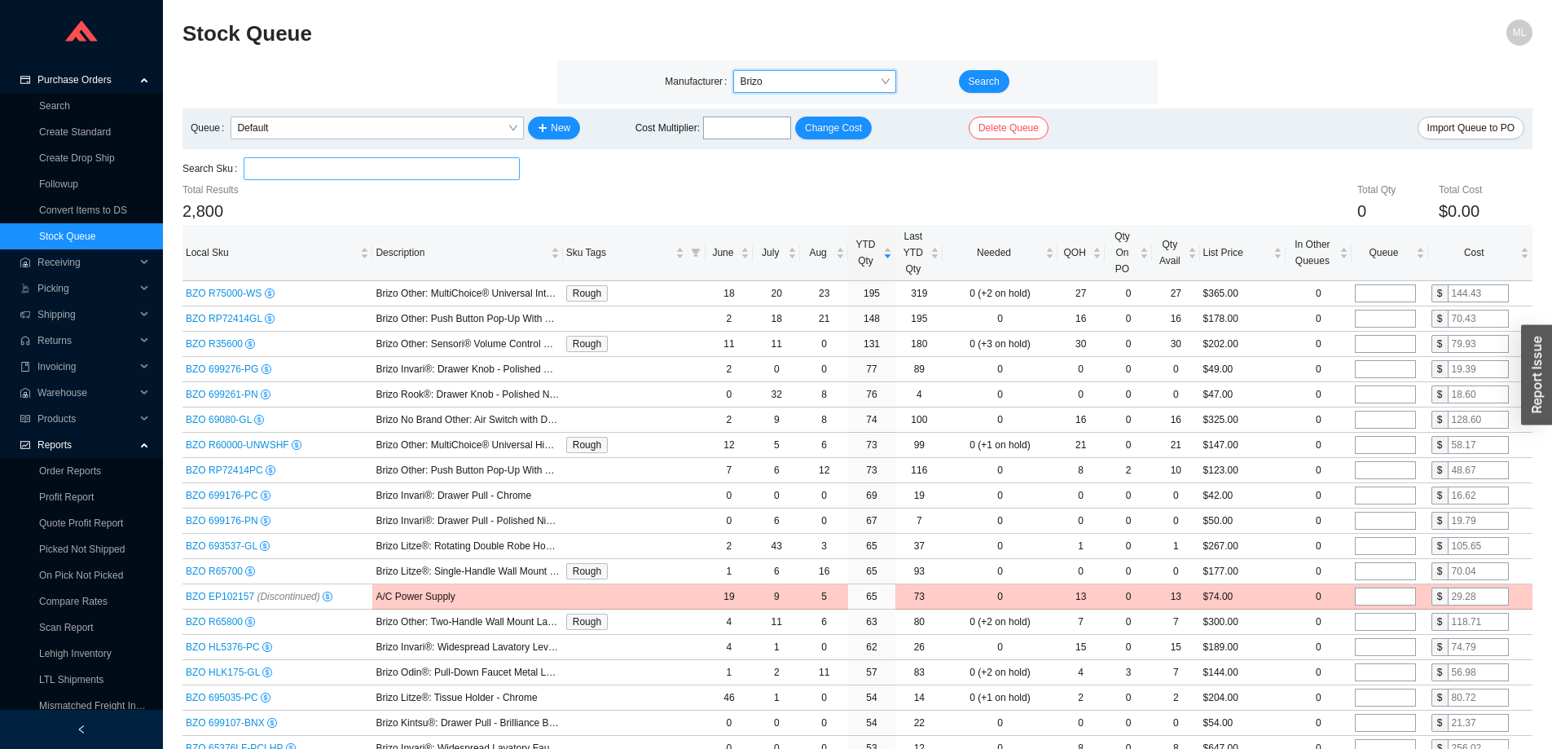
click at [377, 170] on input "search" at bounding box center [381, 168] width 263 height 21
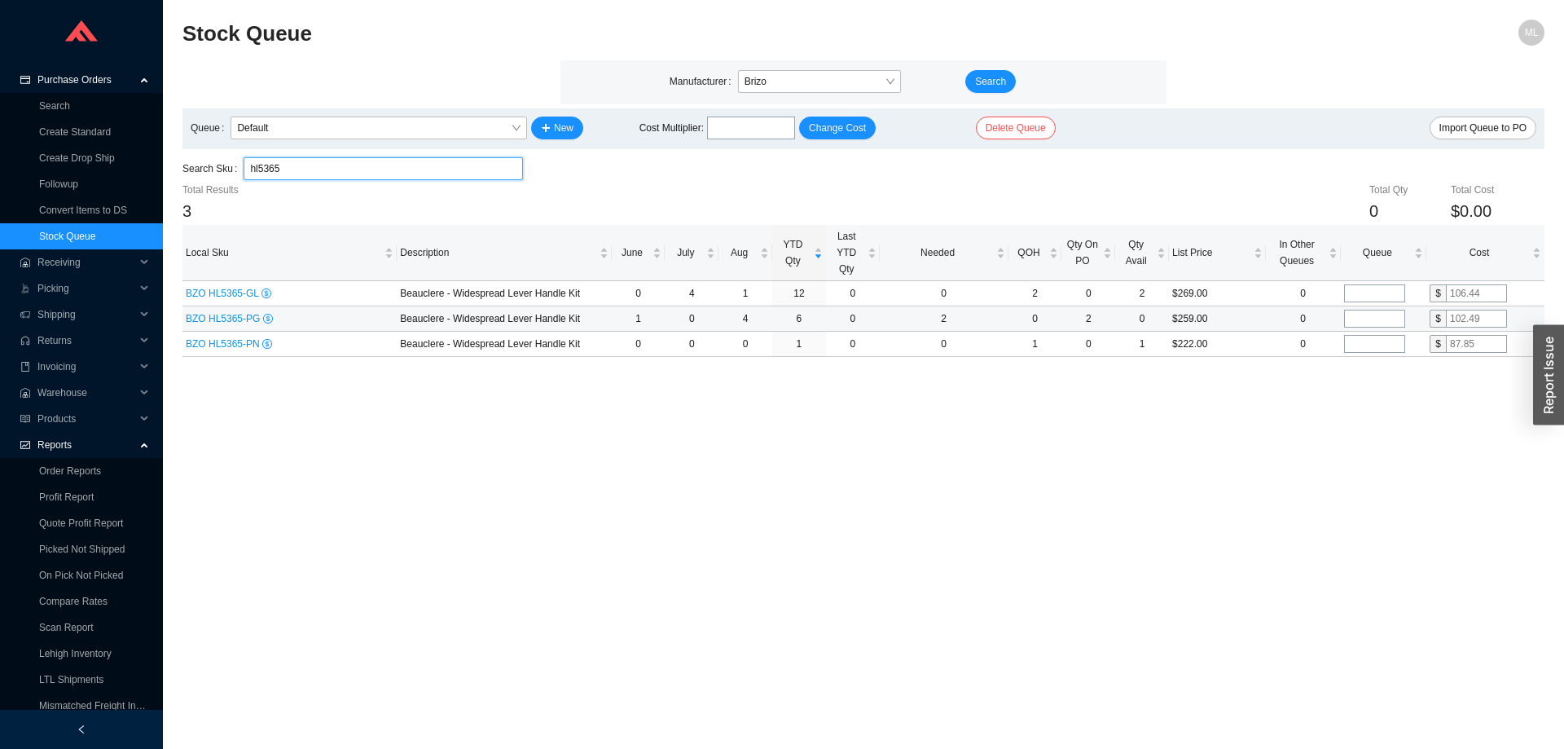
type input "hl5365"
click at [1363, 317] on input "tel" at bounding box center [1374, 319] width 61 height 18
type input "2"
click at [1315, 415] on main "Stock Queue ML Manufacturer Brizo Search Queue Default New Cost Multiplier : Ch…" at bounding box center [863, 384] width 1362 height 729
drag, startPoint x: 327, startPoint y: 170, endPoint x: 164, endPoint y: 171, distance: 162.9
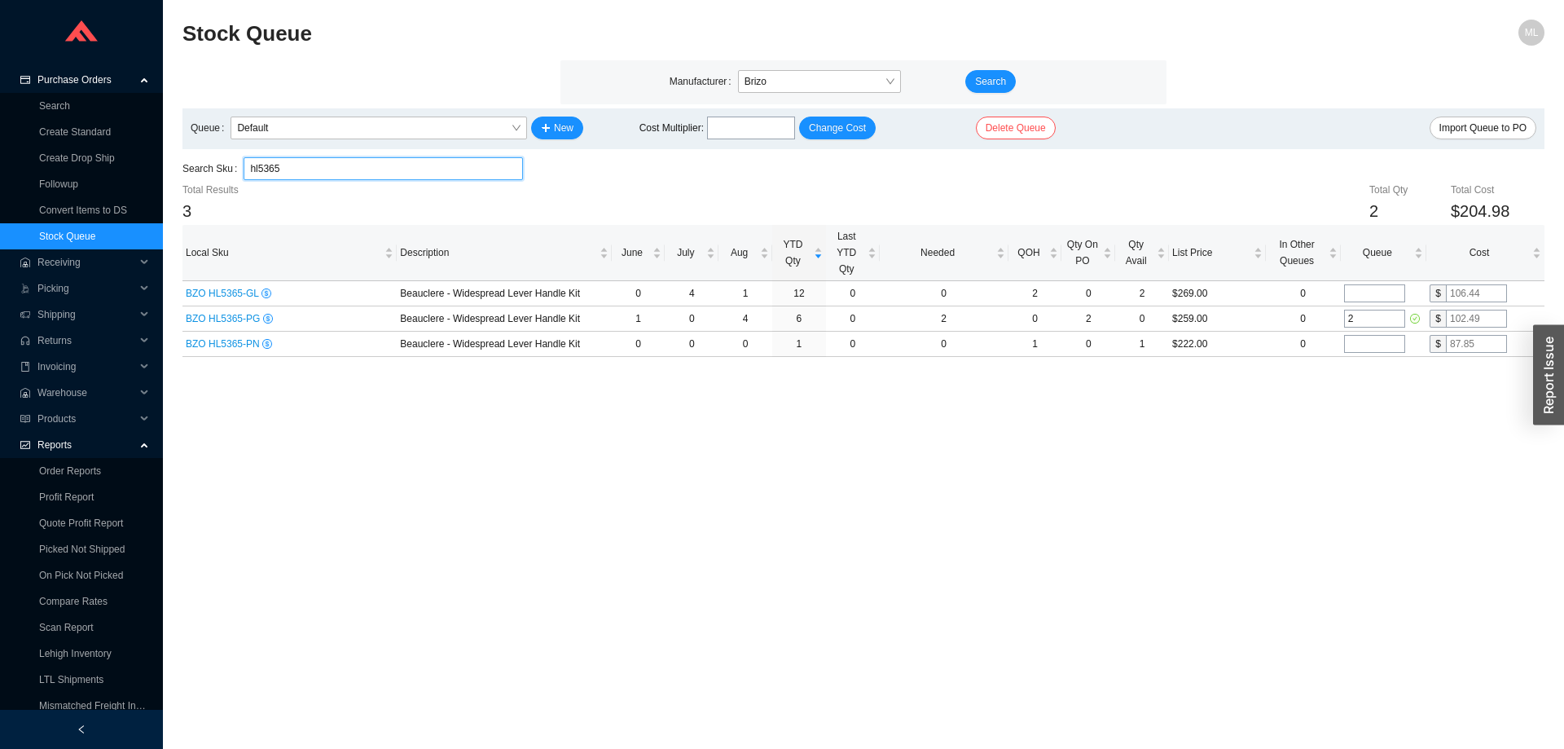
click at [164, 171] on section "Stock Queue ML Manufacturer Brizo Search Queue Default New Cost Multiplier : Ch…" at bounding box center [863, 374] width 1401 height 749
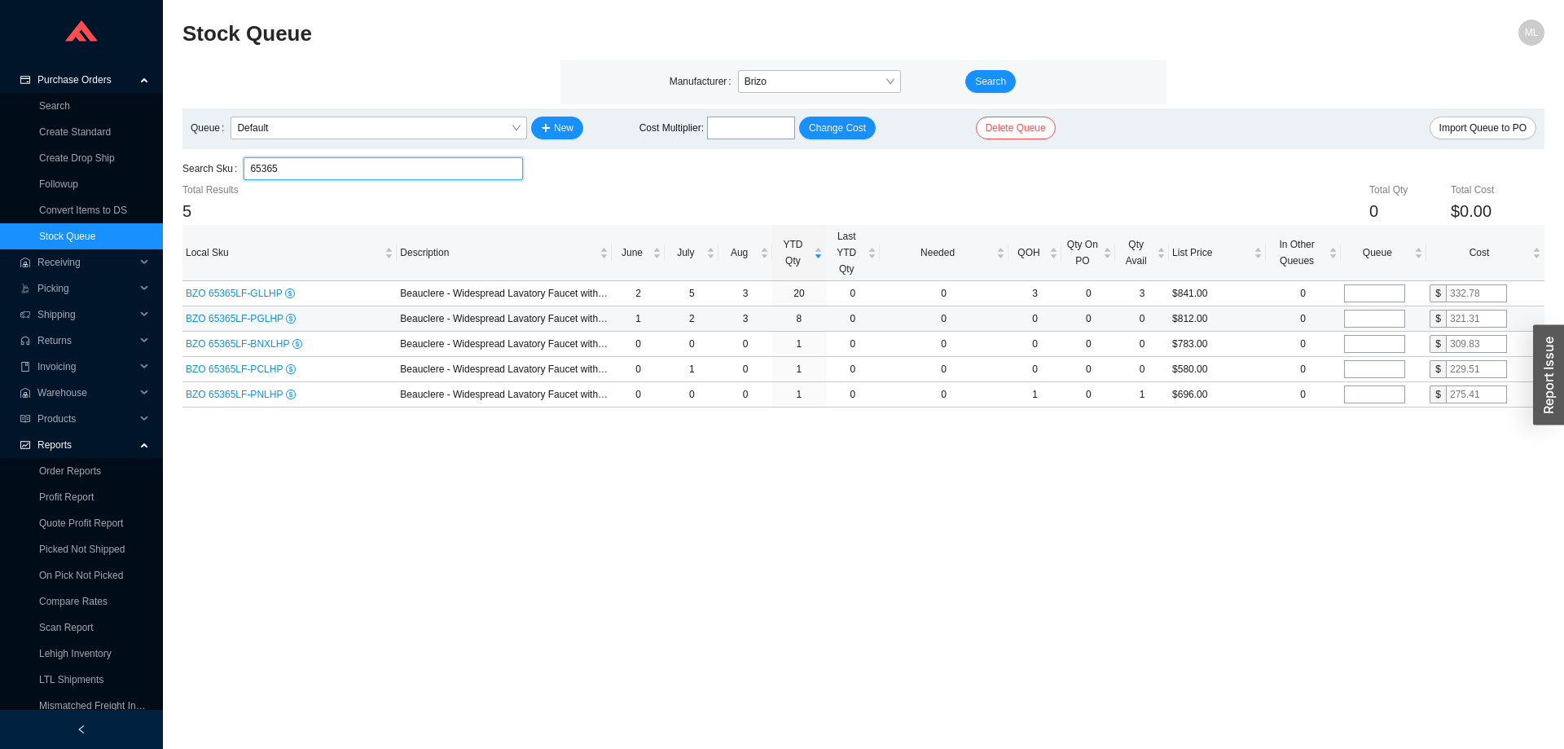
type input "65365"
click at [1360, 319] on input "tel" at bounding box center [1374, 319] width 61 height 18
type input "1"
click at [1360, 471] on main "Stock Queue ML Manufacturer Brizo Search Queue Default New Cost Multiplier : Ch…" at bounding box center [863, 384] width 1362 height 729
click at [1380, 288] on input "tel" at bounding box center [1374, 293] width 61 height 18
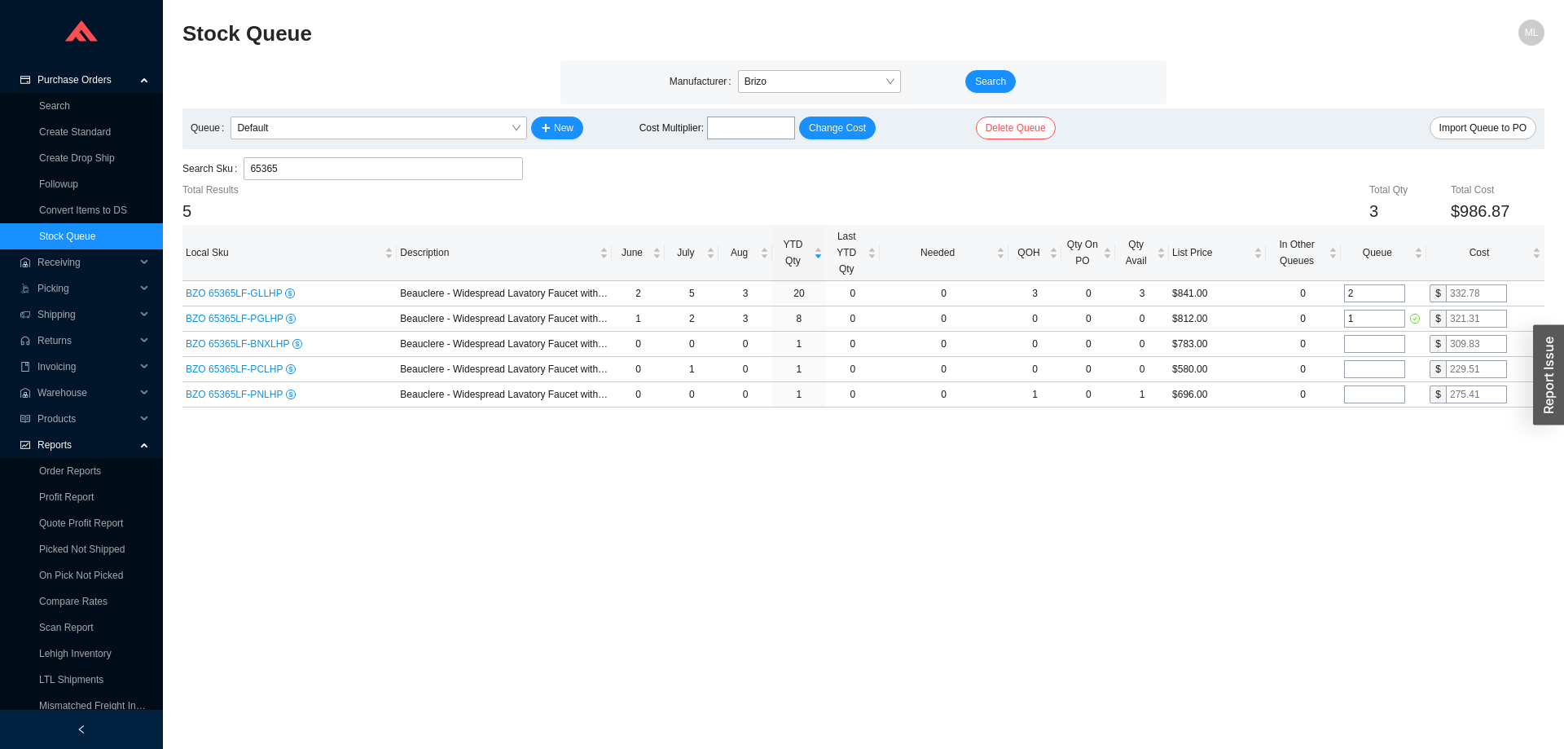
type input "2"
click at [1045, 486] on main "Stock Queue ML Manufacturer Brizo Search Queue Default New Cost Multiplier : Ch…" at bounding box center [863, 384] width 1362 height 729
drag, startPoint x: 1355, startPoint y: 318, endPoint x: 1337, endPoint y: 320, distance: 17.3
click at [1337, 320] on tr "BZO 65365LF-PGLHP Beauclere - Widespread Lavatory Faucet with Arc Spout - Less …" at bounding box center [863, 318] width 1362 height 25
type input "2"
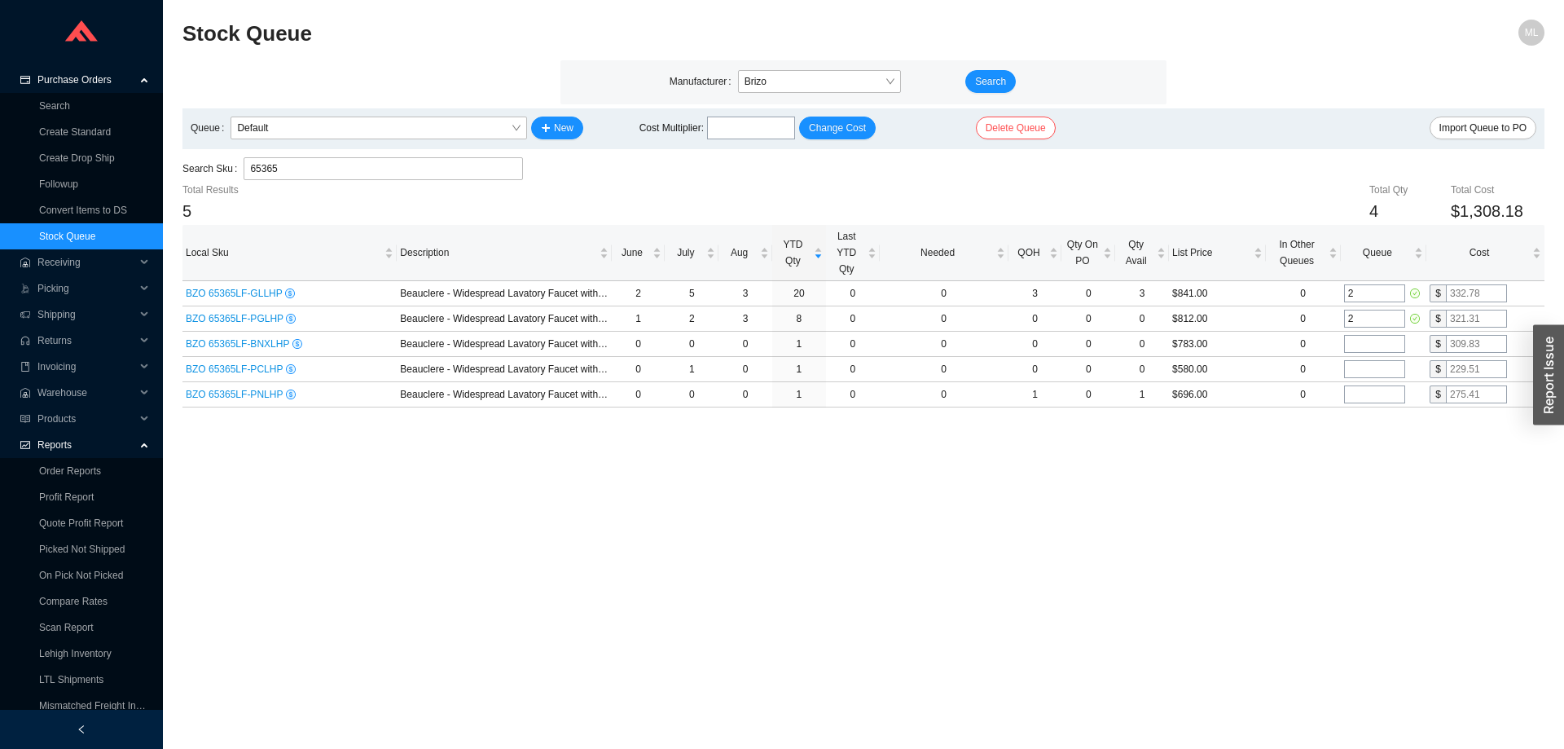
click at [1239, 446] on main "Stock Queue ML Manufacturer Brizo Search Queue Default New Cost Multiplier : Ch…" at bounding box center [863, 384] width 1362 height 729
drag, startPoint x: 250, startPoint y: 165, endPoint x: 160, endPoint y: 165, distance: 89.6
click at [161, 166] on section "Purchase Orders Search Create Standard Create Drop Ship Followup Convert Items …" at bounding box center [782, 374] width 1564 height 749
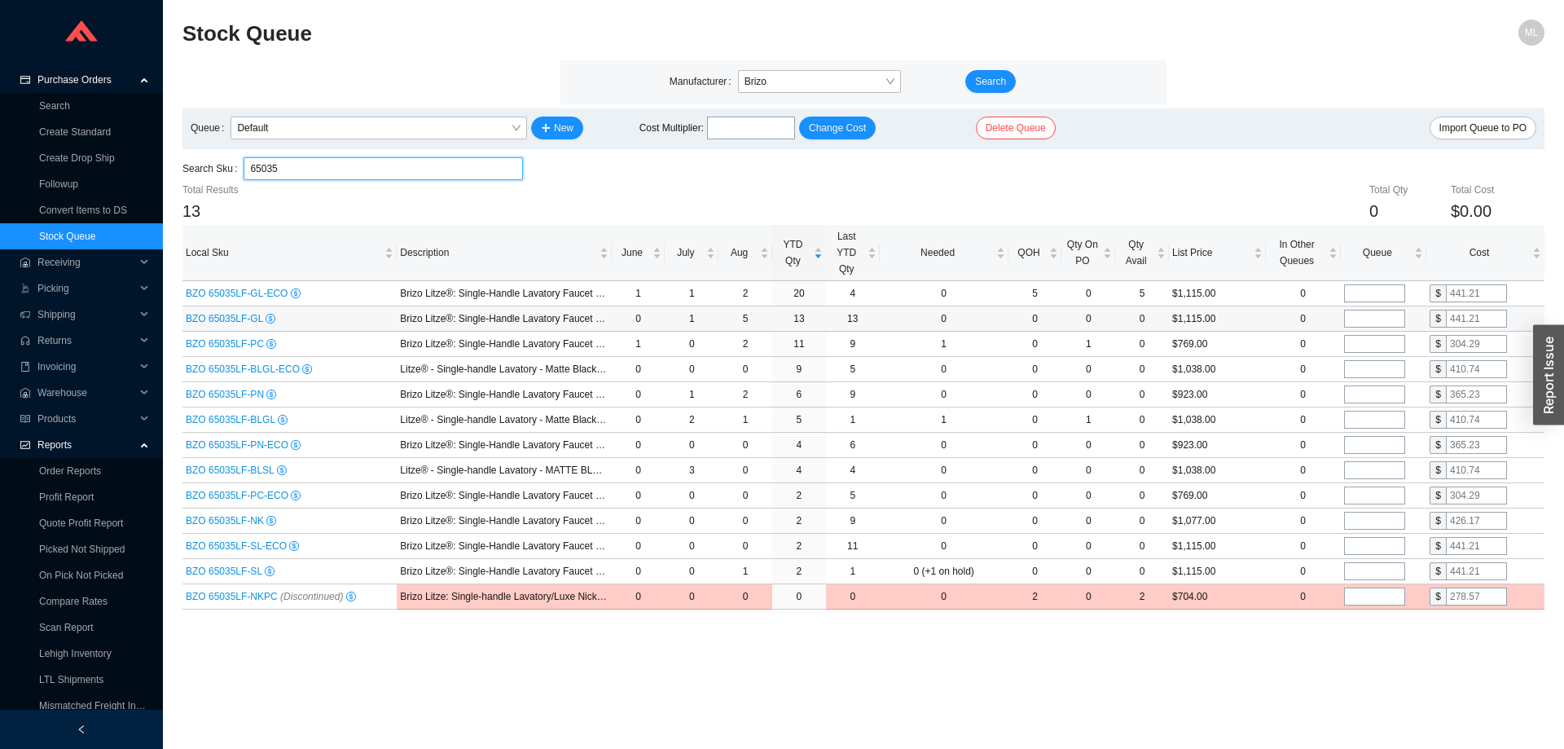
type input "65035"
click at [1372, 317] on input "tel" at bounding box center [1374, 319] width 61 height 18
type input "2"
click at [1234, 182] on div "Total Qty 2 Total Cost $882.42" at bounding box center [977, 203] width 1135 height 43
click at [1361, 341] on input "tel" at bounding box center [1374, 344] width 61 height 18
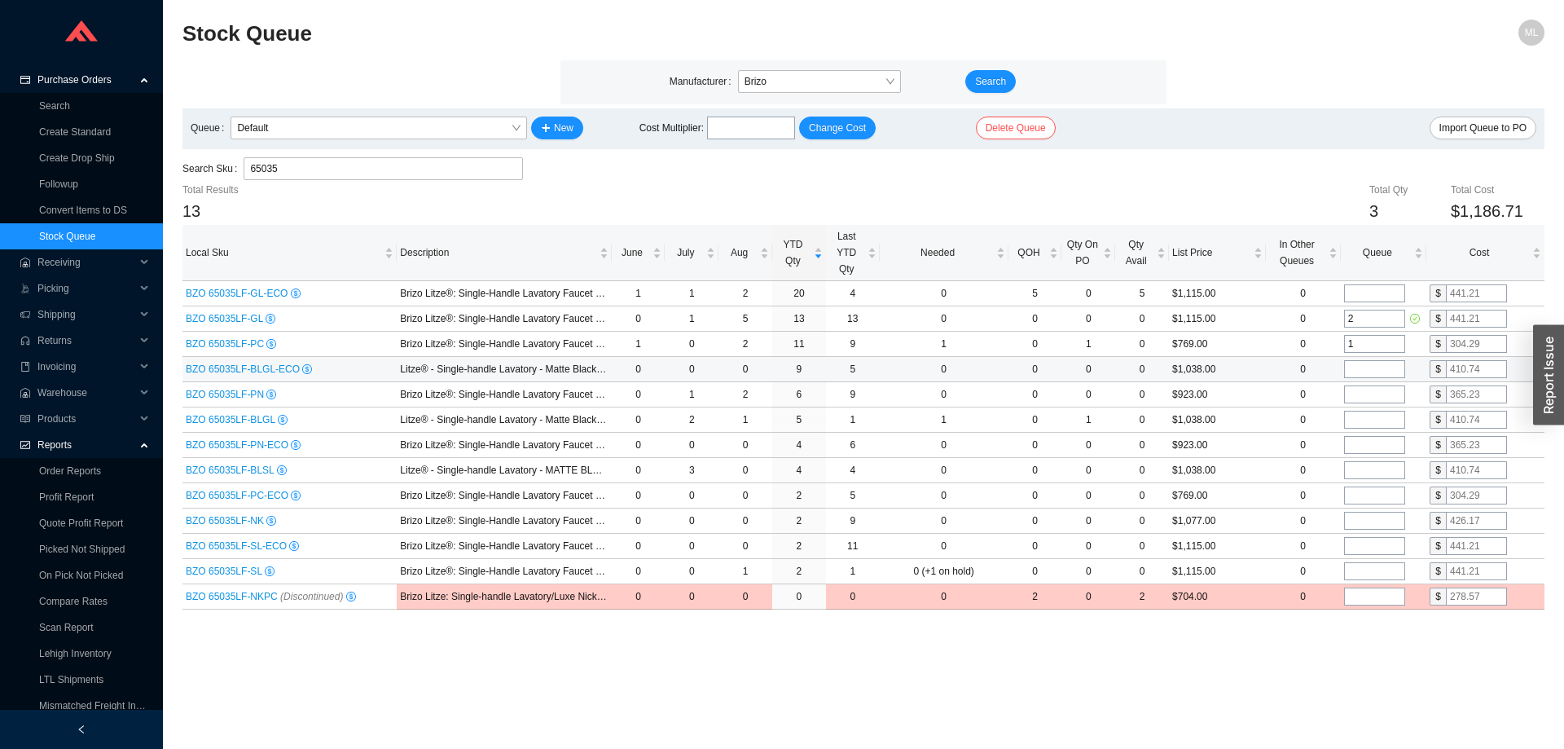
type input "1"
click at [1359, 364] on input "tel" at bounding box center [1374, 369] width 61 height 18
type input "1"
click at [1361, 393] on input "tel" at bounding box center [1374, 394] width 61 height 18
type input "1"
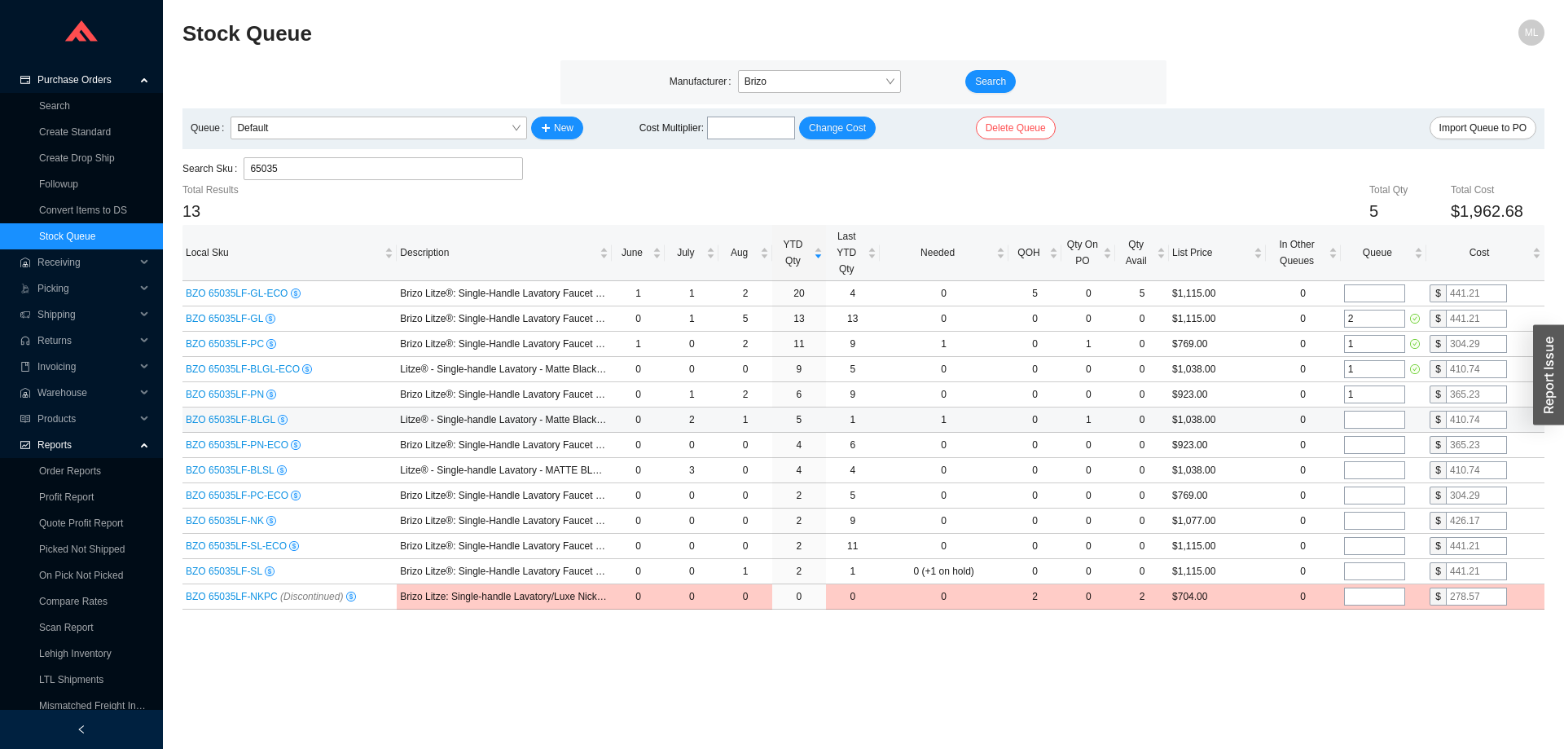
click at [1357, 417] on input "tel" at bounding box center [1374, 420] width 61 height 18
type input "1"
click at [1104, 653] on main "Stock Queue ML Manufacturer Brizo Search Queue Default New Cost Multiplier : Ch…" at bounding box center [863, 384] width 1362 height 729
drag, startPoint x: 294, startPoint y: 168, endPoint x: 160, endPoint y: 169, distance: 133.6
click at [160, 169] on section "Purchase Orders Search Create Standard Create Drop Ship Followup Convert Items …" at bounding box center [782, 374] width 1564 height 749
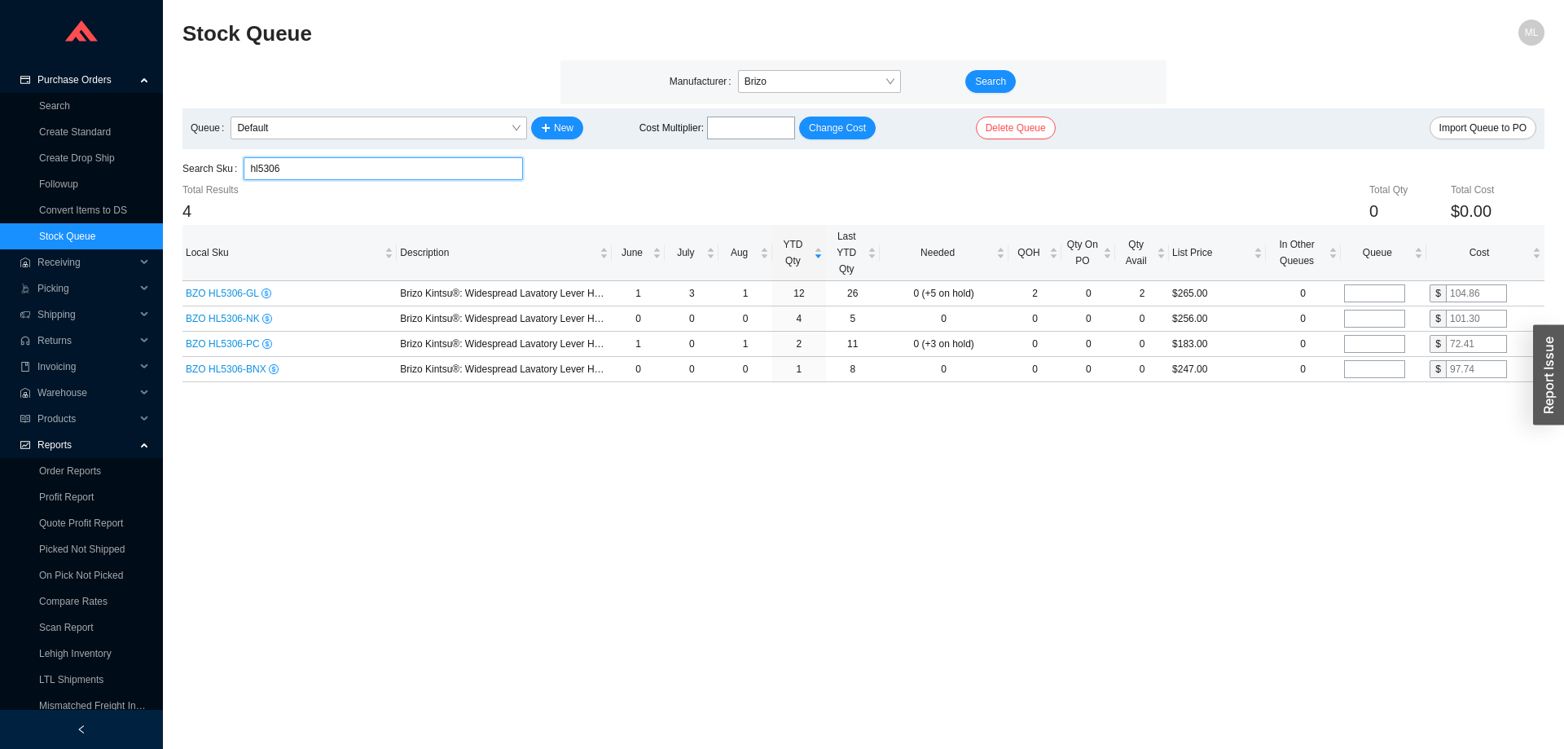
drag, startPoint x: 280, startPoint y: 173, endPoint x: 180, endPoint y: 173, distance: 100.2
click at [180, 173] on section "Stock Queue ML Manufacturer Brizo Search Queue Default New Cost Multiplier : Ch…" at bounding box center [863, 374] width 1401 height 749
type input "65306"
click at [1381, 293] on input "tel" at bounding box center [1374, 293] width 61 height 18
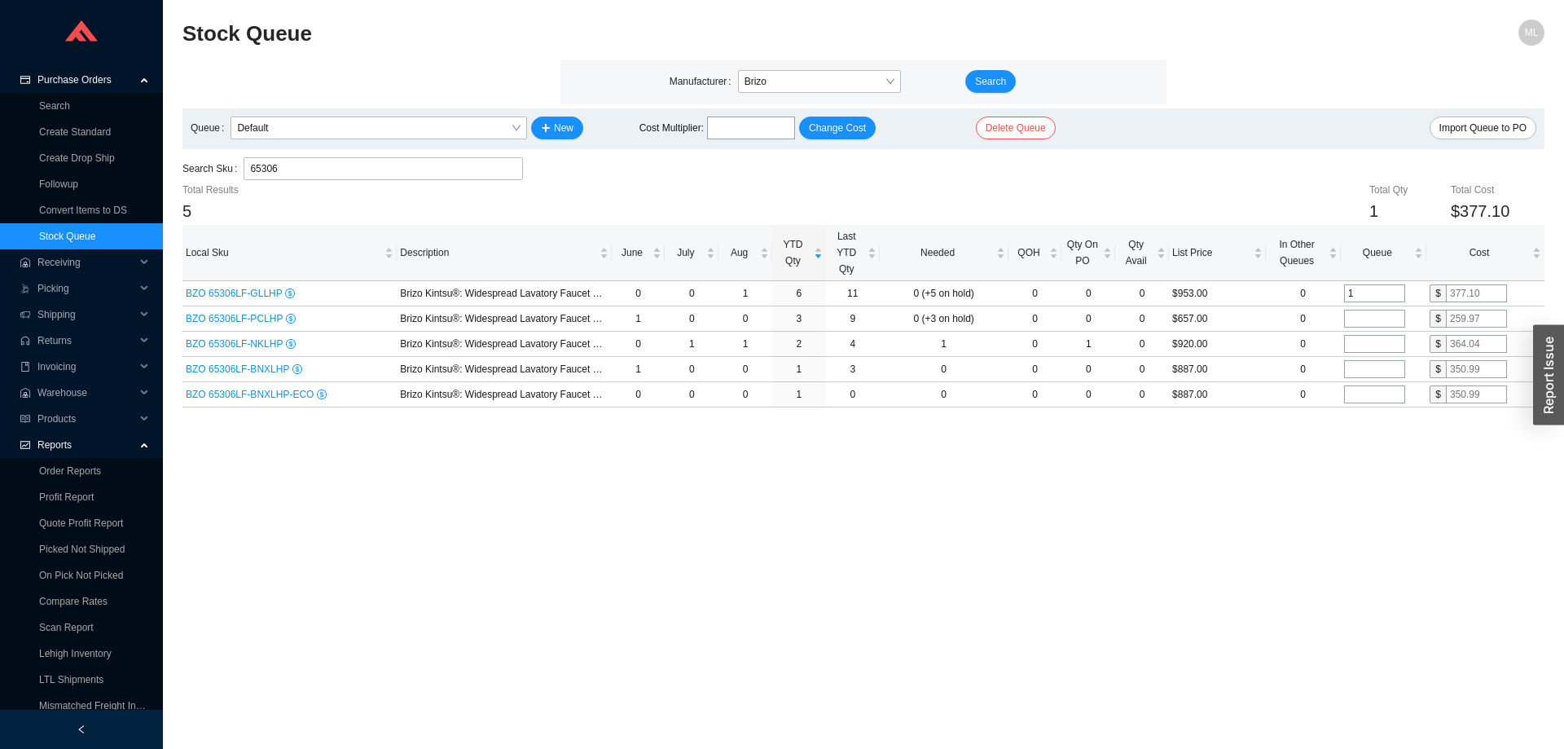
type input "1"
click at [1300, 446] on main "Stock Queue ML Manufacturer Brizo Search Queue Default New Cost Multiplier : Ch…" at bounding box center [863, 384] width 1362 height 729
drag, startPoint x: 276, startPoint y: 166, endPoint x: 174, endPoint y: 167, distance: 101.8
click at [176, 167] on section "Stock Queue ML Manufacturer Brizo Search Queue Default New Cost Multiplier : Ch…" at bounding box center [863, 374] width 1401 height 749
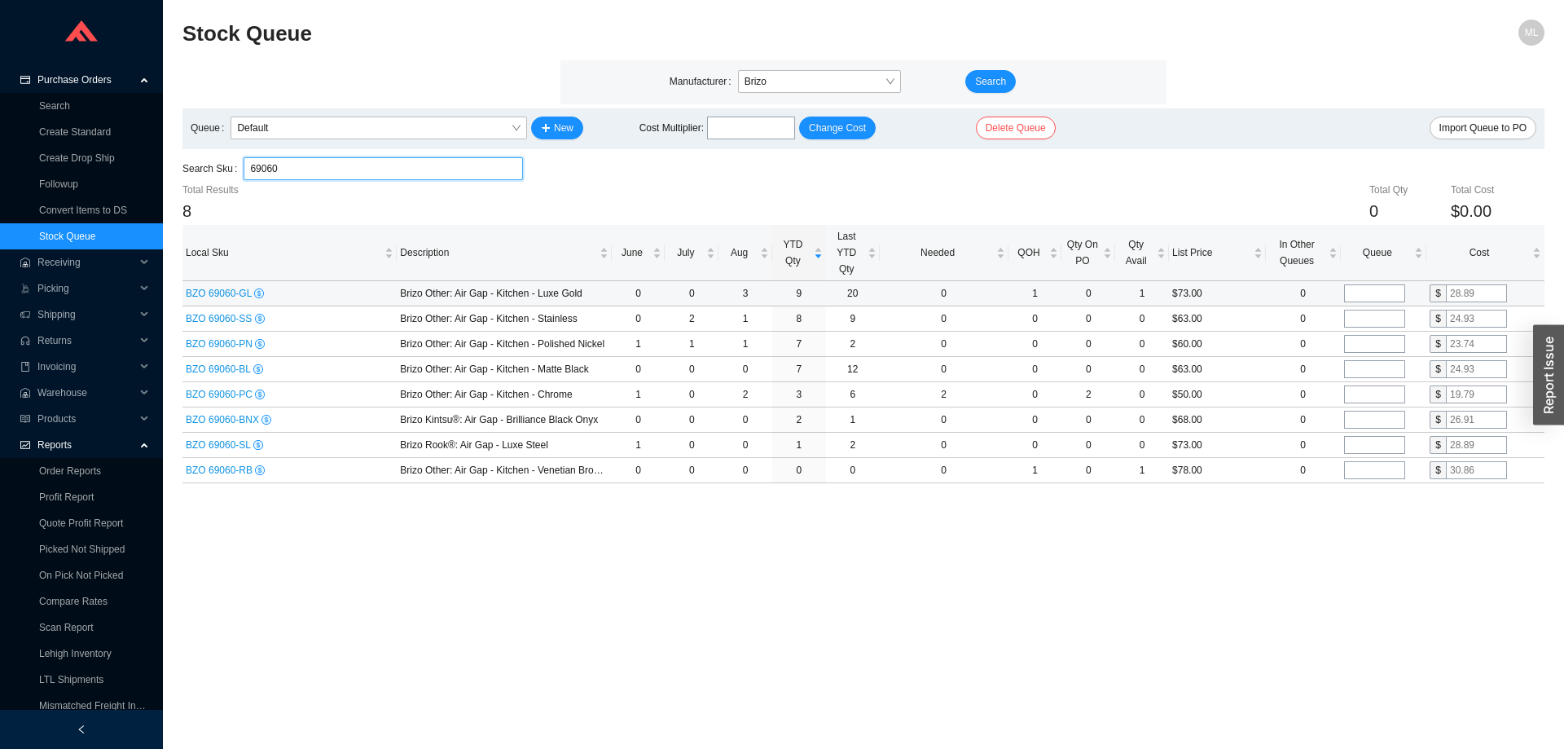
type input "69060"
click at [1374, 291] on input "tel" at bounding box center [1374, 293] width 61 height 18
type input "1"
click at [1372, 316] on input "tel" at bounding box center [1374, 319] width 61 height 18
type input "1"
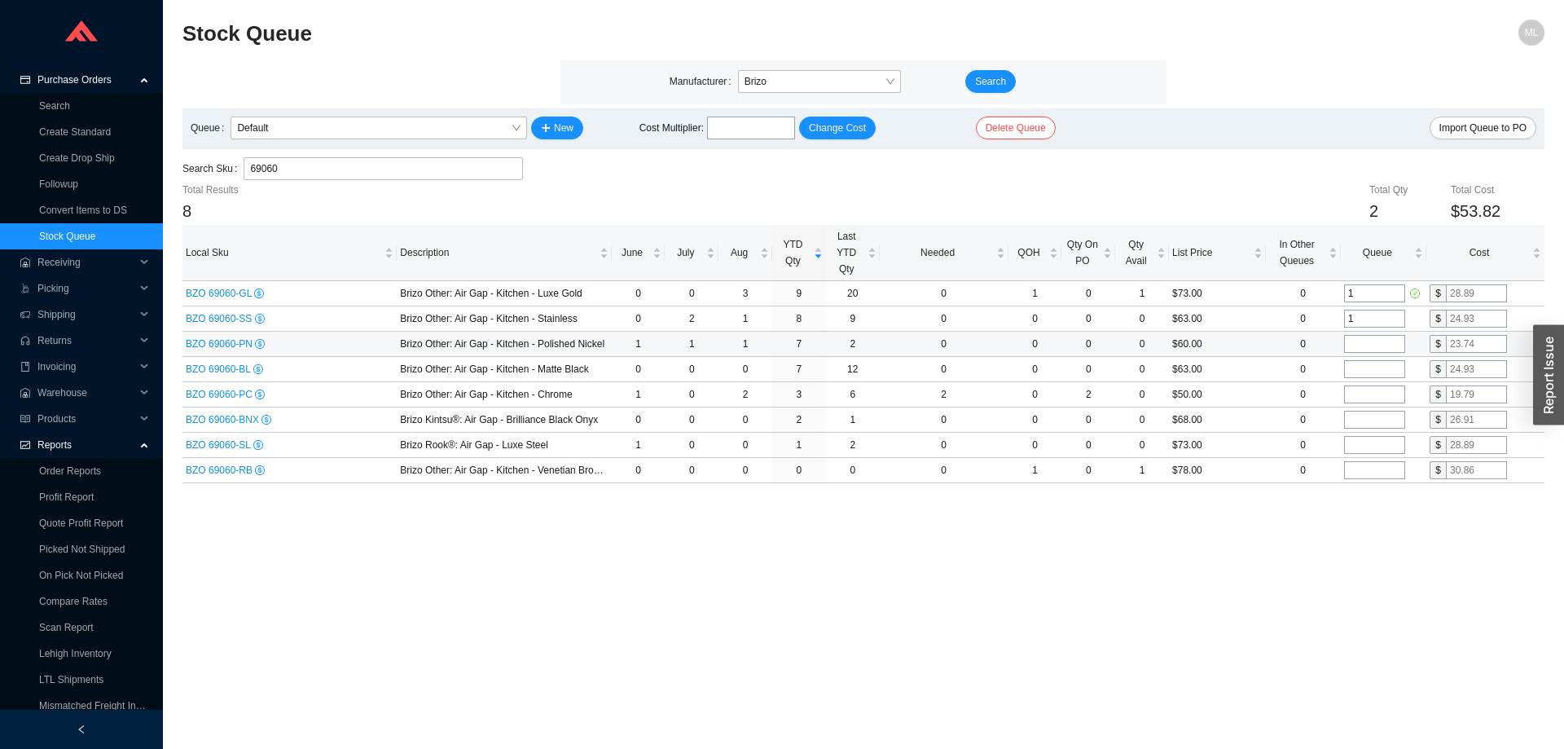
click at [1366, 339] on input "tel" at bounding box center [1374, 344] width 61 height 18
type input "1"
click at [1363, 367] on input "tel" at bounding box center [1374, 369] width 61 height 18
type input "1"
click at [1239, 523] on main "Stock Queue ML Manufacturer Brizo Search Queue Default New Cost Multiplier : Ch…" at bounding box center [863, 384] width 1362 height 729
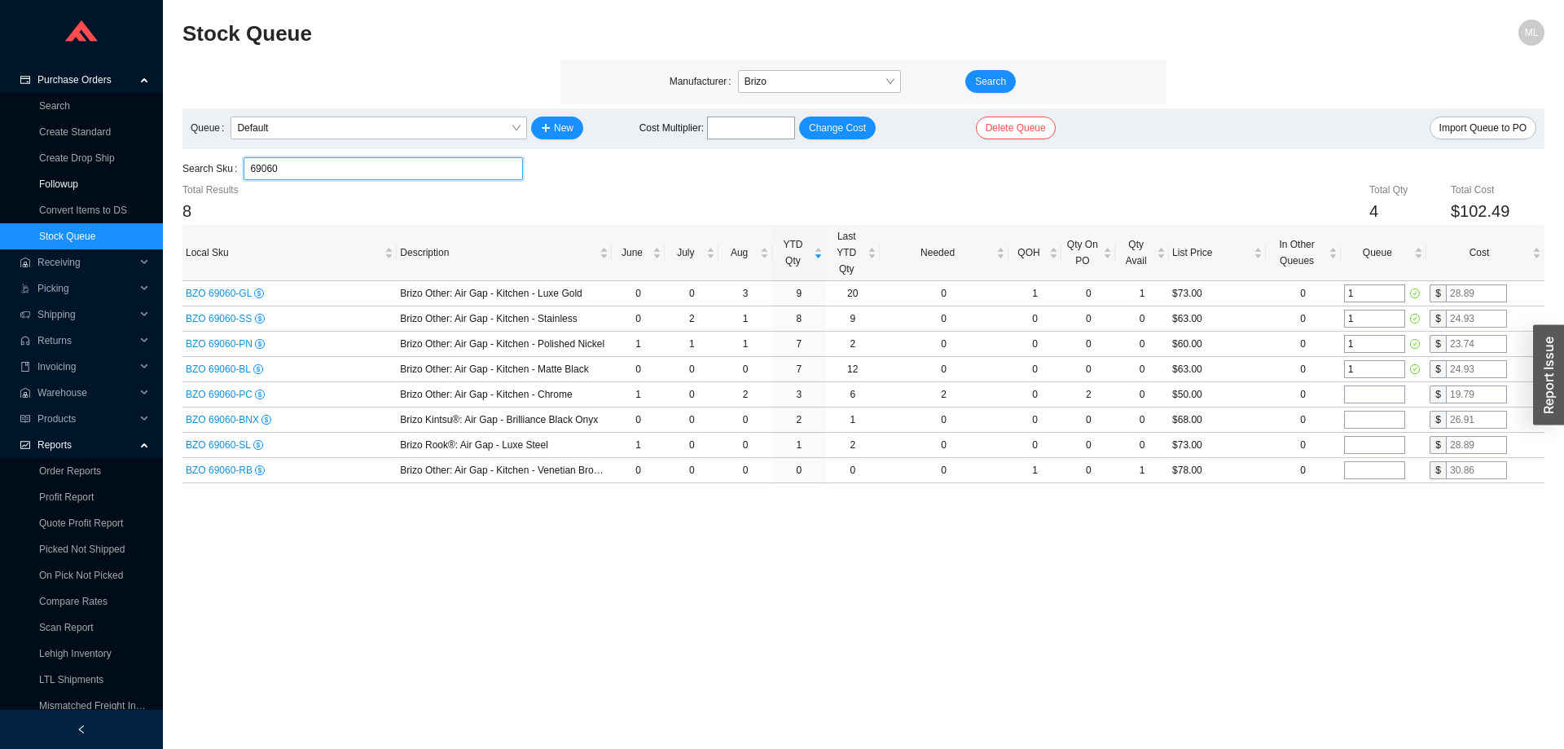
drag, startPoint x: 289, startPoint y: 169, endPoint x: 146, endPoint y: 173, distance: 143.4
click at [146, 174] on section "Purchase Orders Search Create Standard Create Drop Ship Followup Convert Items …" at bounding box center [782, 374] width 1564 height 749
drag, startPoint x: 283, startPoint y: 170, endPoint x: 185, endPoint y: 170, distance: 97.7
click at [185, 170] on div "Search Sku 63075 63075" at bounding box center [352, 168] width 340 height 23
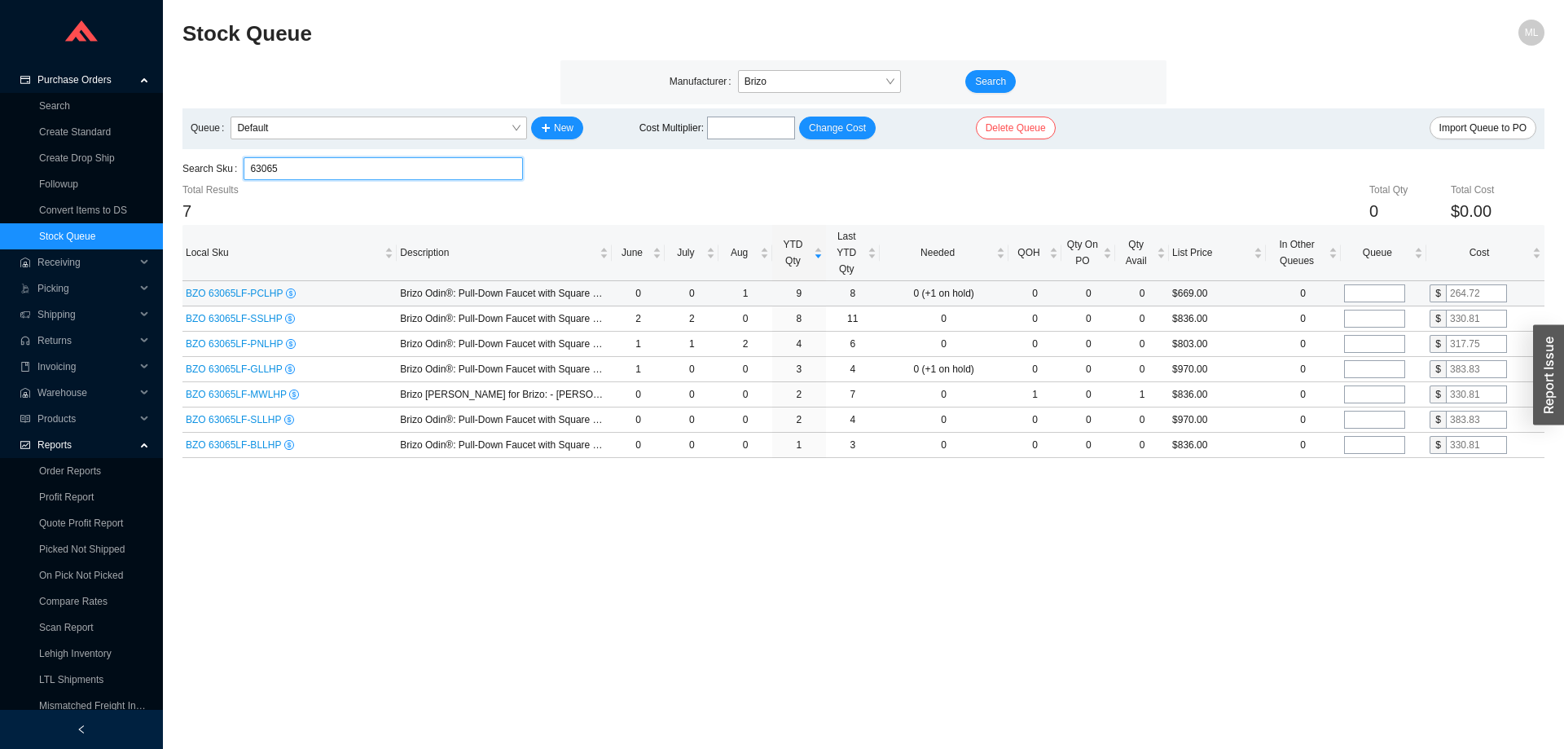
type input "63065"
click at [1358, 293] on input "tel" at bounding box center [1374, 293] width 61 height 18
type input "1"
click at [1357, 316] on input "tel" at bounding box center [1374, 319] width 61 height 18
type input "1"
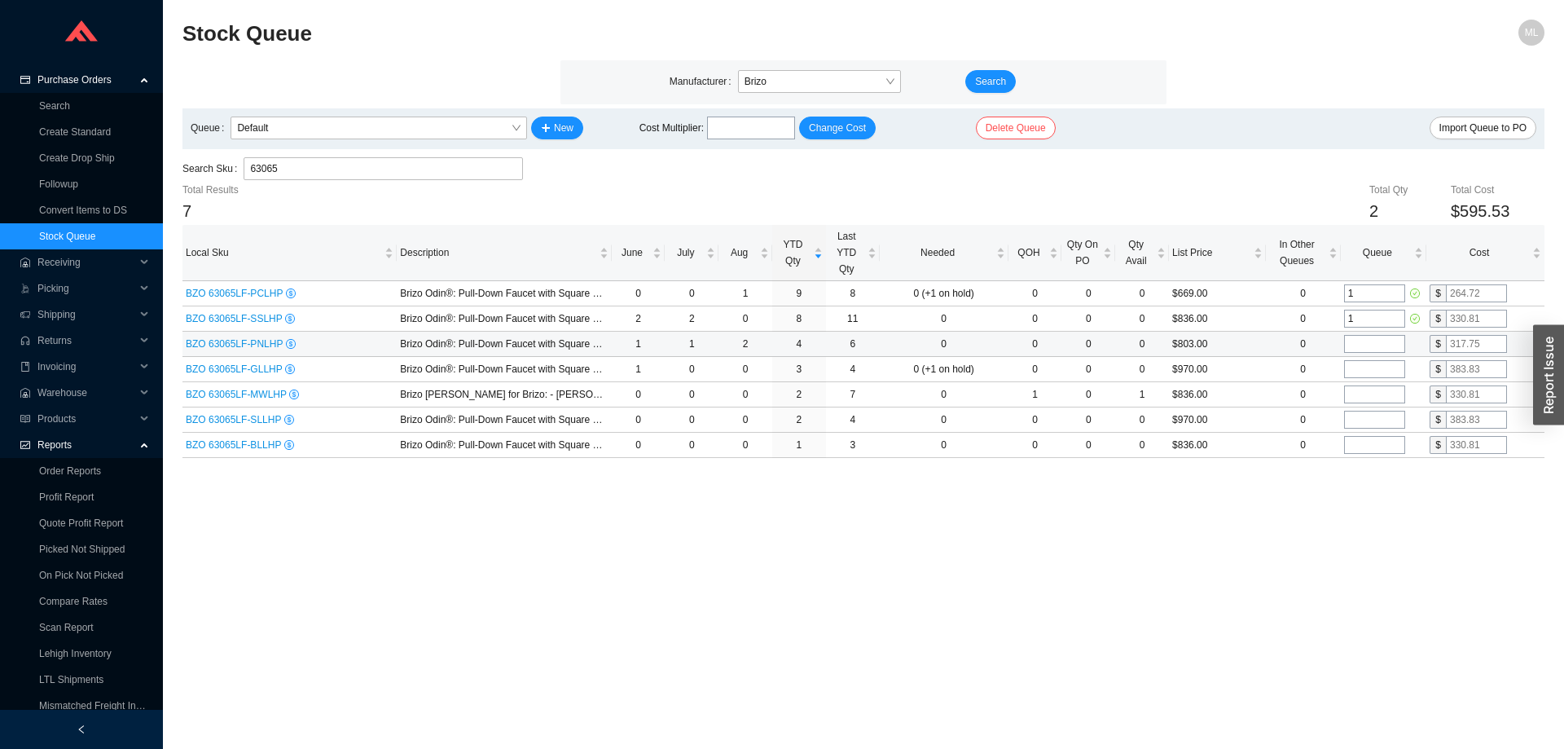
click at [1354, 341] on input "tel" at bounding box center [1374, 344] width 61 height 18
type input "1"
click at [1272, 523] on main "Stock Queue ML Manufacturer Brizo Search Queue Default New Cost Multiplier : Ch…" at bounding box center [863, 384] width 1362 height 729
drag, startPoint x: 254, startPoint y: 174, endPoint x: 156, endPoint y: 157, distance: 100.0
click at [165, 172] on section "Stock Queue ML Manufacturer Brizo Search Queue Default New Cost Multiplier : Ch…" at bounding box center [863, 374] width 1401 height 749
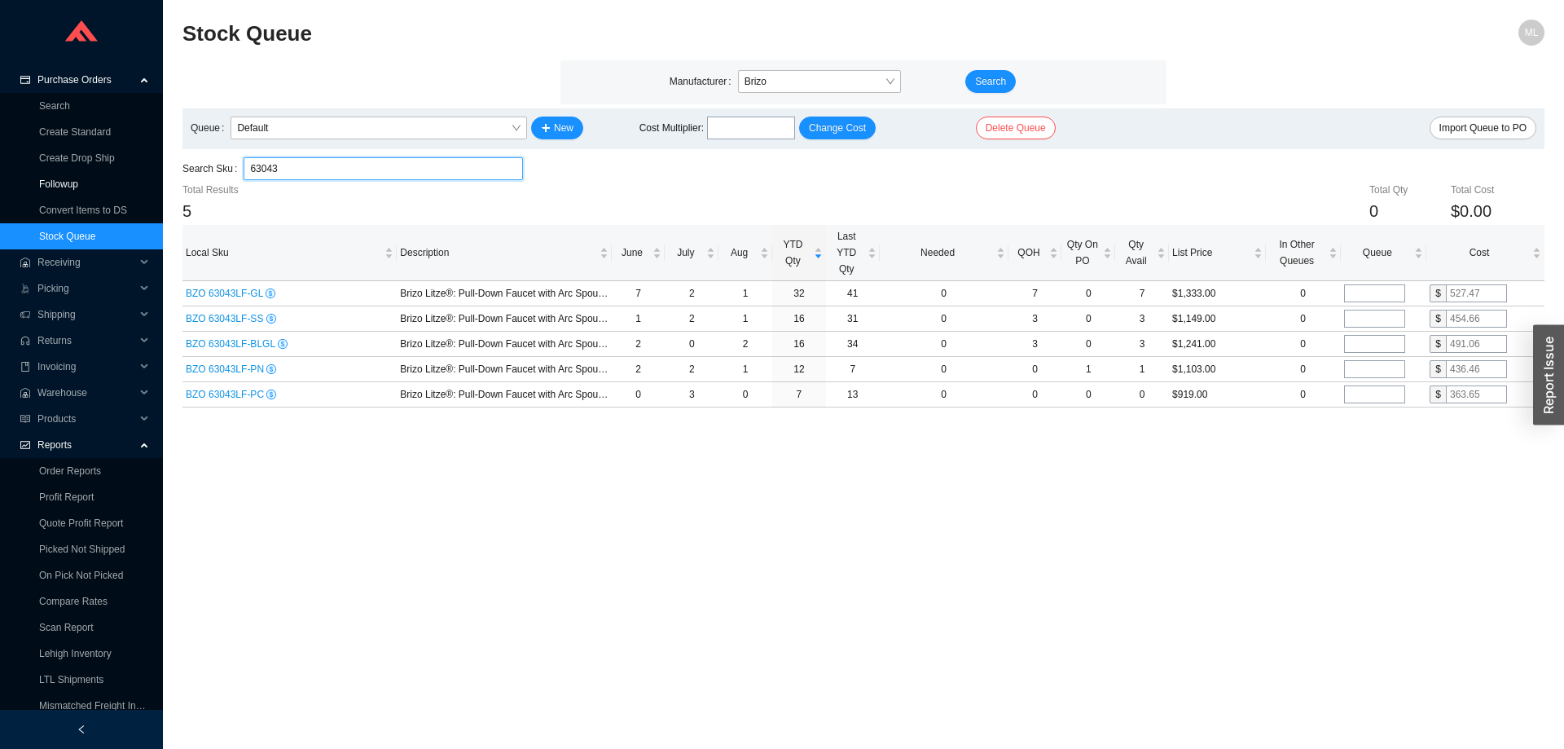
drag, startPoint x: 353, startPoint y: 170, endPoint x: 116, endPoint y: 166, distance: 237.1
click at [113, 170] on section "Purchase Orders Search Create Standard Create Drop Ship Followup Convert Items …" at bounding box center [782, 374] width 1564 height 749
drag, startPoint x: 198, startPoint y: 167, endPoint x: 158, endPoint y: 165, distance: 39.9
click at [158, 165] on section "Purchase Orders Search Create Standard Create Drop Ship Followup Convert Items …" at bounding box center [782, 374] width 1564 height 749
drag, startPoint x: 287, startPoint y: 165, endPoint x: 189, endPoint y: 165, distance: 97.7
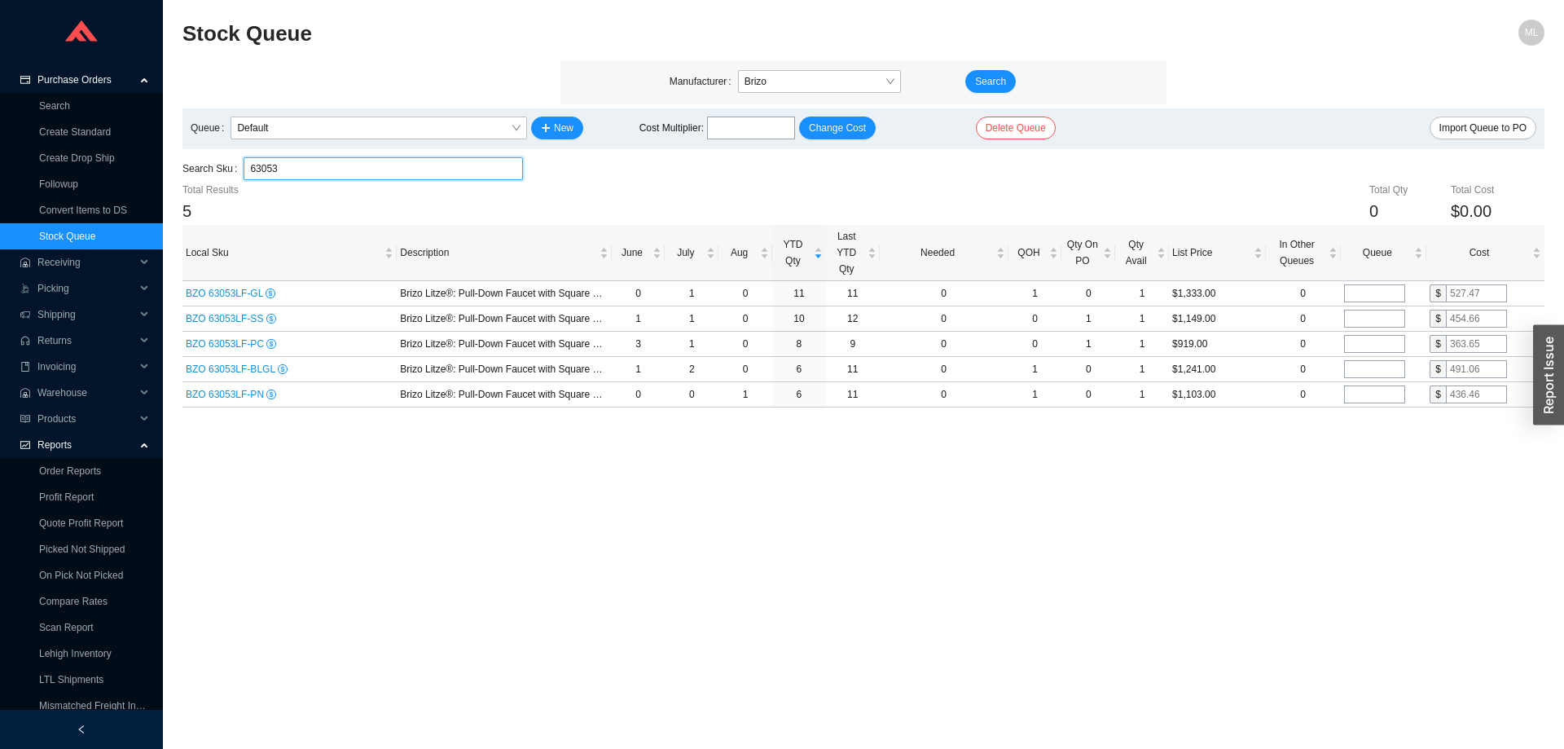
click at [191, 165] on div "Search Sku 63053 63053" at bounding box center [352, 168] width 340 height 23
drag, startPoint x: 327, startPoint y: 163, endPoint x: 122, endPoint y: 151, distance: 204.8
click at [117, 163] on section "Purchase Orders Search Create Standard Create Drop Ship Followup Convert Items …" at bounding box center [782, 374] width 1564 height 749
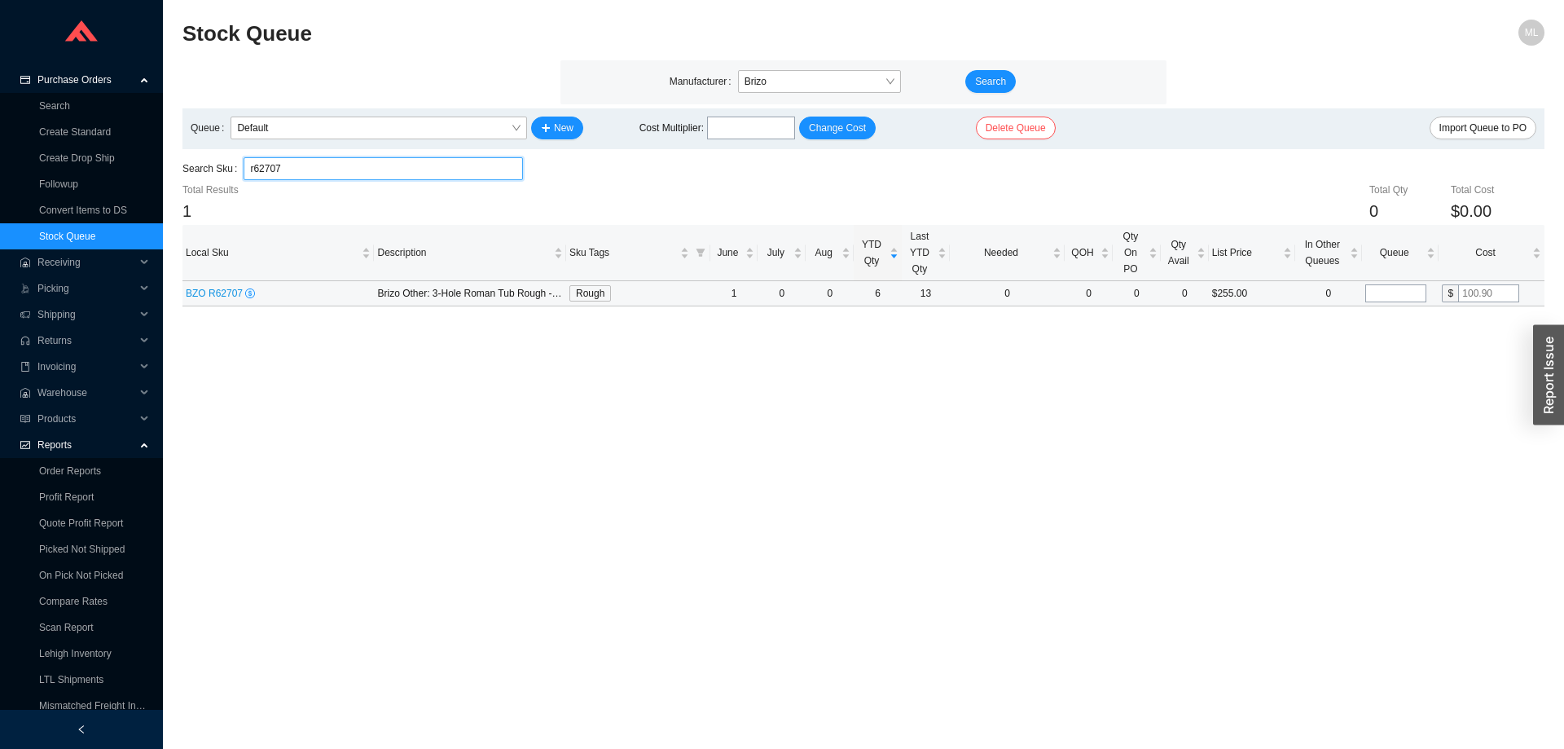
type input "r62707"
click at [1396, 291] on input "tel" at bounding box center [1395, 293] width 61 height 18
type input "1"
click at [1368, 358] on main "Stock Queue ML Manufacturer Brizo Search Queue Default New Cost Multiplier : Ch…" at bounding box center [863, 384] width 1362 height 729
drag, startPoint x: 331, startPoint y: 165, endPoint x: 112, endPoint y: 165, distance: 218.3
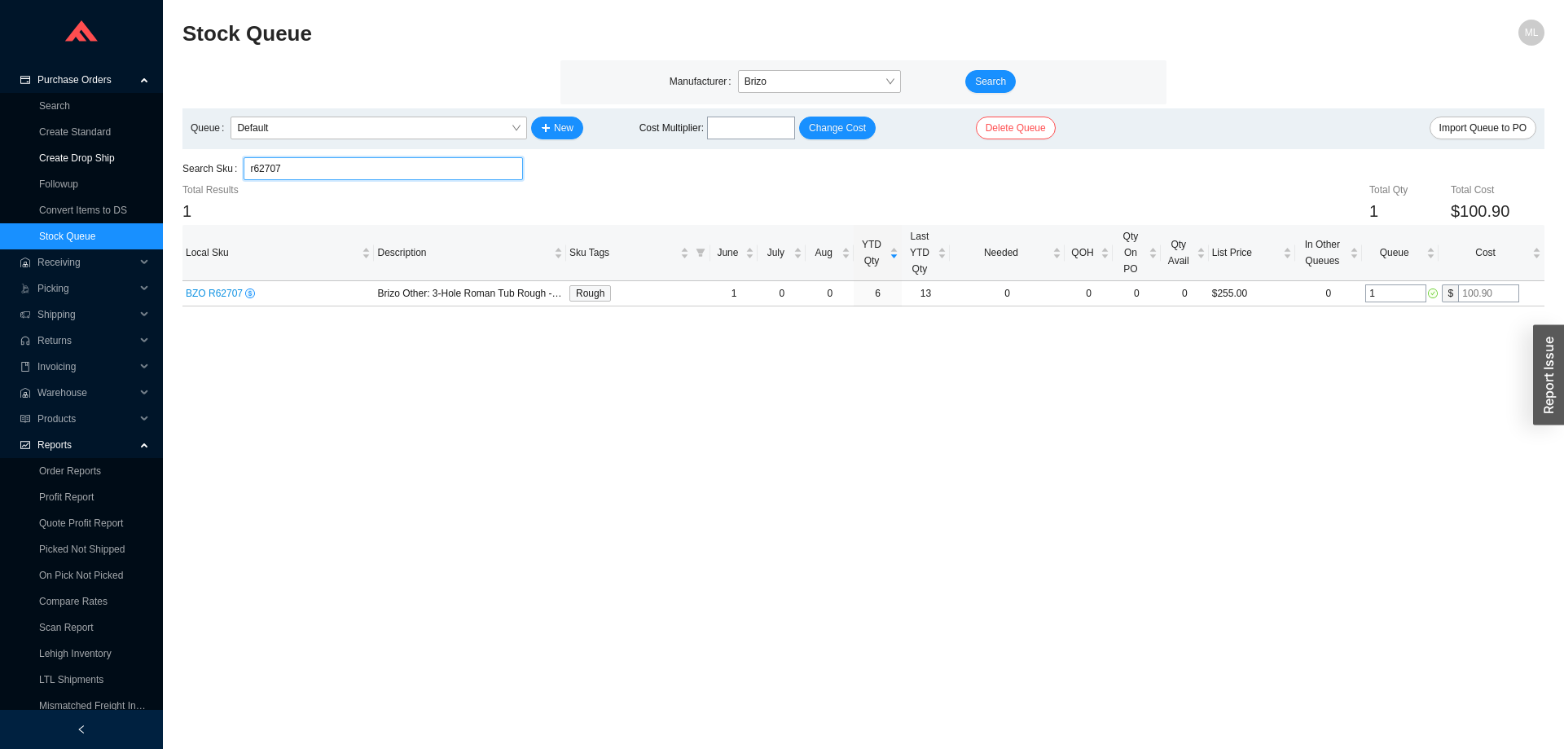
click at [113, 165] on section "Purchase Orders Search Create Standard Create Drop Ship Followup Convert Items …" at bounding box center [782, 374] width 1564 height 749
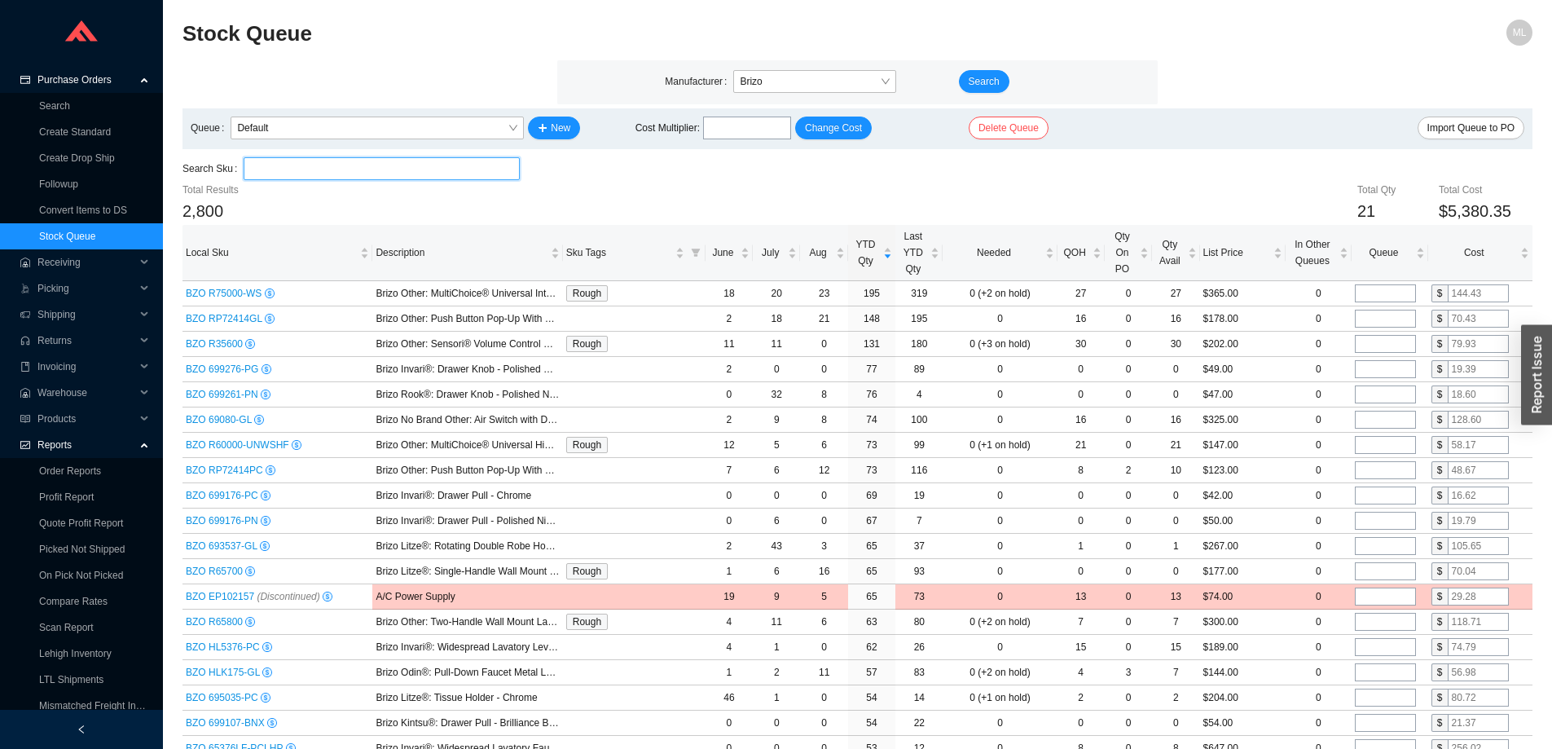
click at [374, 167] on input "search" at bounding box center [381, 168] width 263 height 21
click at [82, 126] on link "Create Standard" at bounding box center [75, 131] width 72 height 11
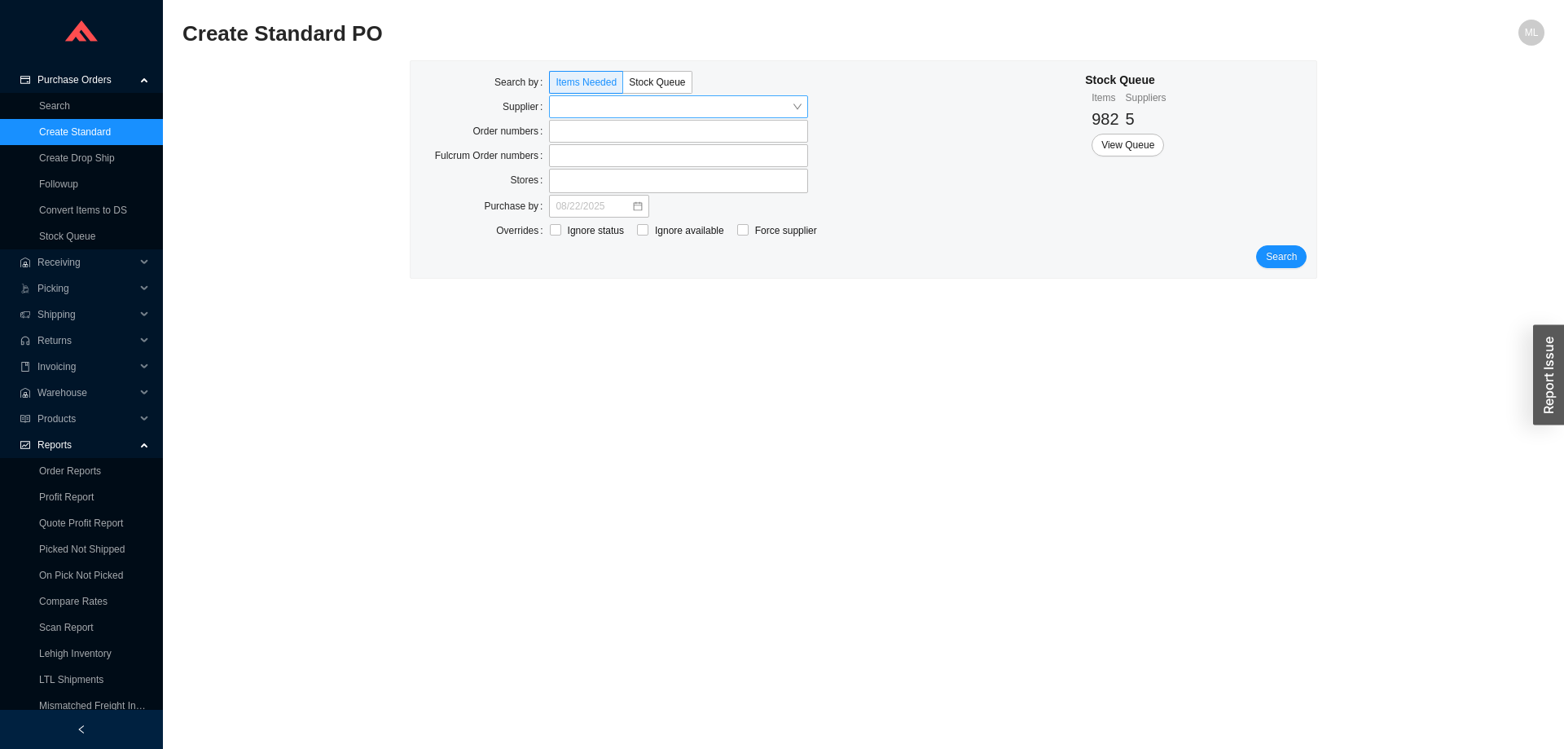
click at [554, 108] on div at bounding box center [678, 106] width 259 height 23
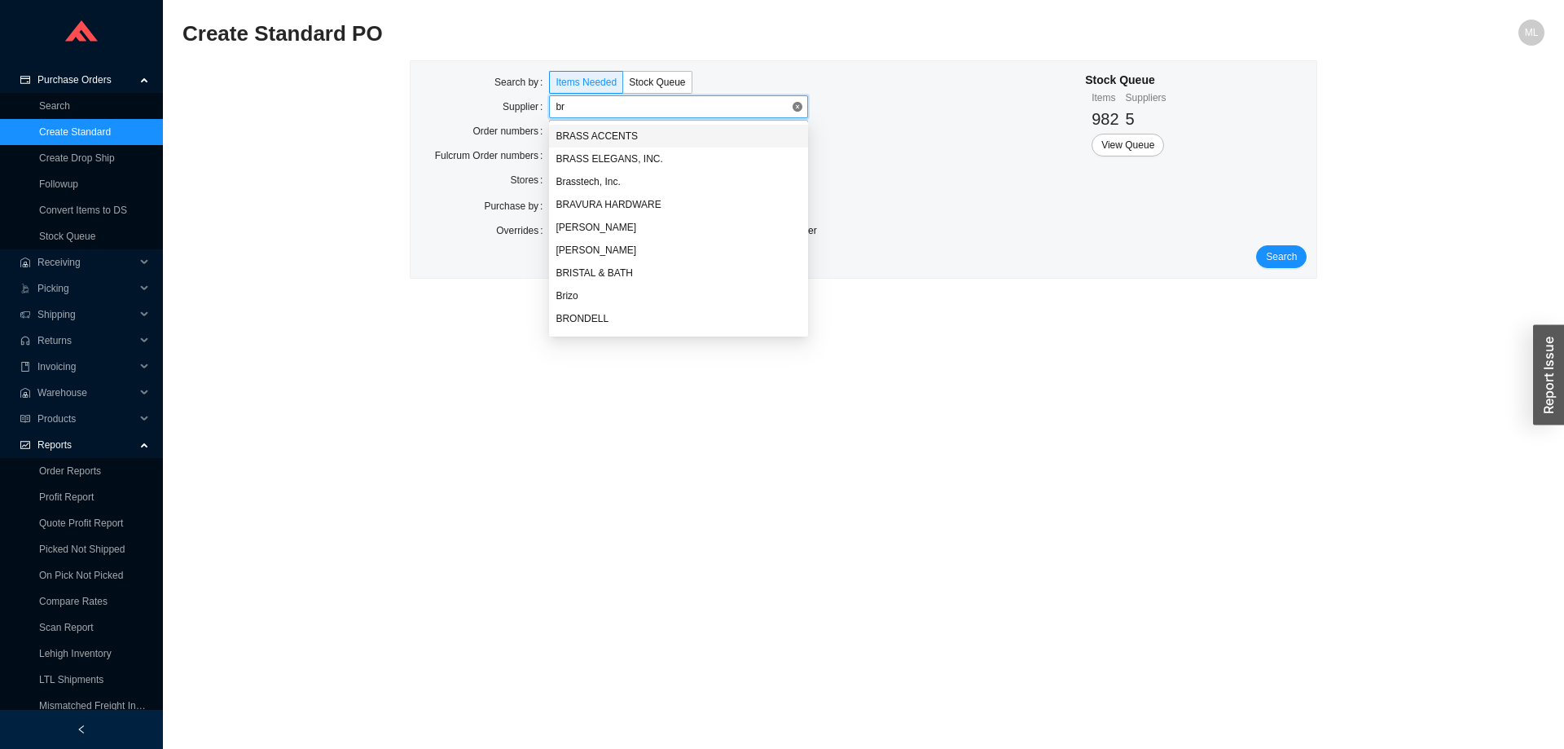
type input "bri"
click at [567, 178] on div "Brizo" at bounding box center [678, 181] width 246 height 15
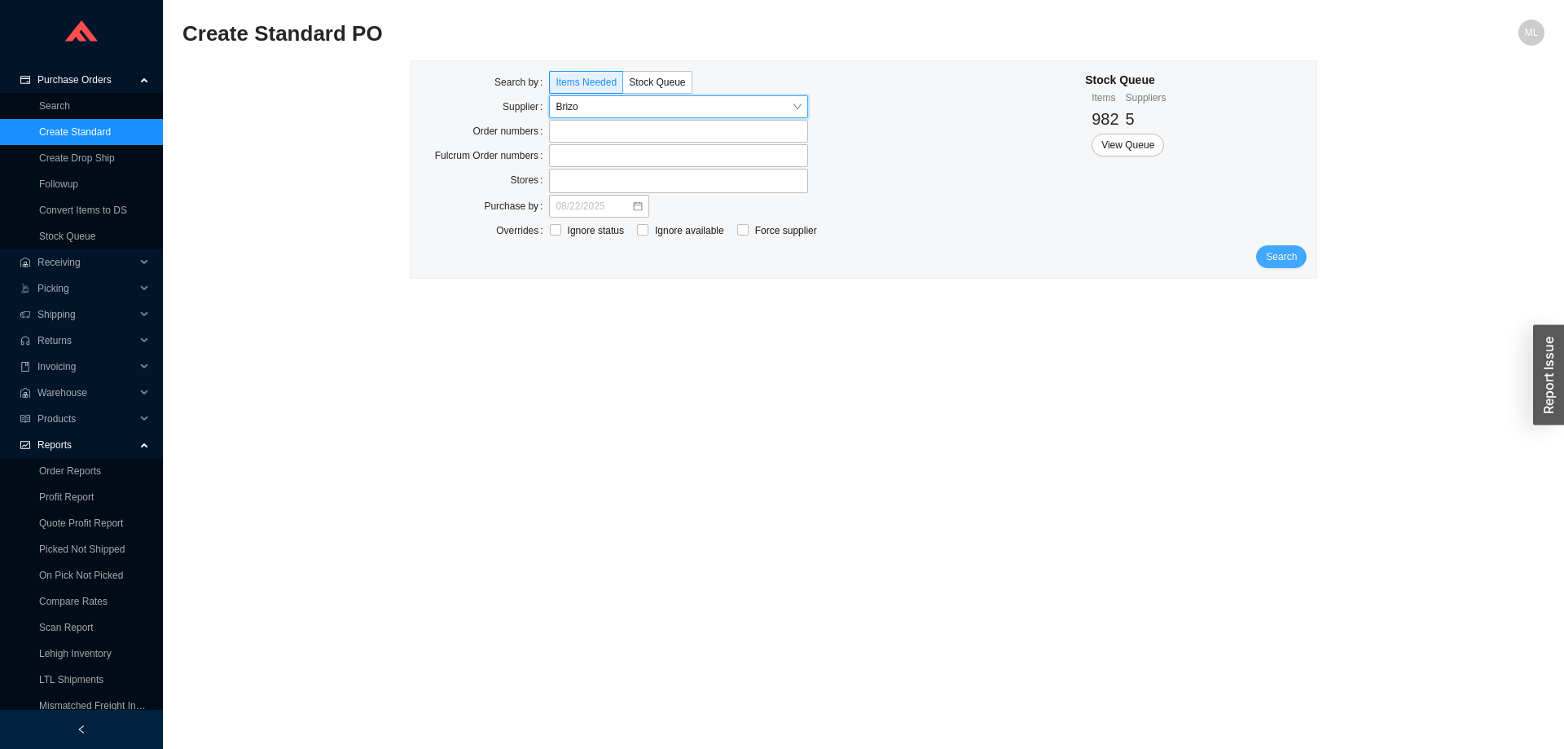
click at [1287, 253] on span "Search" at bounding box center [1281, 256] width 31 height 16
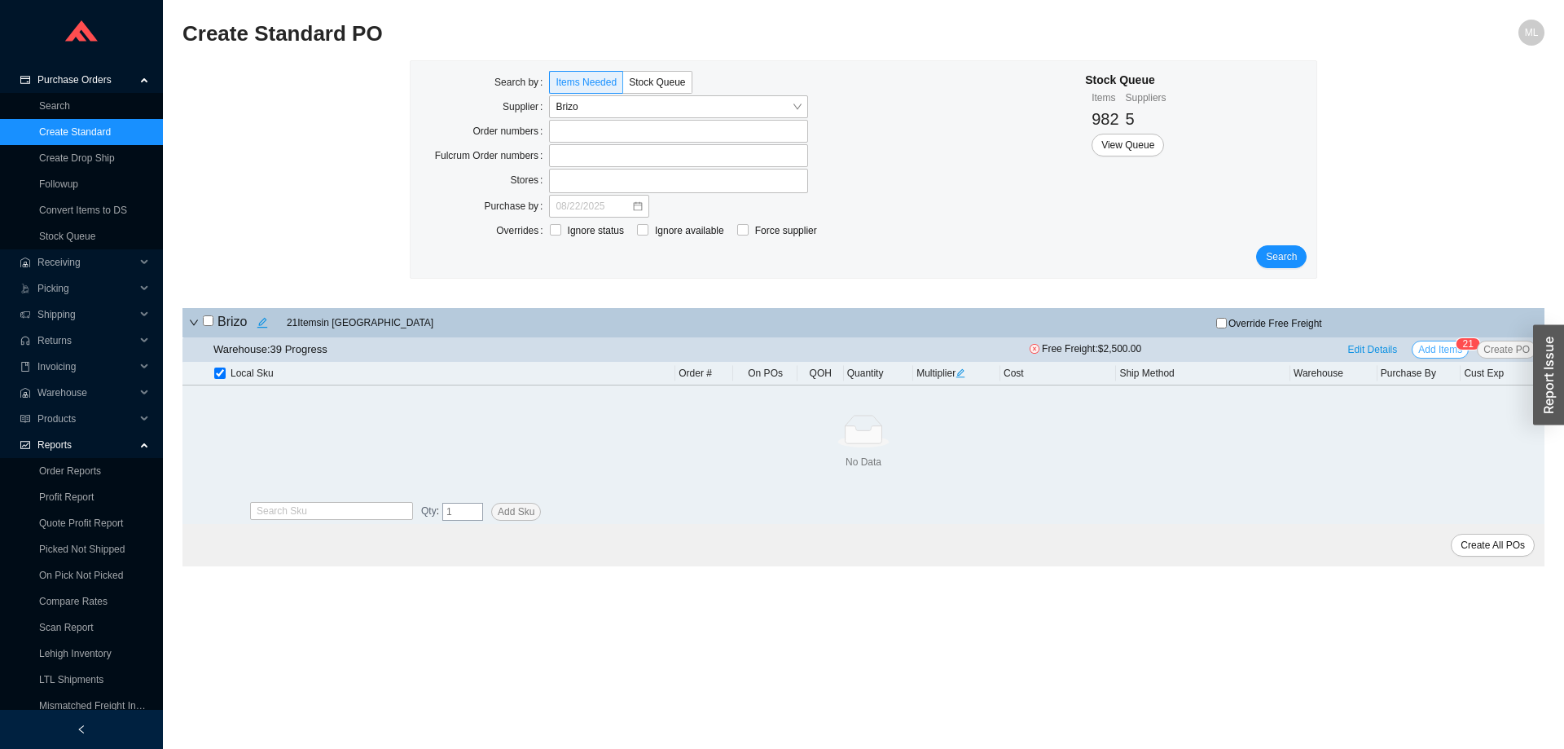
click at [1435, 349] on span "Add Items" at bounding box center [1440, 349] width 44 height 16
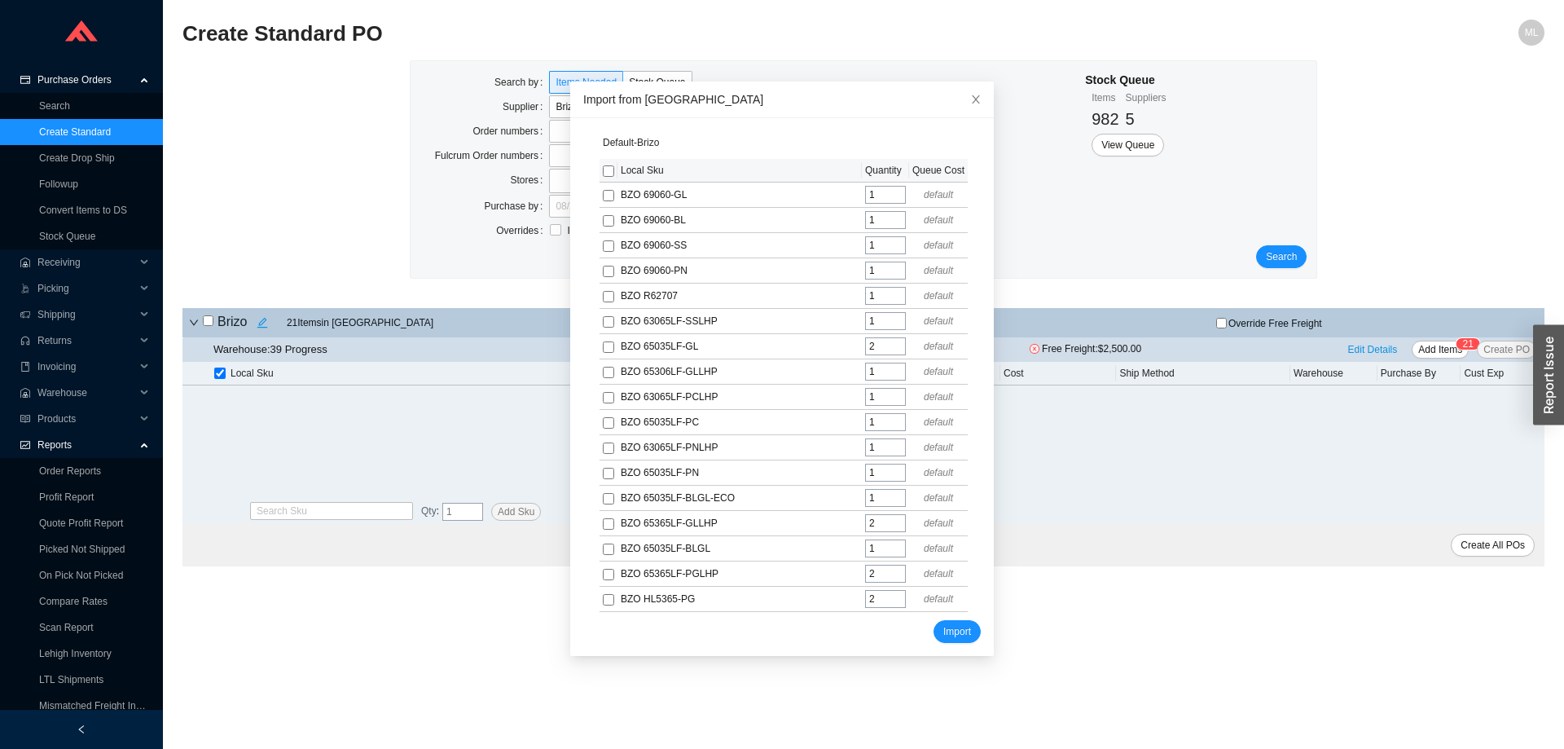
click at [604, 171] on input "checkbox" at bounding box center [608, 170] width 11 height 11
checkbox input "true"
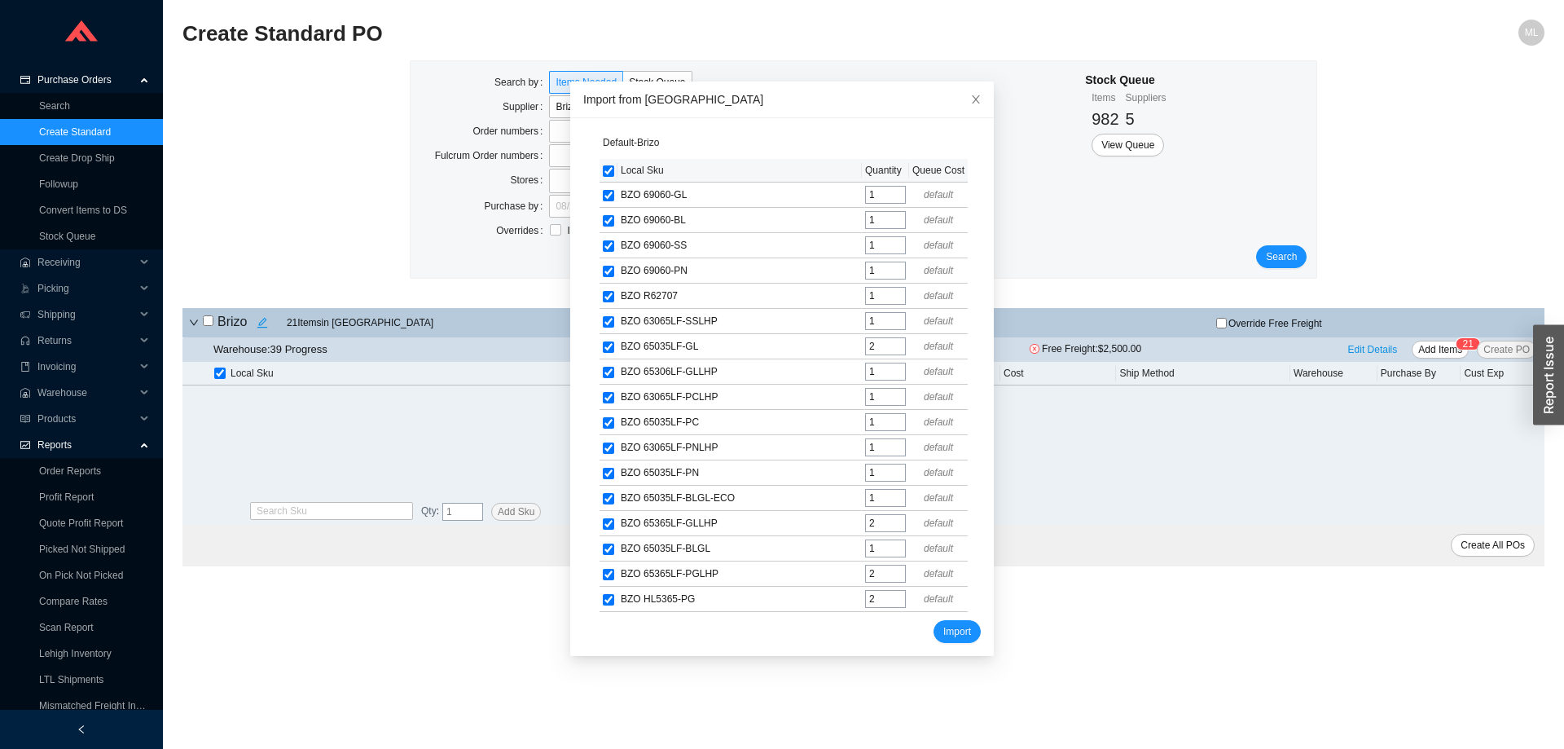
checkbox input "true"
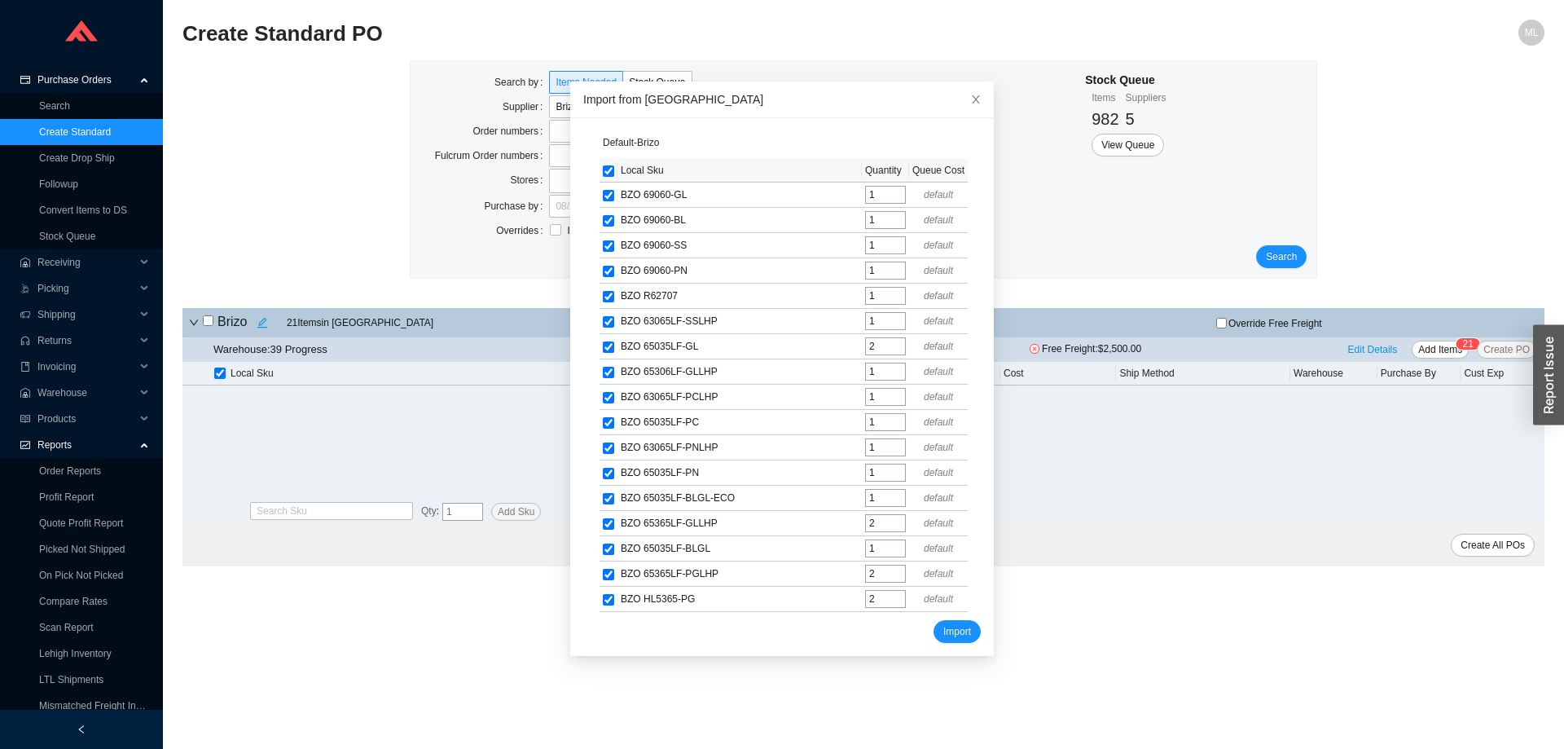
checkbox input "true"
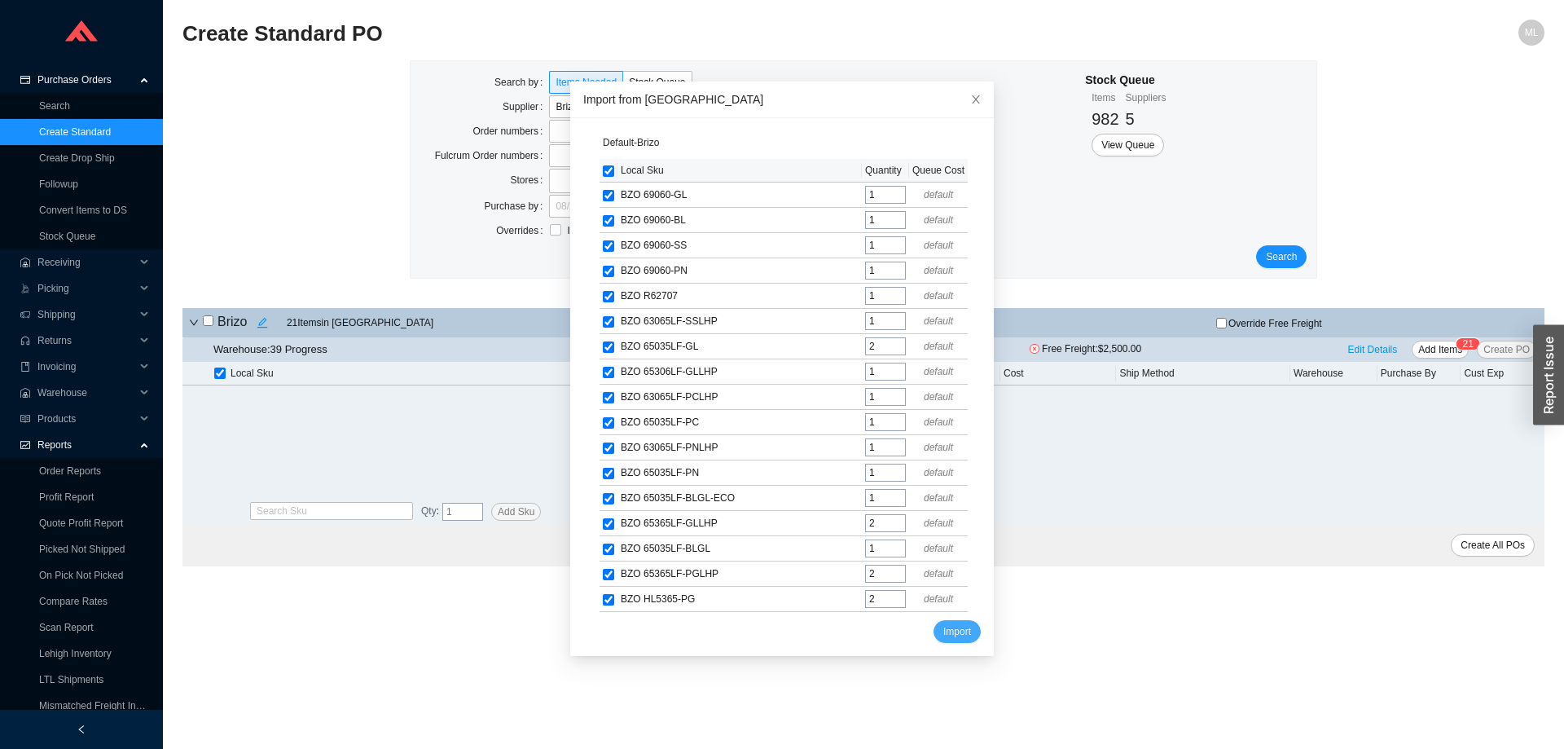
click at [943, 628] on span "Import" at bounding box center [957, 631] width 28 height 16
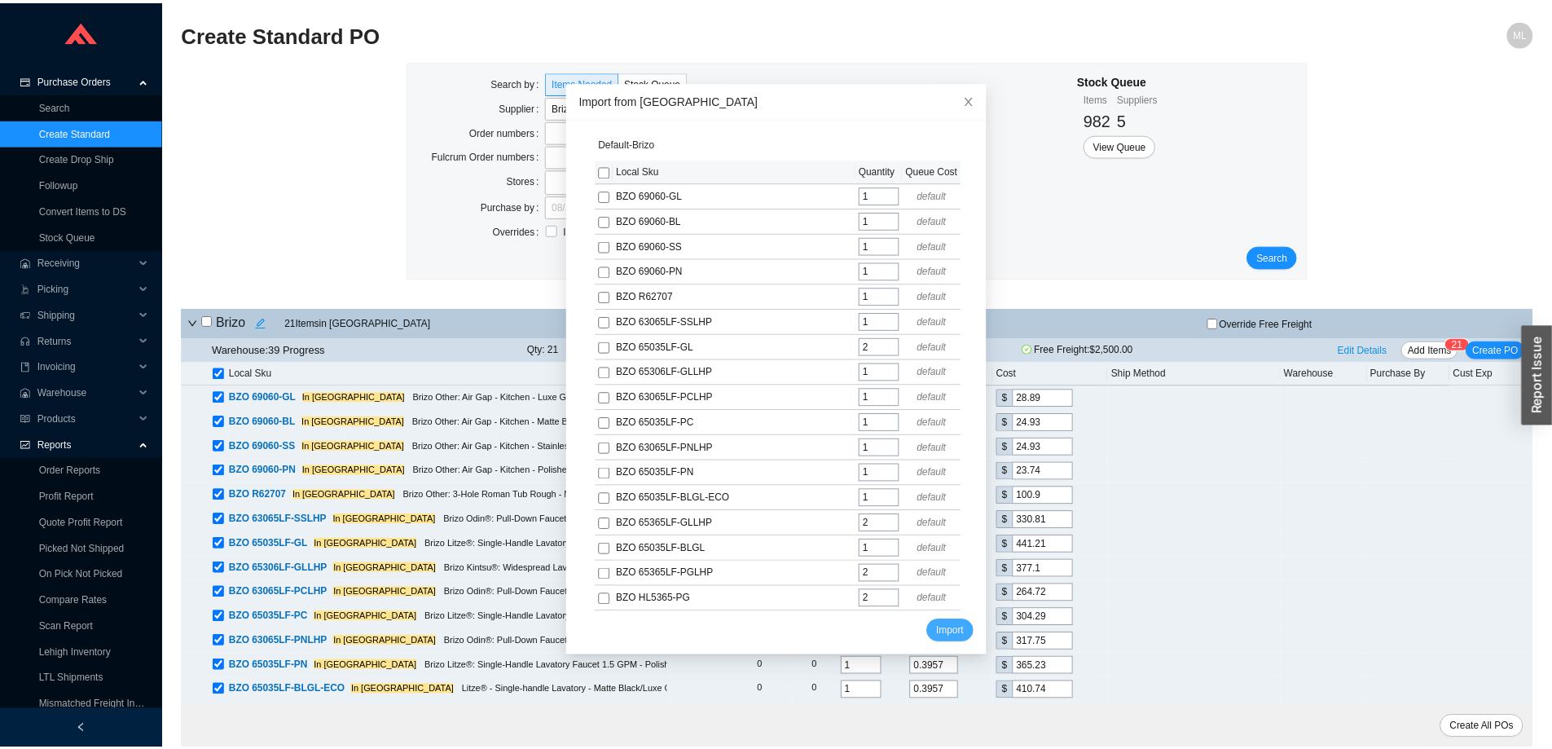
scroll to position [120, 0]
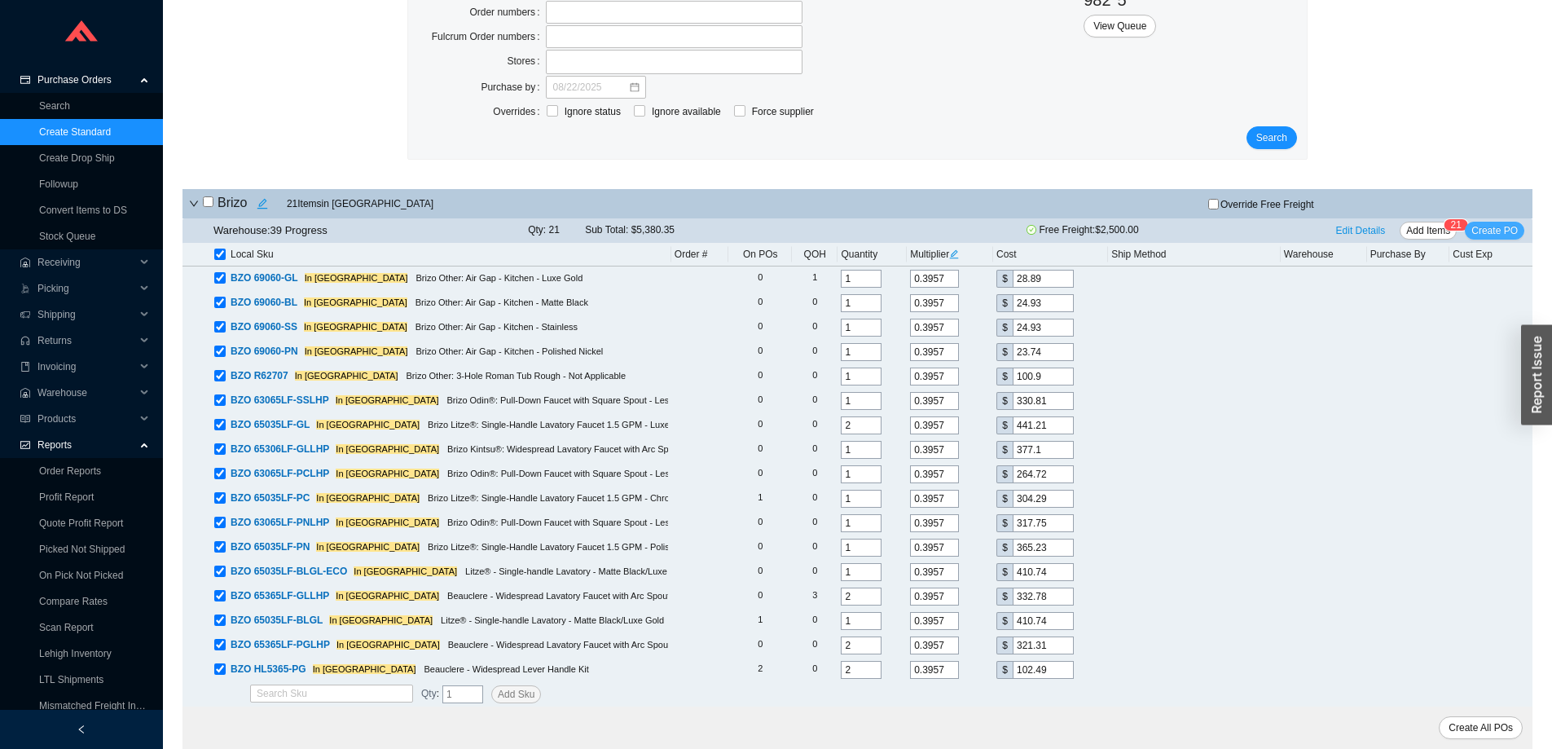
click at [1492, 227] on span "Create PO" at bounding box center [1494, 230] width 46 height 16
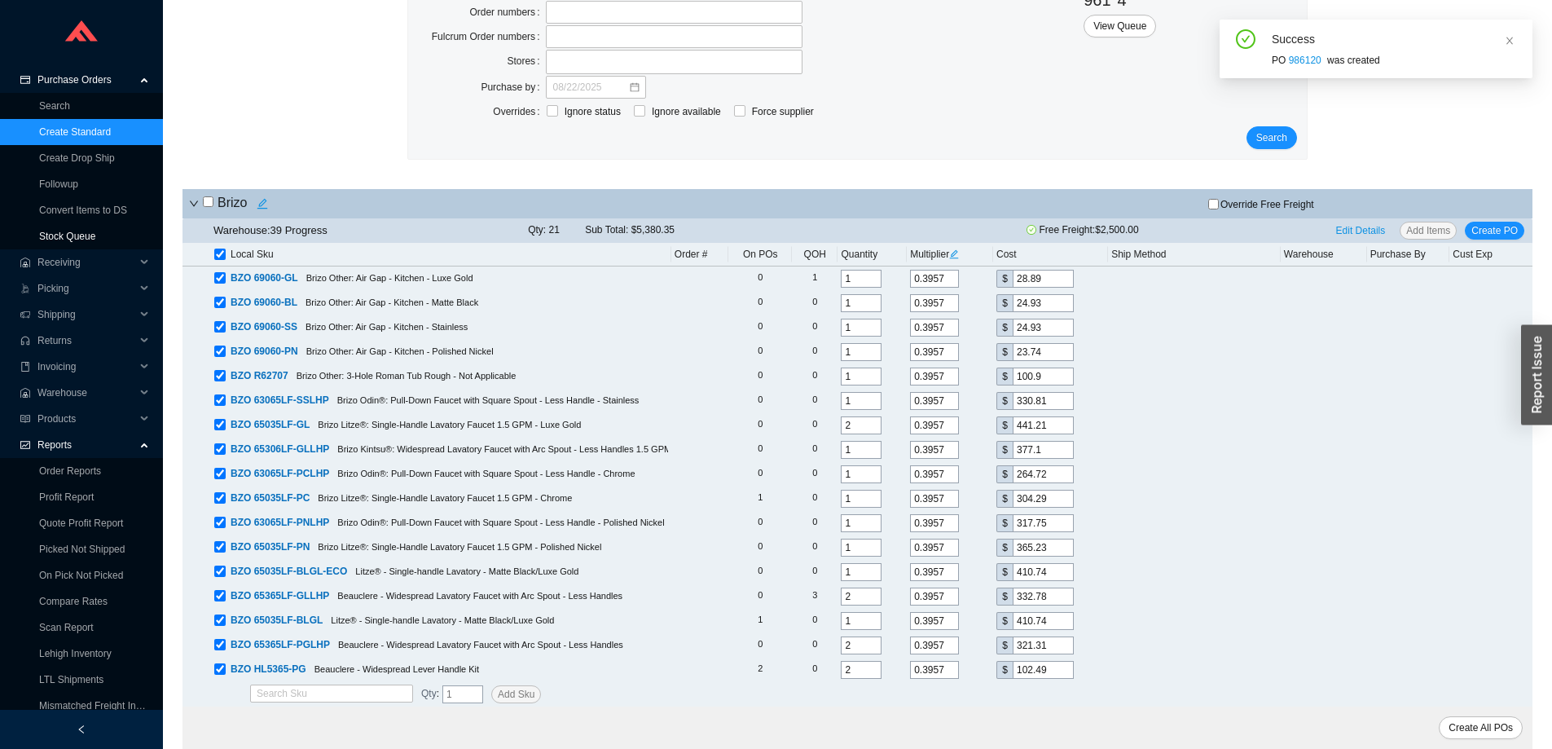
click at [68, 234] on link "Stock Queue" at bounding box center [67, 236] width 56 height 11
